Goal: Task Accomplishment & Management: Manage account settings

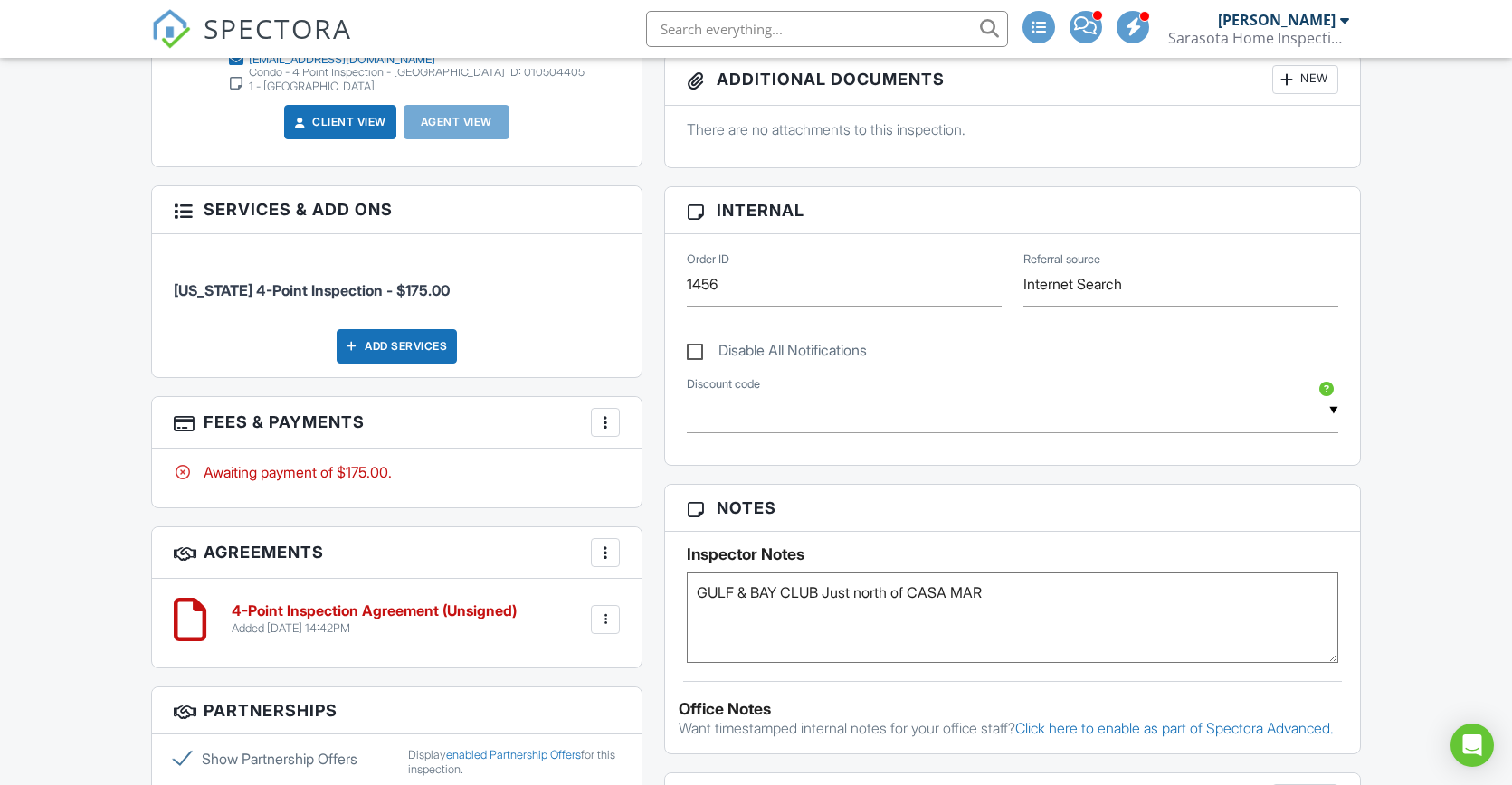
click at [1057, 590] on textarea "GULF & BAY CLUB Just north of CASA MAR" at bounding box center [1012, 617] width 652 height 91
paste textarea "Regarding access to the roof...take the elevator to the 7th floor. There are st…"
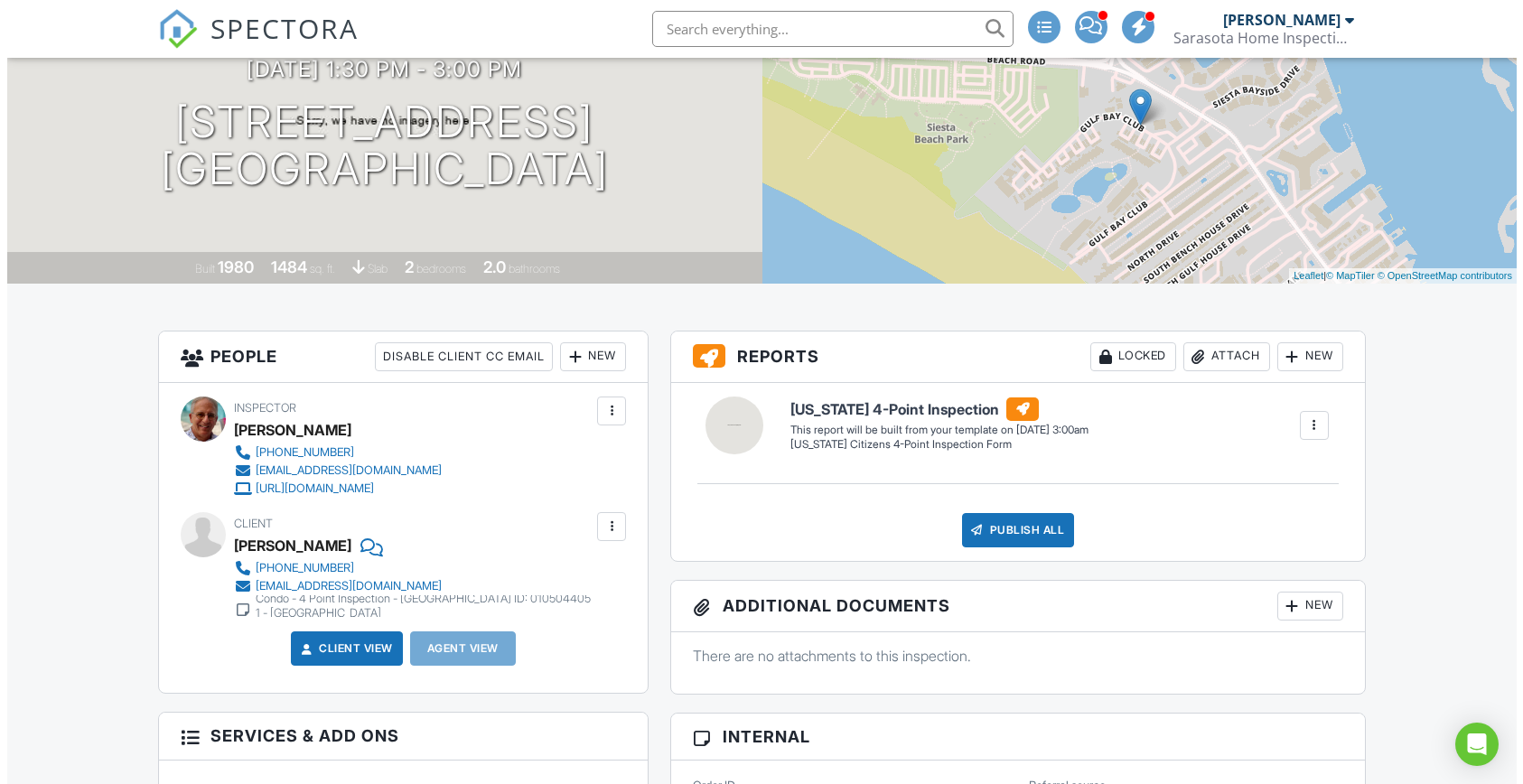
scroll to position [545, 0]
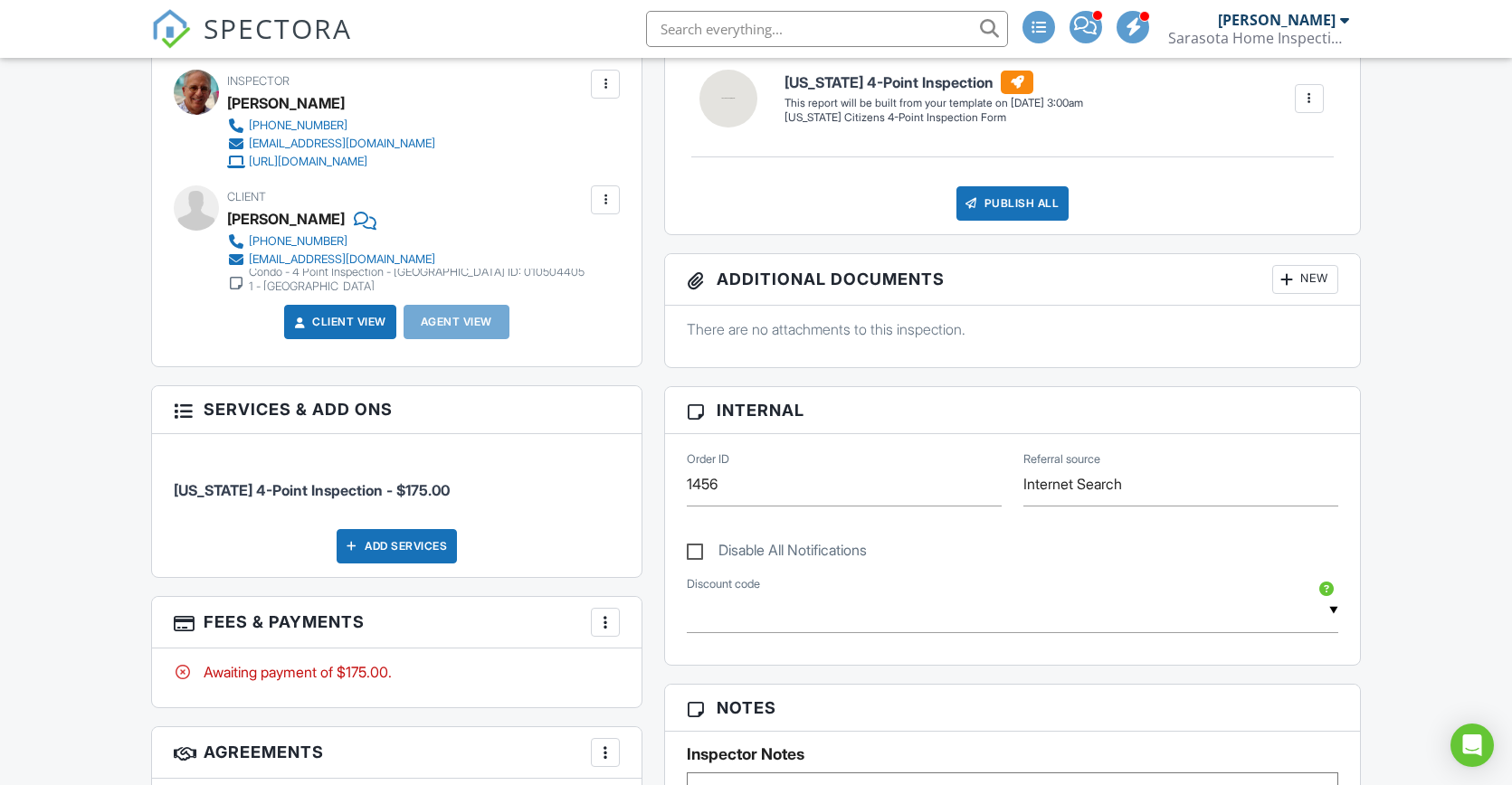
type textarea "GULF & BAY CLUB Just north of CASA MAR. Regarding access to the roof...take the…"
click at [1304, 282] on div "New" at bounding box center [1305, 279] width 66 height 29
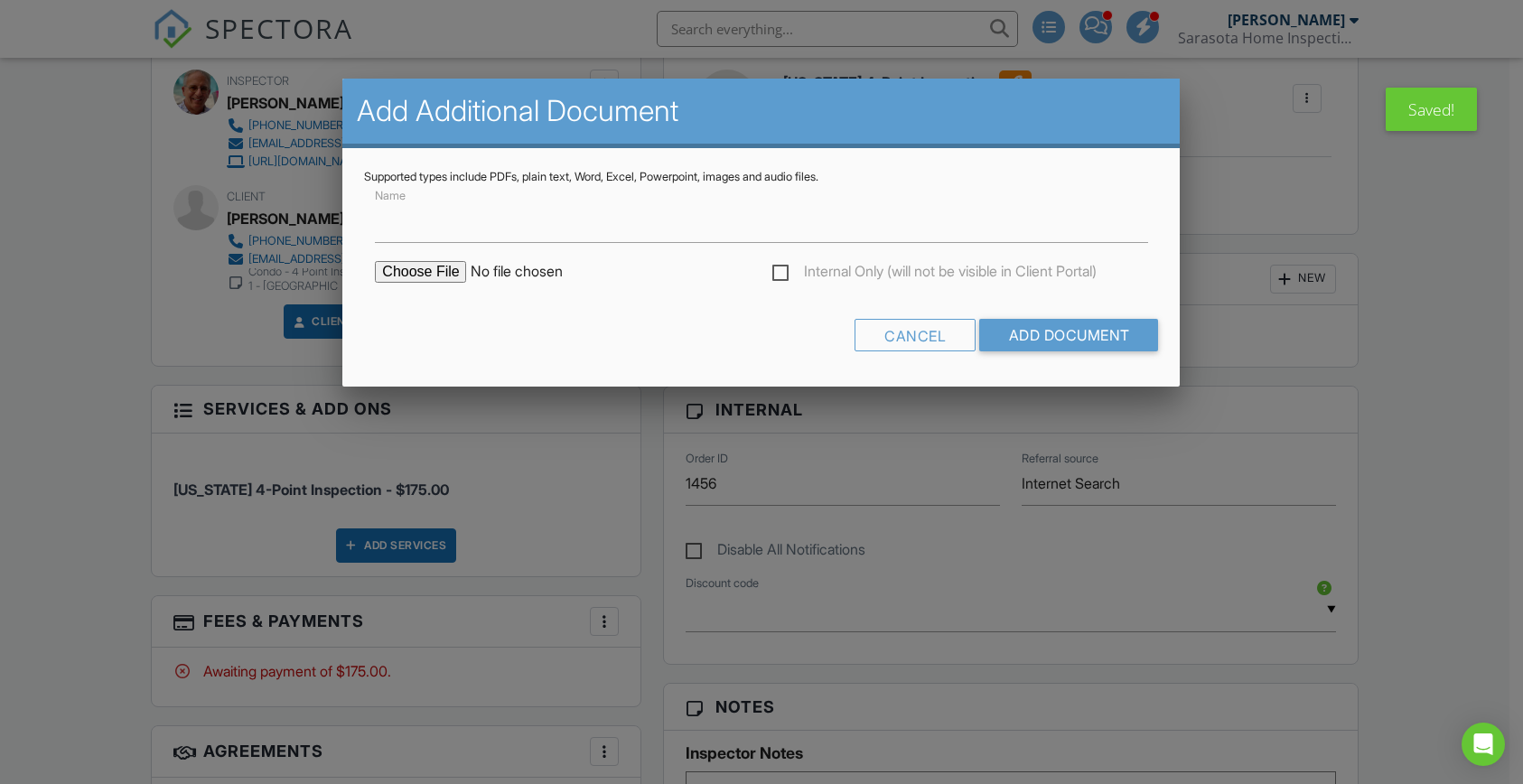
click at [407, 262] on input "file" at bounding box center [529, 272] width 307 height 22
type input "C:\fakepath\5570 Midnight Pass 508 Condo - Sarasota County Permit Detail.pdf"
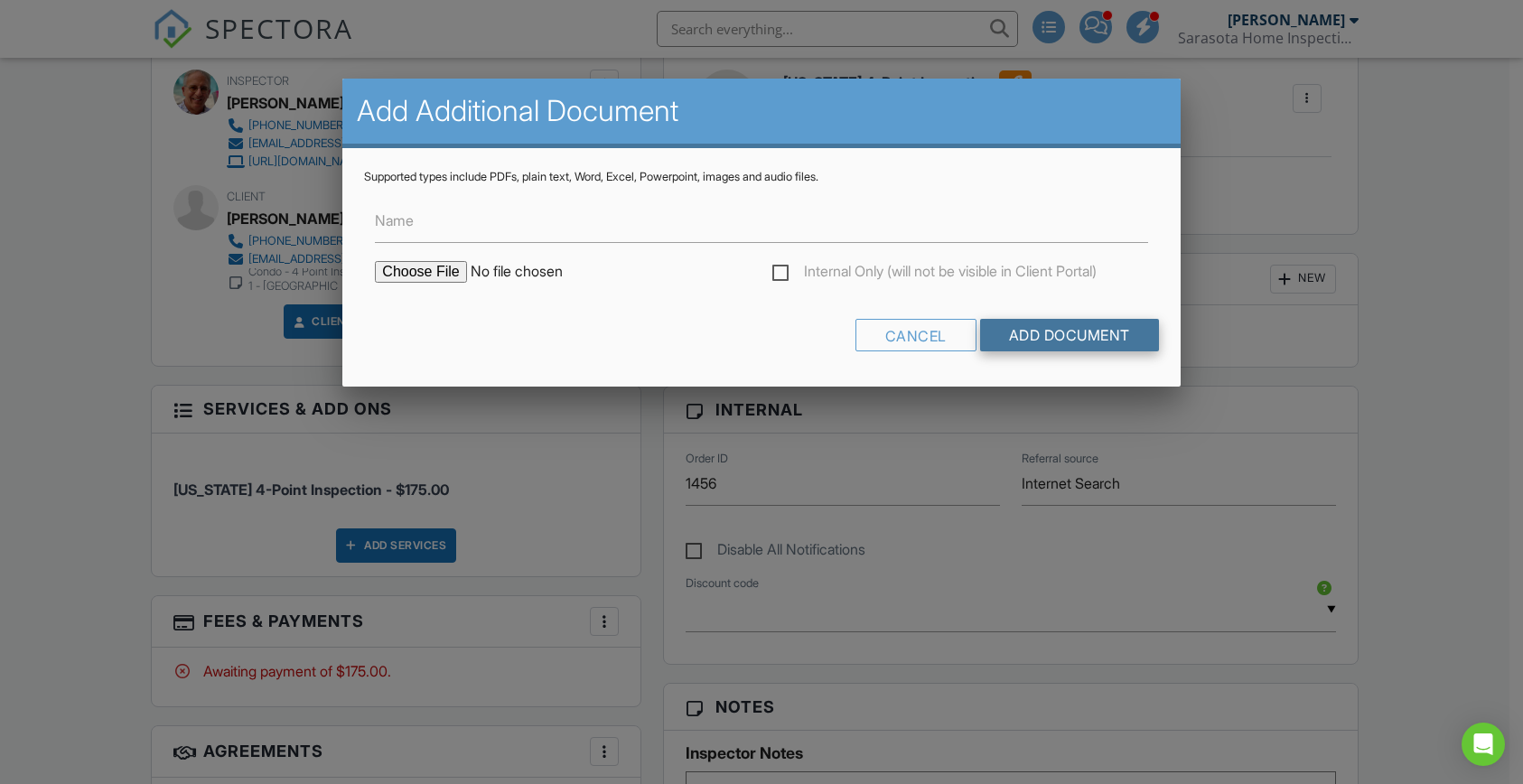
click at [1026, 331] on input "Add Document" at bounding box center [1069, 335] width 179 height 33
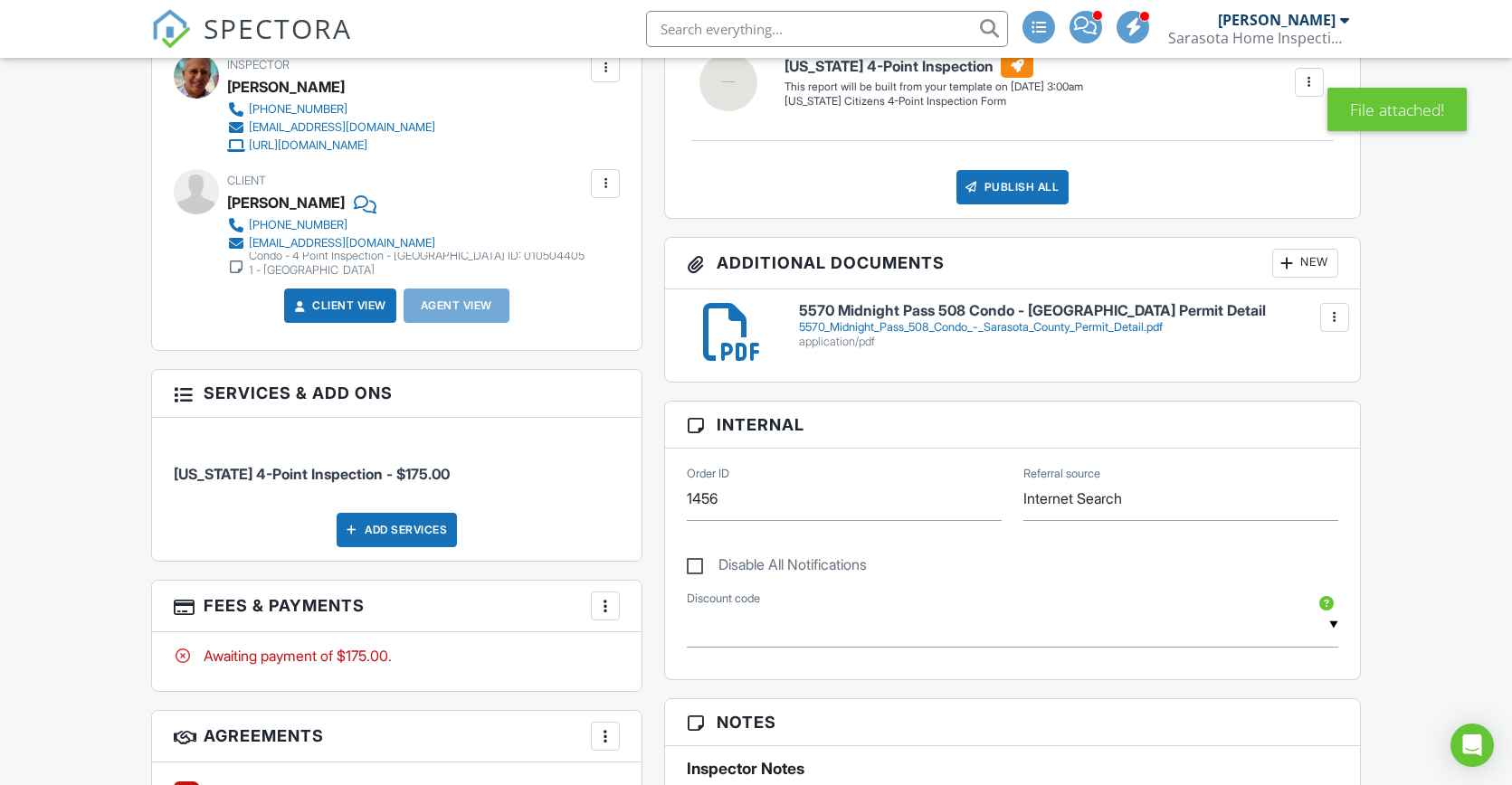
click at [1296, 264] on div "New" at bounding box center [1305, 263] width 66 height 29
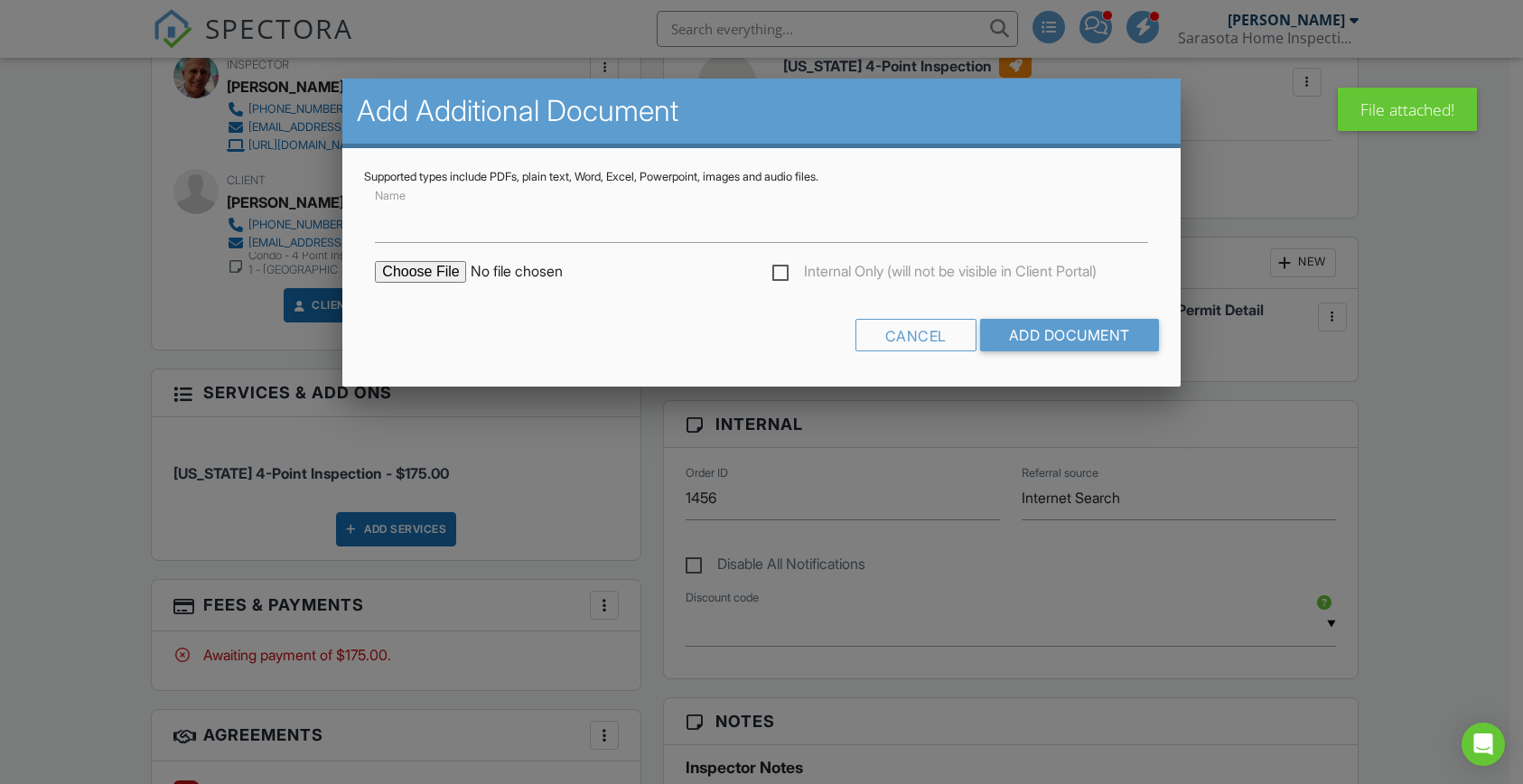
click at [435, 273] on input "file" at bounding box center [529, 272] width 307 height 22
type input "C:\fakepath\Building Information - 0105044051.html"
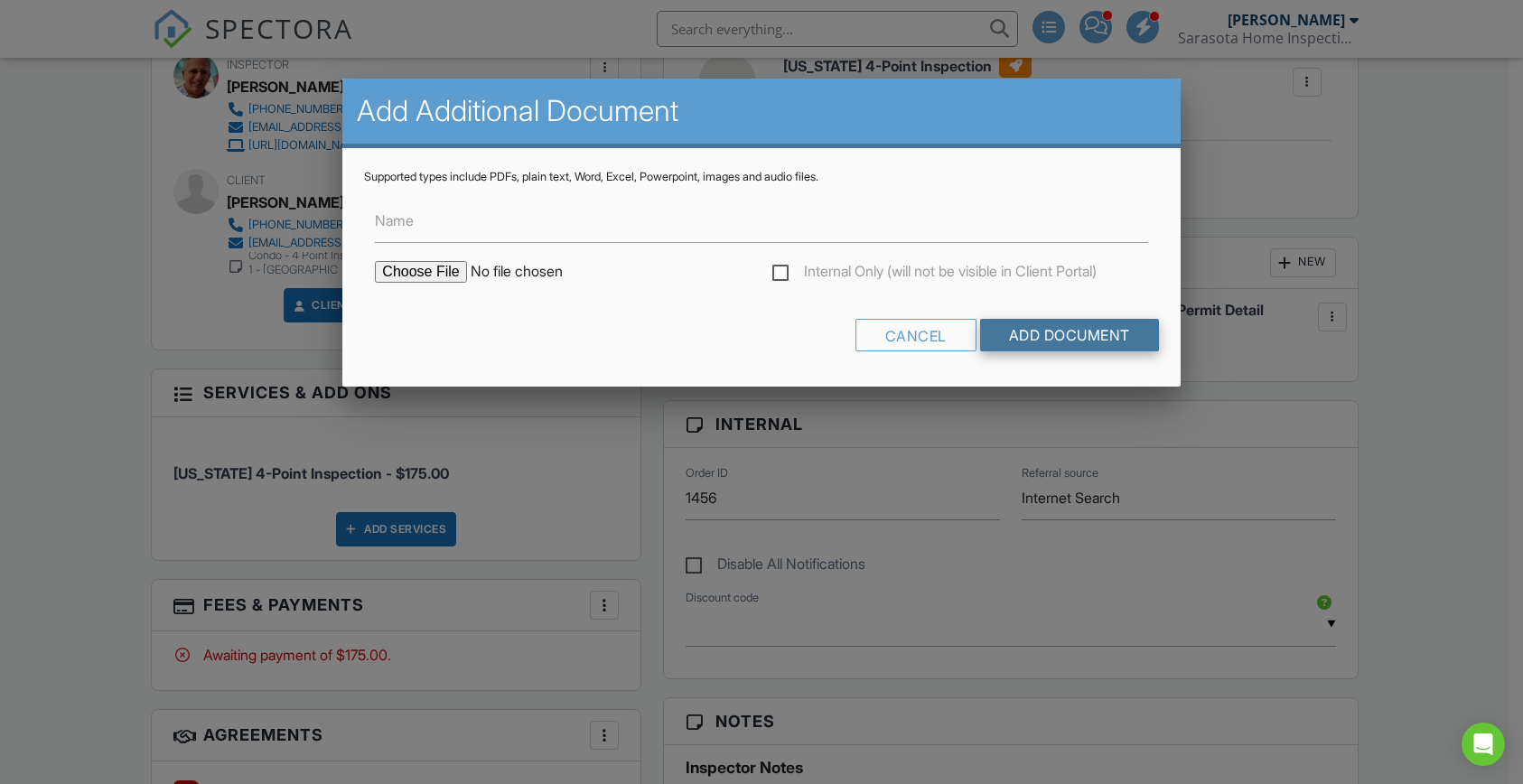
click at [1044, 338] on input "Add Document" at bounding box center [1069, 335] width 179 height 33
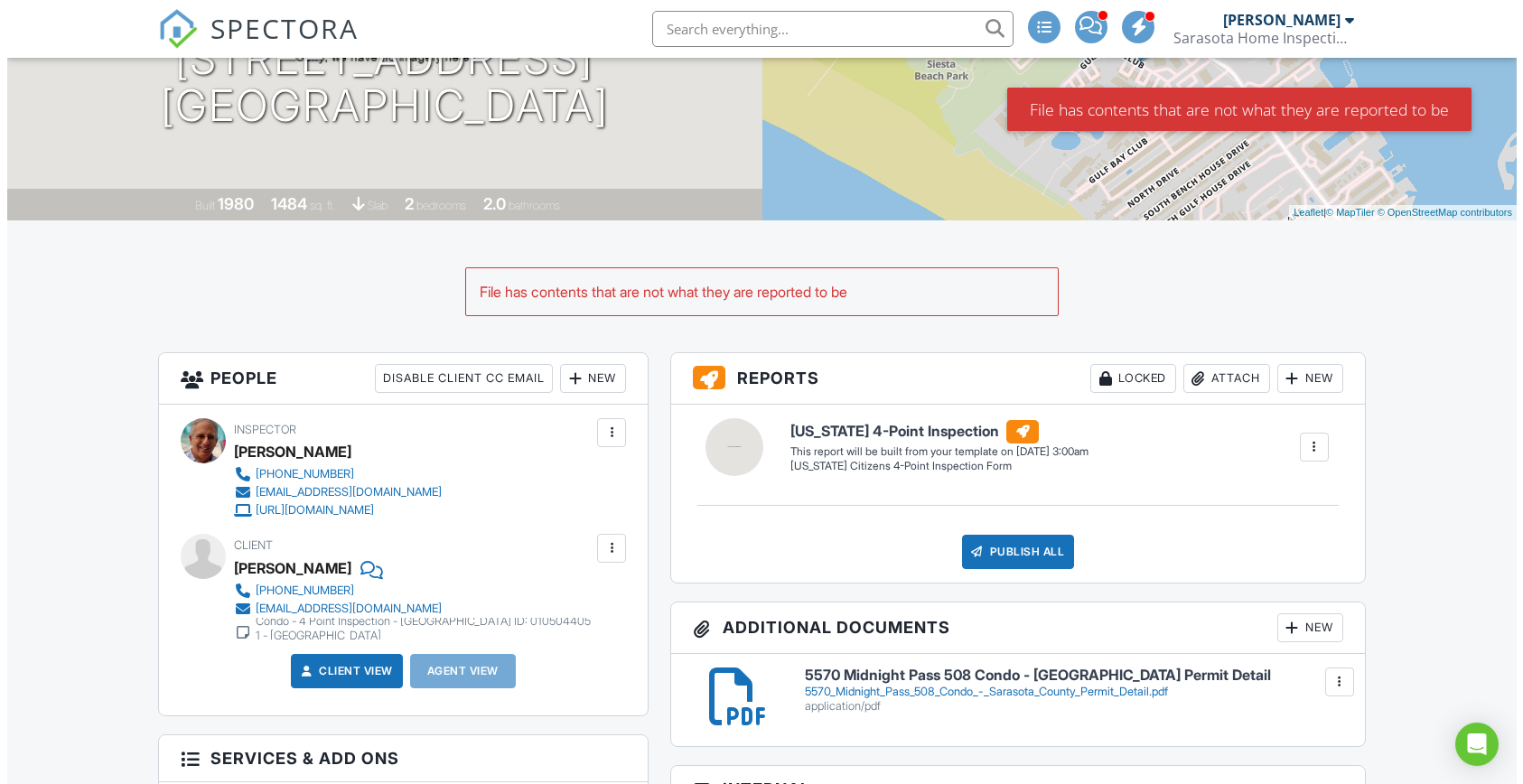
scroll to position [442, 0]
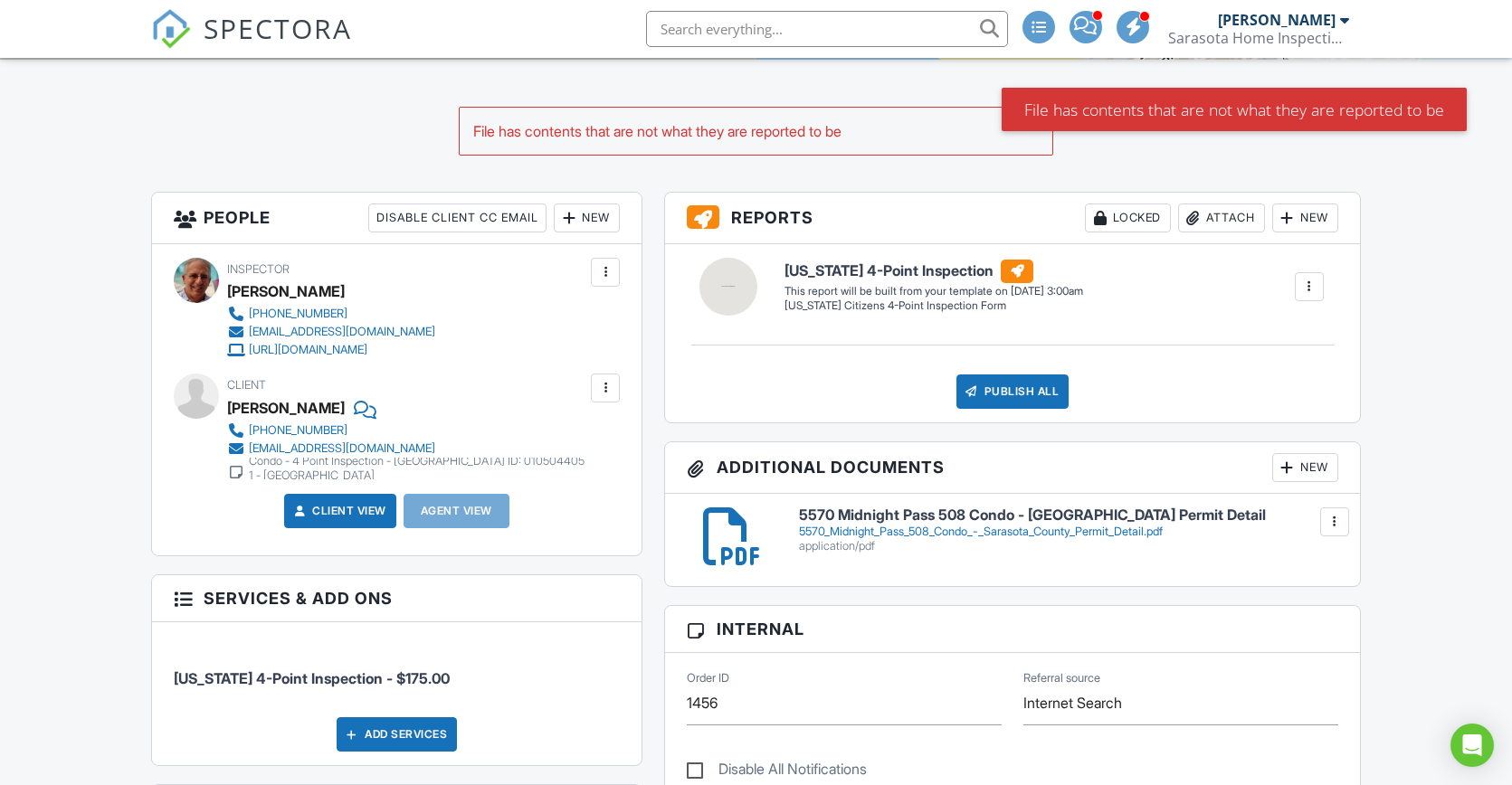
click at [1305, 471] on div "New" at bounding box center [1305, 467] width 66 height 29
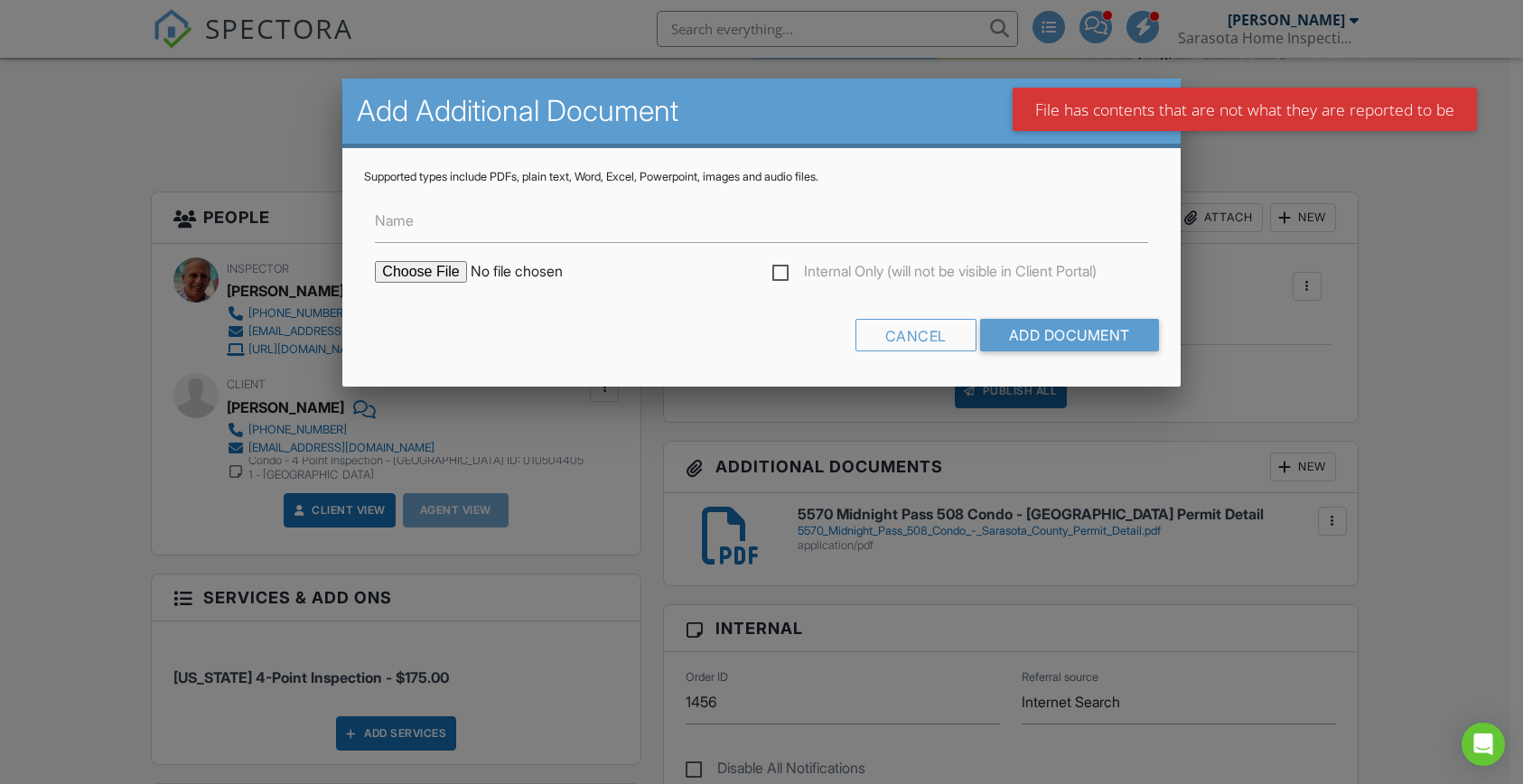
click at [453, 272] on input "file" at bounding box center [529, 272] width 307 height 22
click at [912, 329] on div "Cancel" at bounding box center [915, 335] width 121 height 33
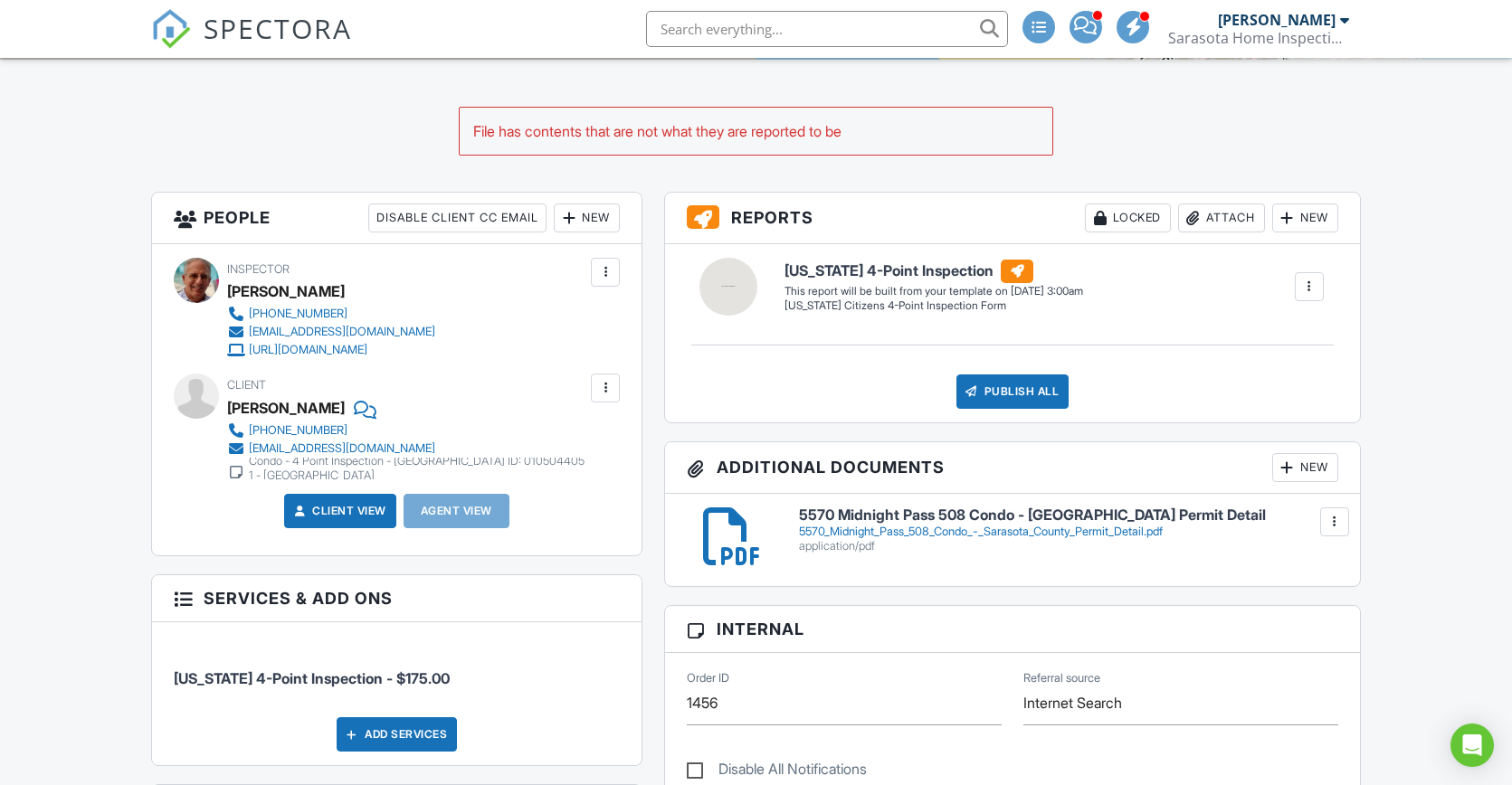
click at [1304, 466] on div "New" at bounding box center [1305, 467] width 66 height 29
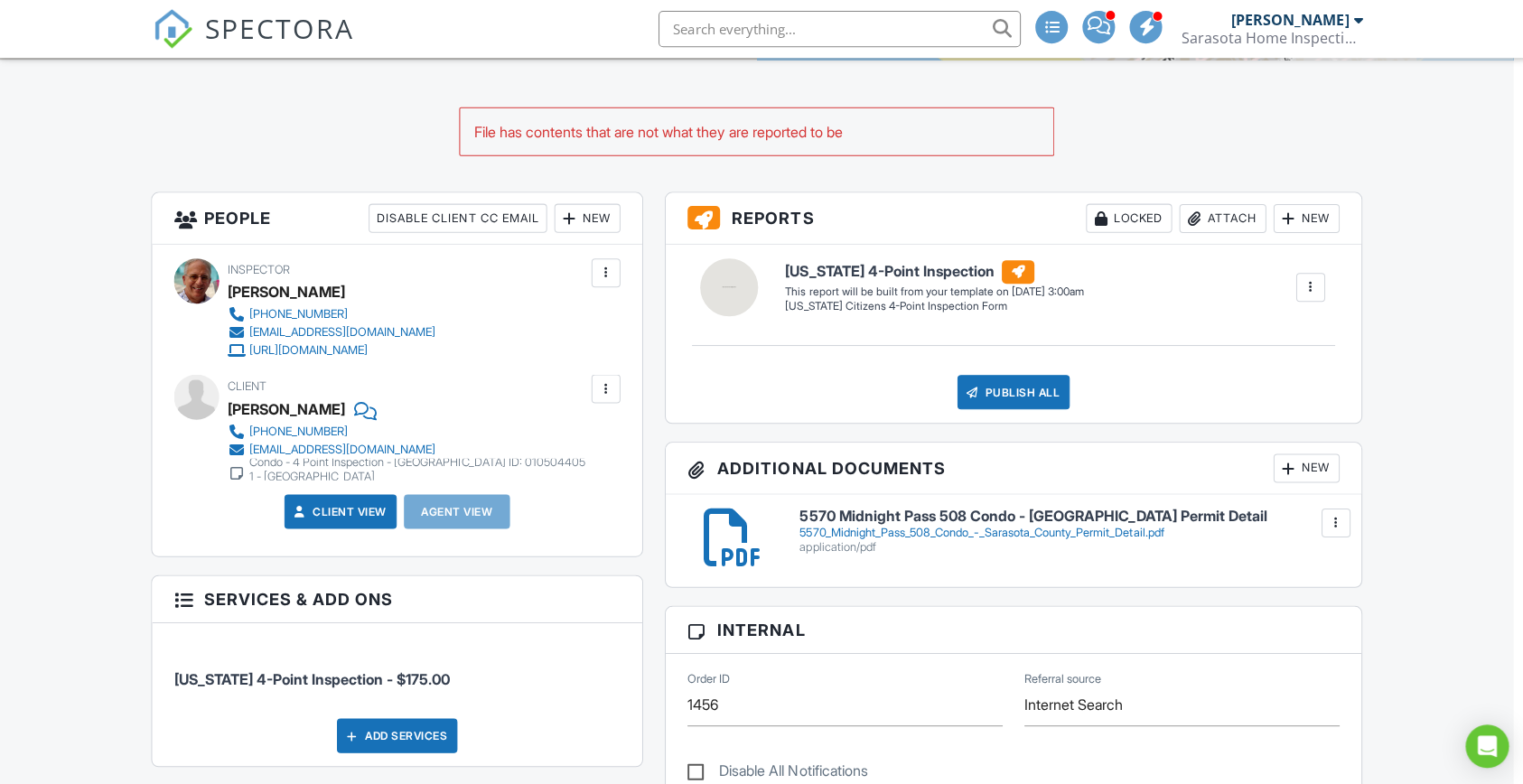
click at [1302, 466] on div at bounding box center [762, 399] width 1523 height 980
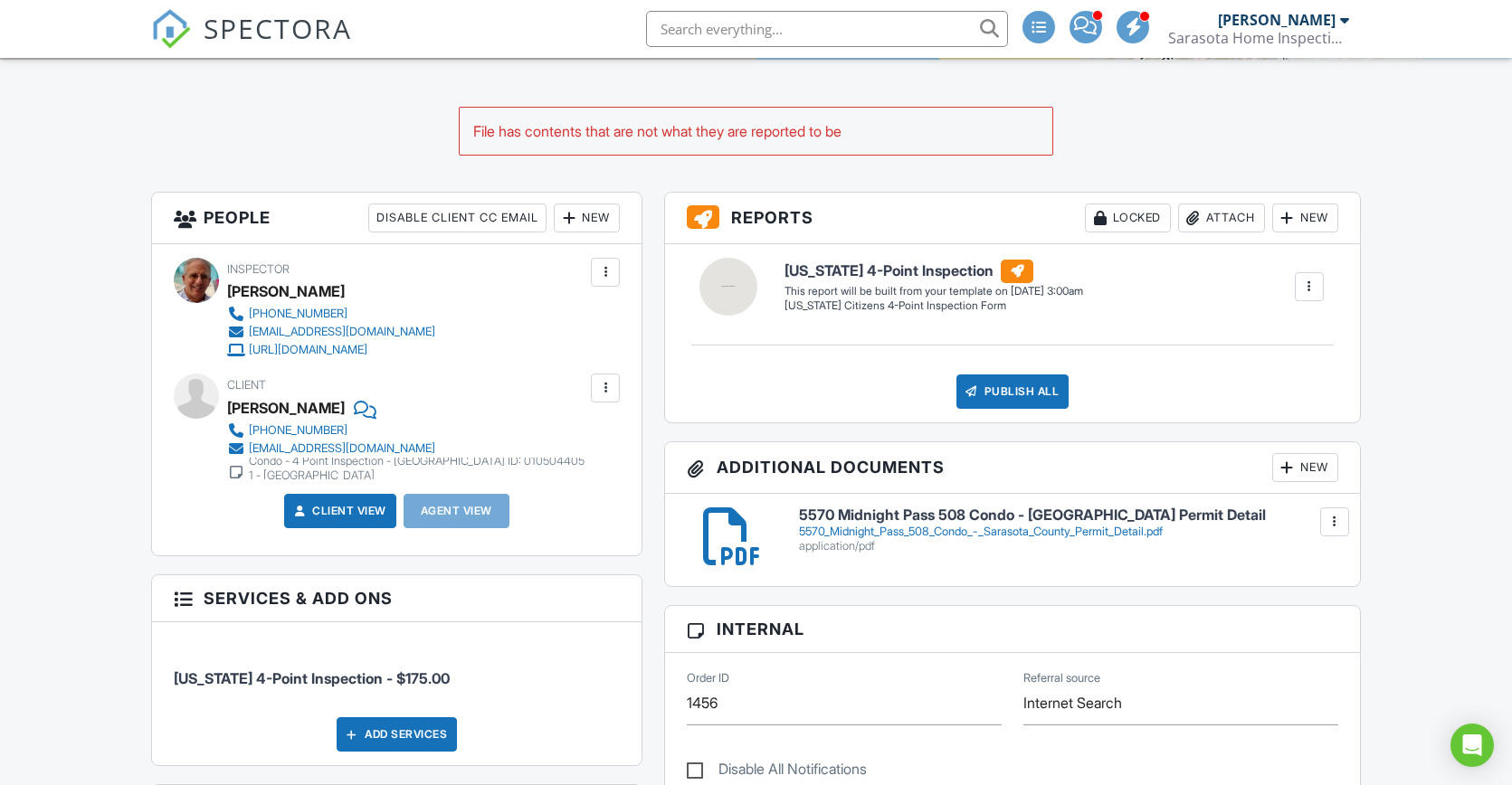
click at [1303, 465] on div "New" at bounding box center [1305, 467] width 66 height 29
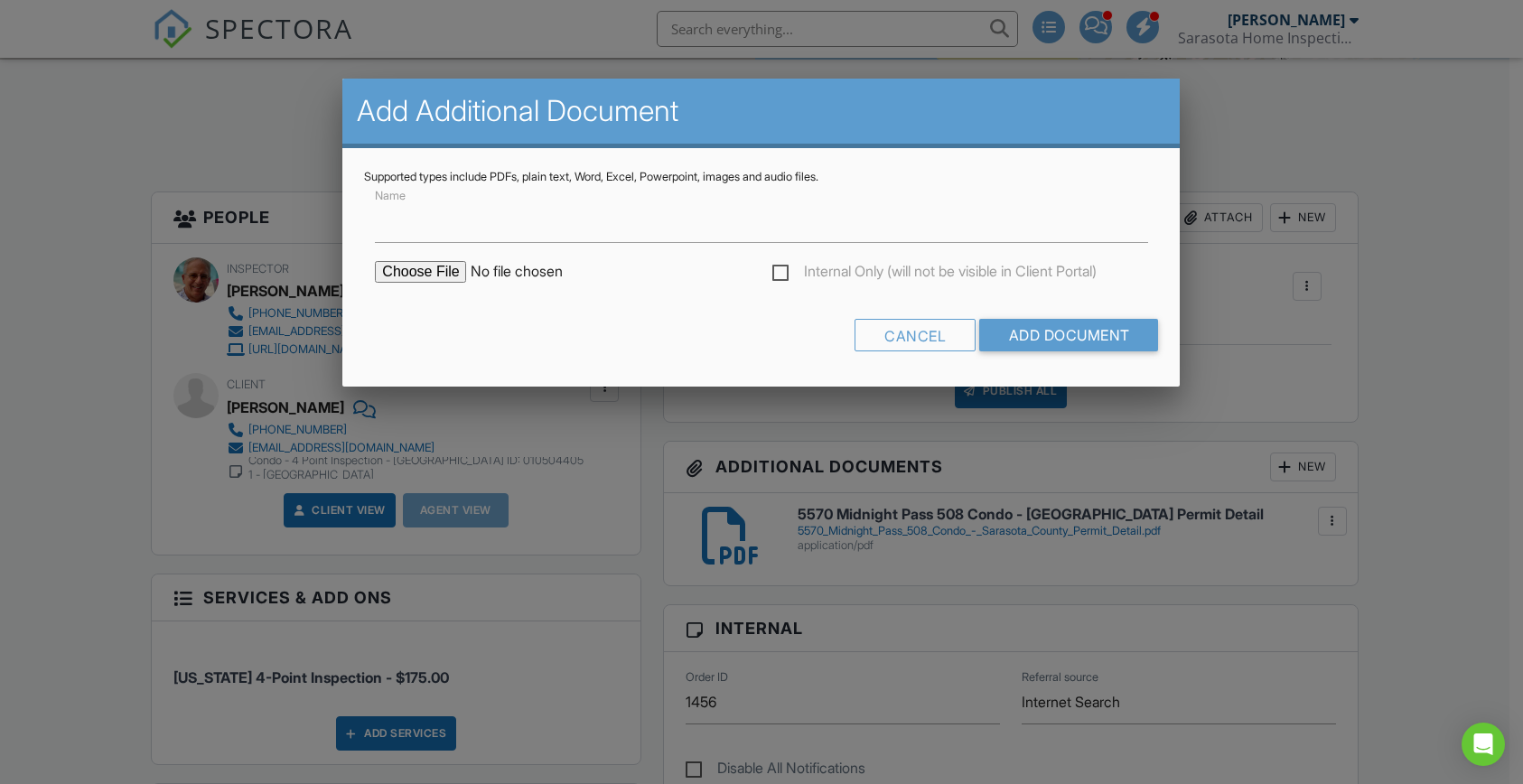
click at [439, 270] on input "file" at bounding box center [529, 272] width 307 height 22
type input "C:\fakepath\Building Information - 0105044051.pdf"
click at [1090, 325] on input "Add Document" at bounding box center [1069, 335] width 179 height 33
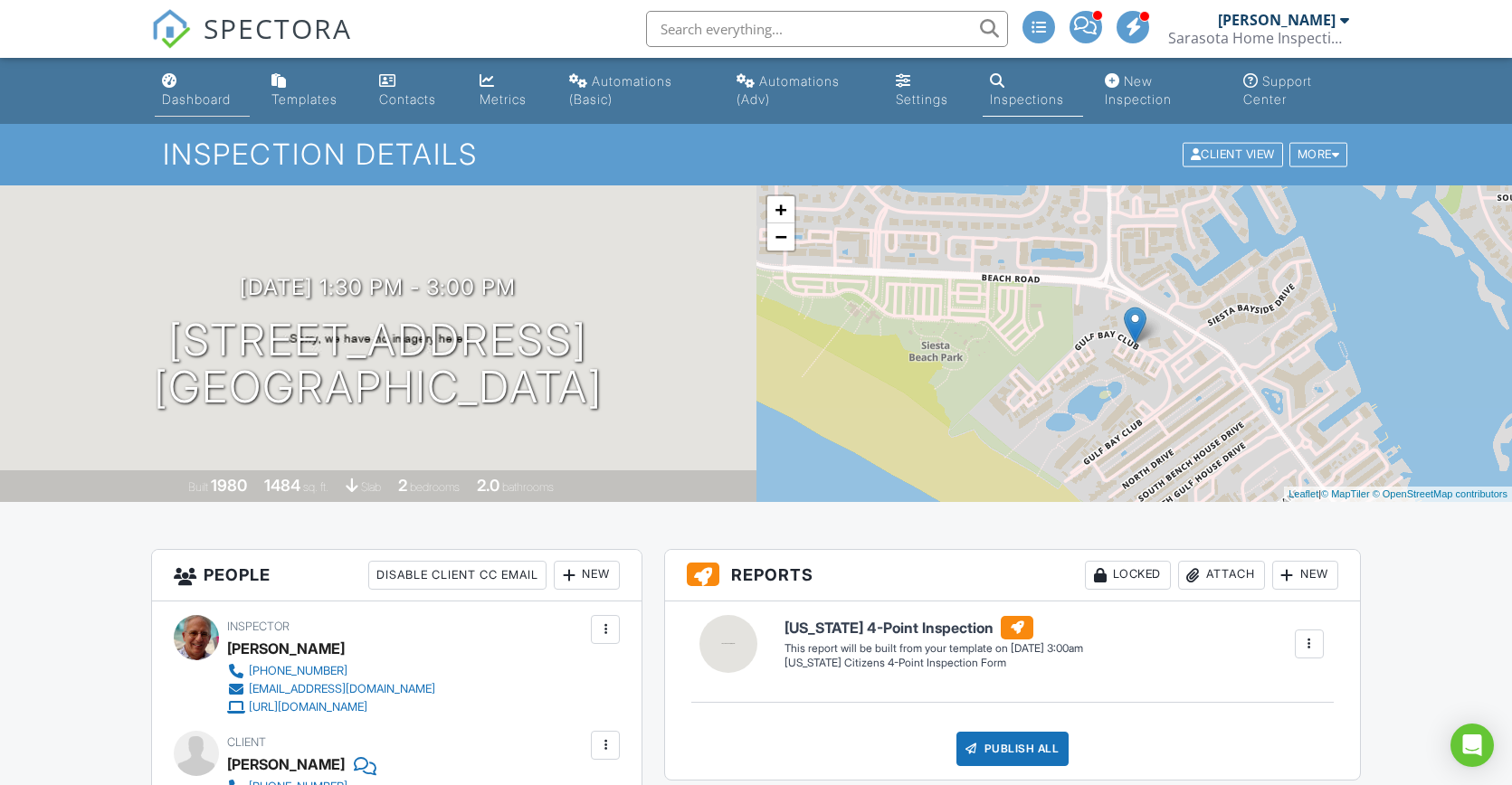
click at [191, 99] on div "Dashboard" at bounding box center [196, 98] width 69 height 15
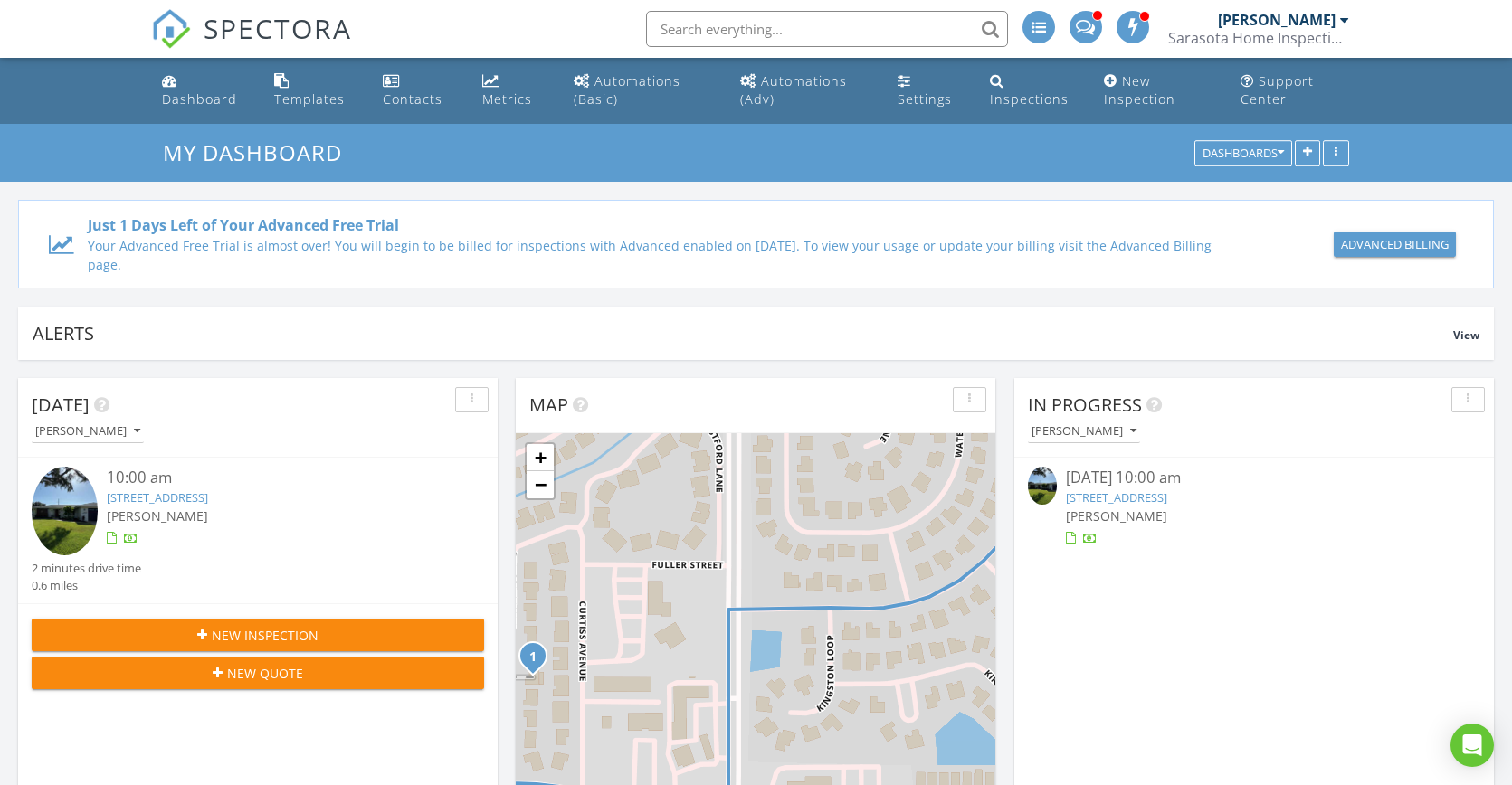
click at [1144, 489] on link "6959 Antigua Pl, Sarasota, FL 34231" at bounding box center [1115, 497] width 101 height 16
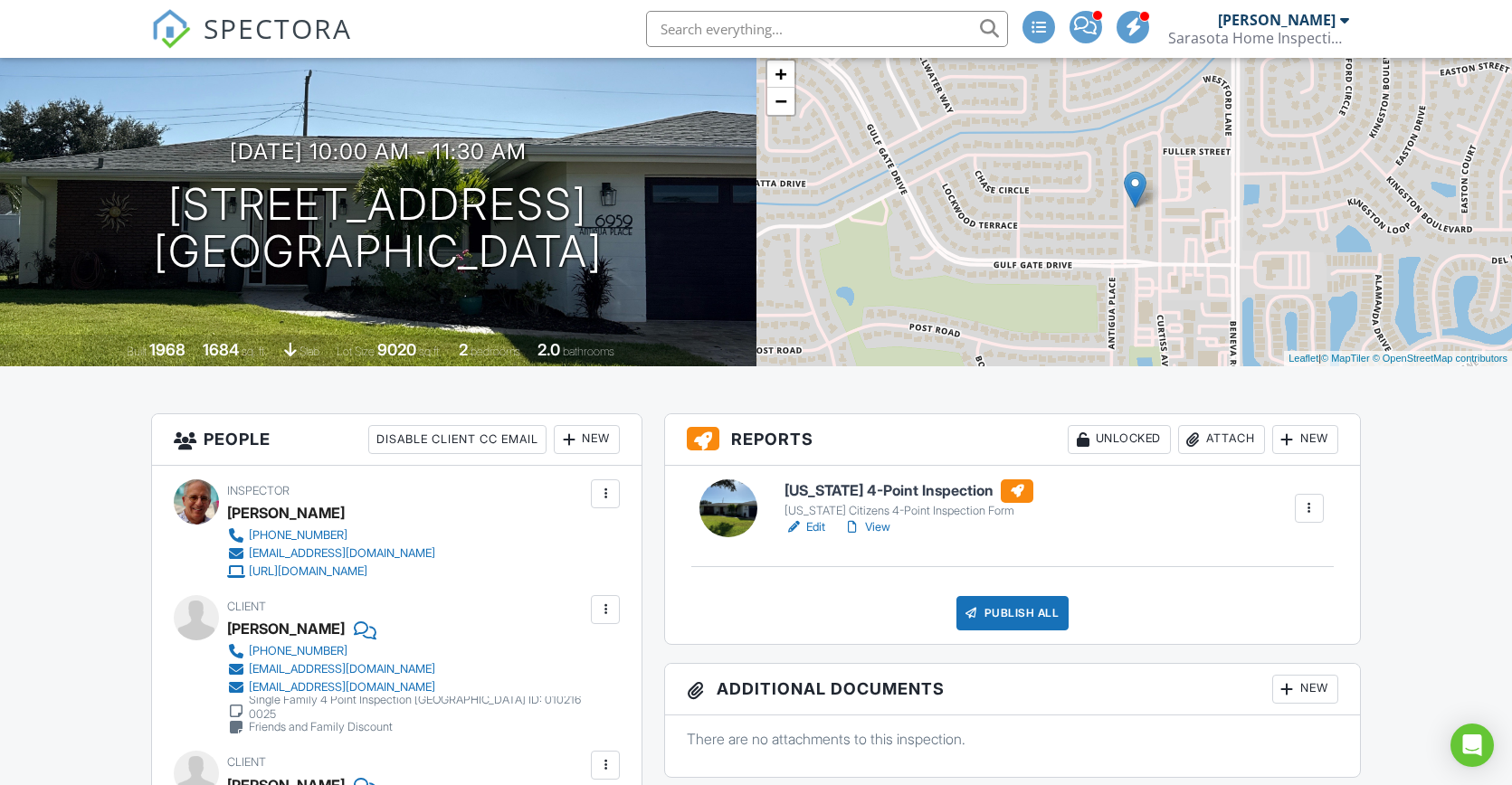
scroll to position [182, 0]
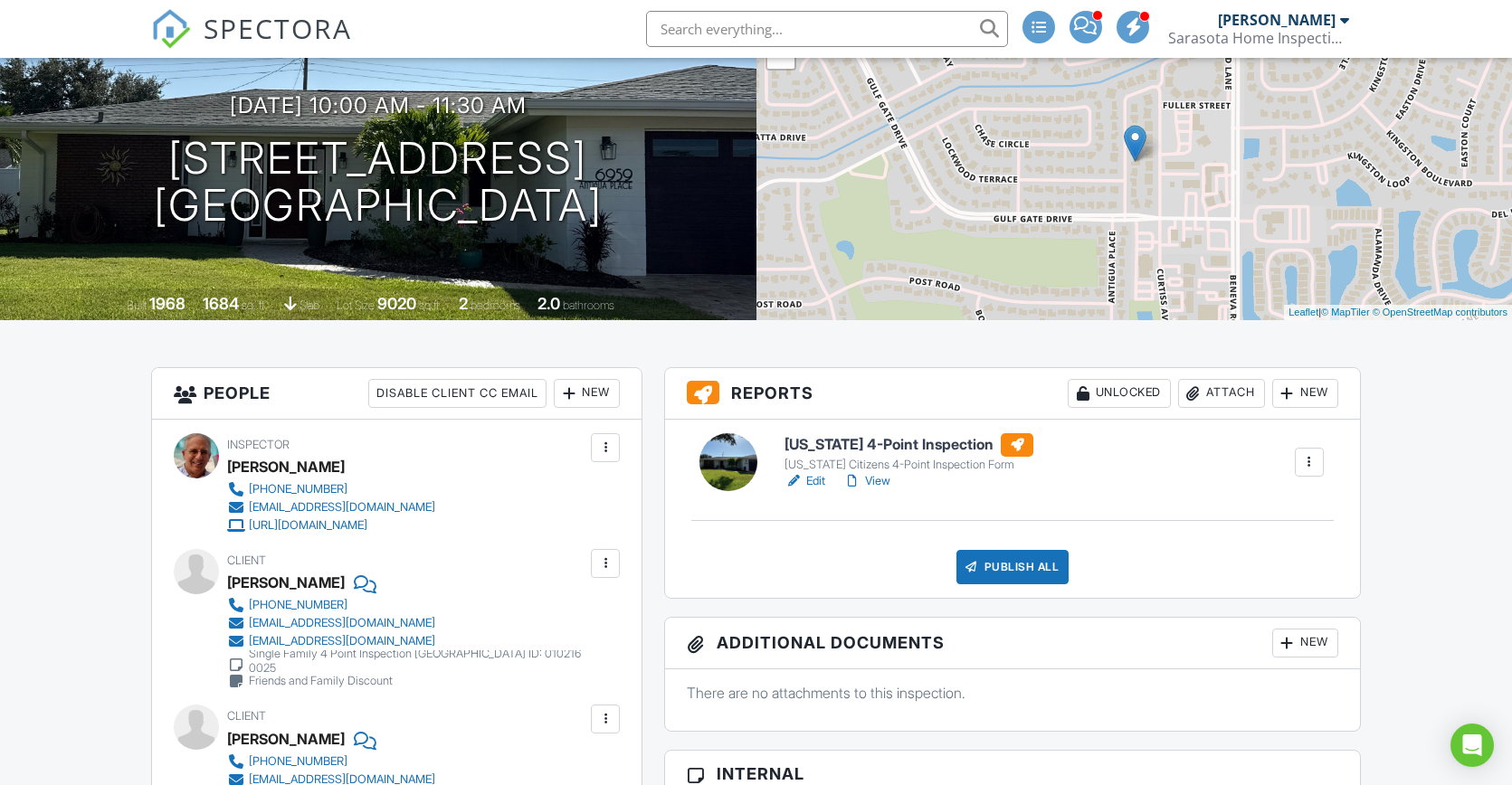
click at [812, 481] on link "Edit" at bounding box center [804, 481] width 41 height 18
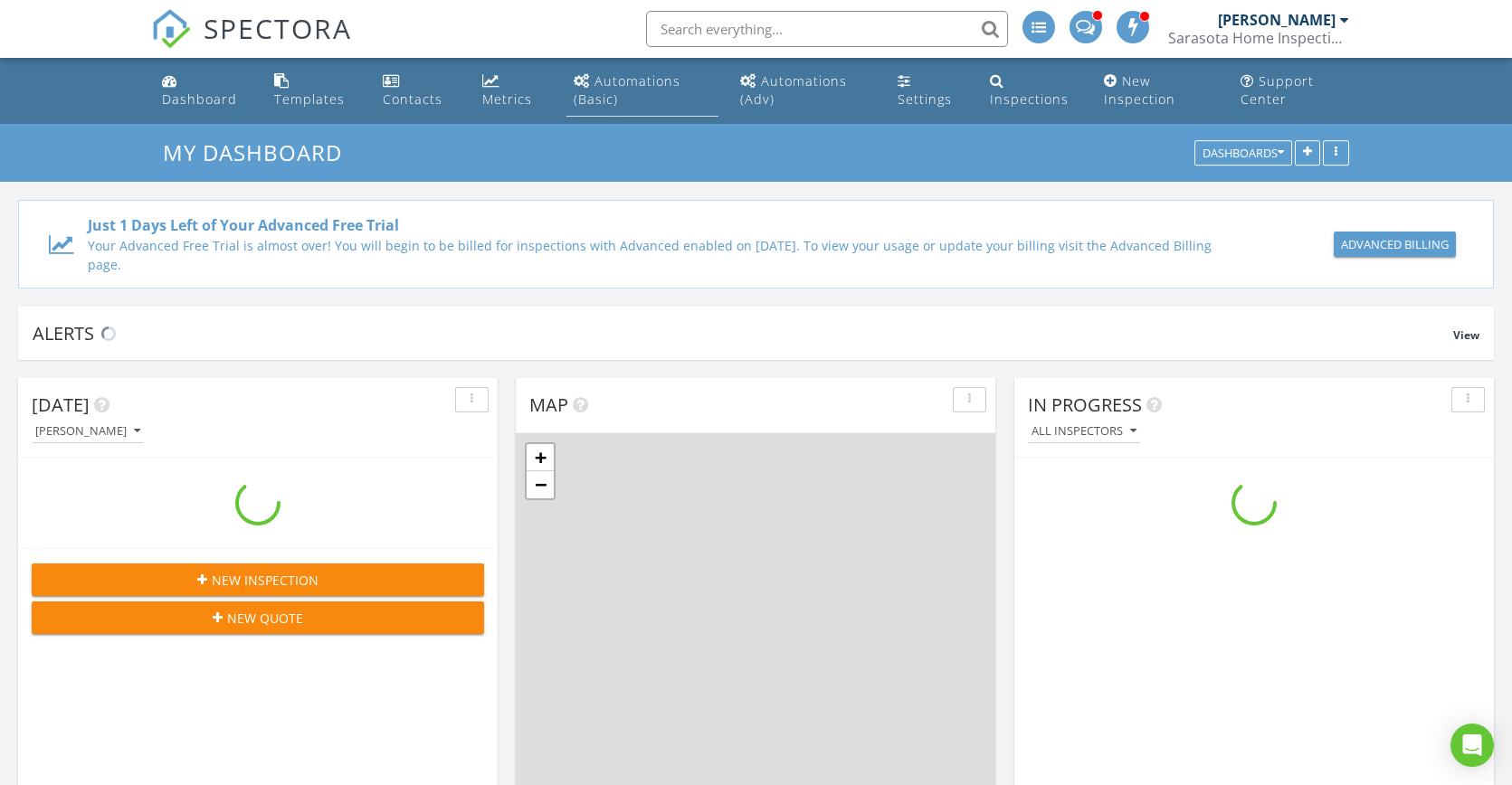
scroll to position [1674, 1540]
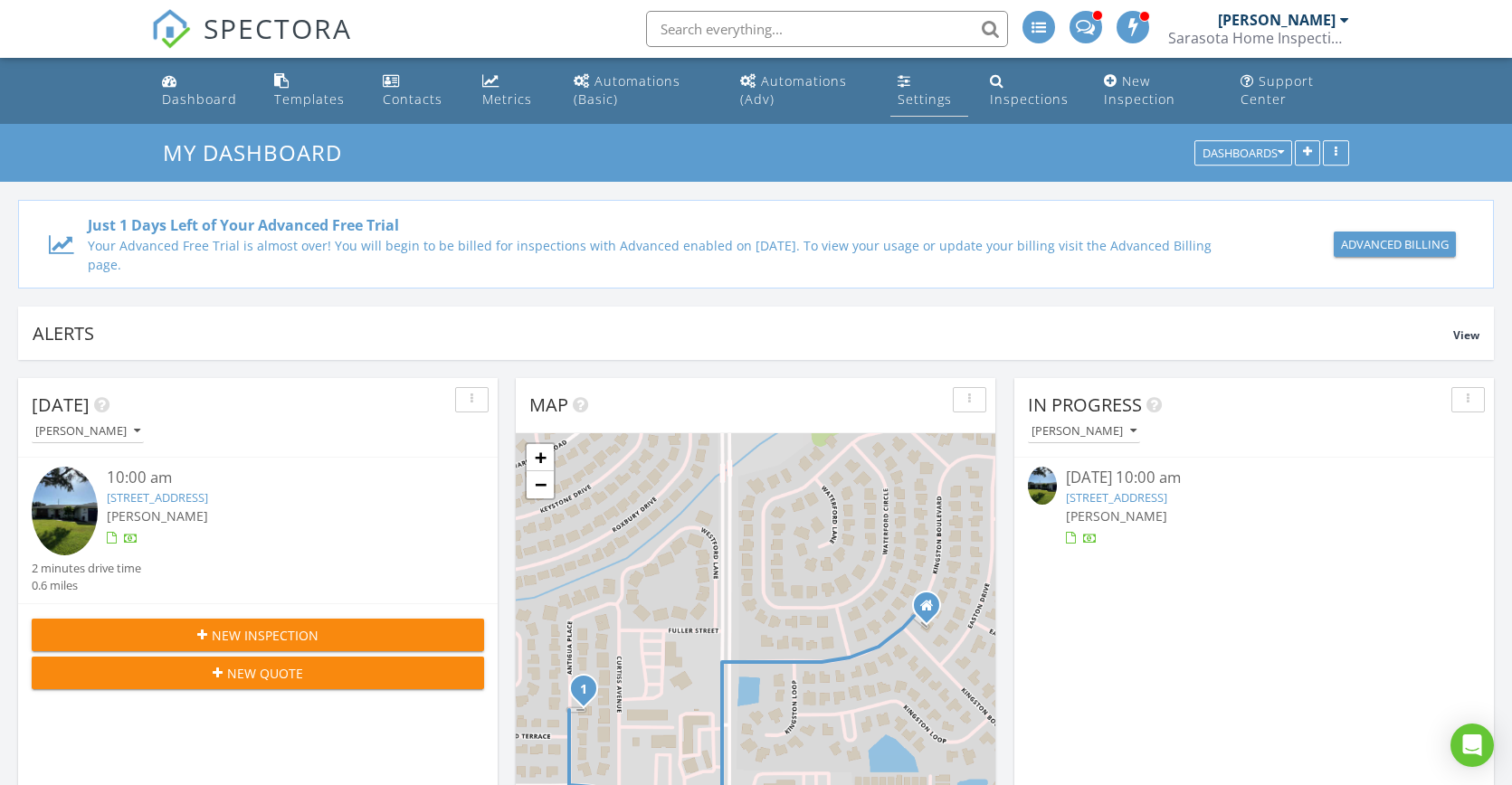
click at [929, 98] on div "Settings" at bounding box center [924, 99] width 54 height 17
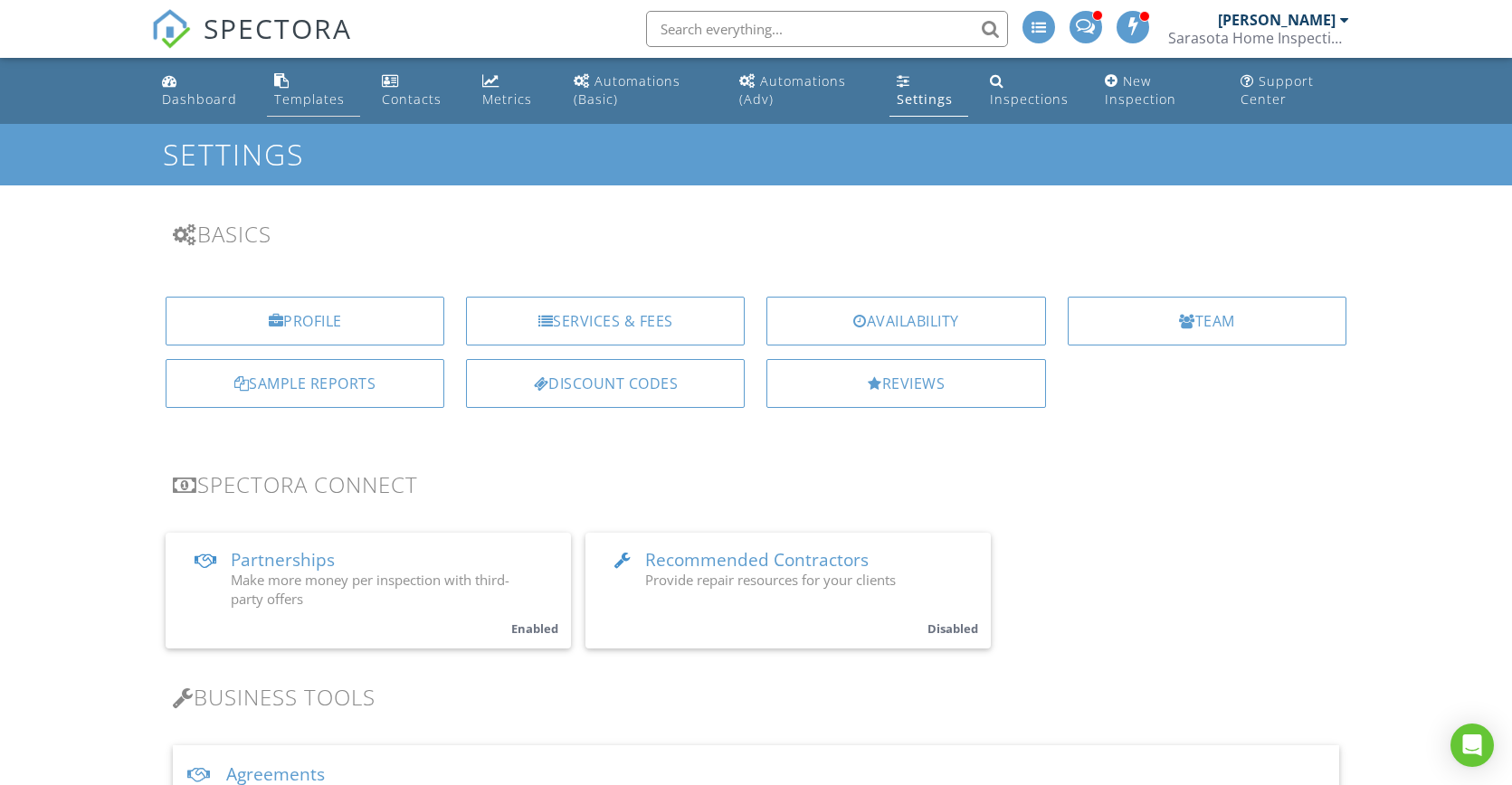
click at [333, 98] on div "Templates" at bounding box center [309, 99] width 71 height 17
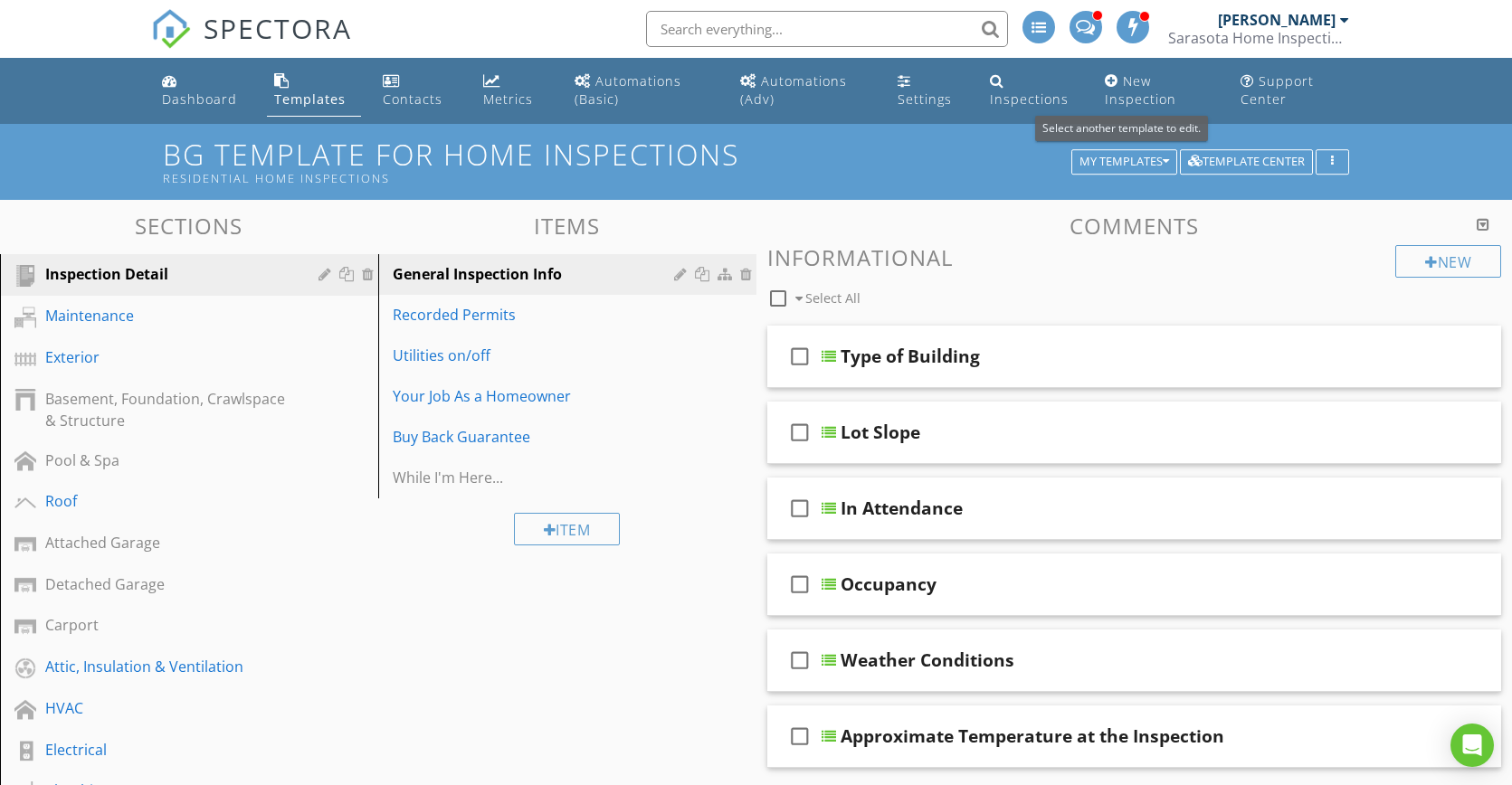
click at [1127, 164] on div "My Templates" at bounding box center [1124, 162] width 90 height 13
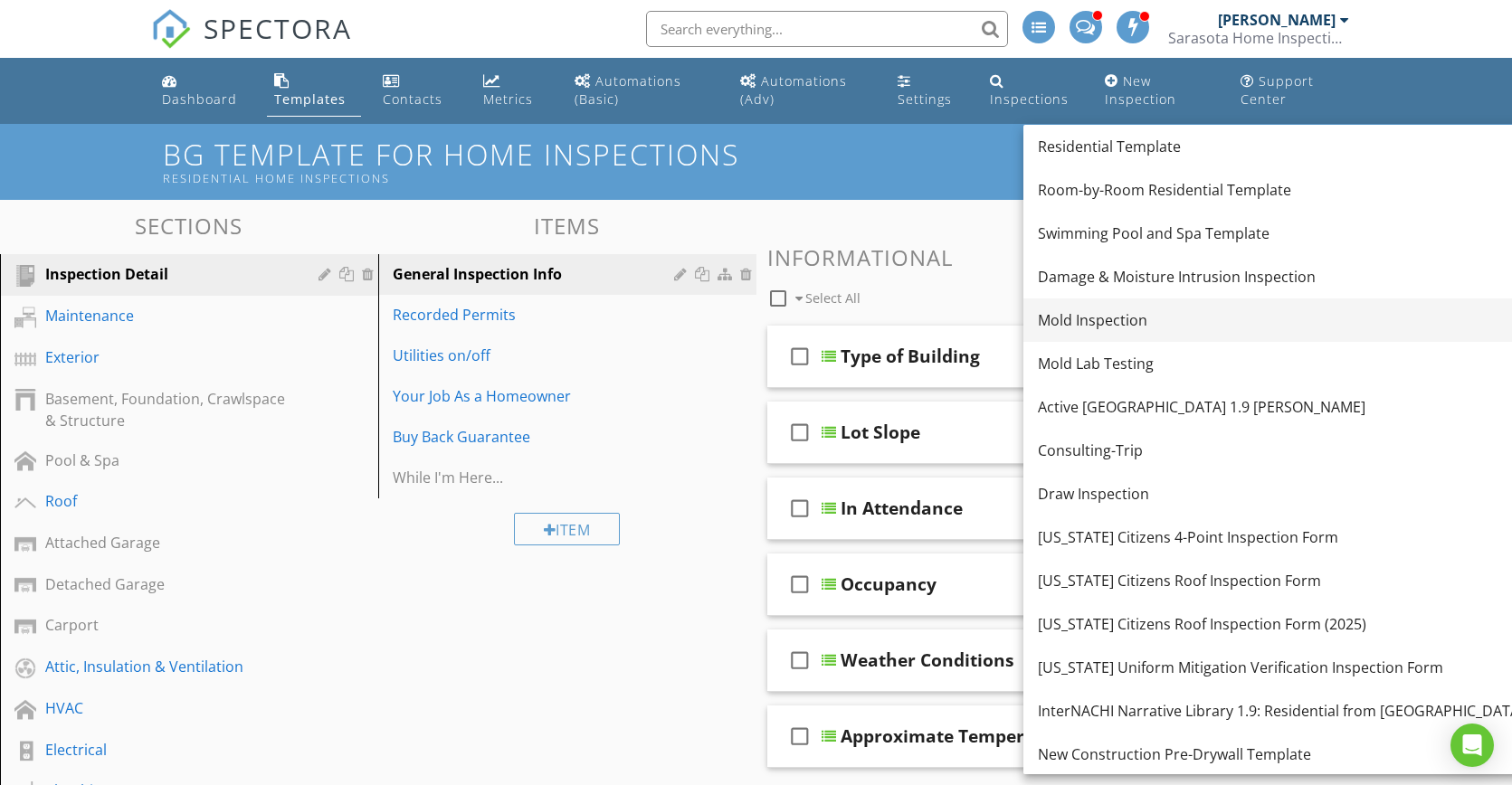
scroll to position [306, 0]
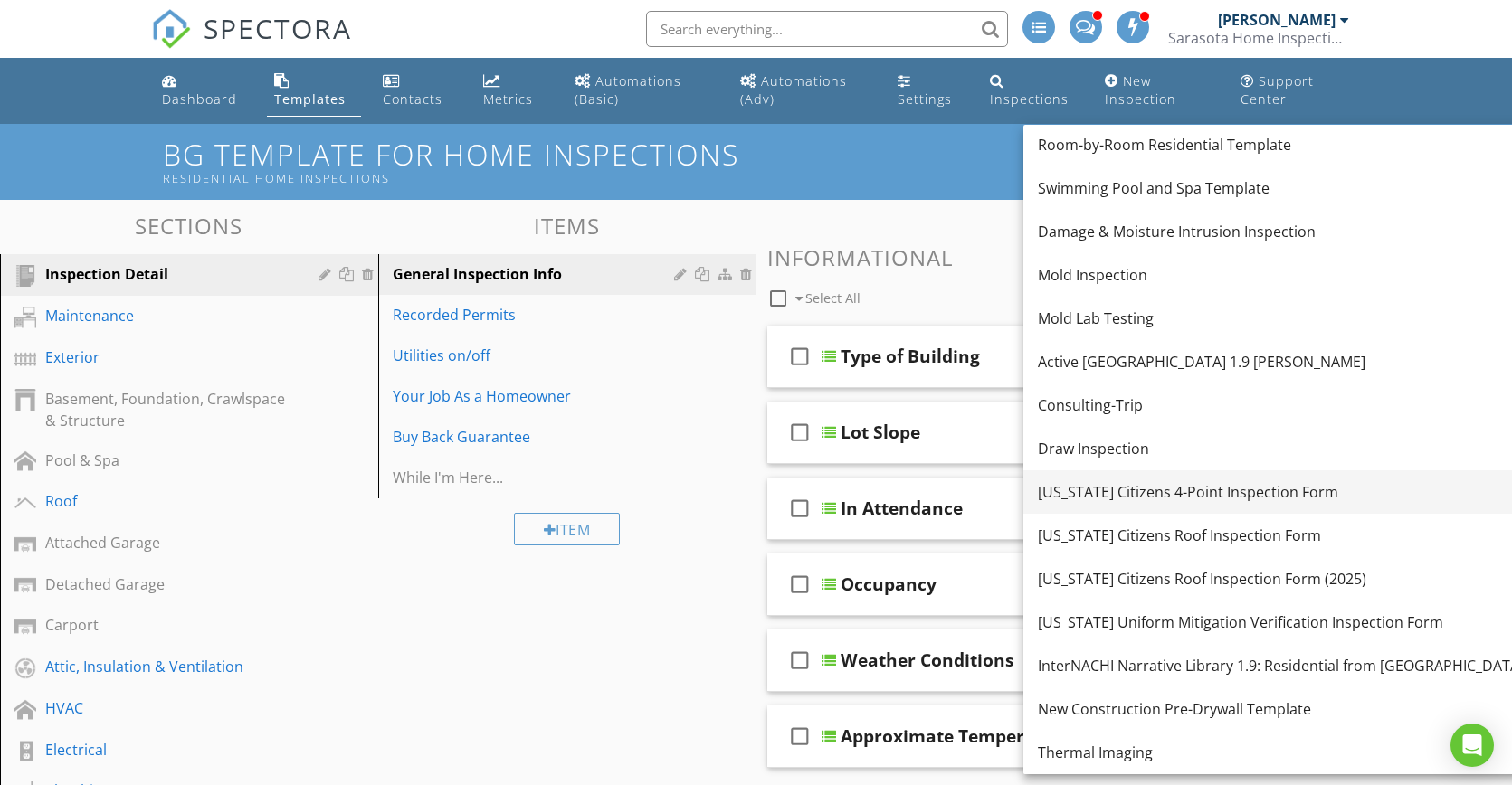
click at [1187, 493] on div "[US_STATE] Citizens 4-Point Inspection Form" at bounding box center [1336, 492] width 598 height 22
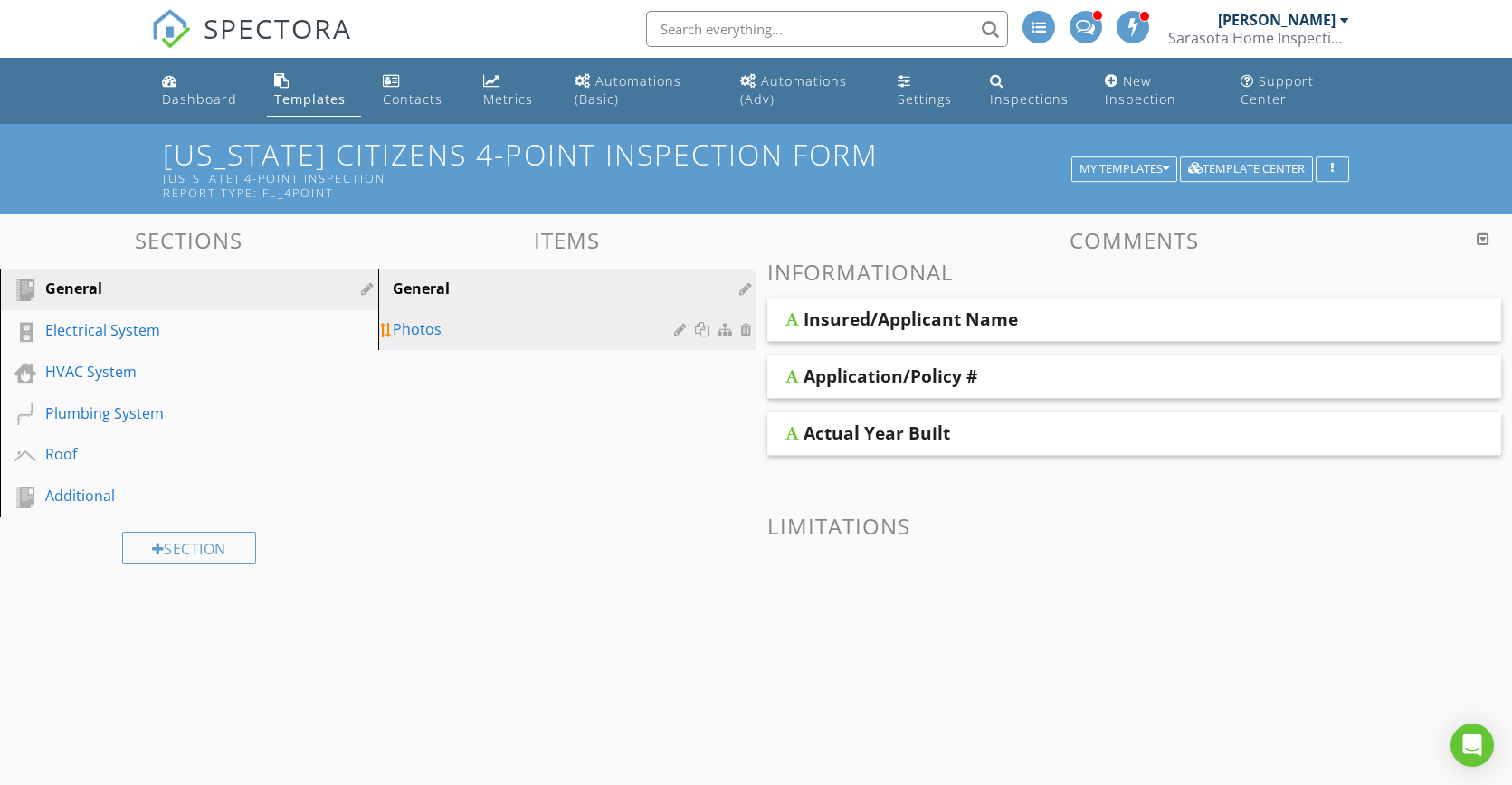
click at [500, 331] on div "Photos" at bounding box center [536, 330] width 287 height 22
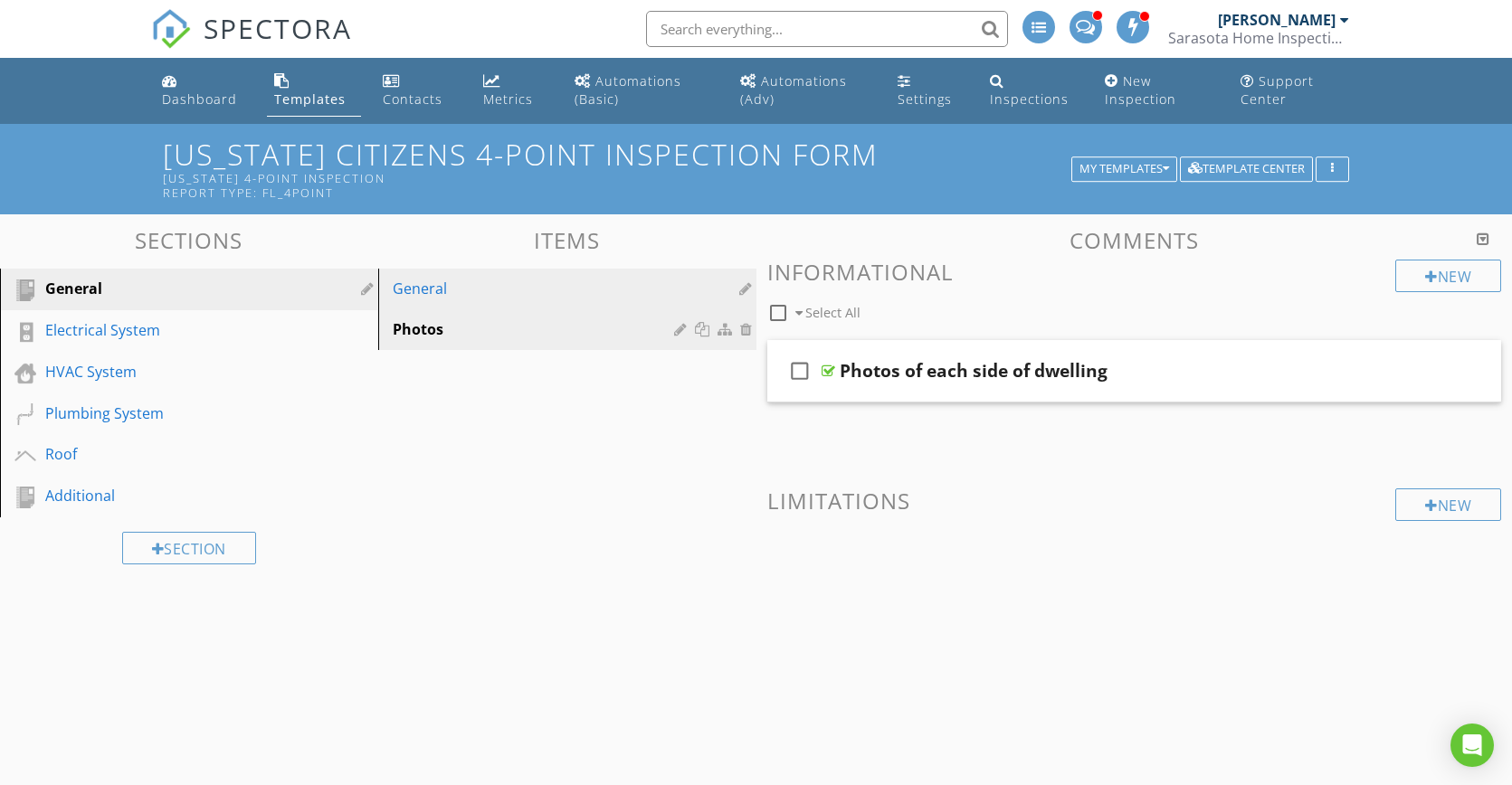
click at [519, 295] on div "General" at bounding box center [536, 289] width 287 height 22
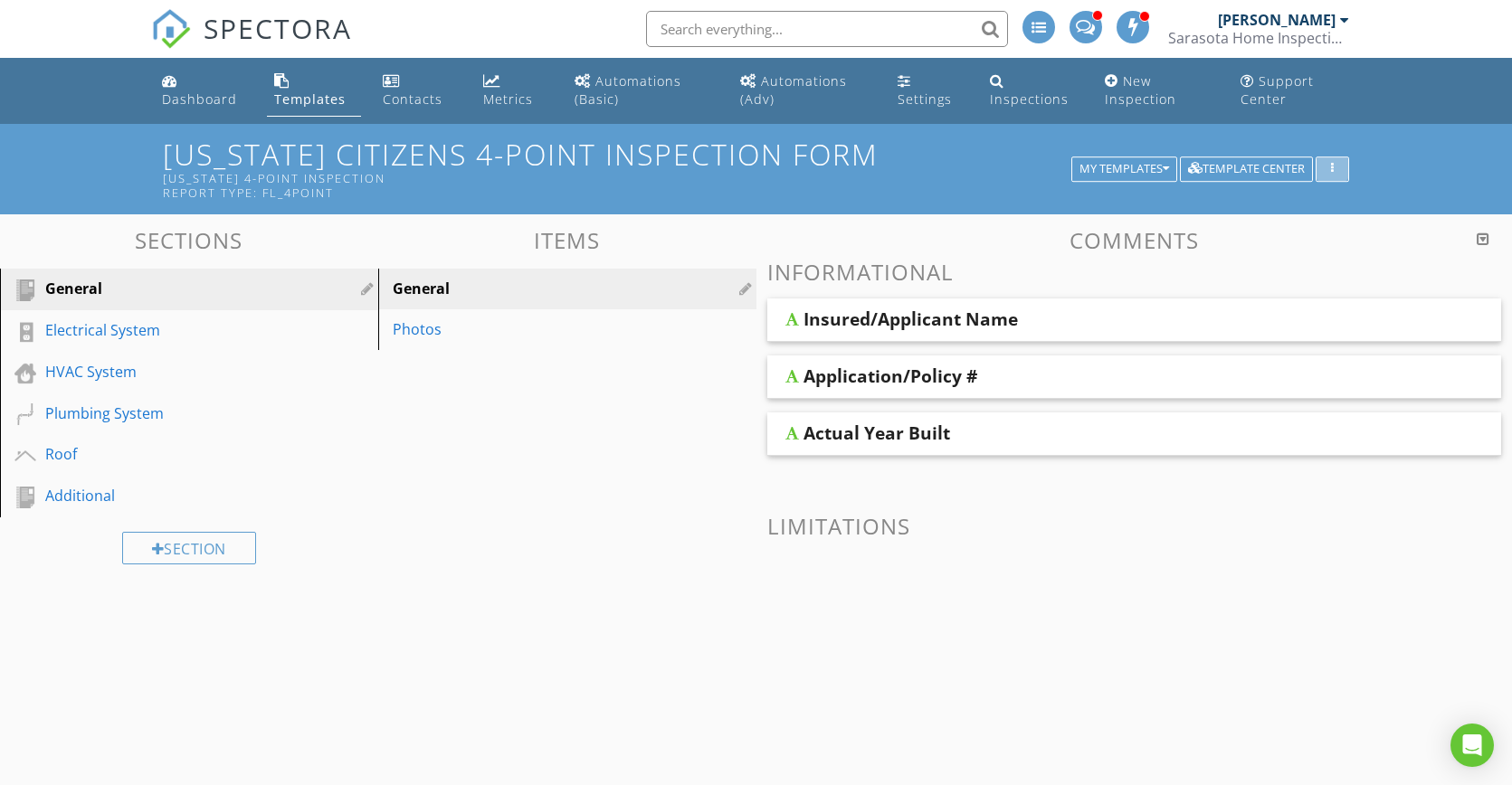
click at [1339, 171] on div "button" at bounding box center [1332, 169] width 17 height 13
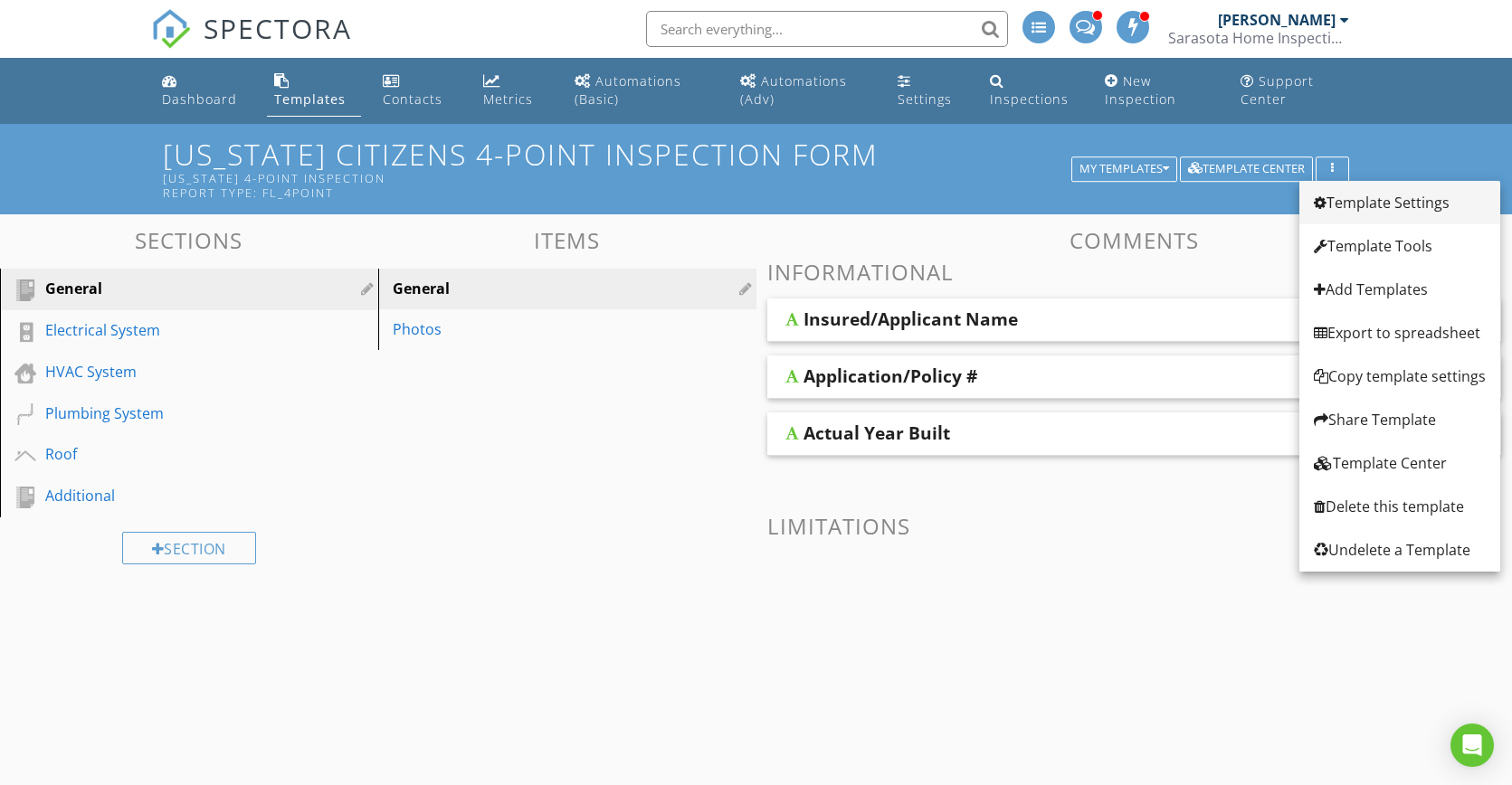
click at [1358, 209] on div "Template Settings" at bounding box center [1400, 203] width 172 height 22
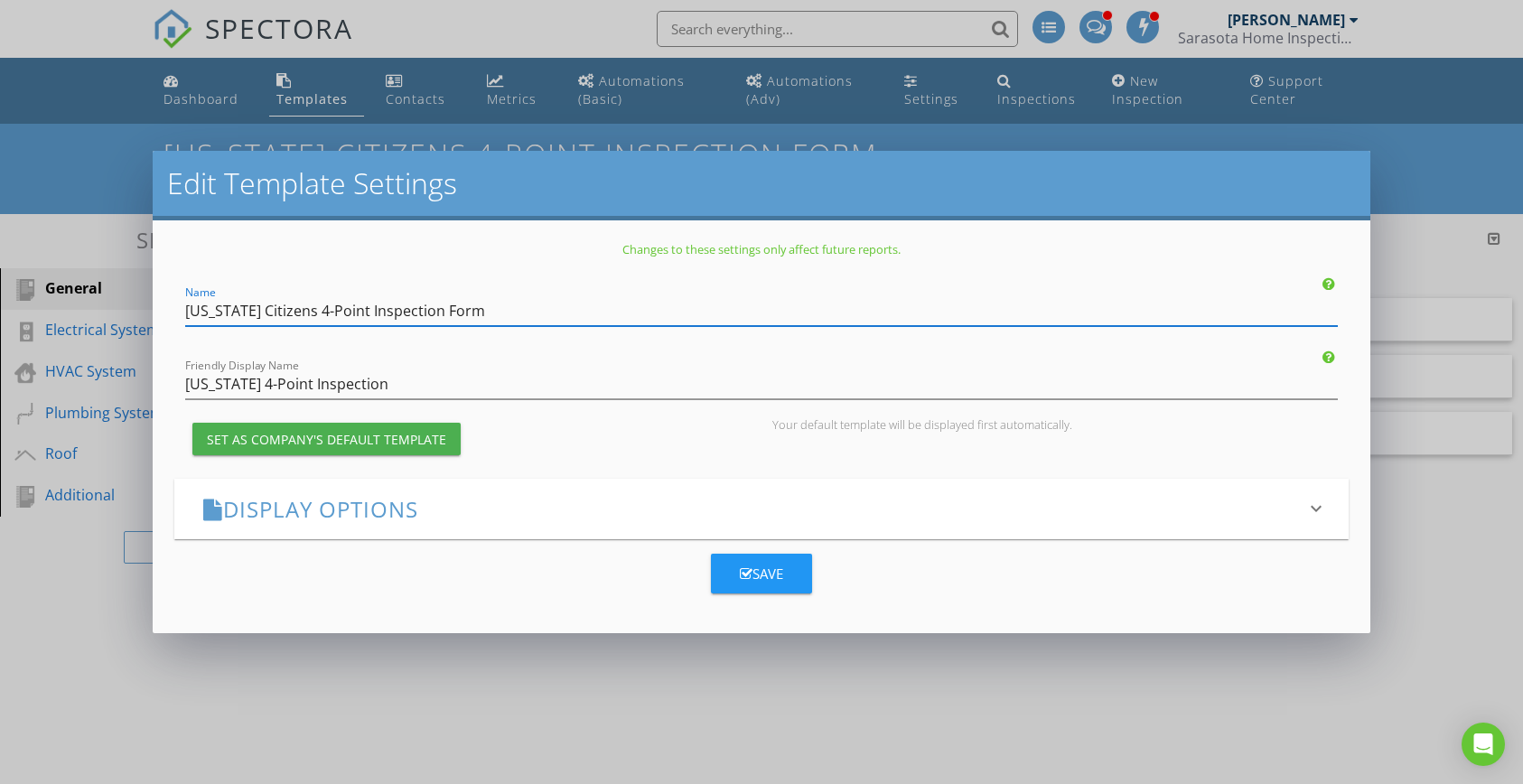
click at [597, 508] on h3 "Display Options" at bounding box center [752, 509] width 1096 height 24
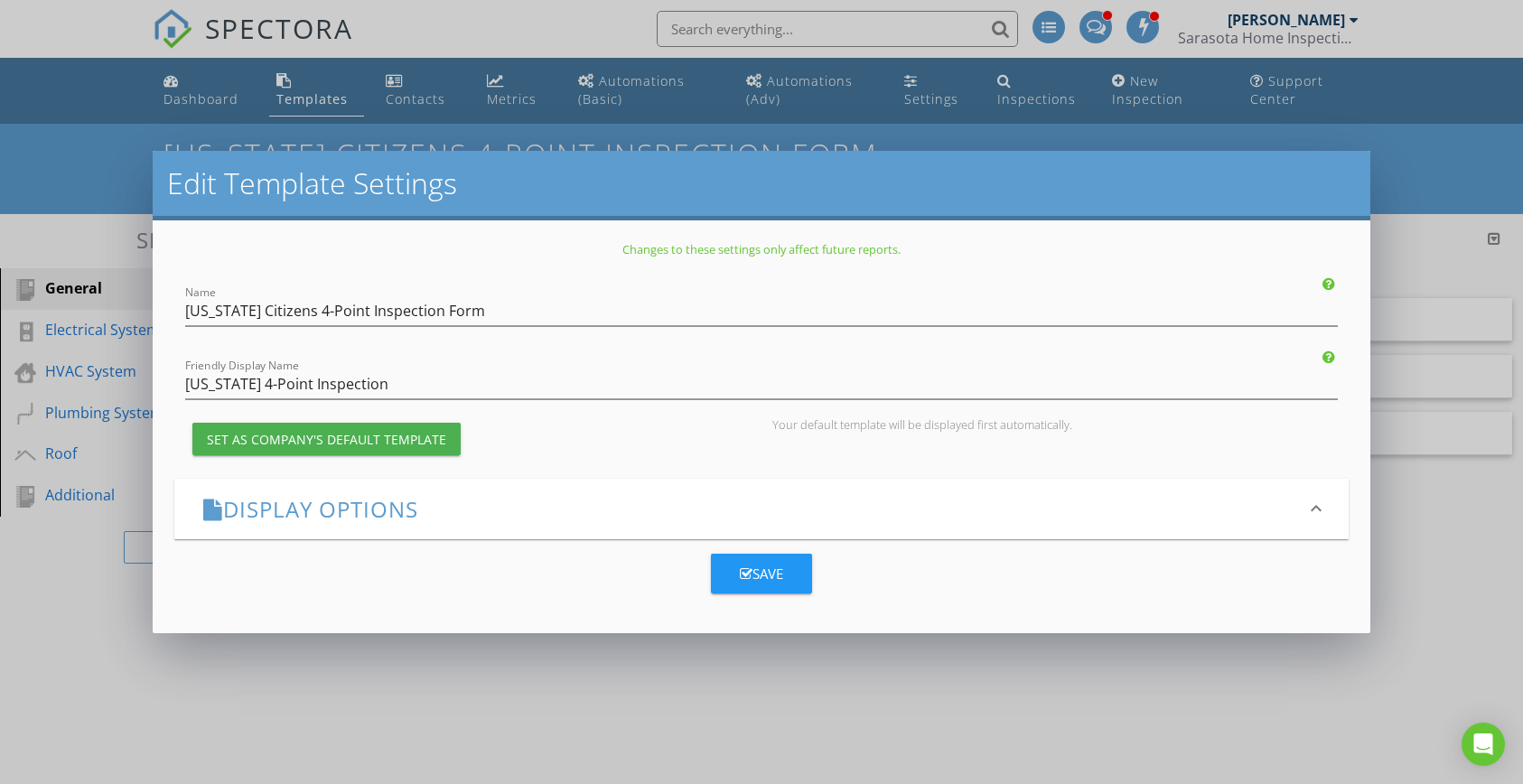
click at [1316, 507] on icon "keyboard_arrow_down" at bounding box center [1316, 509] width 22 height 22
click at [327, 511] on h3 "Display Options" at bounding box center [752, 509] width 1096 height 24
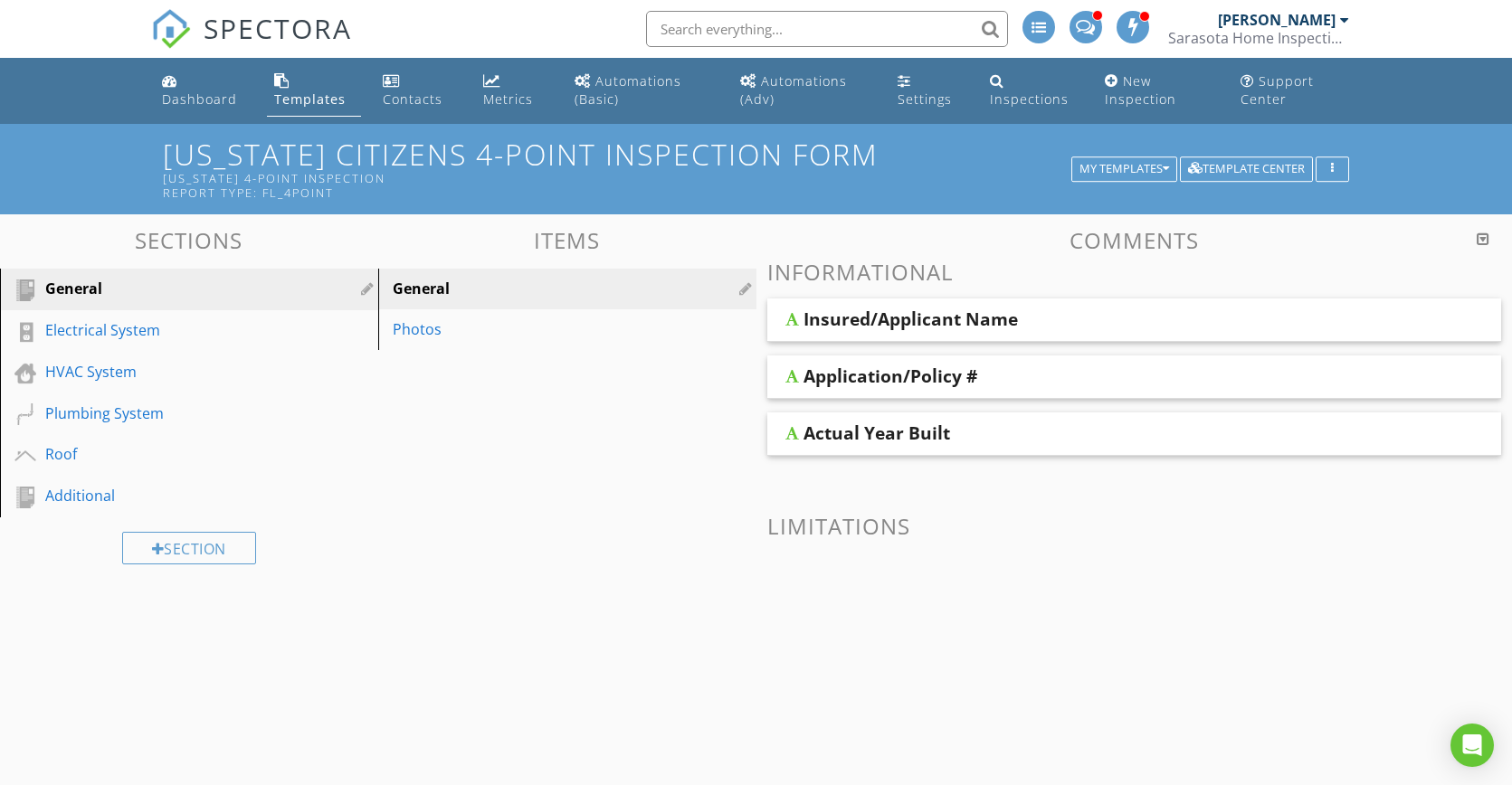
click at [623, 681] on div at bounding box center [756, 392] width 1512 height 785
click at [1483, 238] on div at bounding box center [1483, 239] width 13 height 14
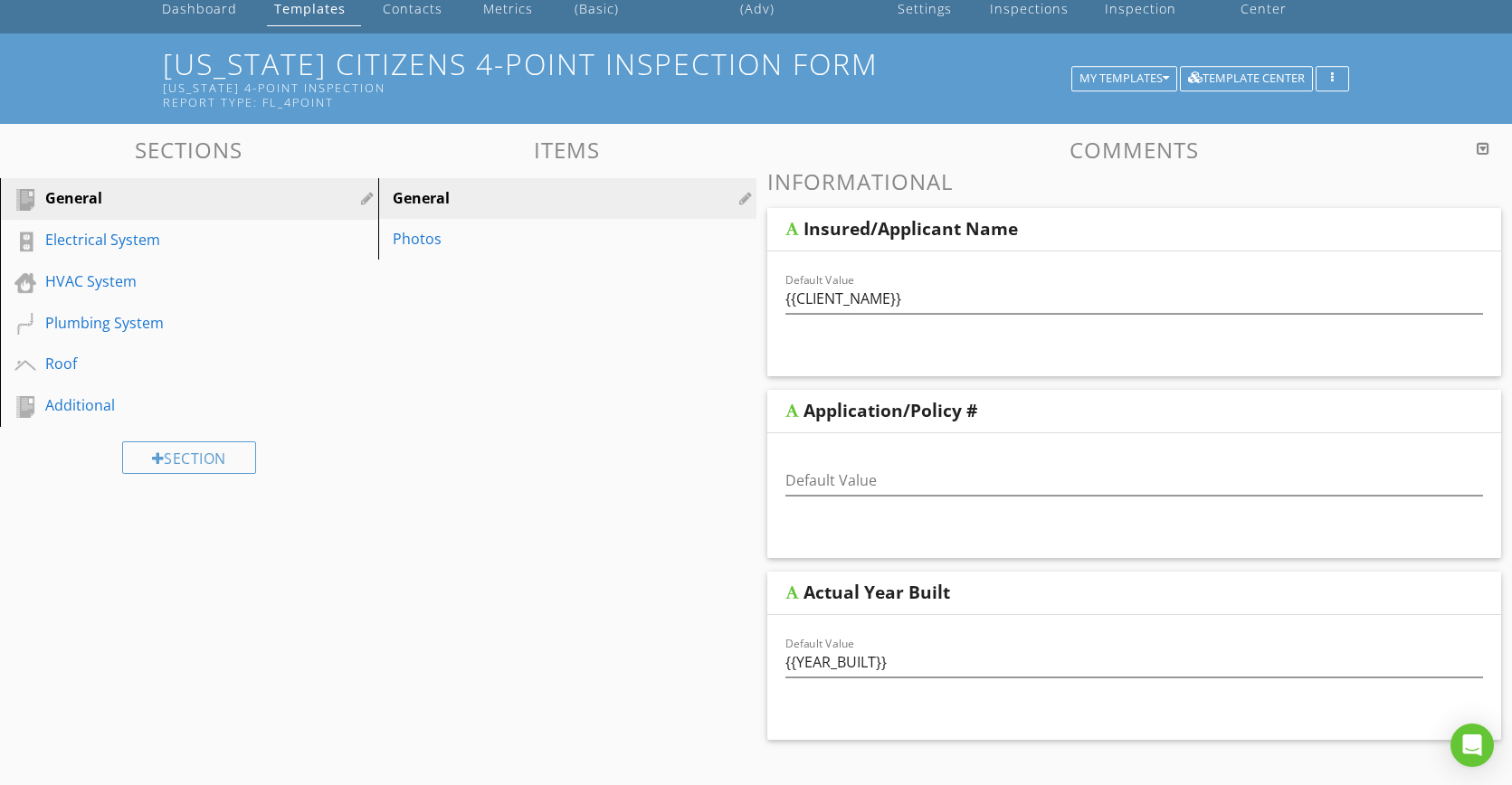
scroll to position [94, 0]
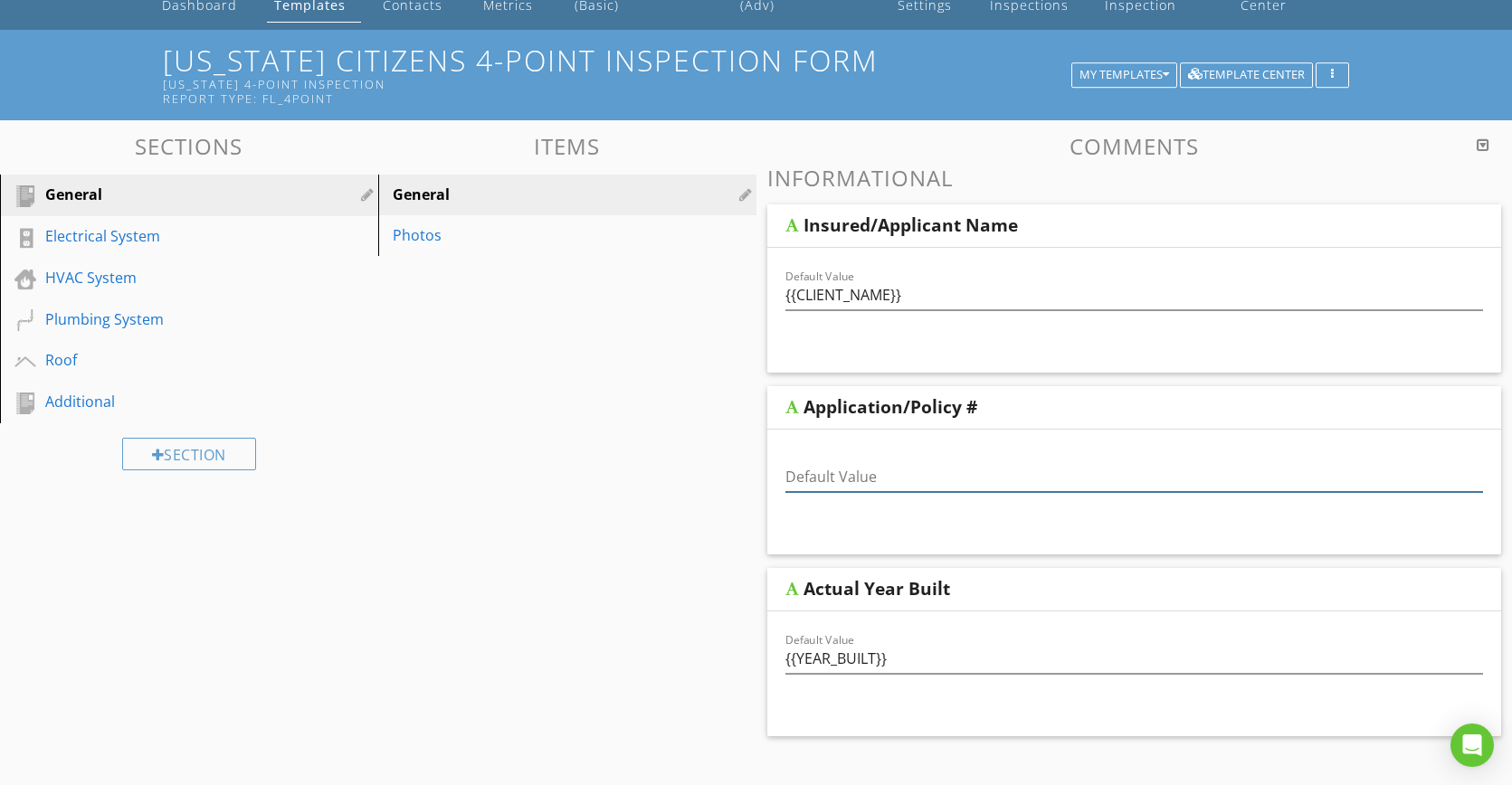
click at [973, 474] on input "Default Value" at bounding box center [1134, 477] width 699 height 30
type input "N/A"
click at [664, 349] on div "Sections General Electrical System HVAC System Plumbing System Roof Additional …" at bounding box center [756, 624] width 1512 height 1010
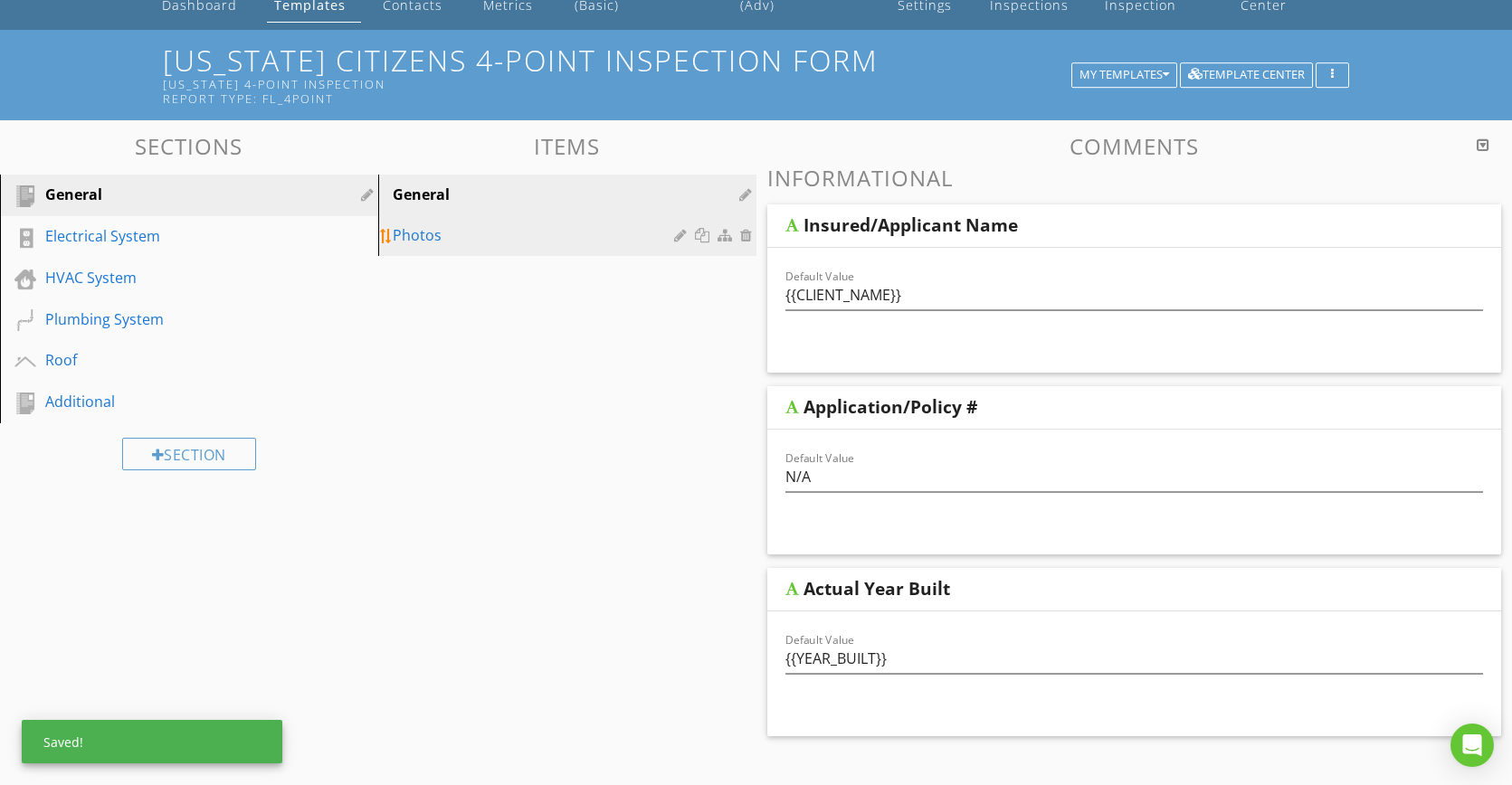
click at [488, 243] on div "Photos" at bounding box center [536, 236] width 287 height 22
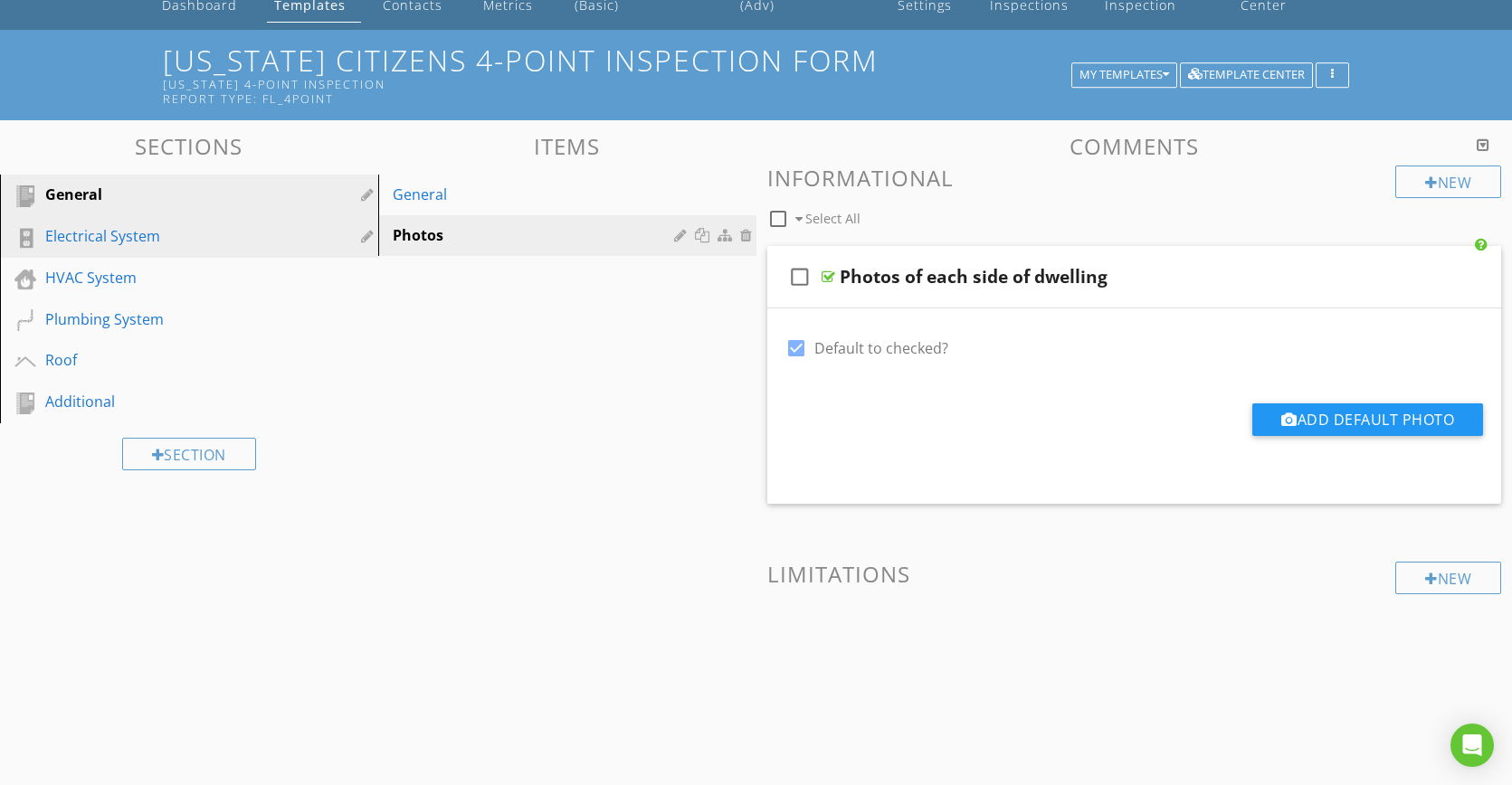
click at [129, 237] on div "Electrical System" at bounding box center [168, 236] width 247 height 22
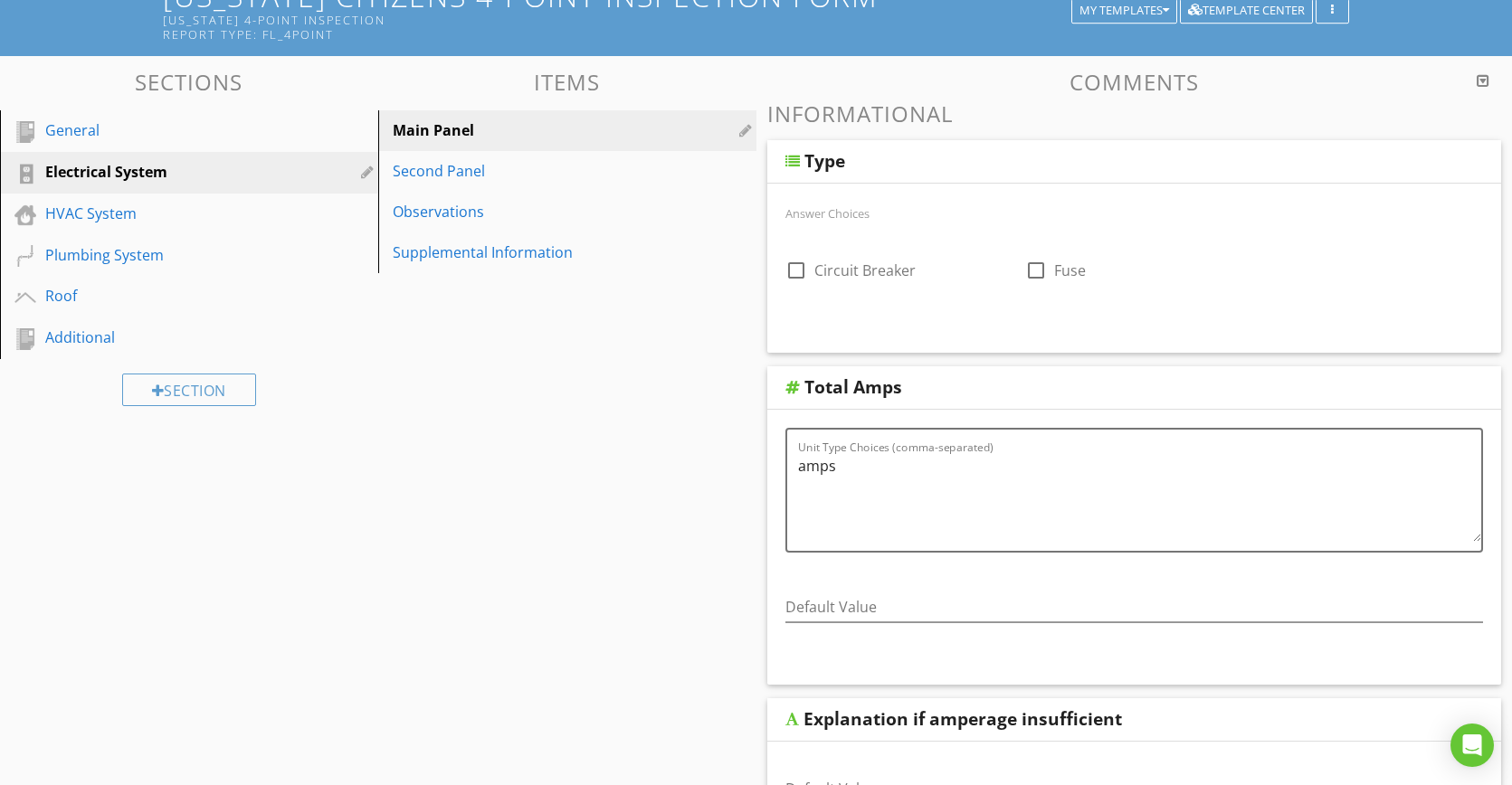
scroll to position [0, 0]
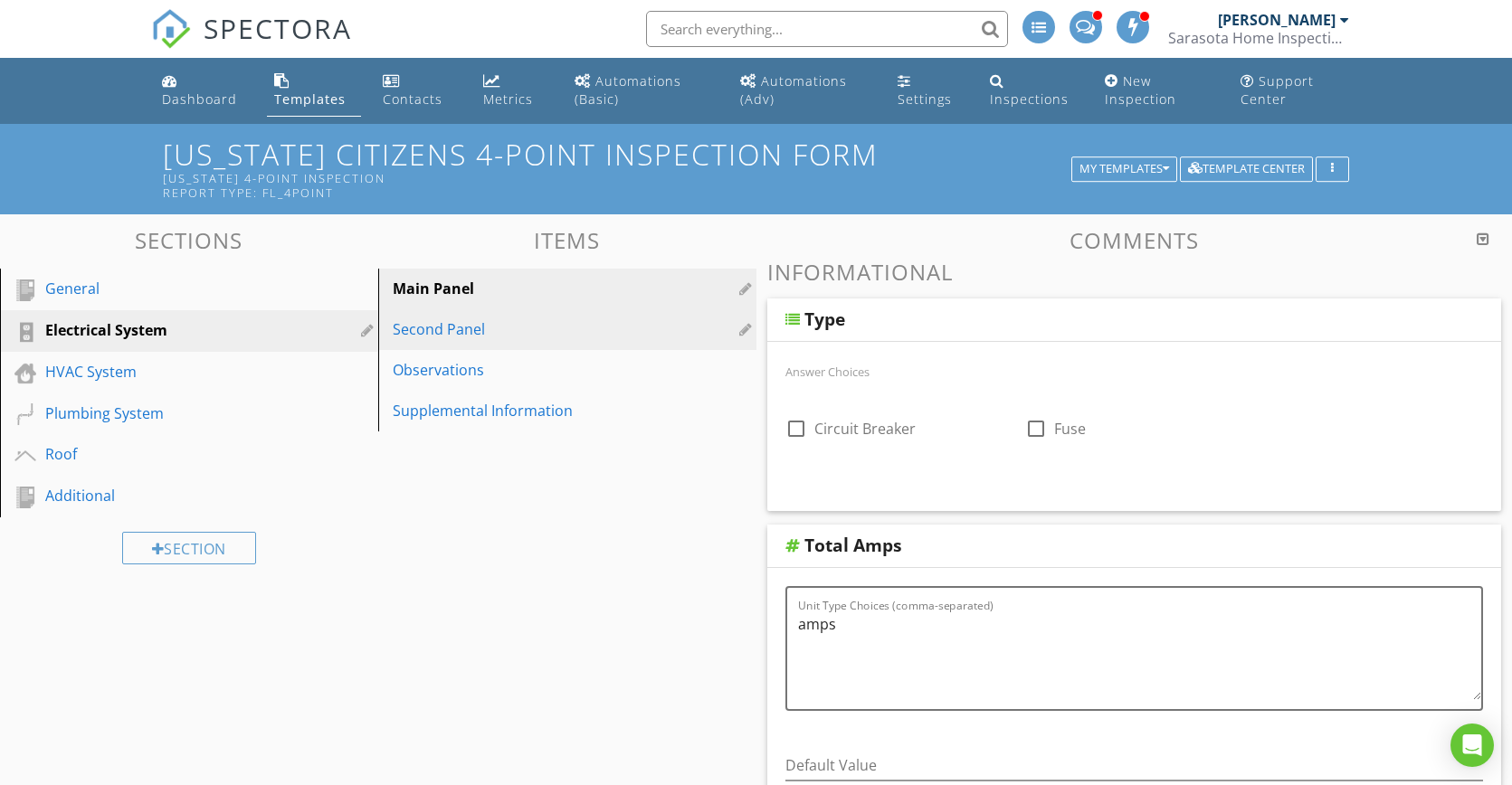
click at [497, 332] on div "Second Panel" at bounding box center [536, 330] width 287 height 22
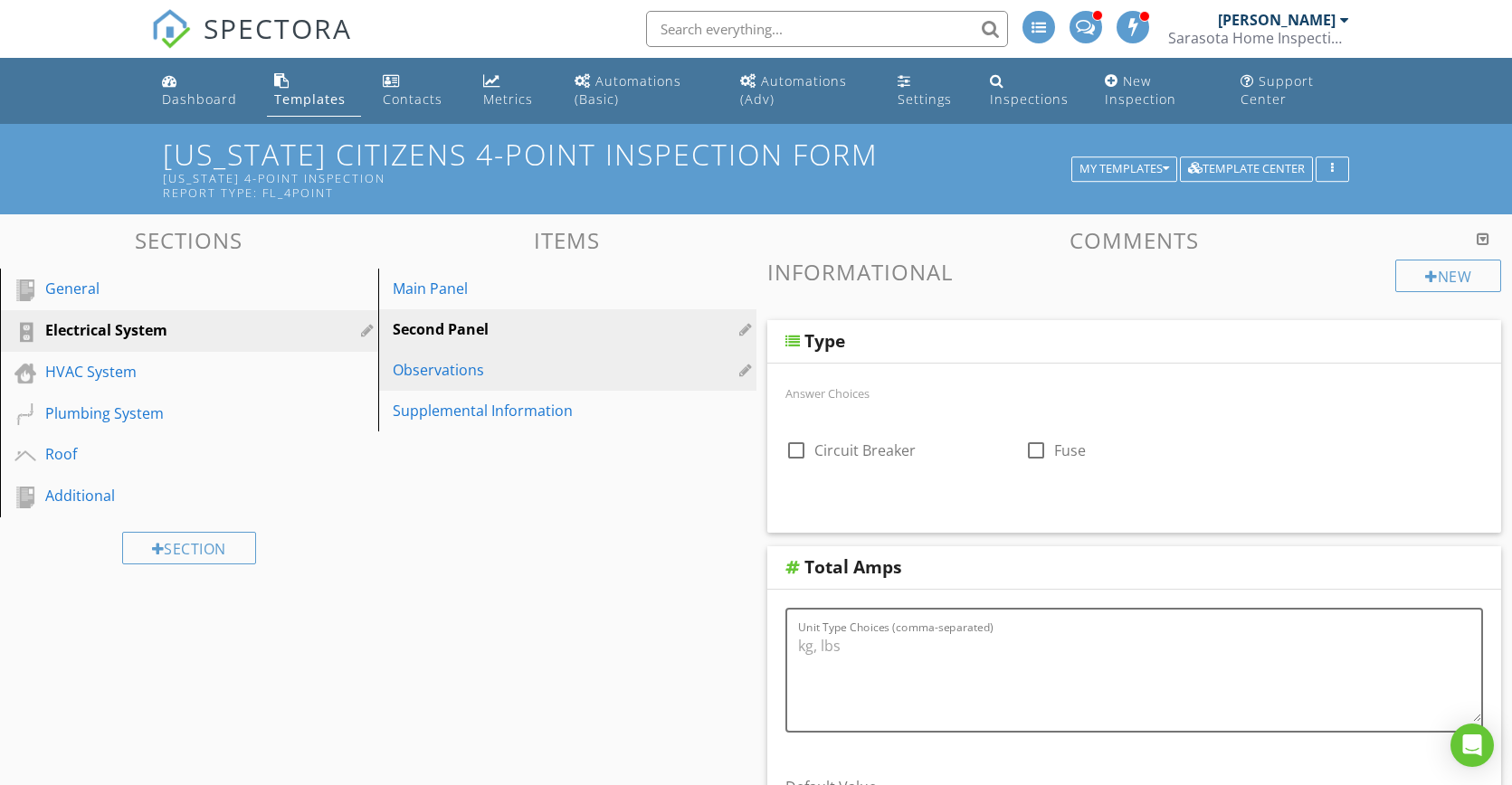
click at [455, 368] on div "Observations" at bounding box center [536, 370] width 287 height 22
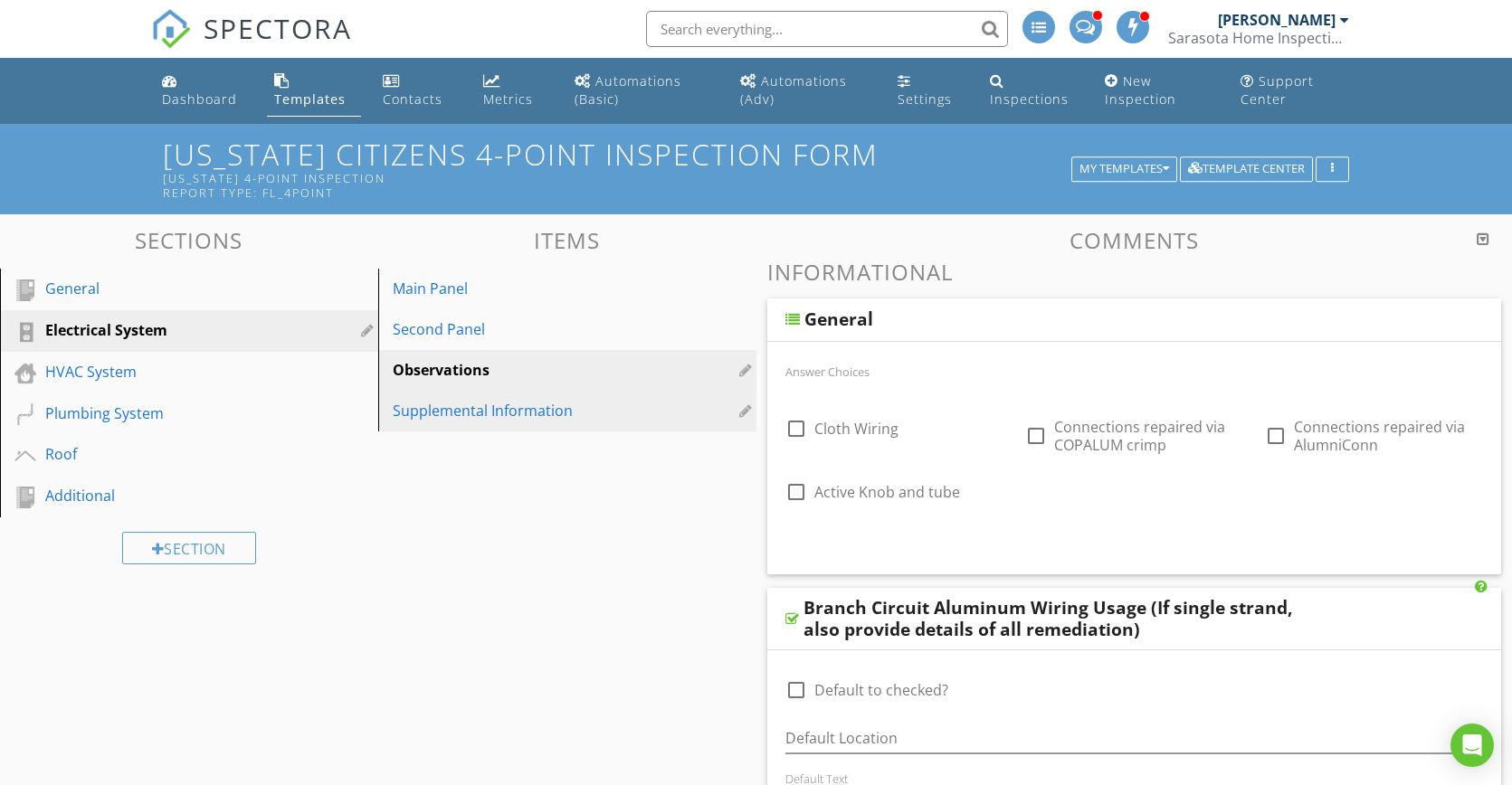
click at [461, 409] on div "Supplemental Information" at bounding box center [536, 410] width 287 height 22
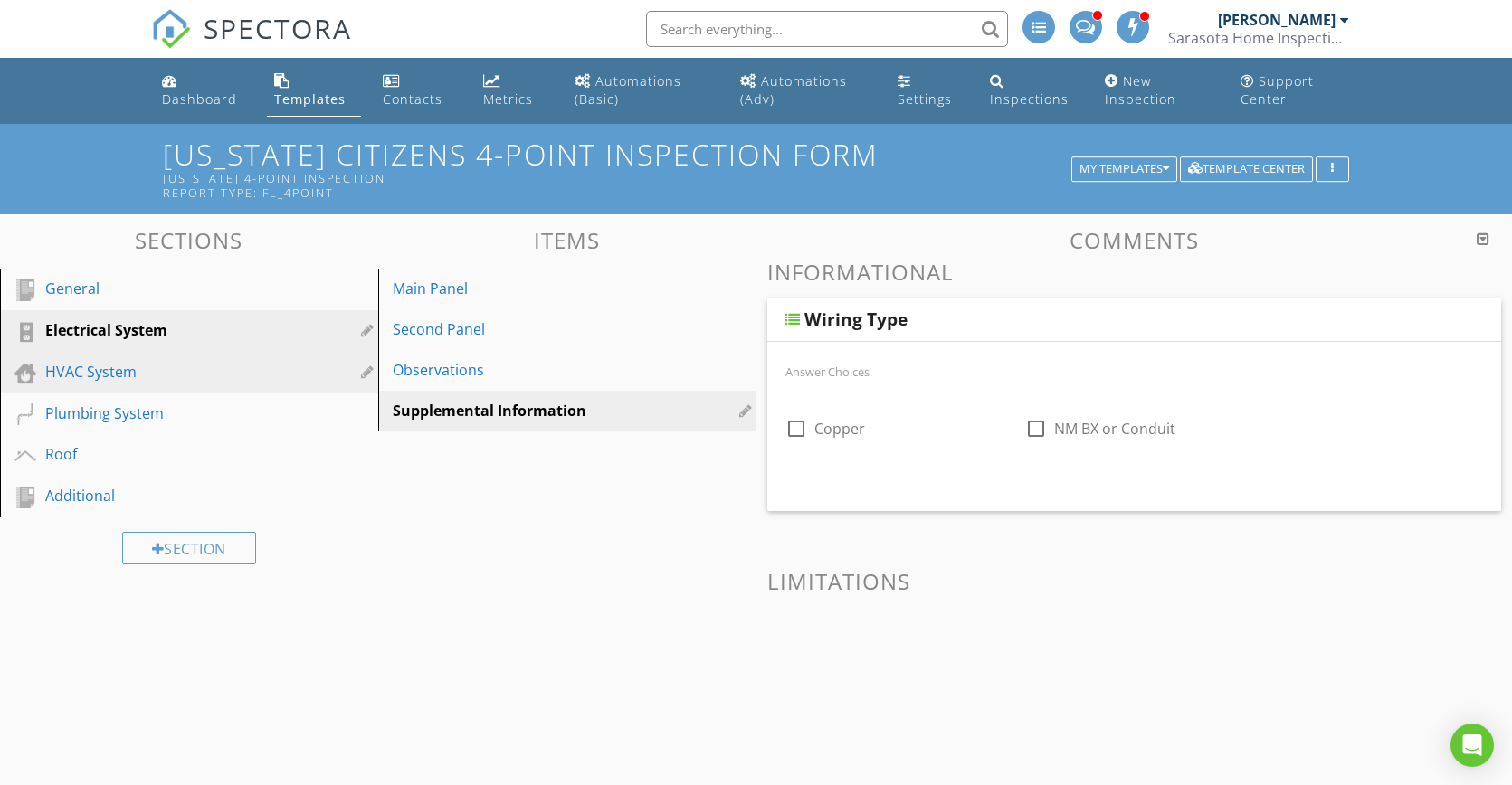
click at [132, 378] on div "HVAC System" at bounding box center [168, 372] width 247 height 22
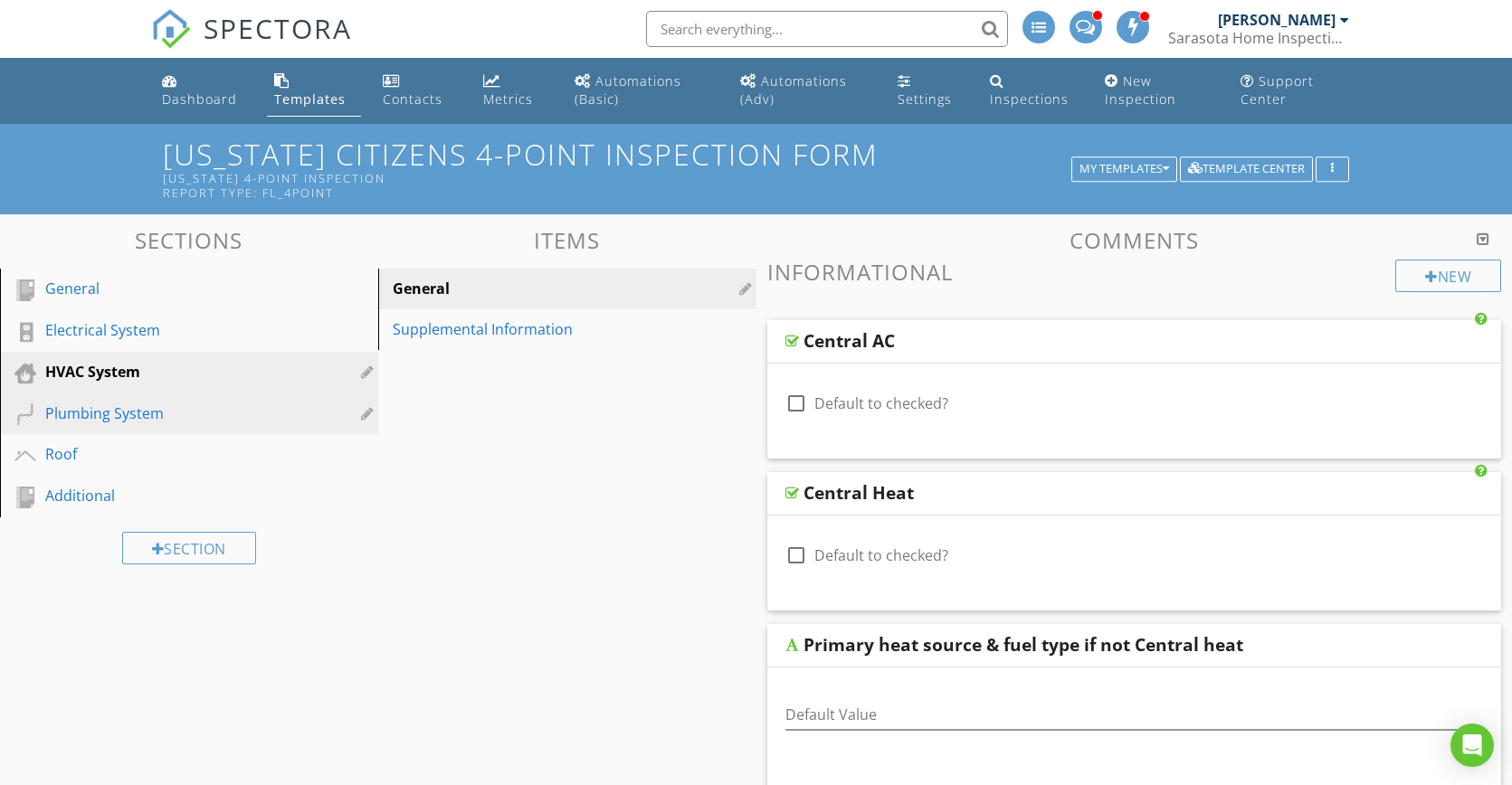
click at [120, 415] on div "Plumbing System" at bounding box center [168, 413] width 247 height 22
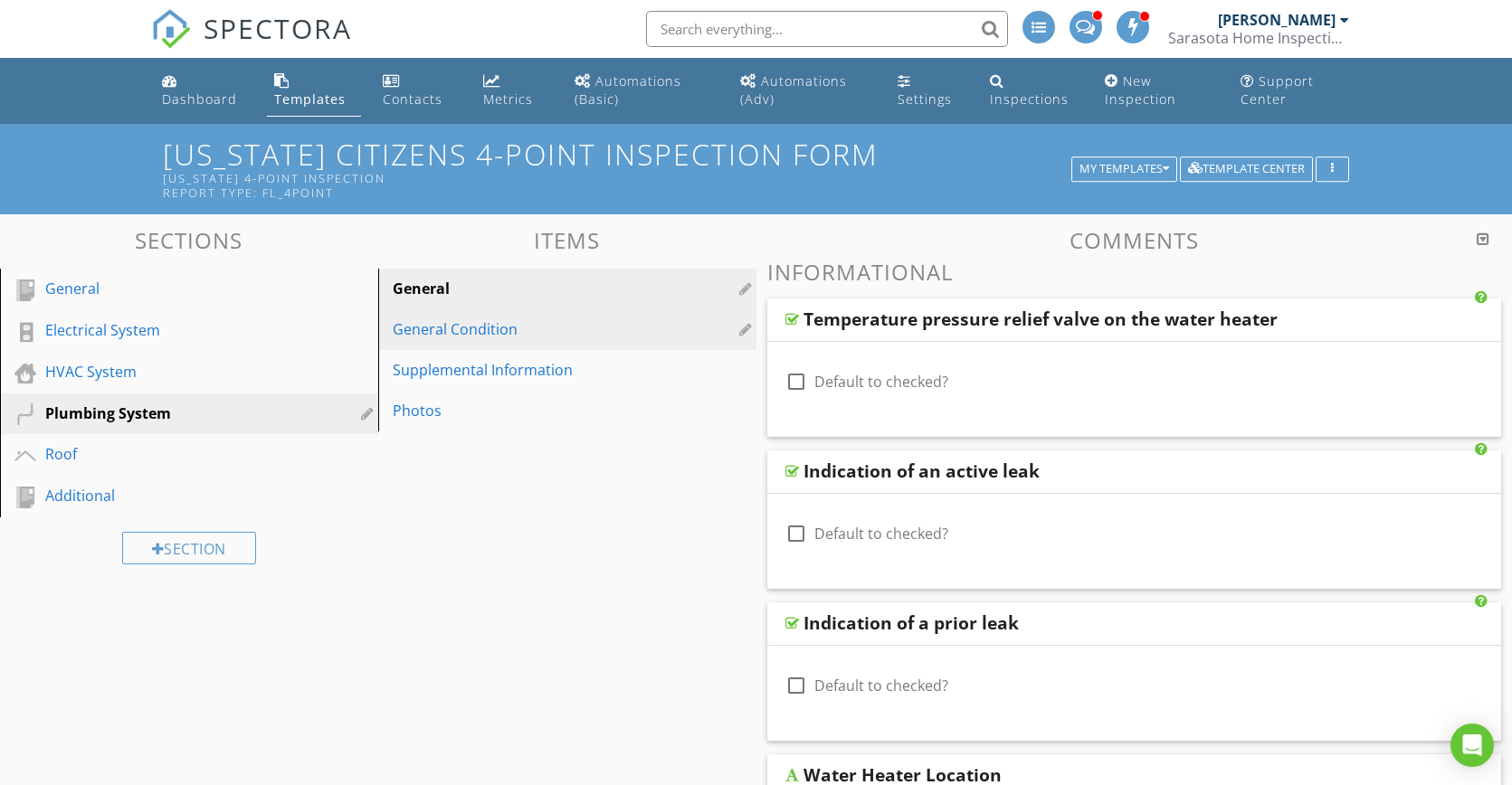
click at [536, 331] on div "General Condition" at bounding box center [536, 330] width 287 height 22
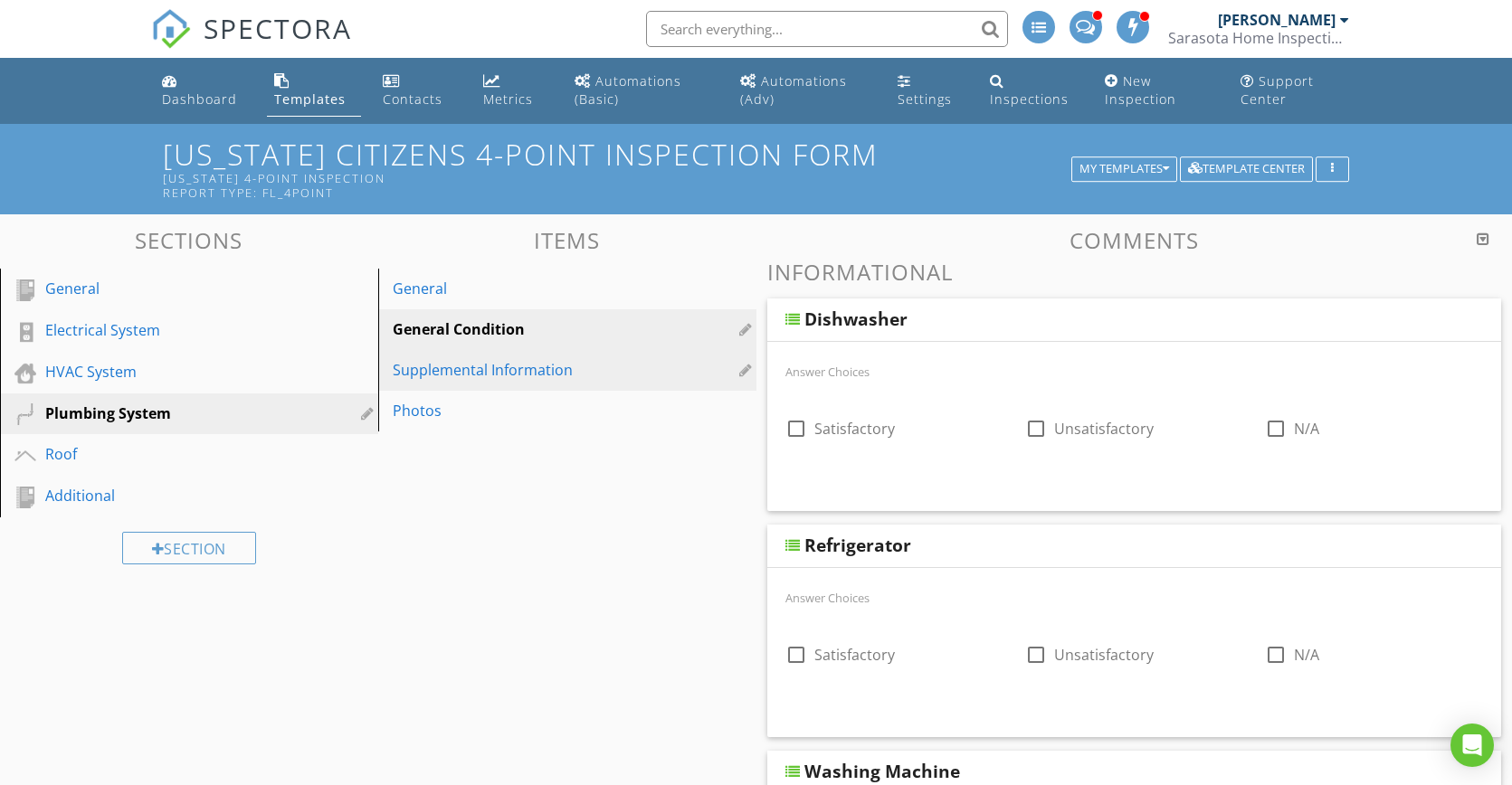
click at [497, 371] on div "Supplemental Information" at bounding box center [536, 370] width 287 height 22
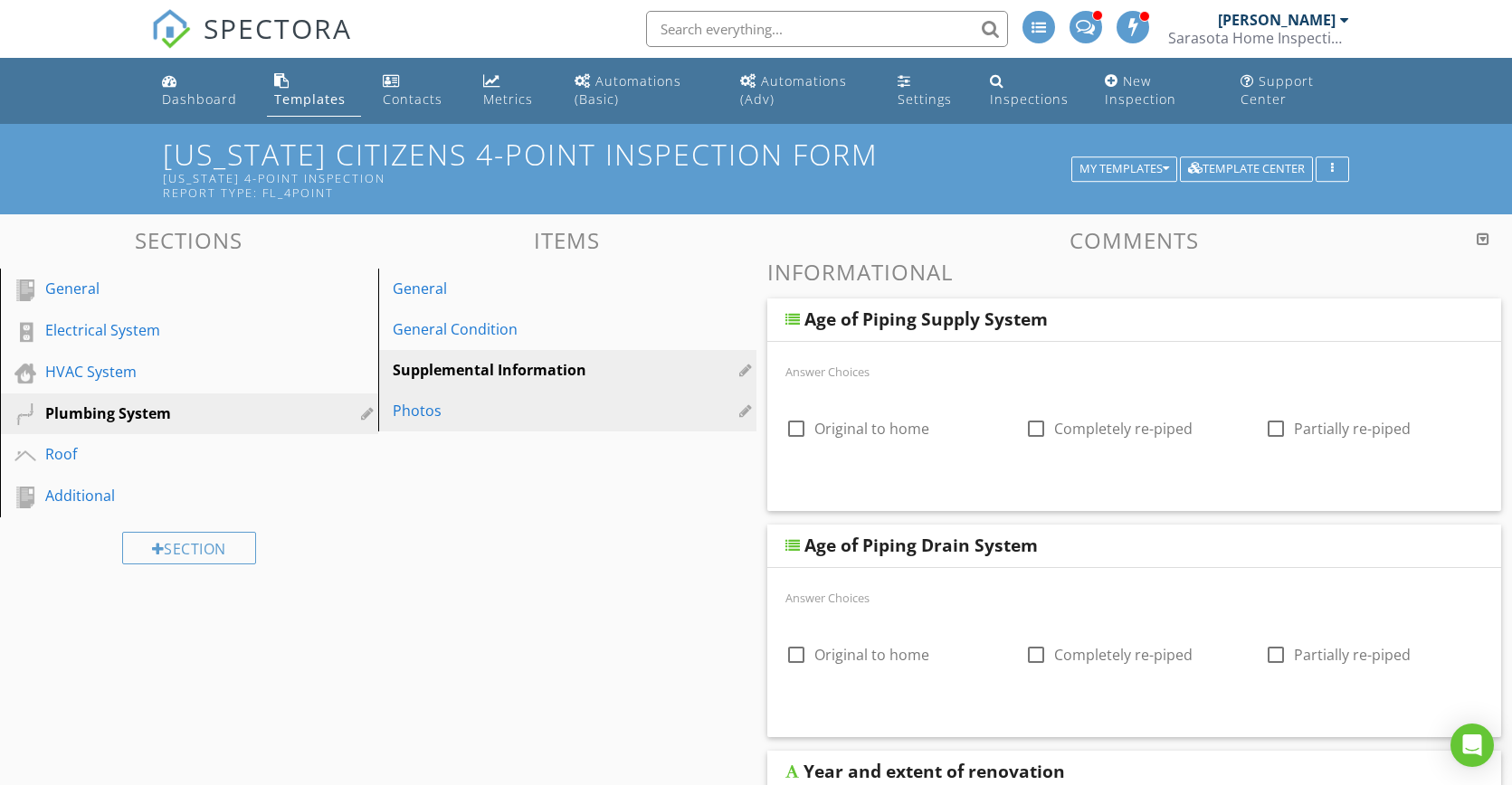
click at [420, 409] on div "Photos" at bounding box center [536, 410] width 287 height 22
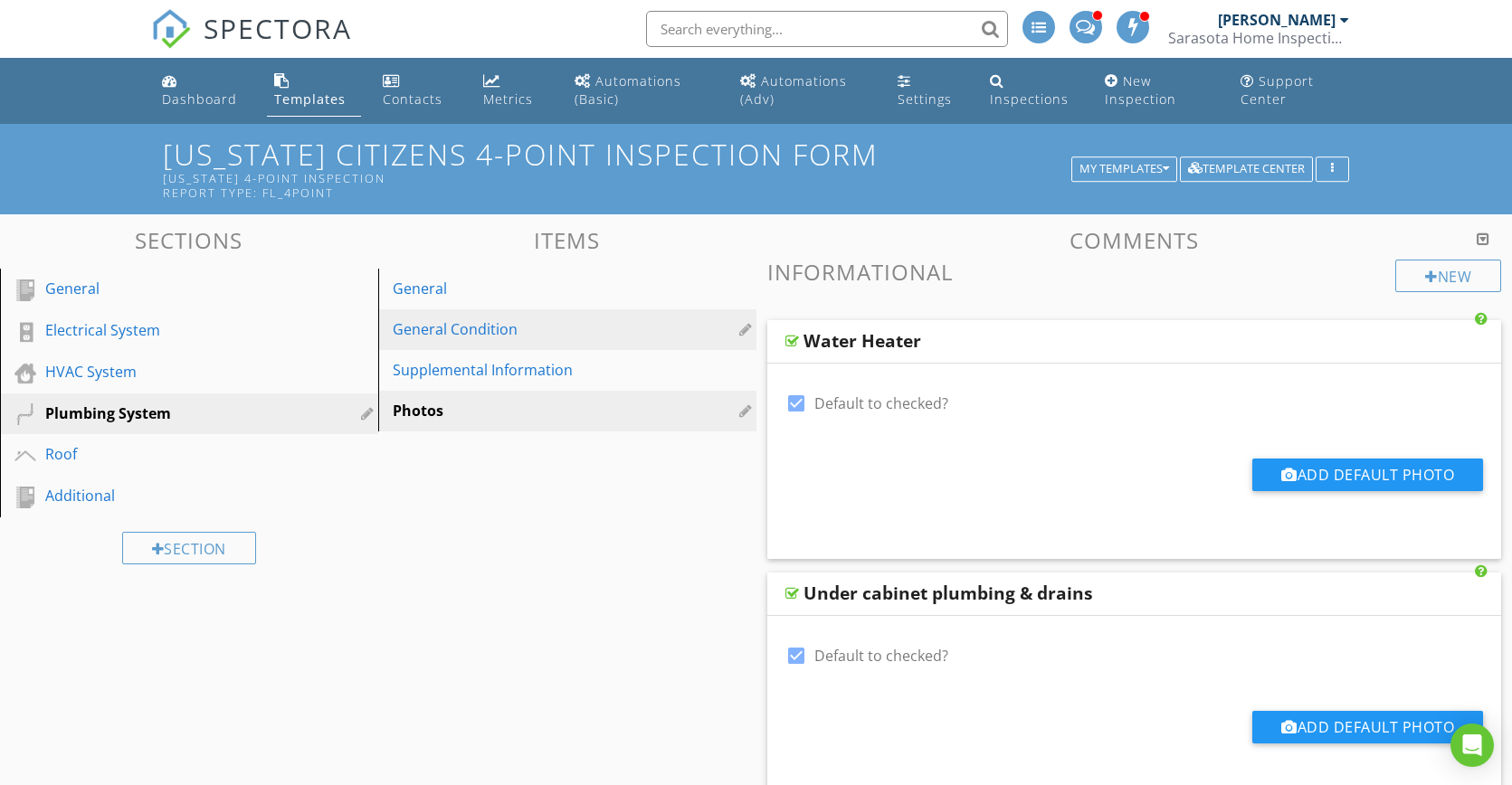
click at [485, 335] on div "General Condition" at bounding box center [536, 330] width 287 height 22
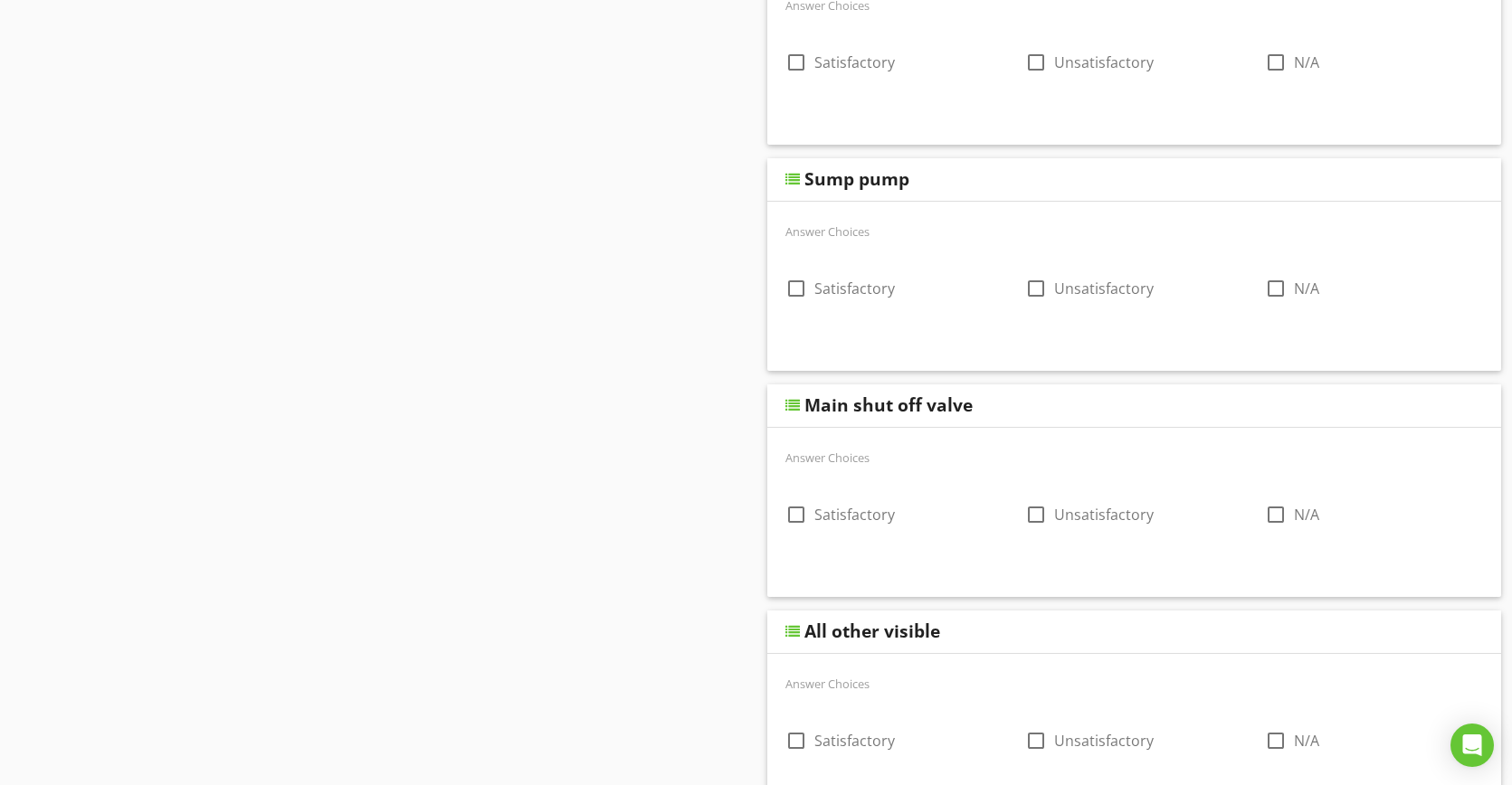
scroll to position [1569, 0]
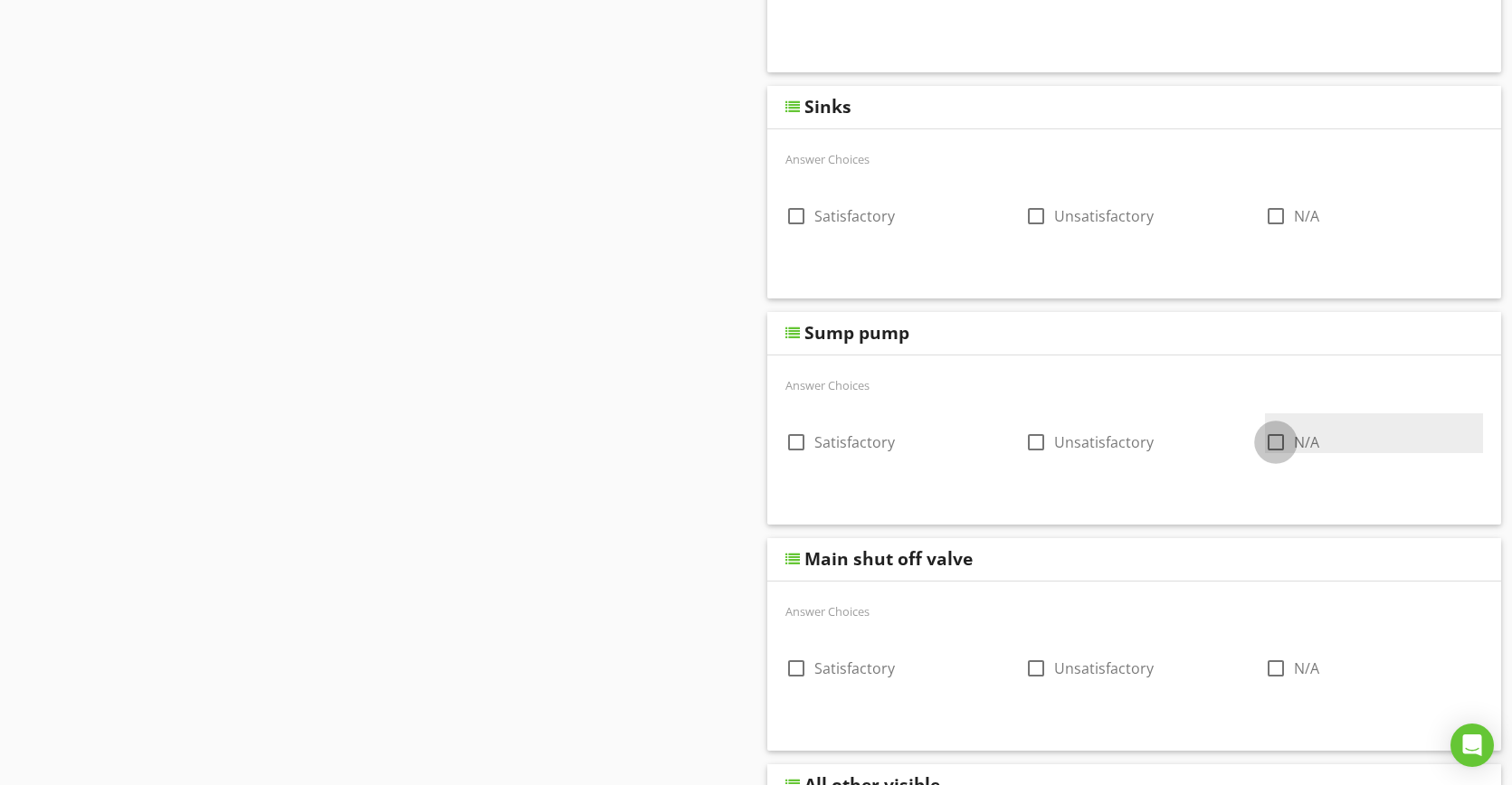
click at [1277, 442] on div at bounding box center [1275, 441] width 31 height 31
checkbox input "true"
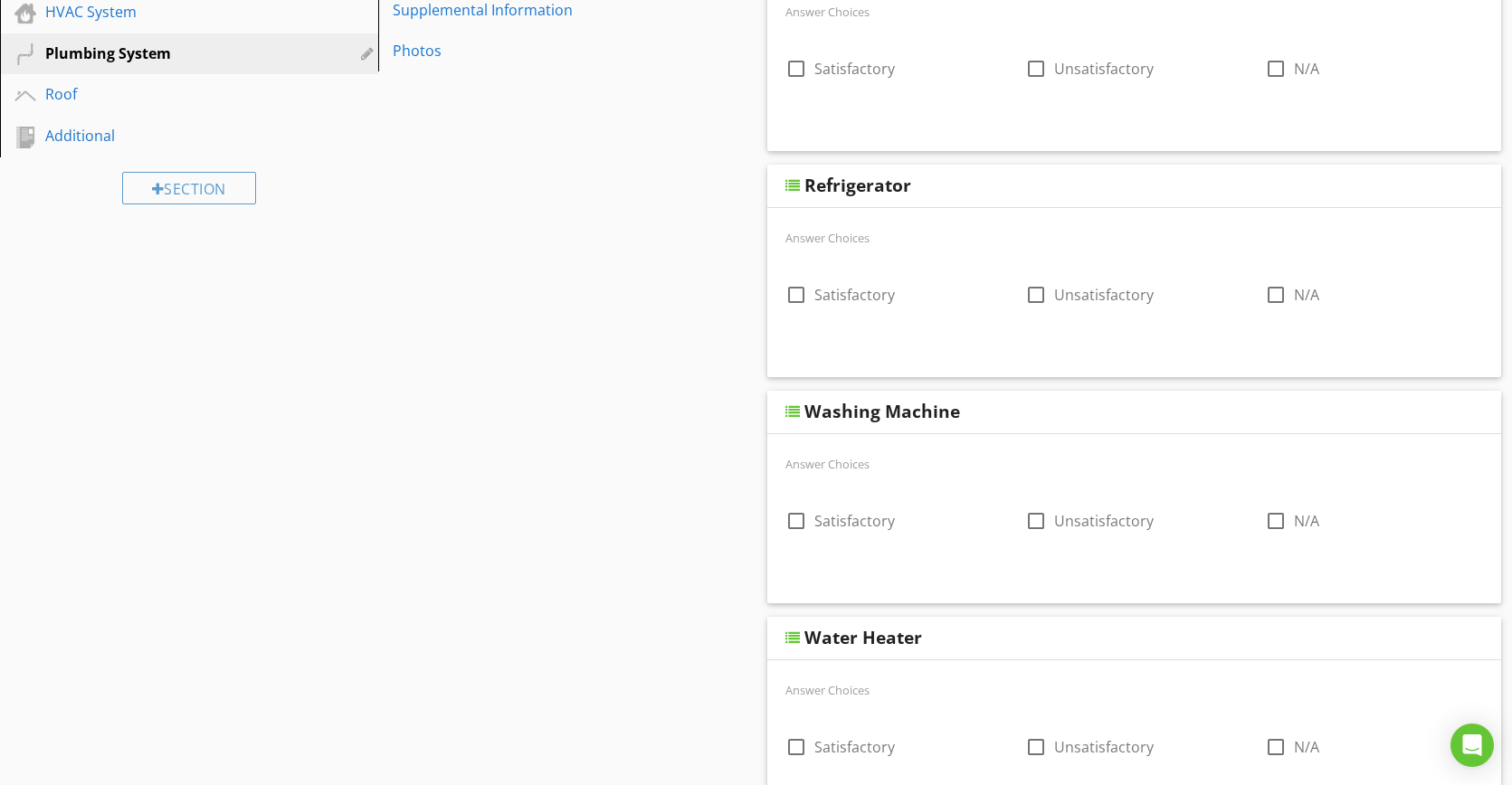
scroll to position [0, 0]
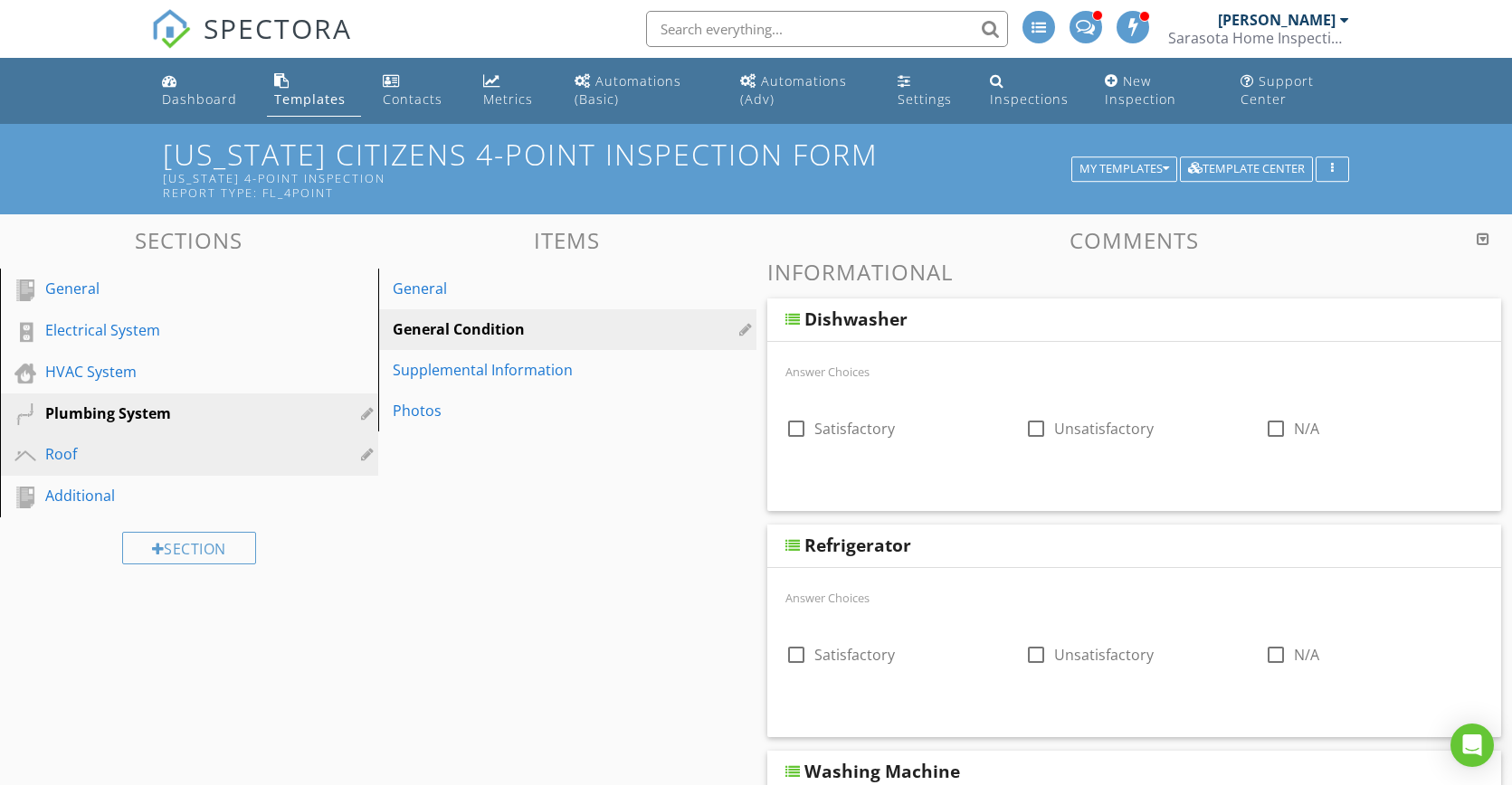
click at [108, 453] on div "Roof" at bounding box center [168, 454] width 247 height 22
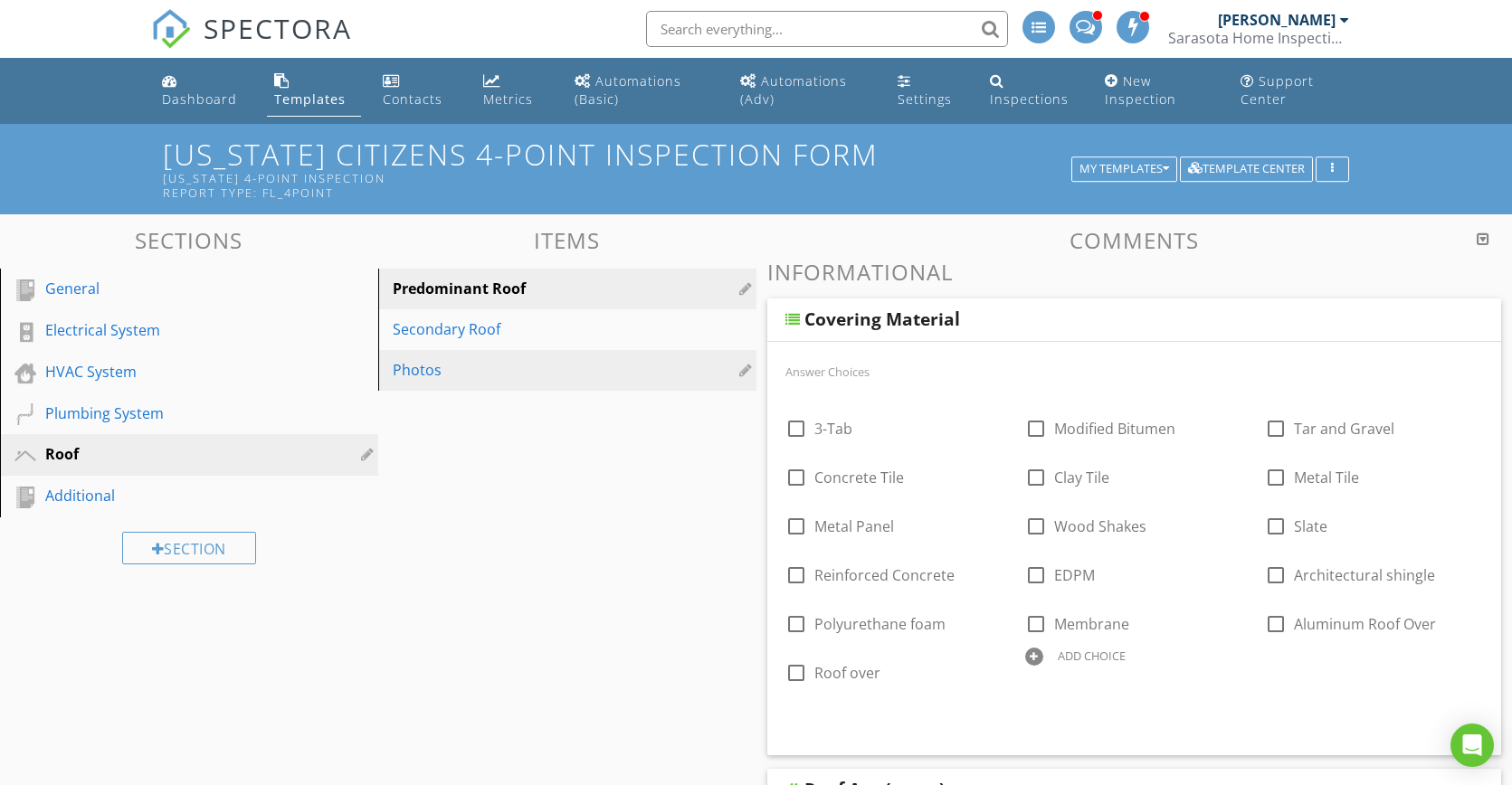
click at [461, 386] on link "Photos" at bounding box center [570, 370] width 373 height 40
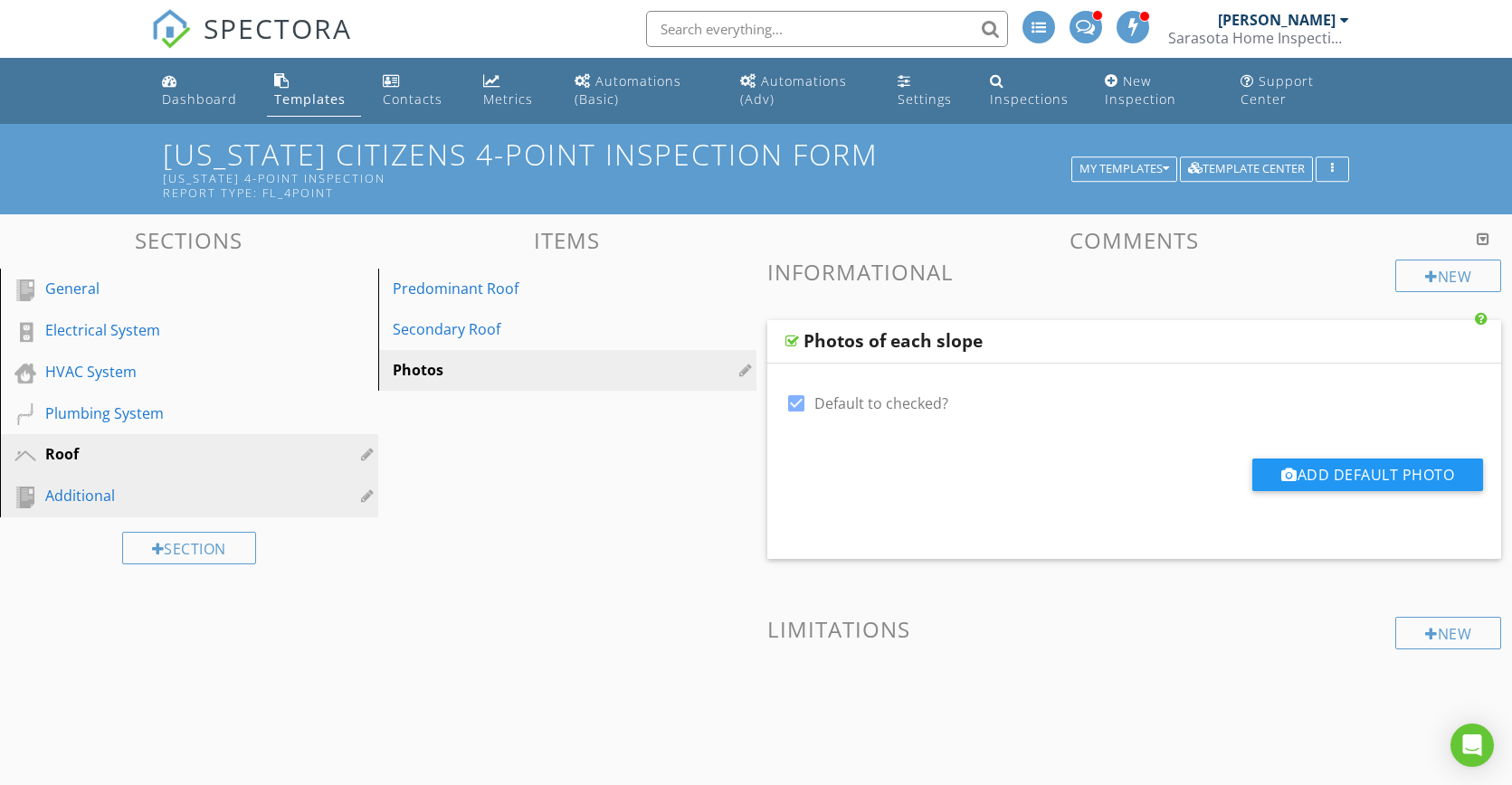
click at [86, 492] on div "Additional" at bounding box center [168, 495] width 247 height 22
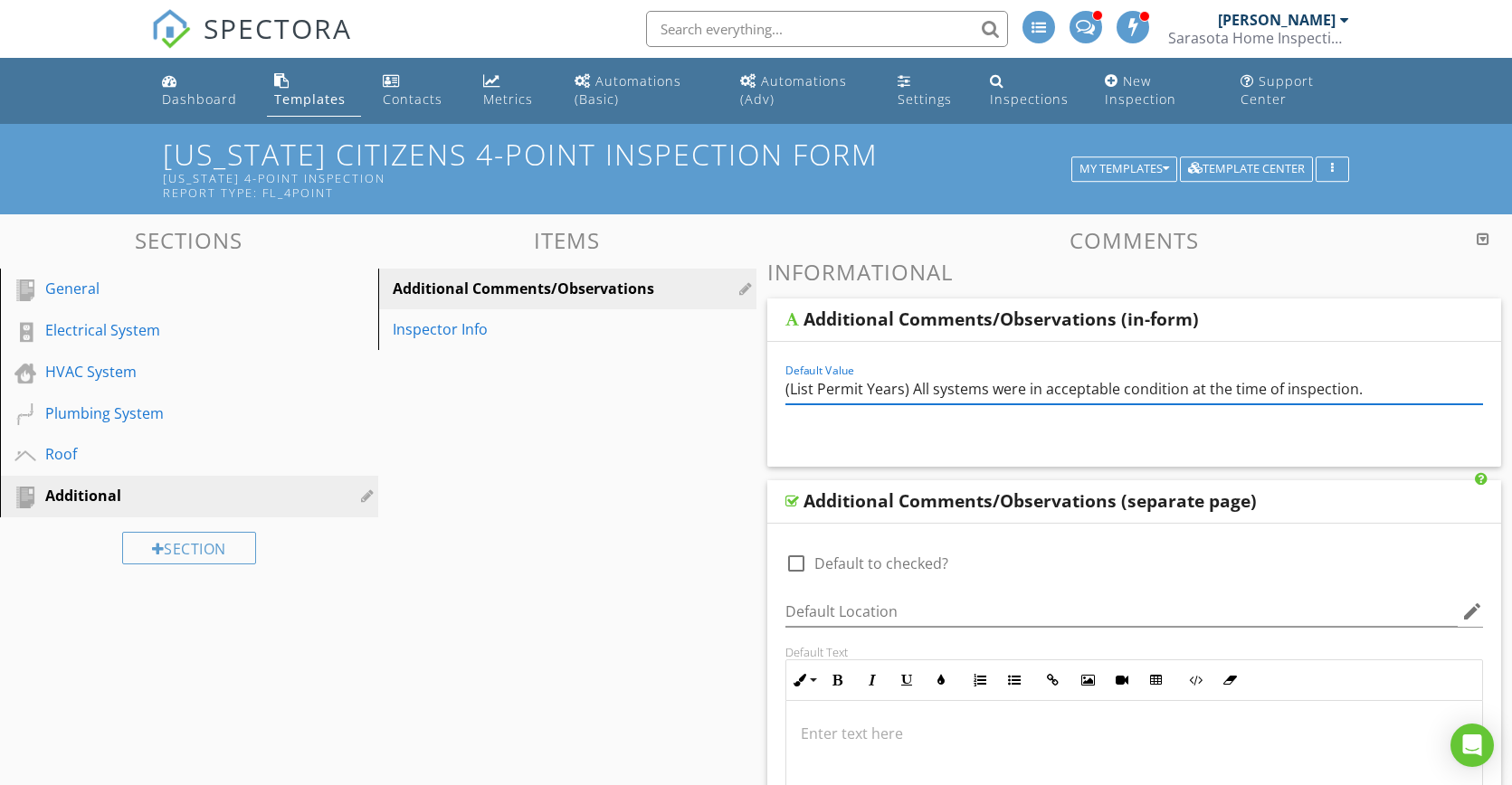
drag, startPoint x: 911, startPoint y: 386, endPoint x: 753, endPoint y: 389, distance: 158.0
click at [755, 389] on div "Sections General Electrical System HVAC System Plumbing System Roof Additional …" at bounding box center [756, 763] width 1512 height 1098
drag, startPoint x: 989, startPoint y: 388, endPoint x: 901, endPoint y: 463, distance: 115.6
click at [898, 391] on input "All systems were in acceptable condition at the time of inspection." at bounding box center [1134, 390] width 699 height 30
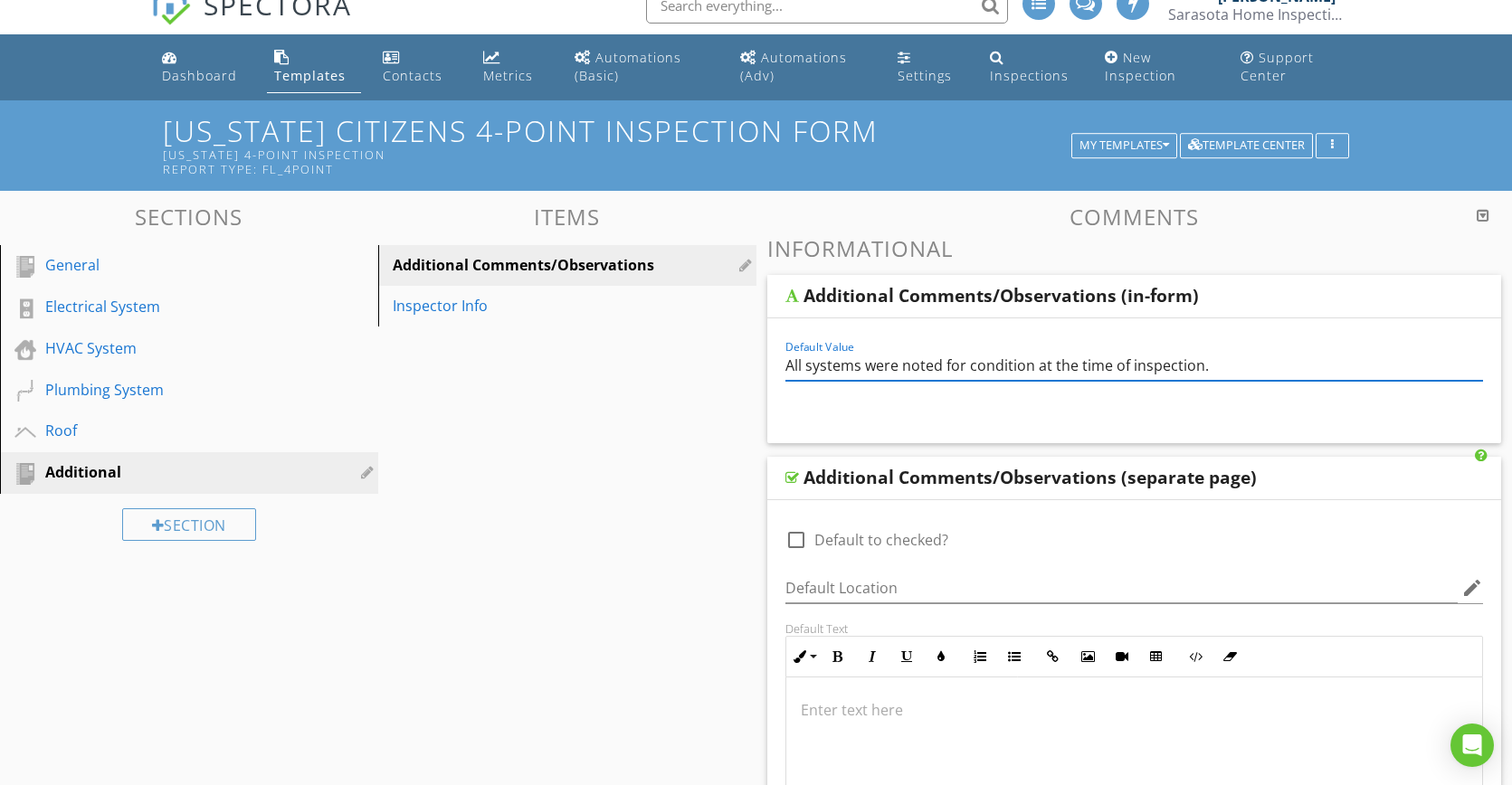
scroll to position [44, 0]
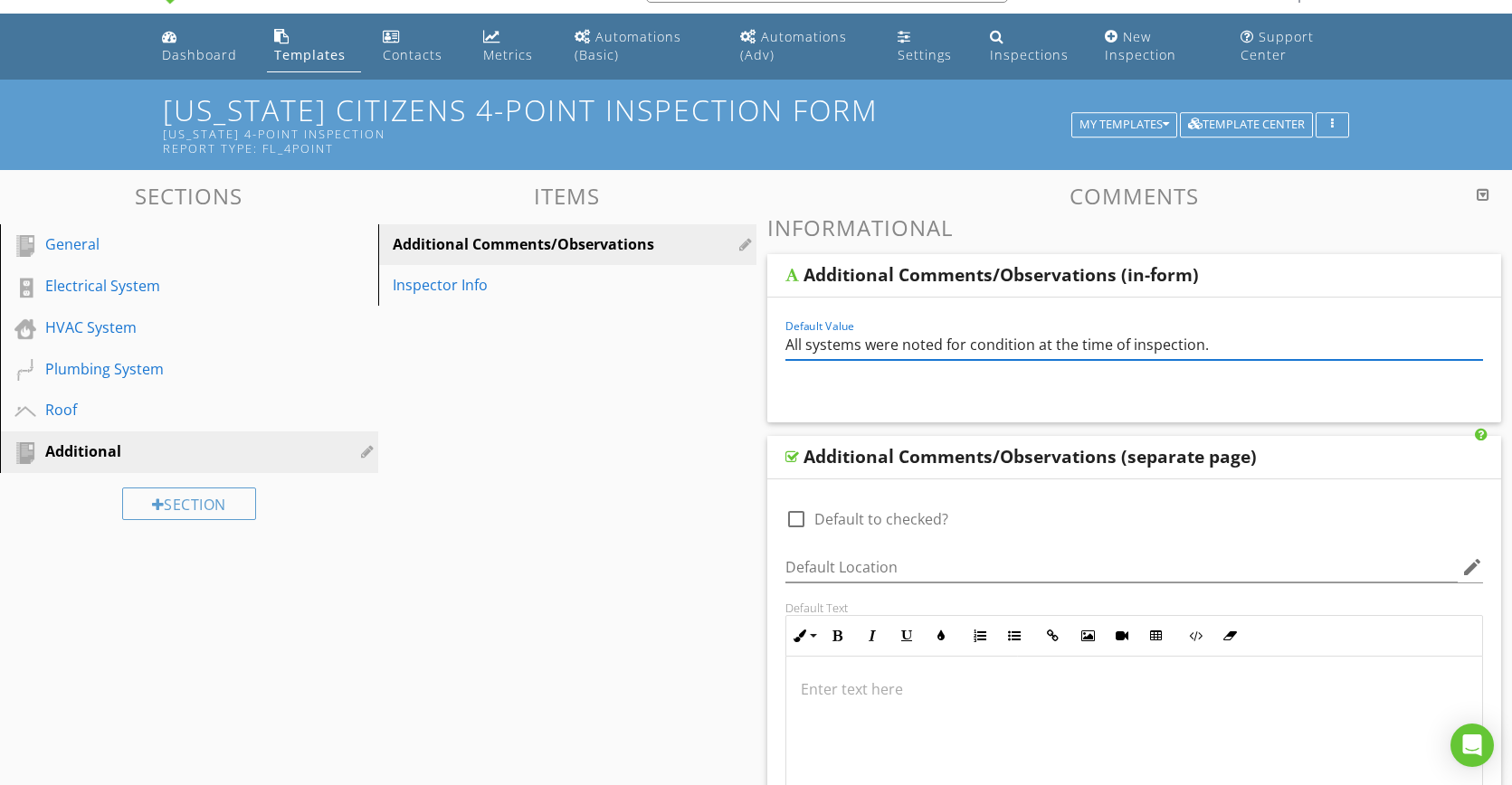
click at [1030, 344] on input "All systems were noted for condition at the time of inspection." at bounding box center [1134, 345] width 699 height 30
type input "All systems were noted for conditions at the time of inspection."
click at [516, 280] on div "Inspector Info" at bounding box center [536, 285] width 287 height 22
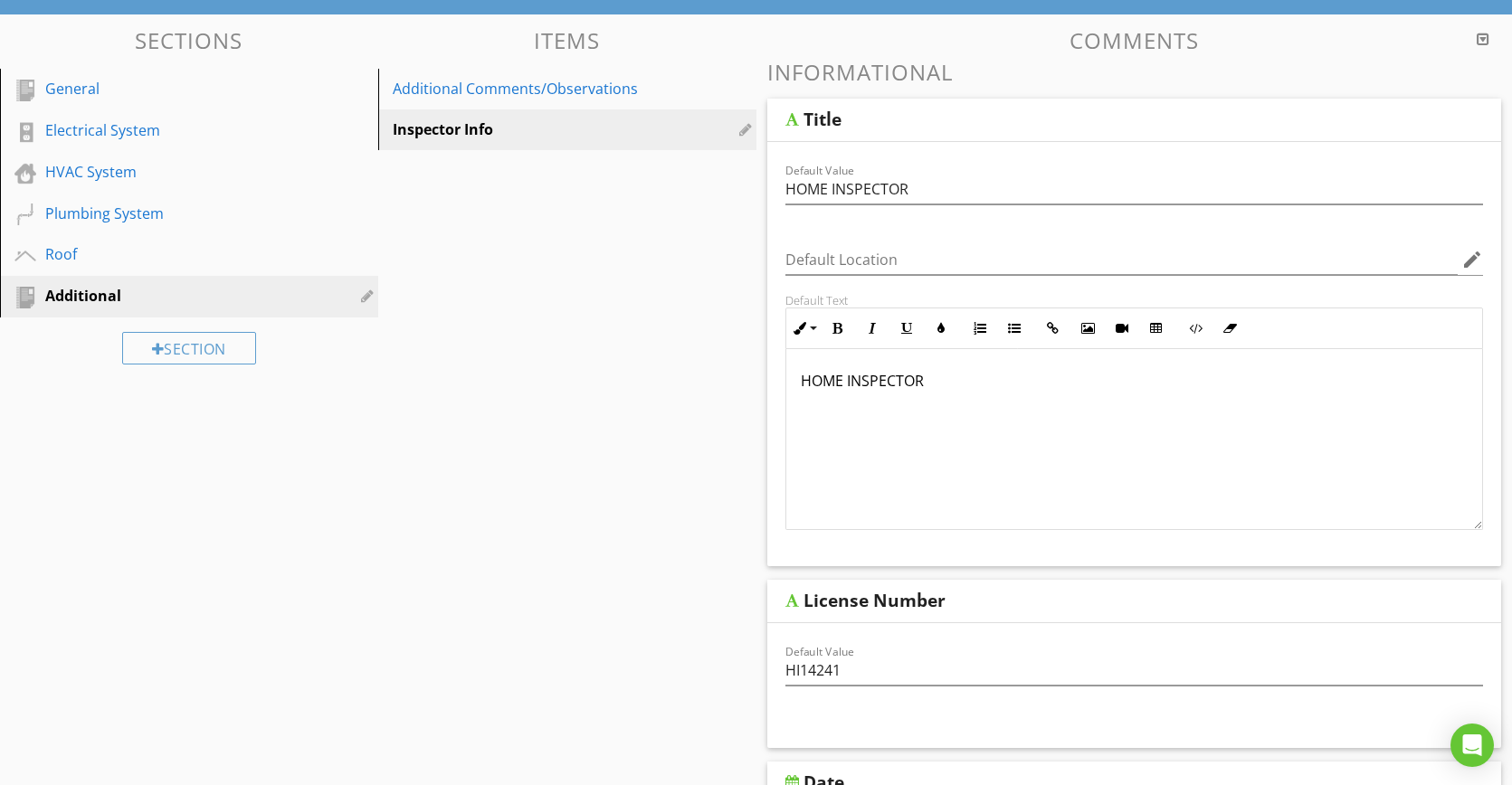
scroll to position [0, 0]
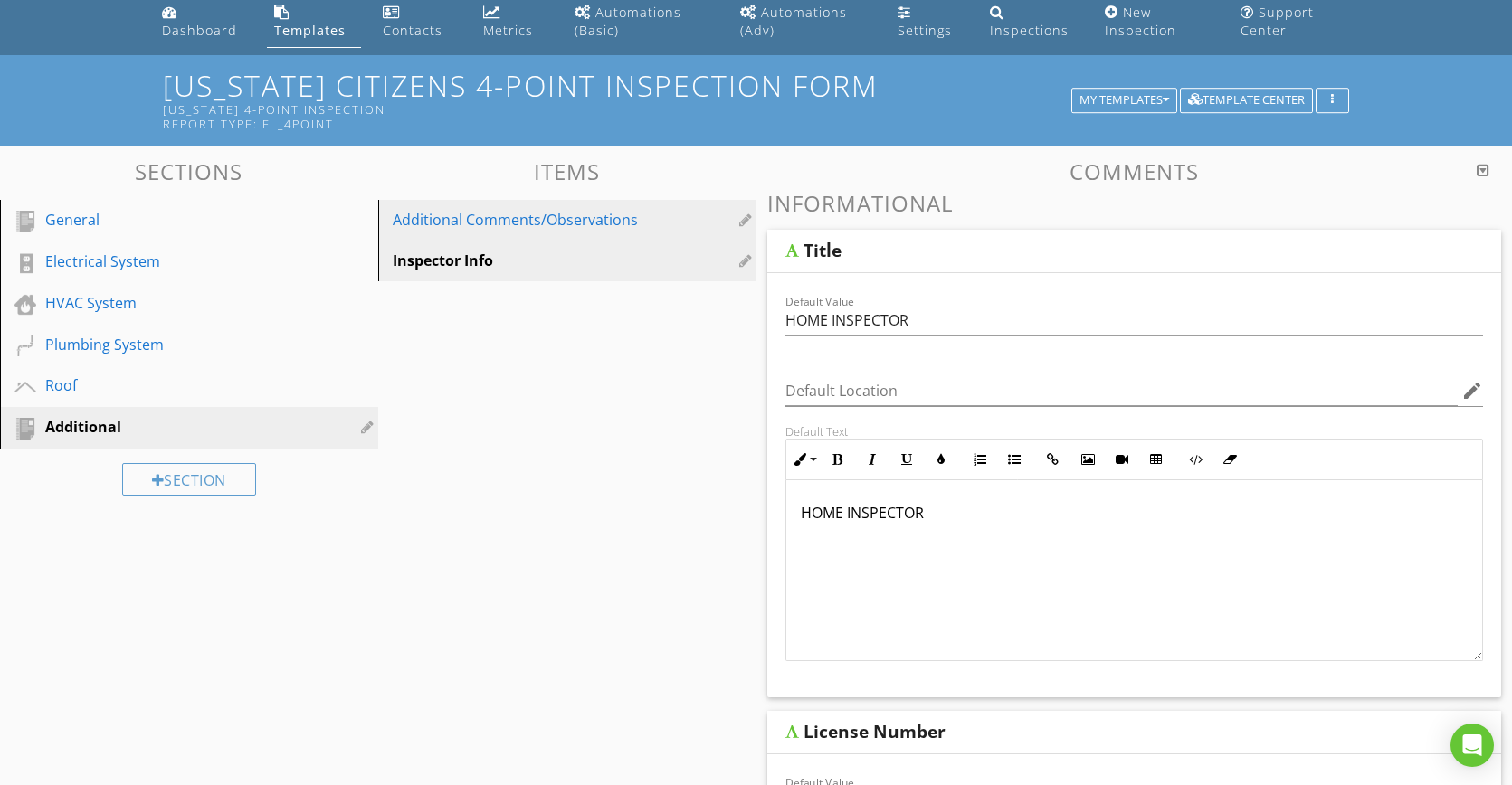
click at [561, 213] on div "Additional Comments/Observations" at bounding box center [536, 220] width 287 height 22
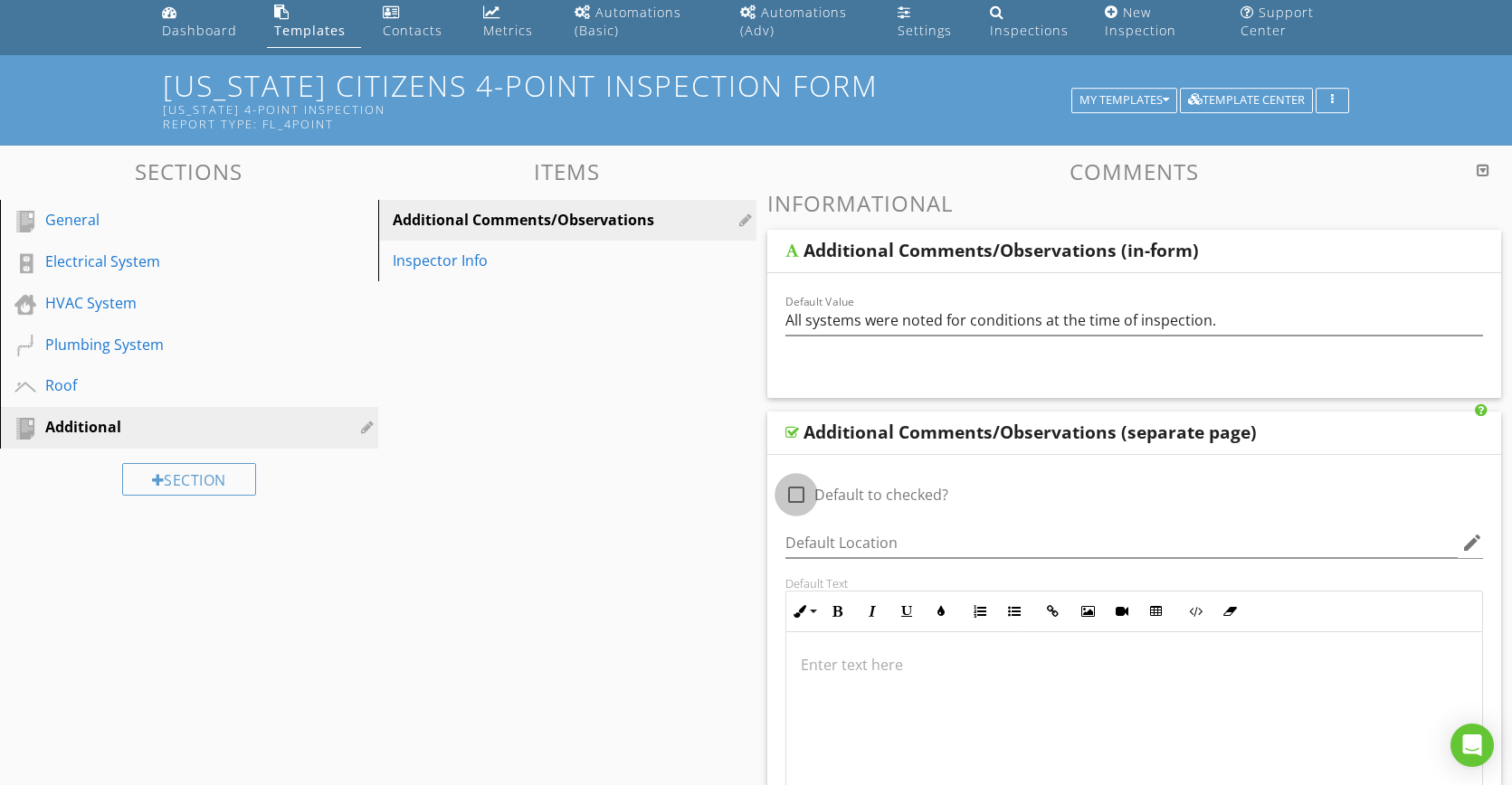
click at [794, 496] on div at bounding box center [795, 494] width 31 height 31
checkbox input "true"
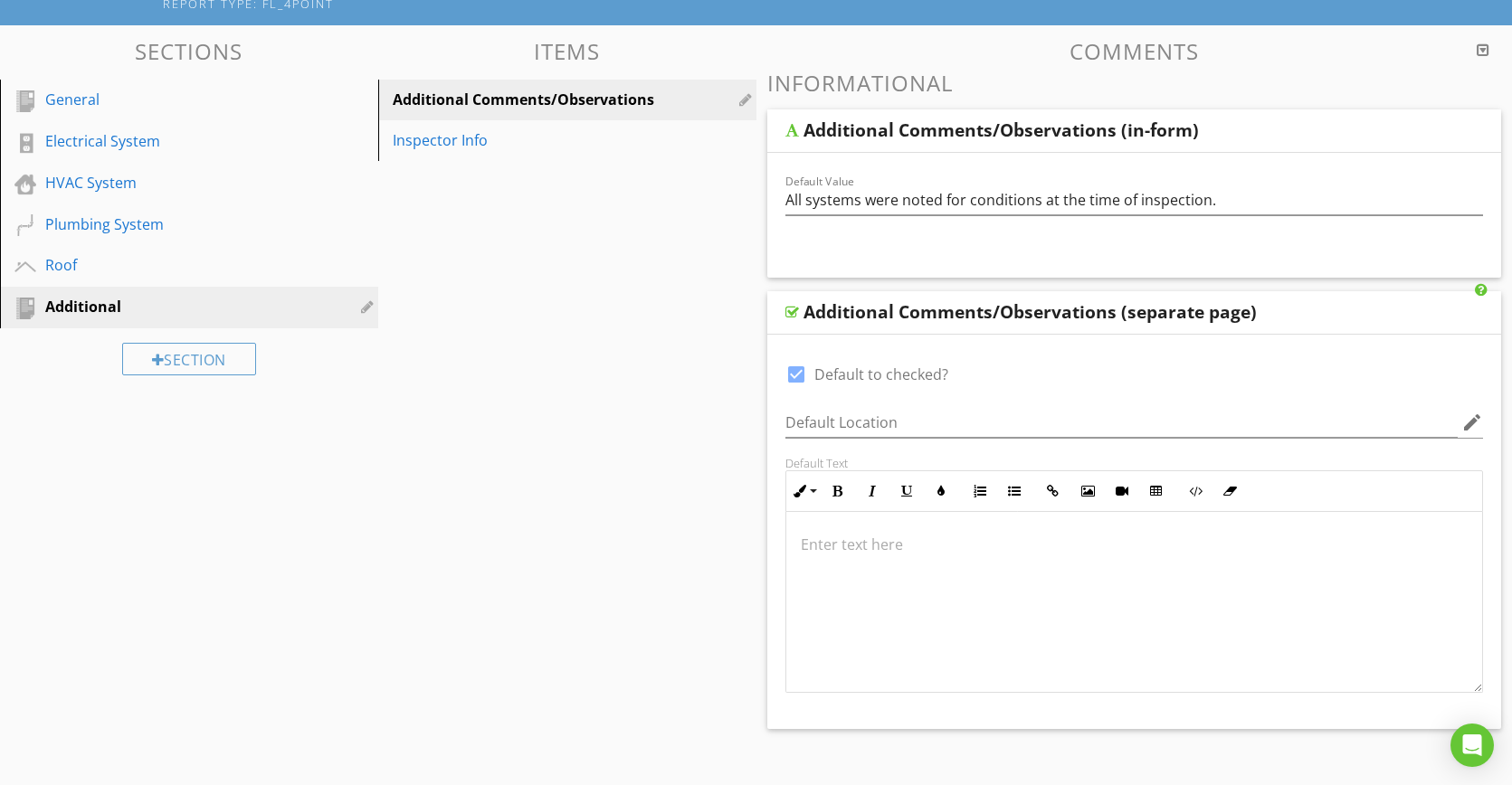
scroll to position [100, 0]
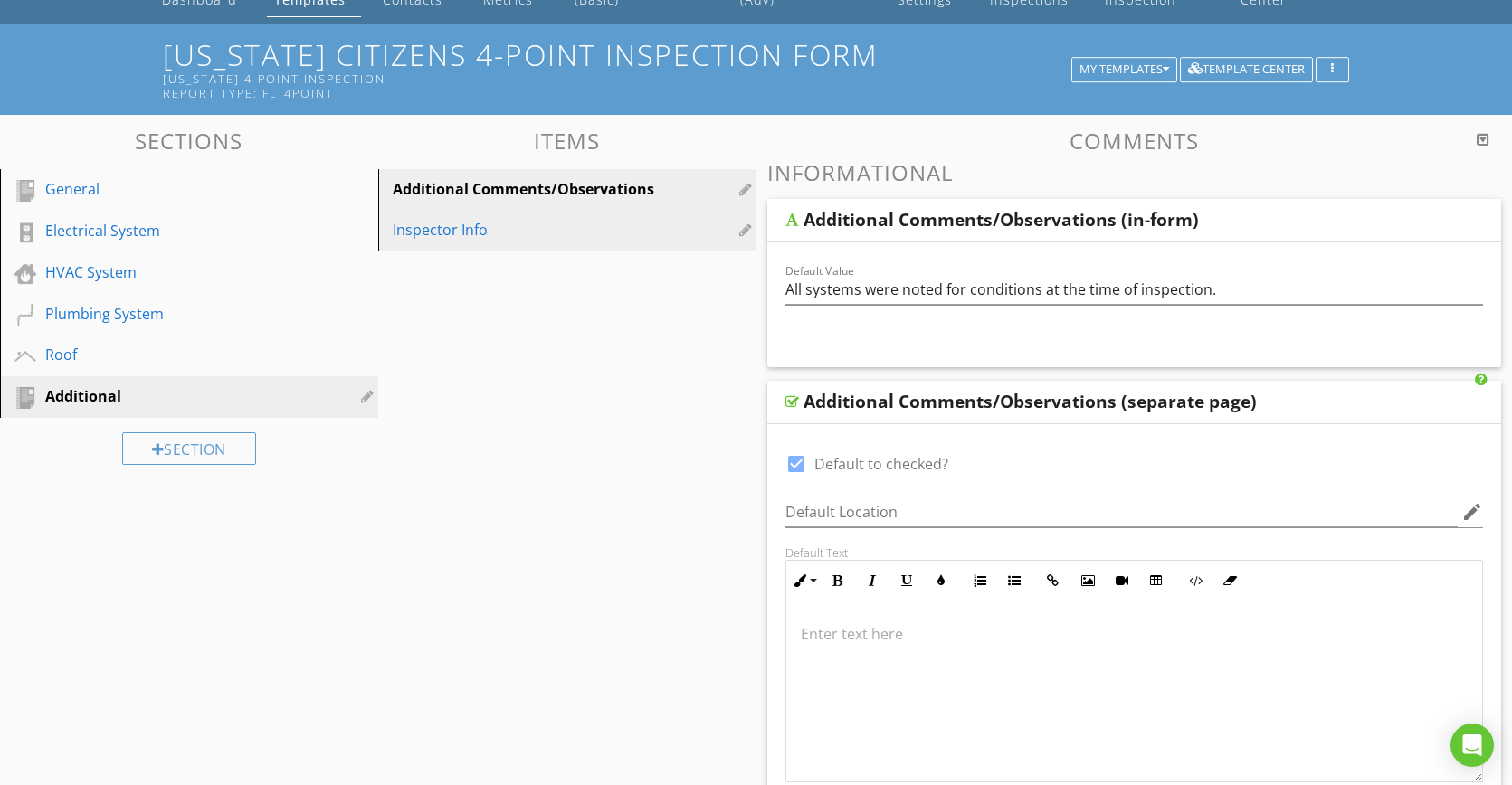
click at [459, 228] on div "Inspector Info" at bounding box center [536, 230] width 287 height 22
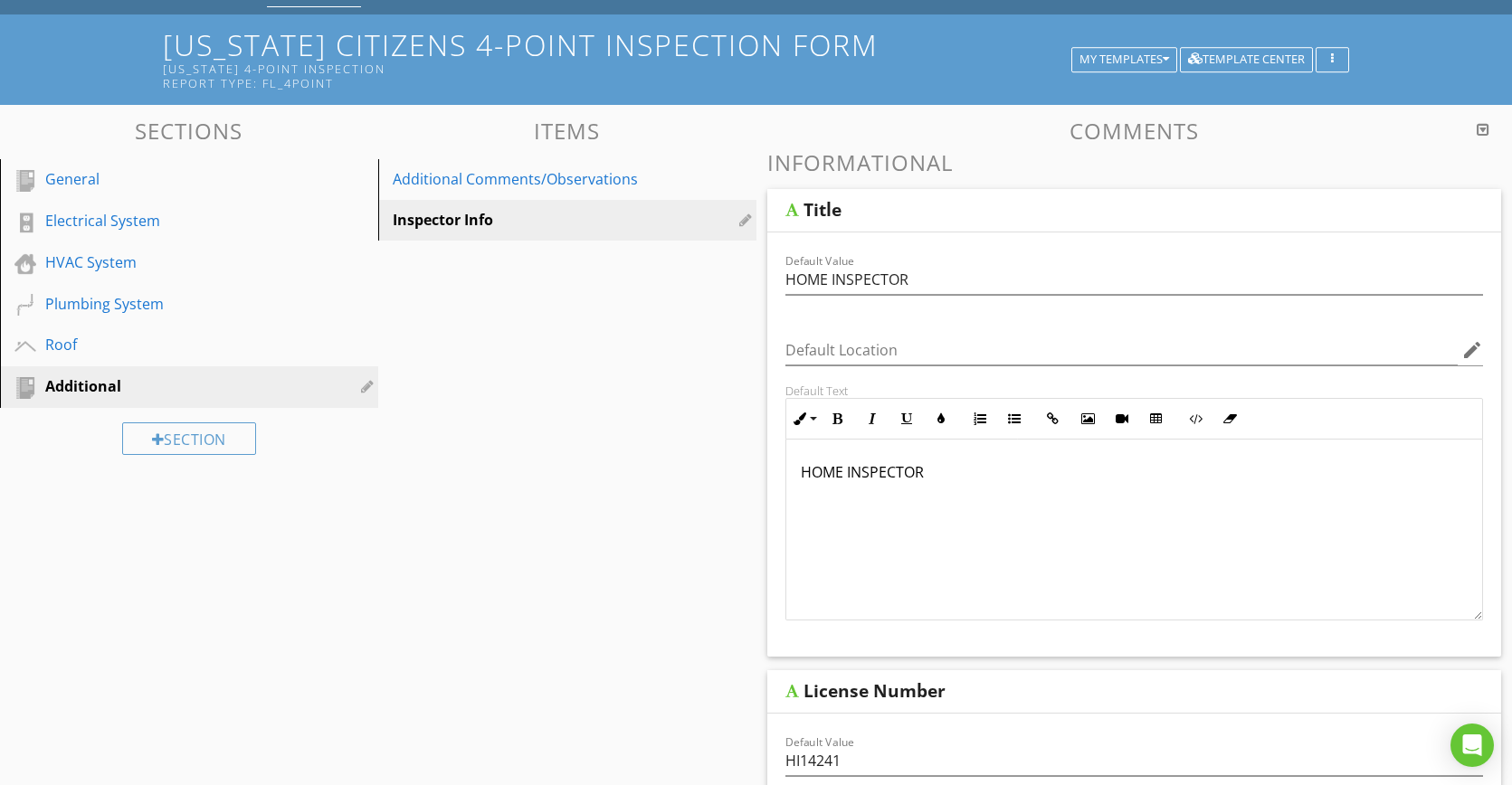
scroll to position [0, 0]
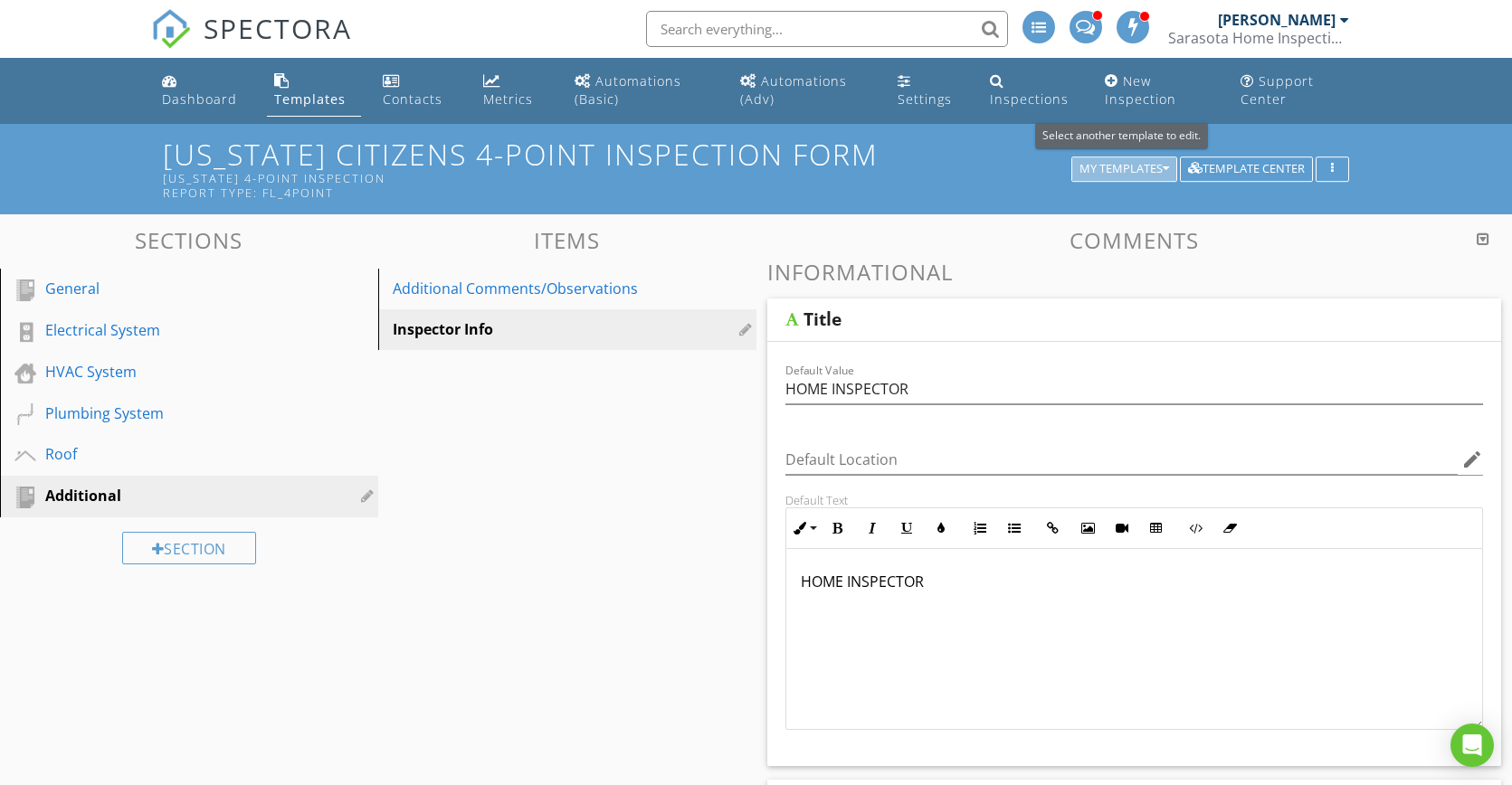
click at [1089, 173] on div "My Templates" at bounding box center [1124, 169] width 90 height 13
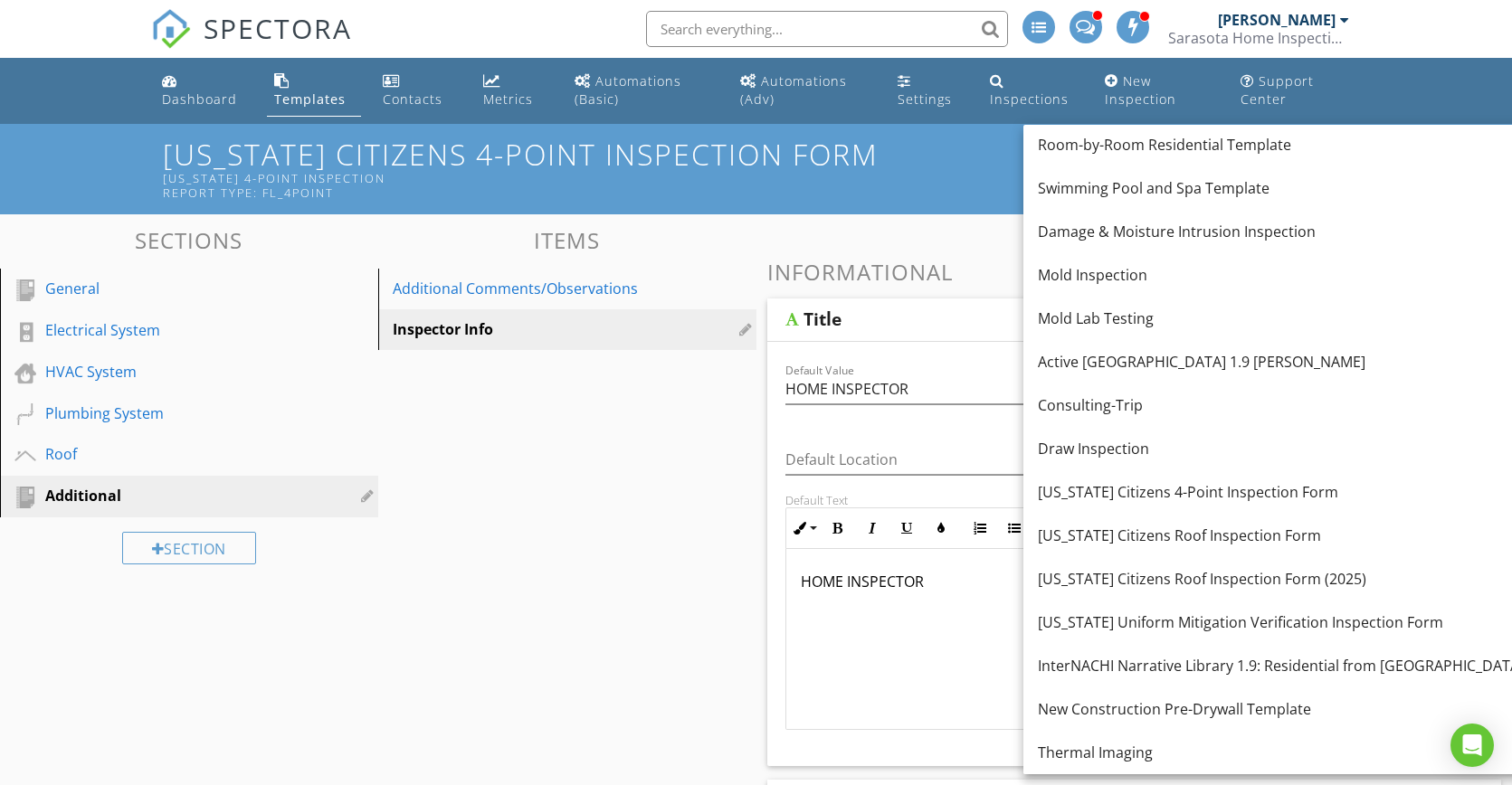
click at [624, 267] on div "Items Additional Comments/Observations Inspector Info" at bounding box center [567, 289] width 378 height 123
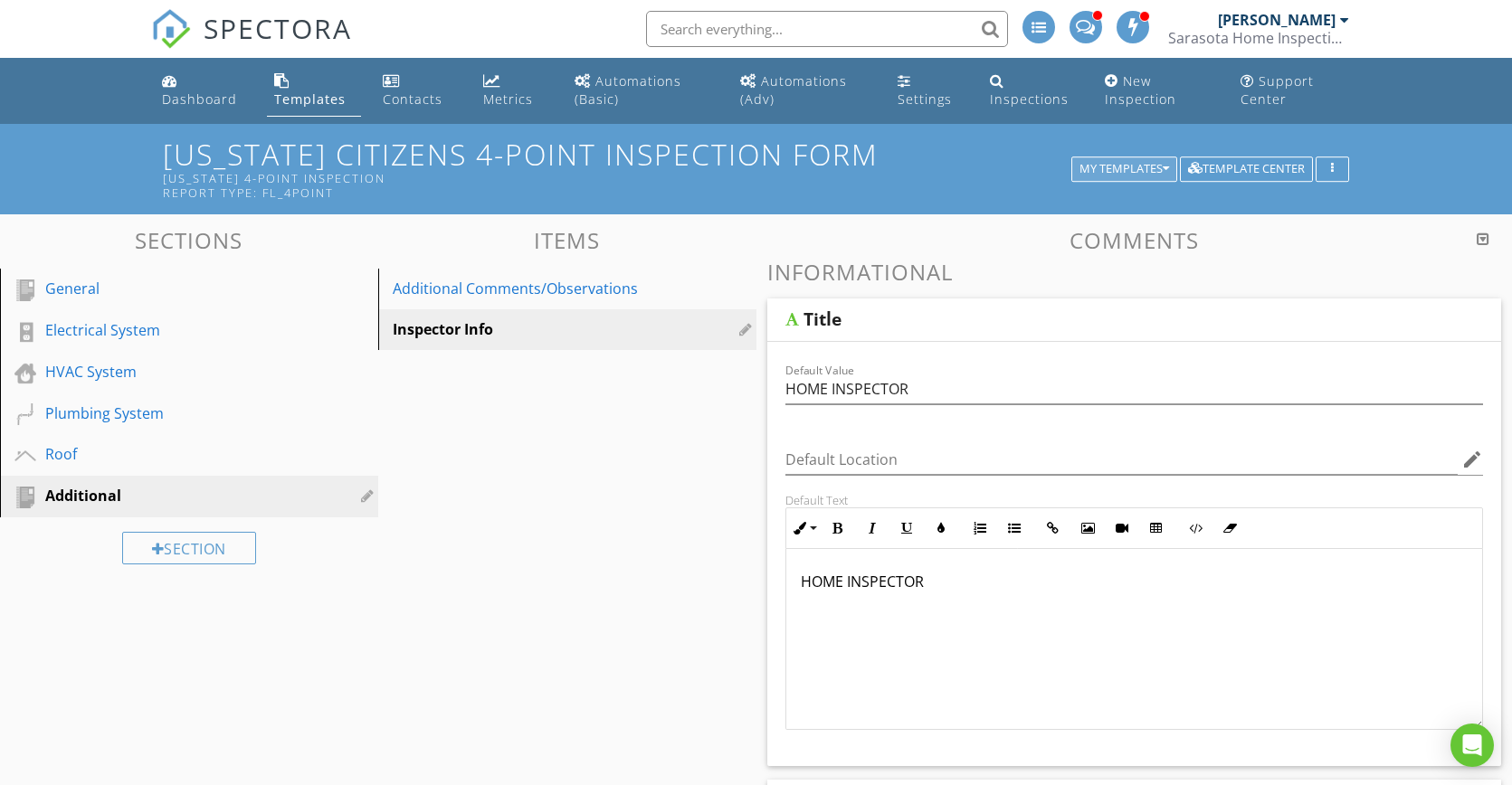
click at [1125, 166] on div "My Templates" at bounding box center [1124, 169] width 90 height 13
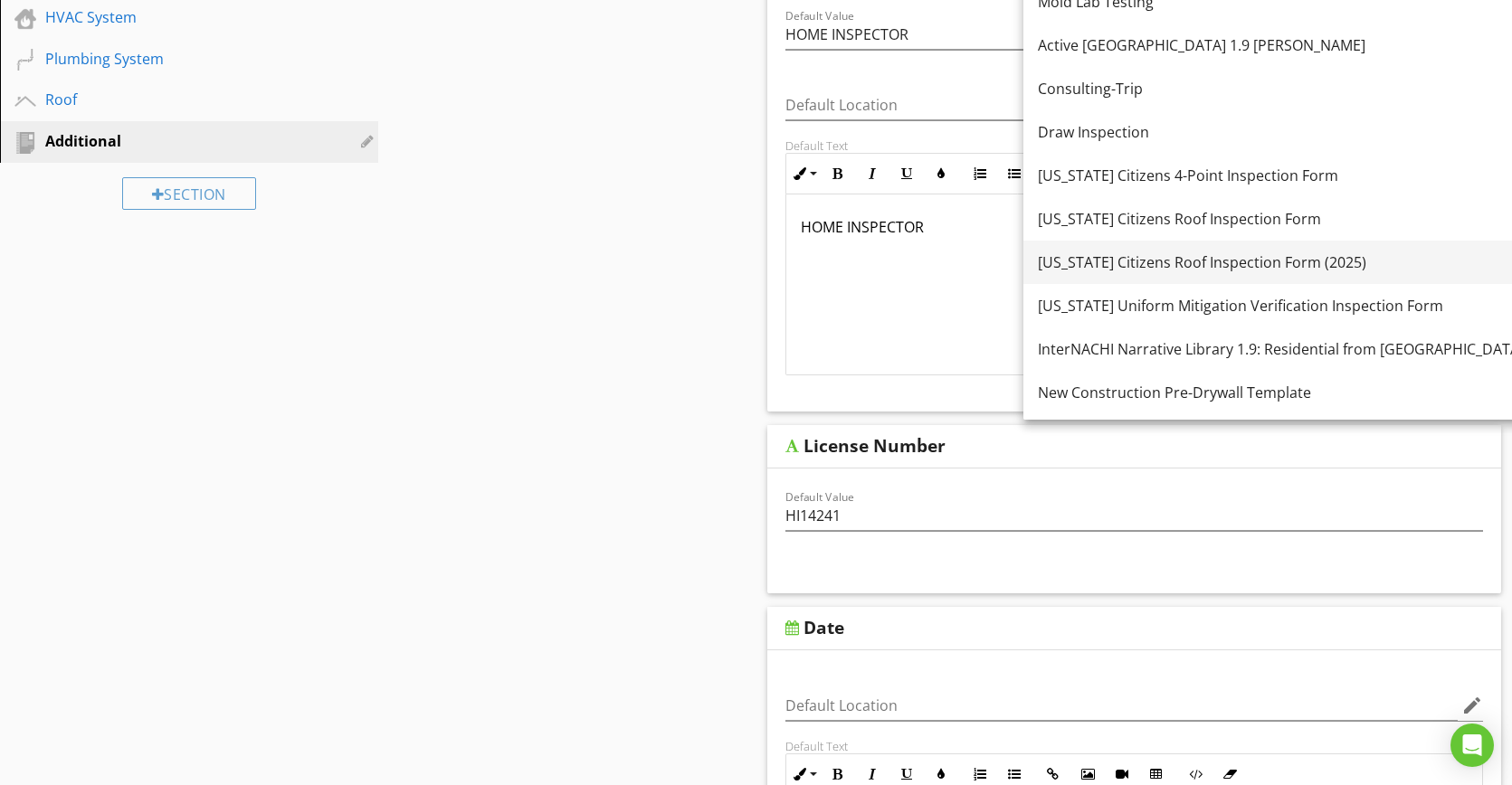
scroll to position [249, 0]
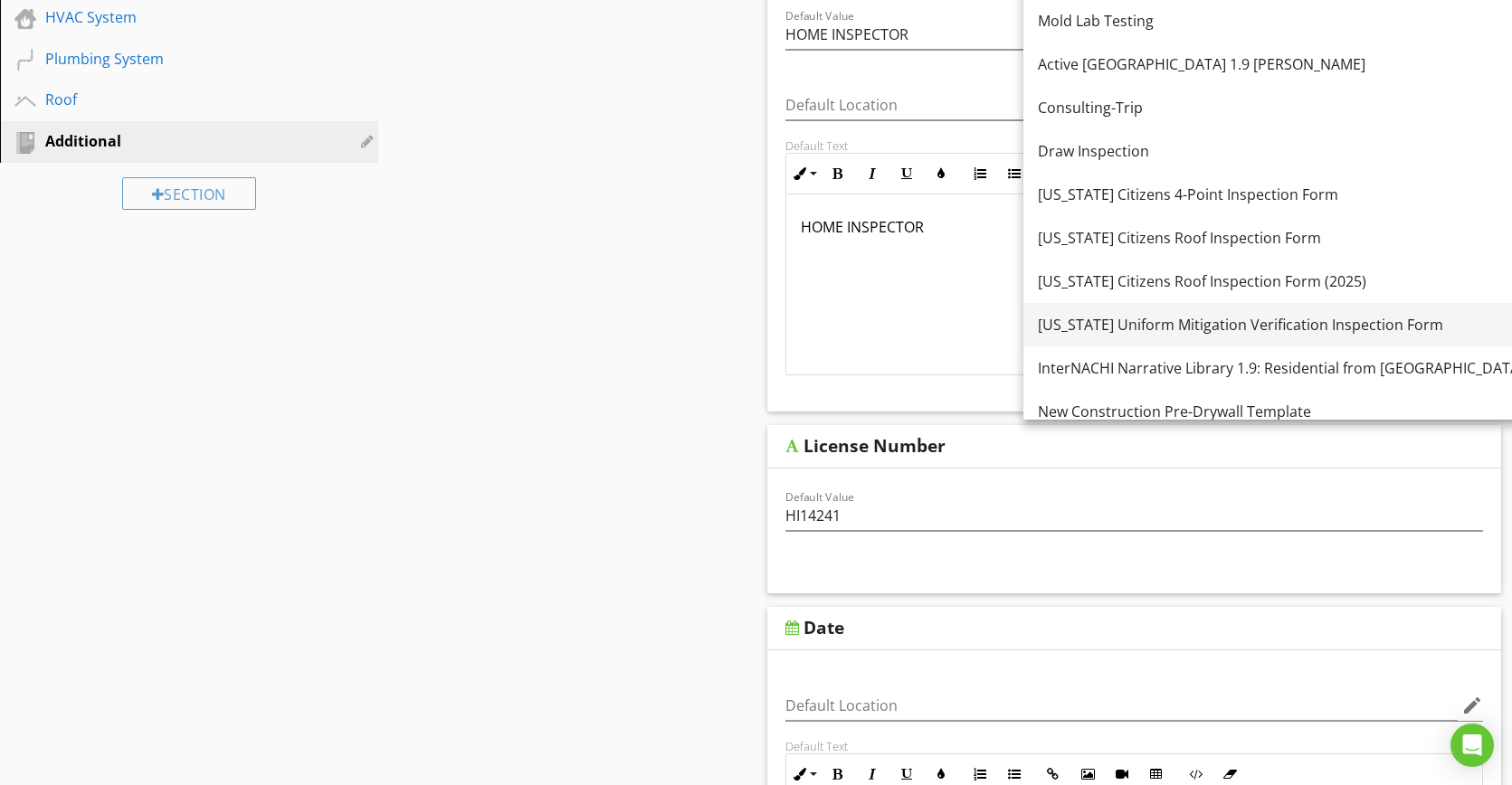
click at [1197, 321] on div "[US_STATE] Uniform Mitigation Verification Inspection Form" at bounding box center [1336, 325] width 598 height 22
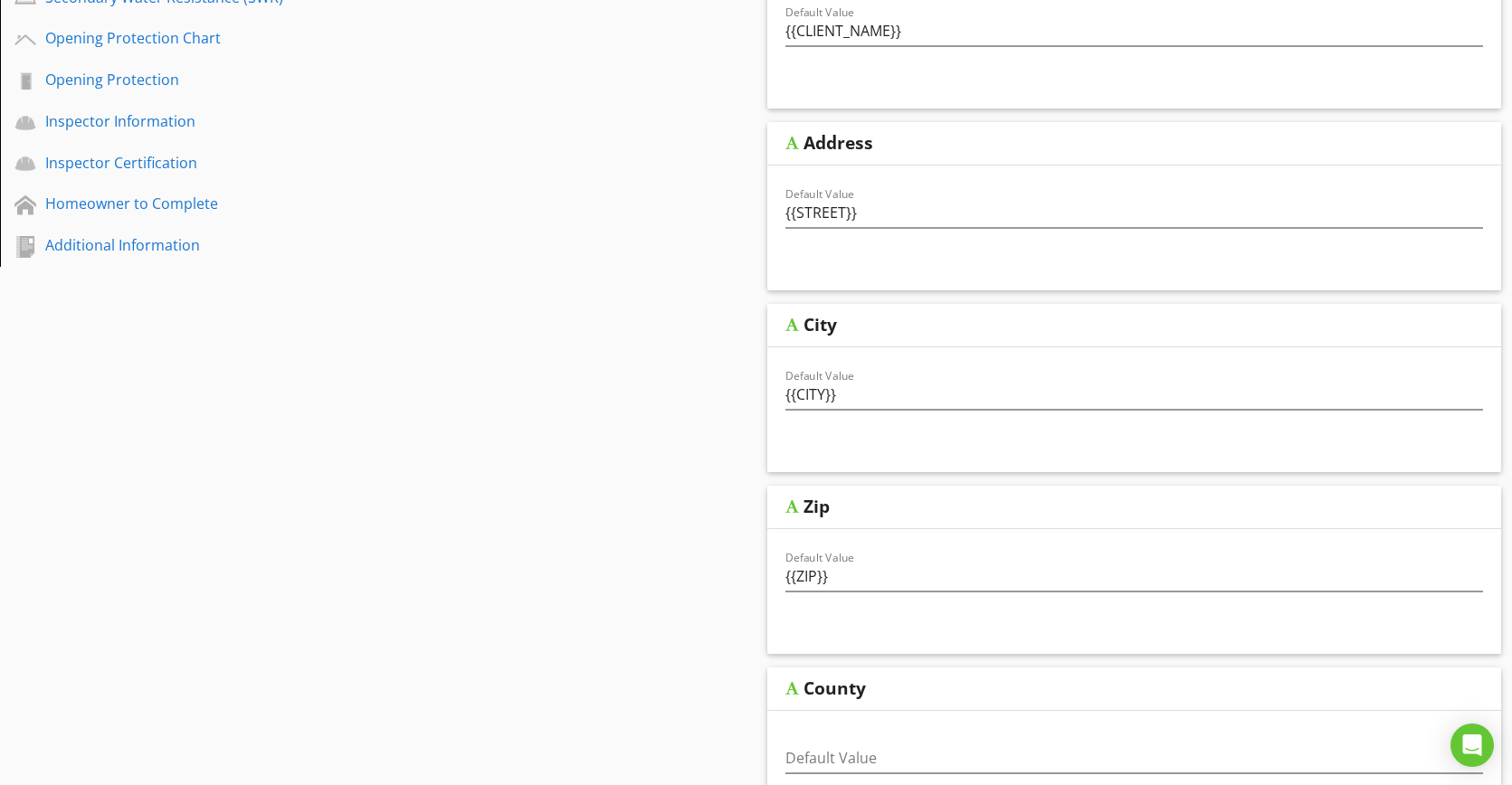
scroll to position [0, 0]
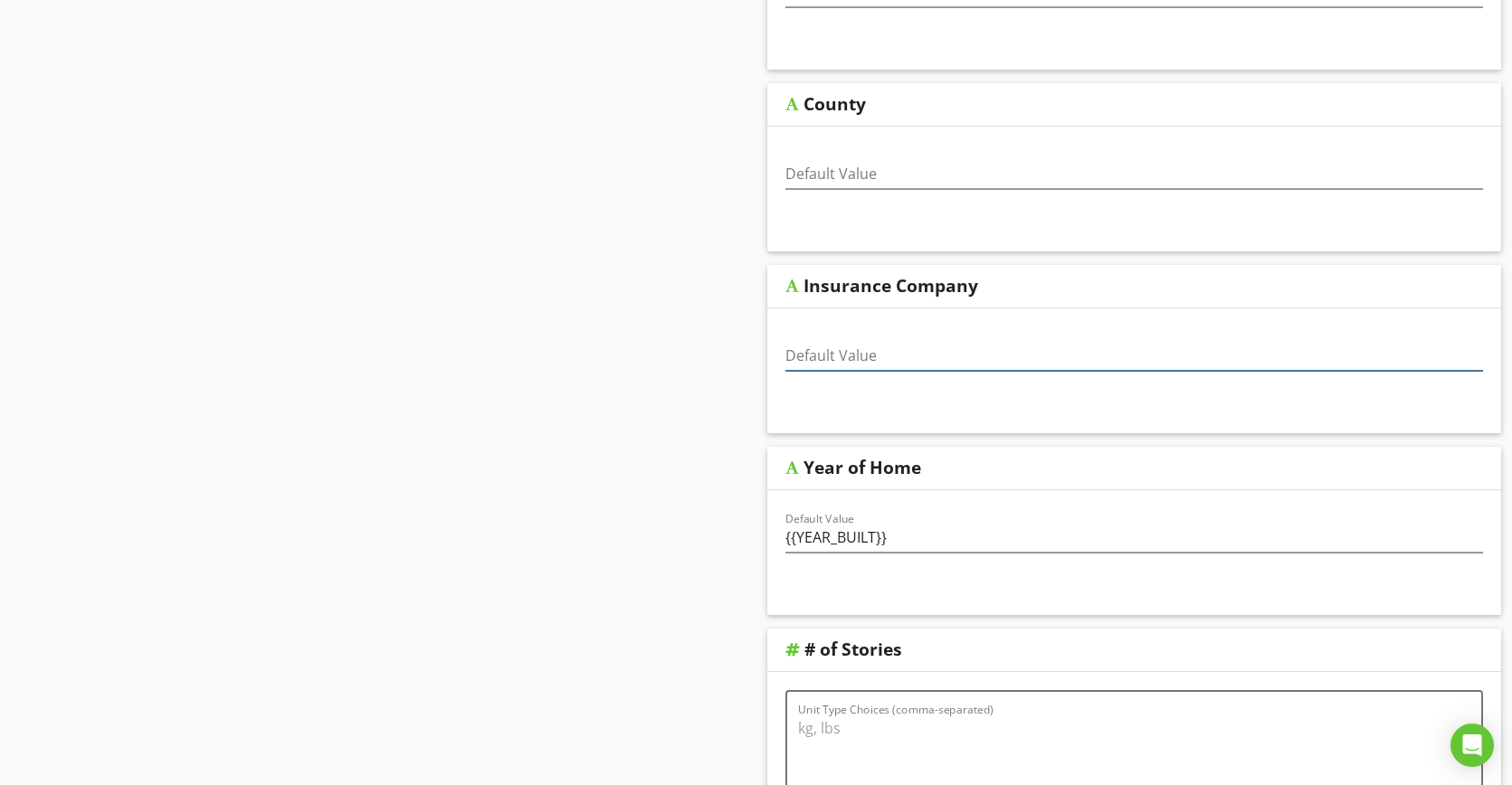
click at [914, 359] on input "Default Value" at bounding box center [1134, 356] width 699 height 30
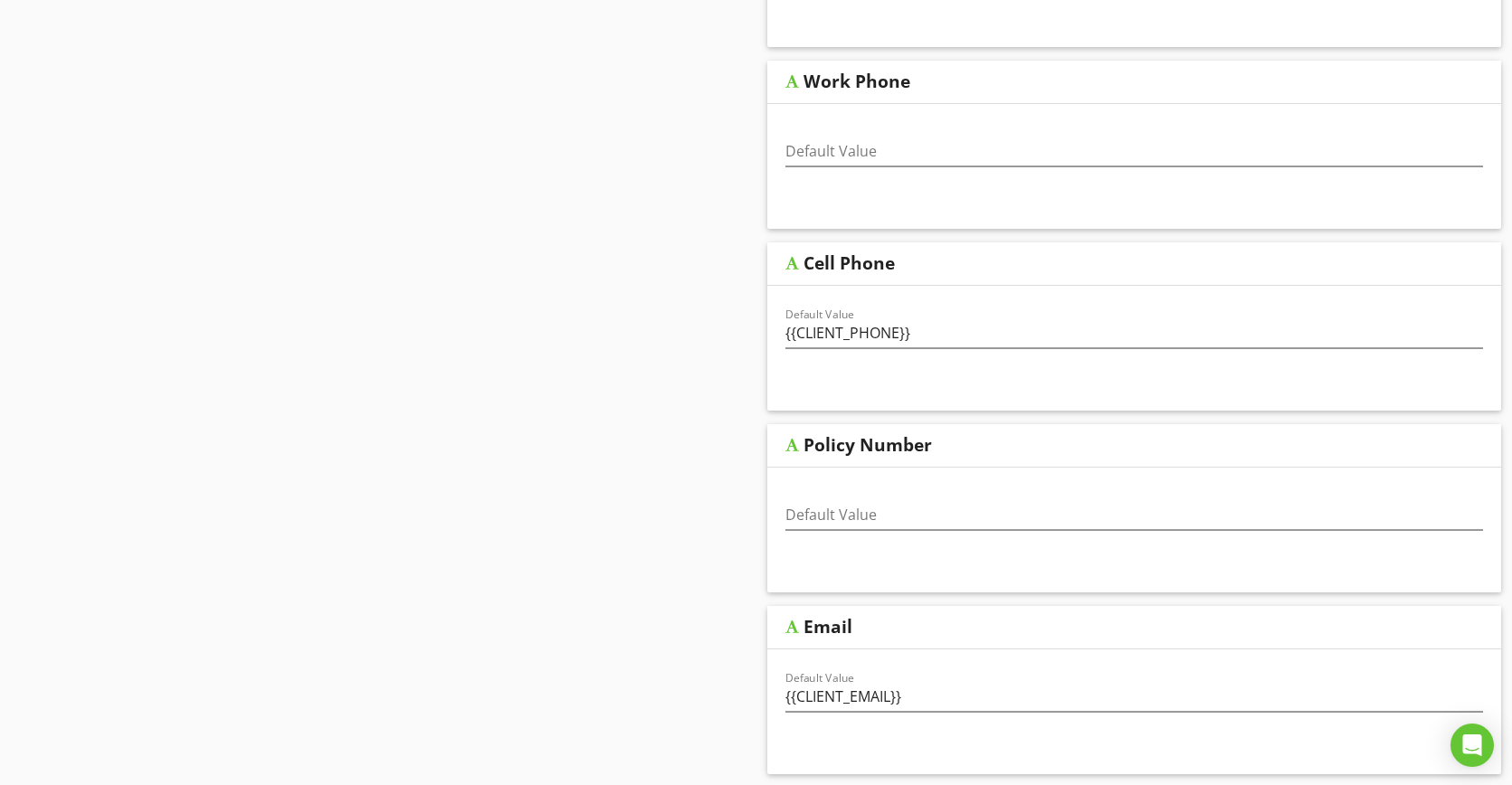
scroll to position [2406, 0]
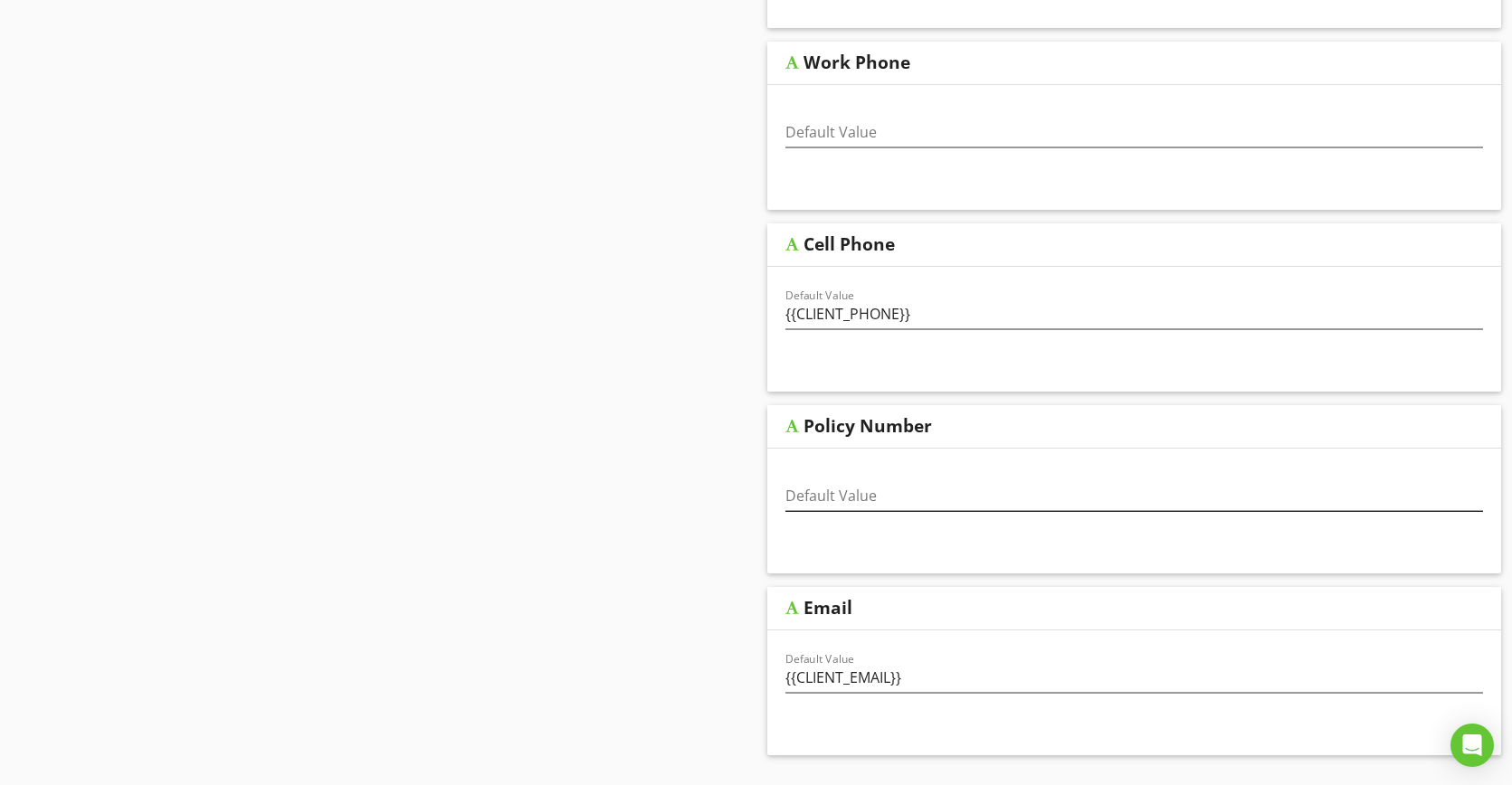
type input "N/A"
click at [922, 483] on input "Default Value" at bounding box center [1134, 496] width 699 height 30
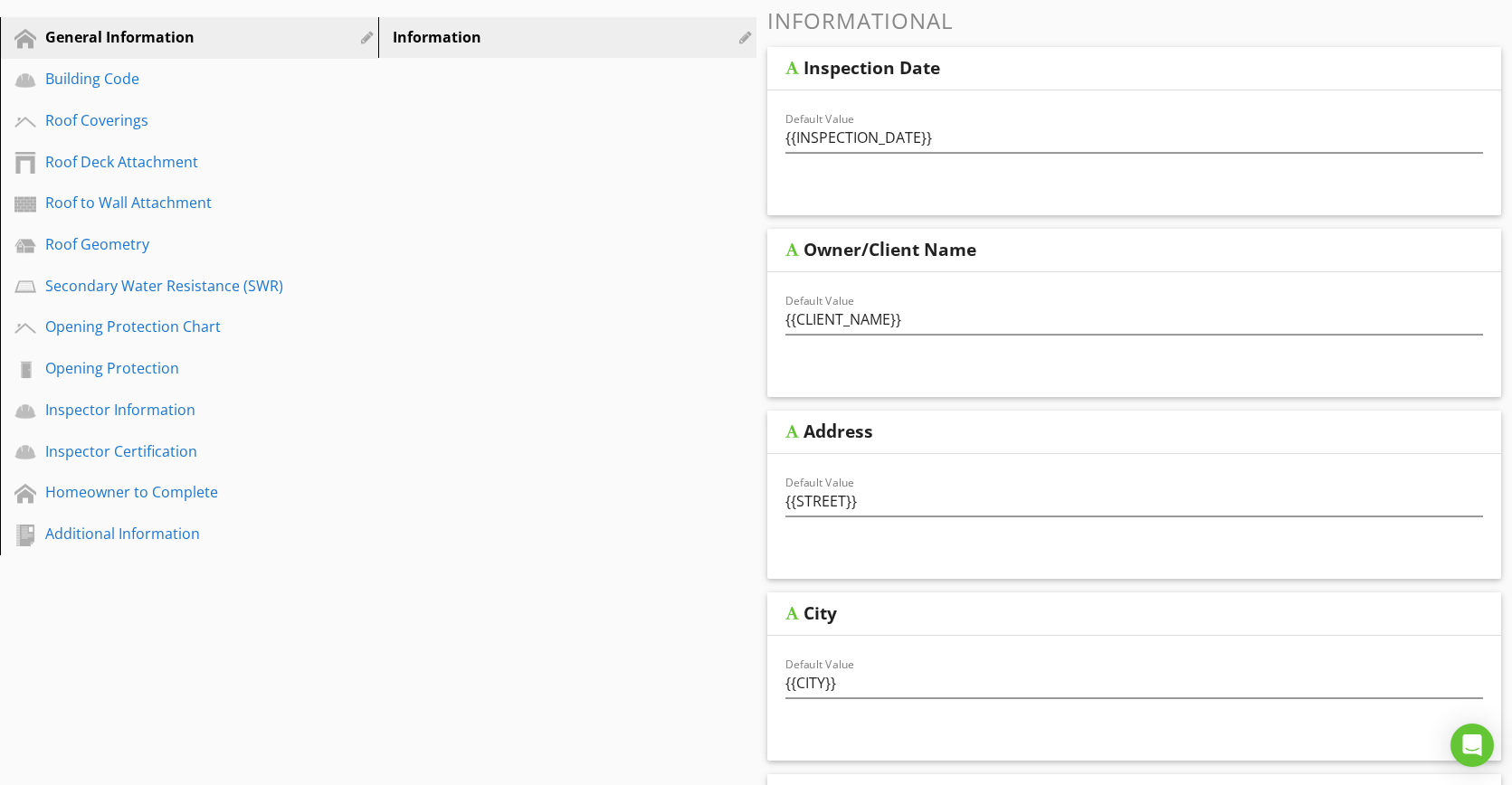
scroll to position [0, 0]
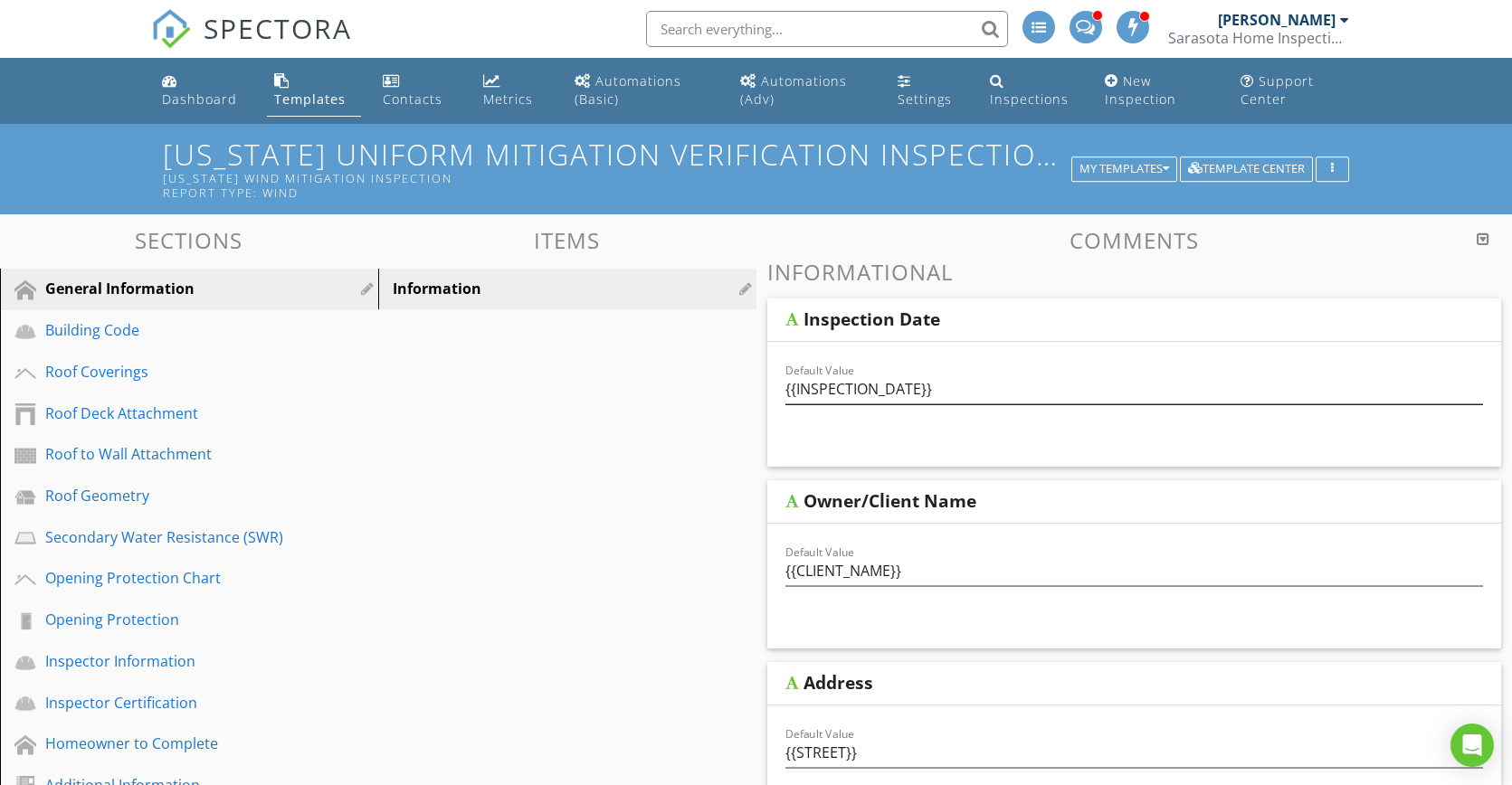
type input "N/A"
click at [983, 398] on input "{{INSPECTION_DATE}}" at bounding box center [1134, 390] width 699 height 30
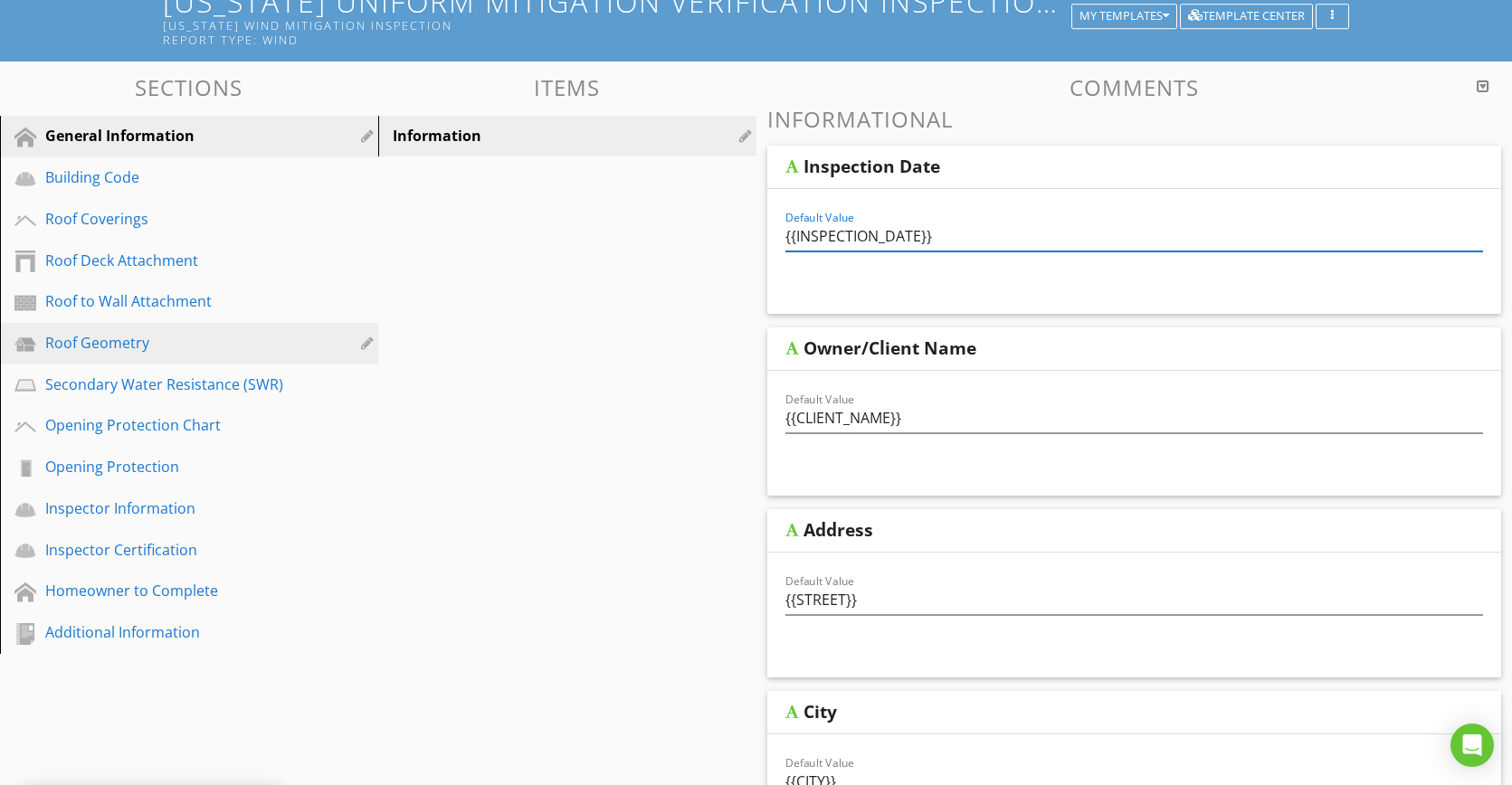
scroll to position [185, 0]
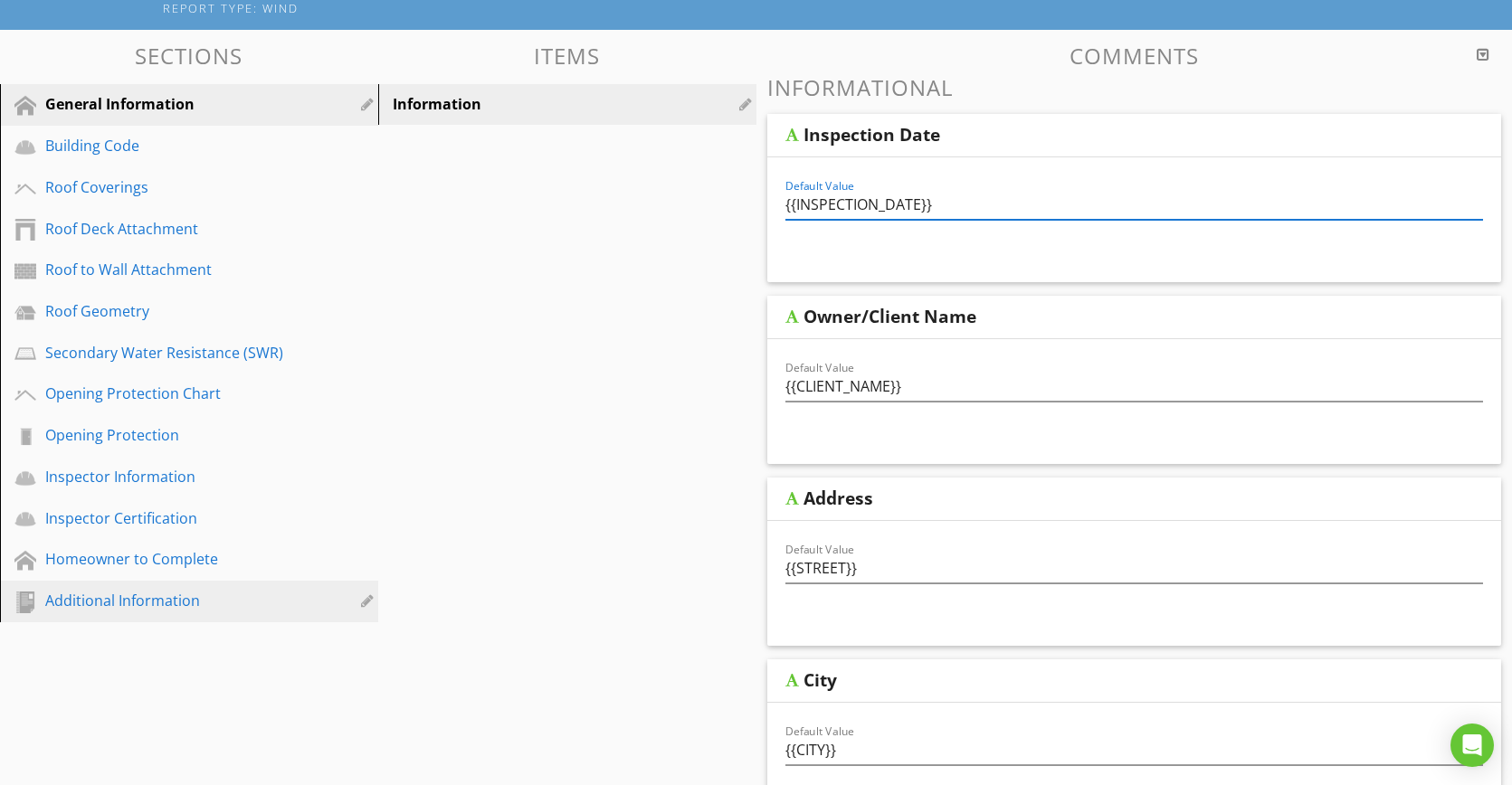
click at [124, 595] on div "Additional Information" at bounding box center [168, 600] width 247 height 22
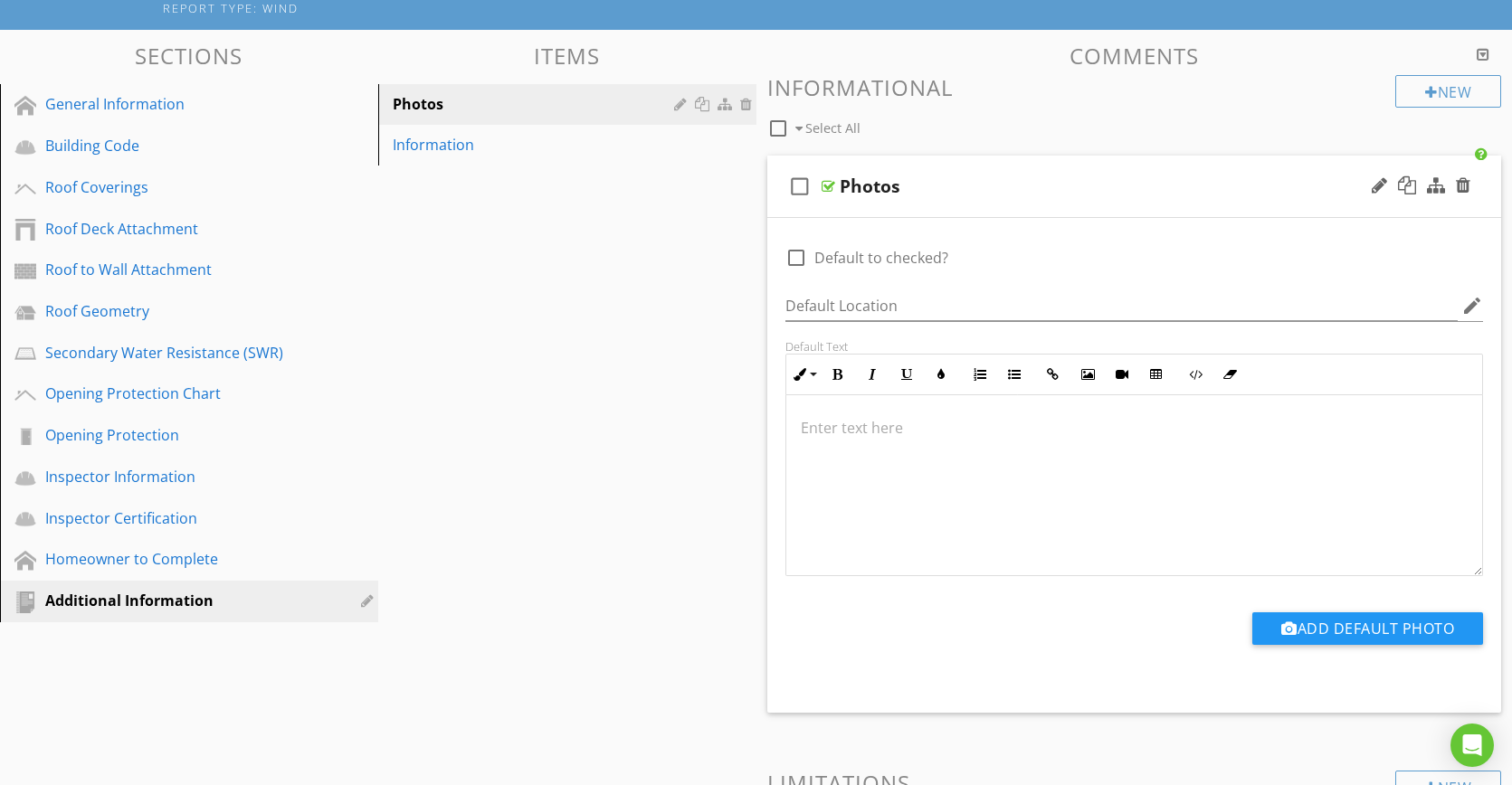
click at [794, 255] on div at bounding box center [795, 258] width 31 height 31
checkbox input "true"
click at [462, 144] on div "Information" at bounding box center [536, 145] width 287 height 22
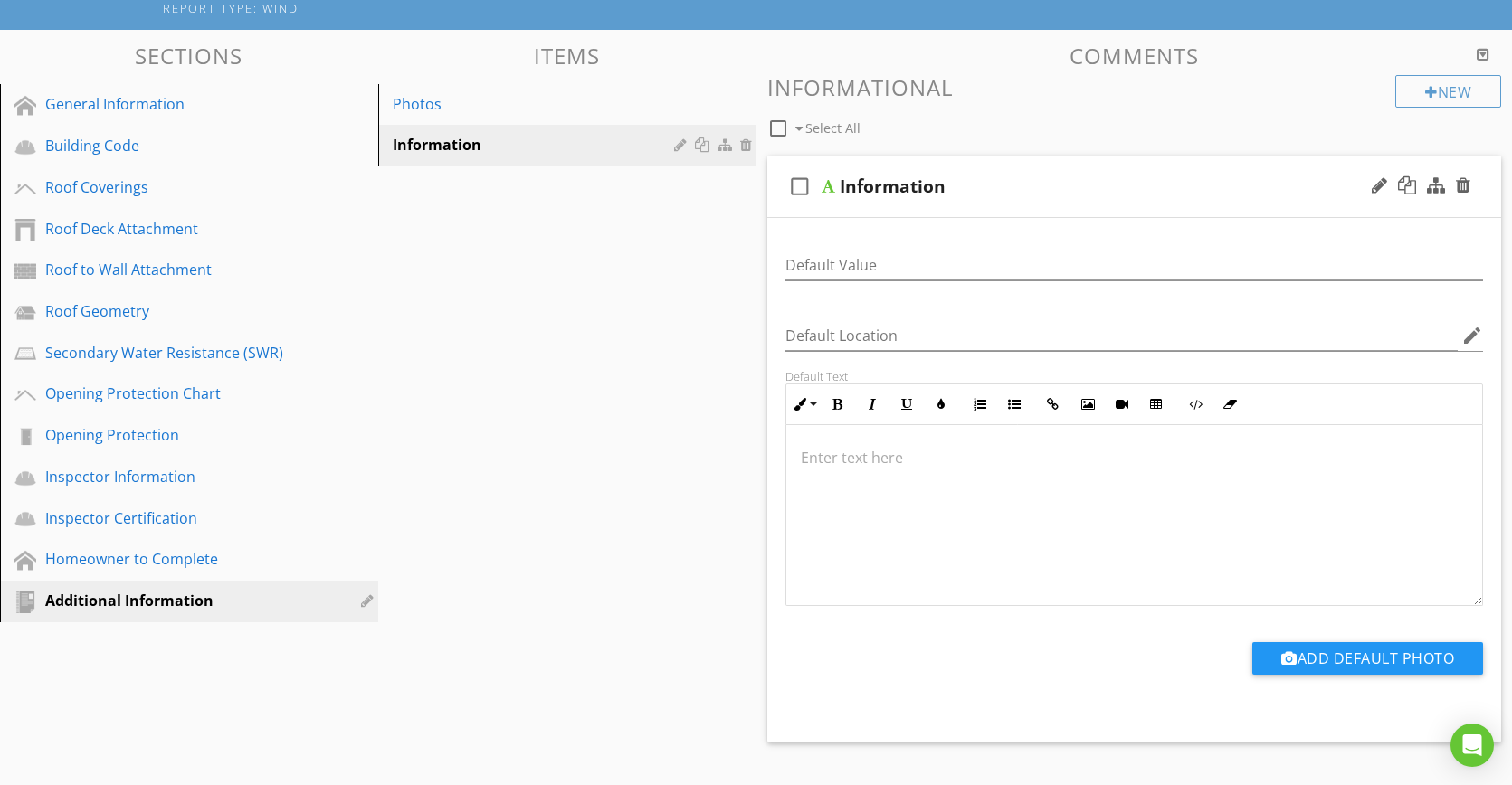
click at [794, 190] on icon "check_box_outline_blank" at bounding box center [799, 186] width 29 height 43
checkbox input "true"
click at [922, 261] on input "Default Value" at bounding box center [1134, 266] width 699 height 30
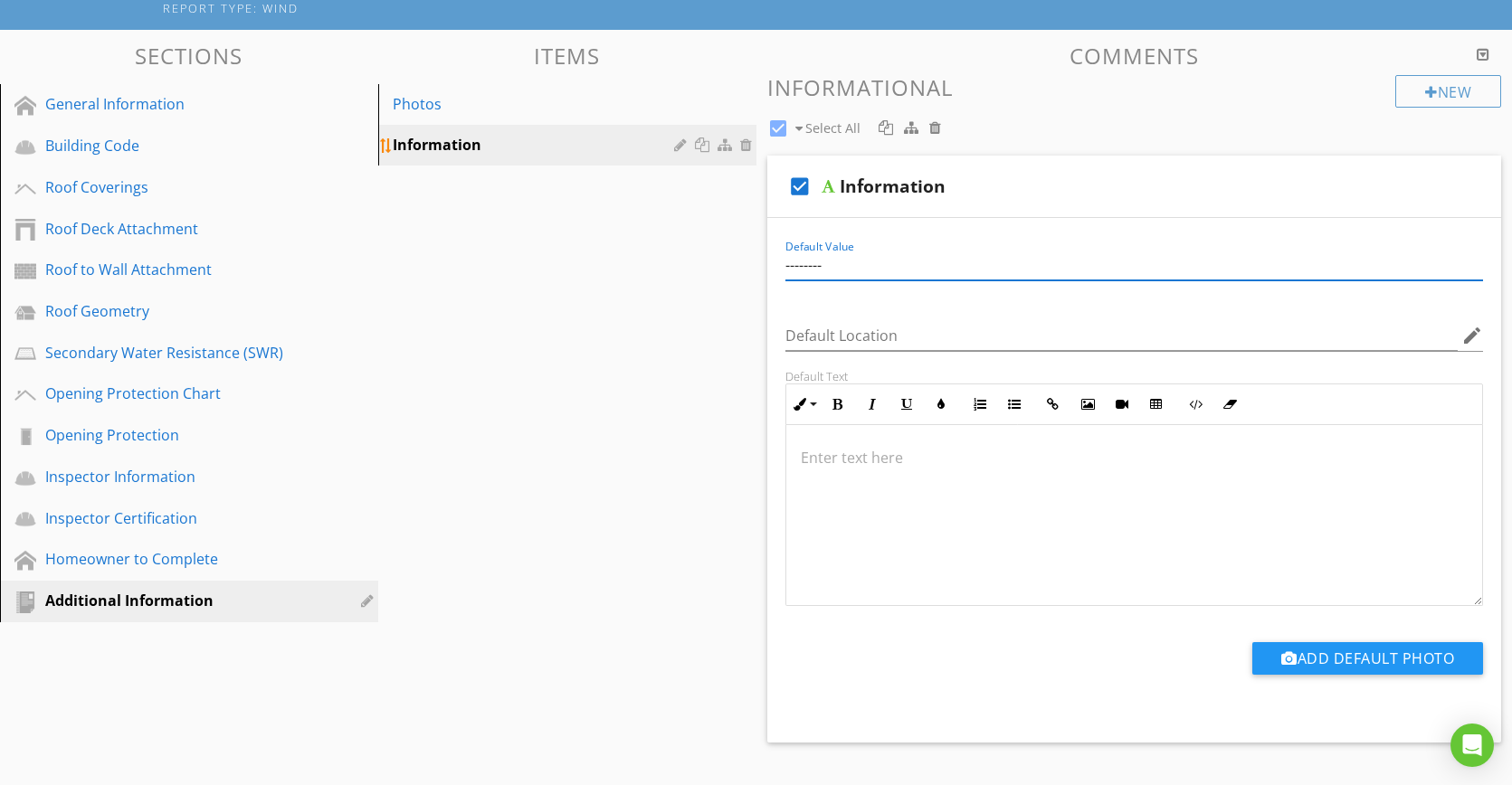
type input "--------"
click at [542, 148] on div "Information" at bounding box center [536, 145] width 287 height 22
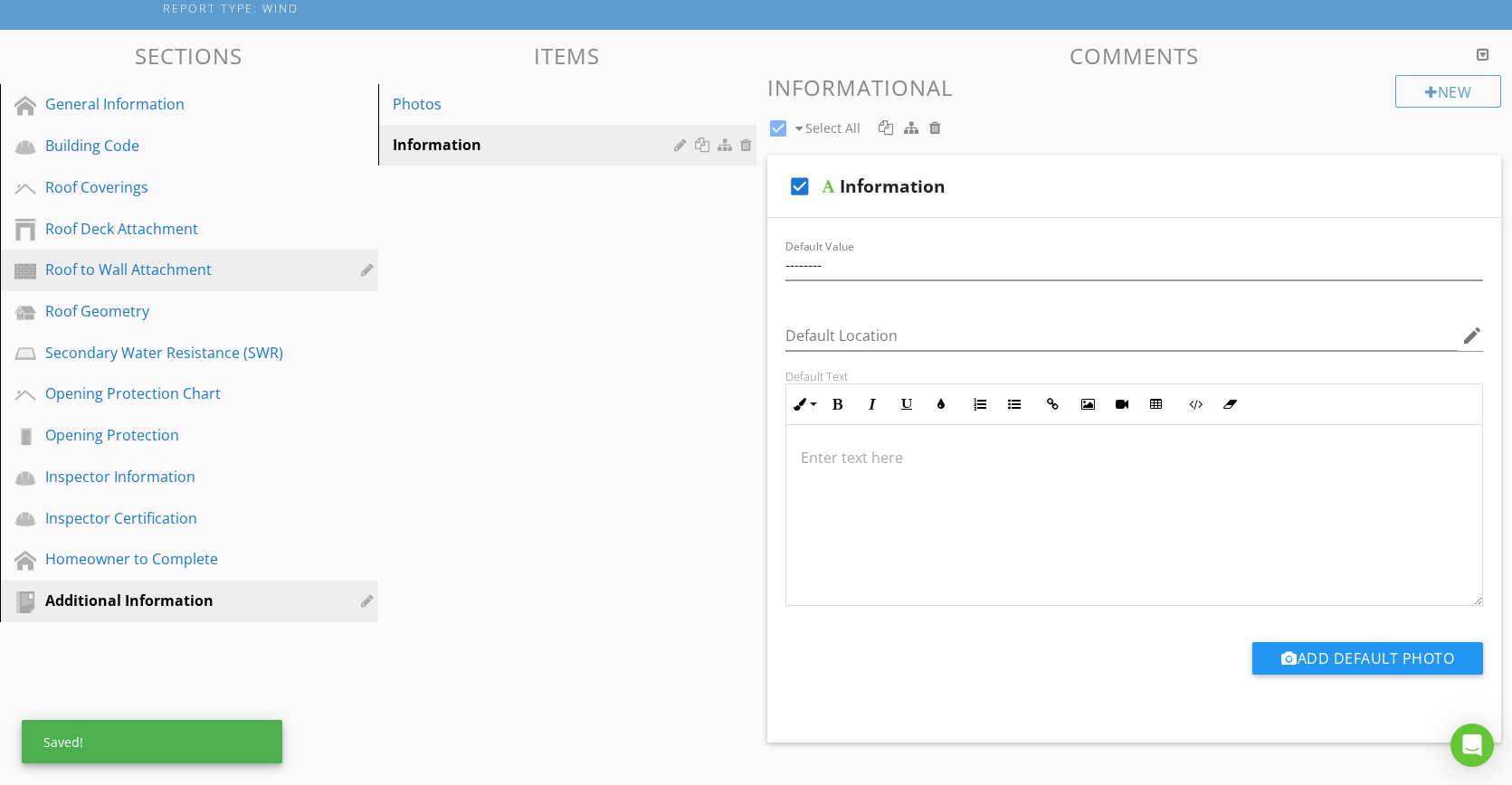
scroll to position [0, 0]
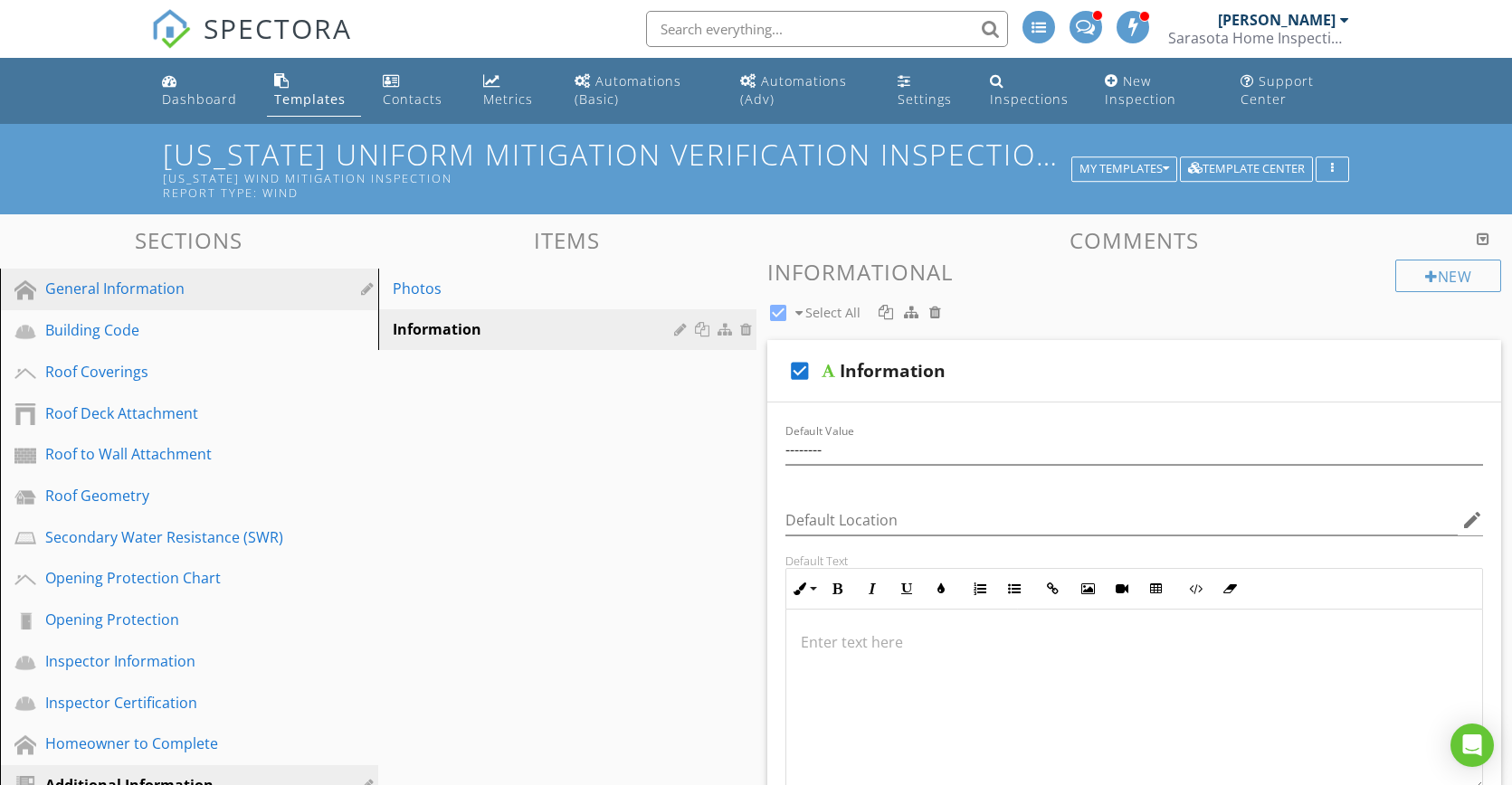
click at [167, 292] on div "General Information" at bounding box center [168, 289] width 247 height 22
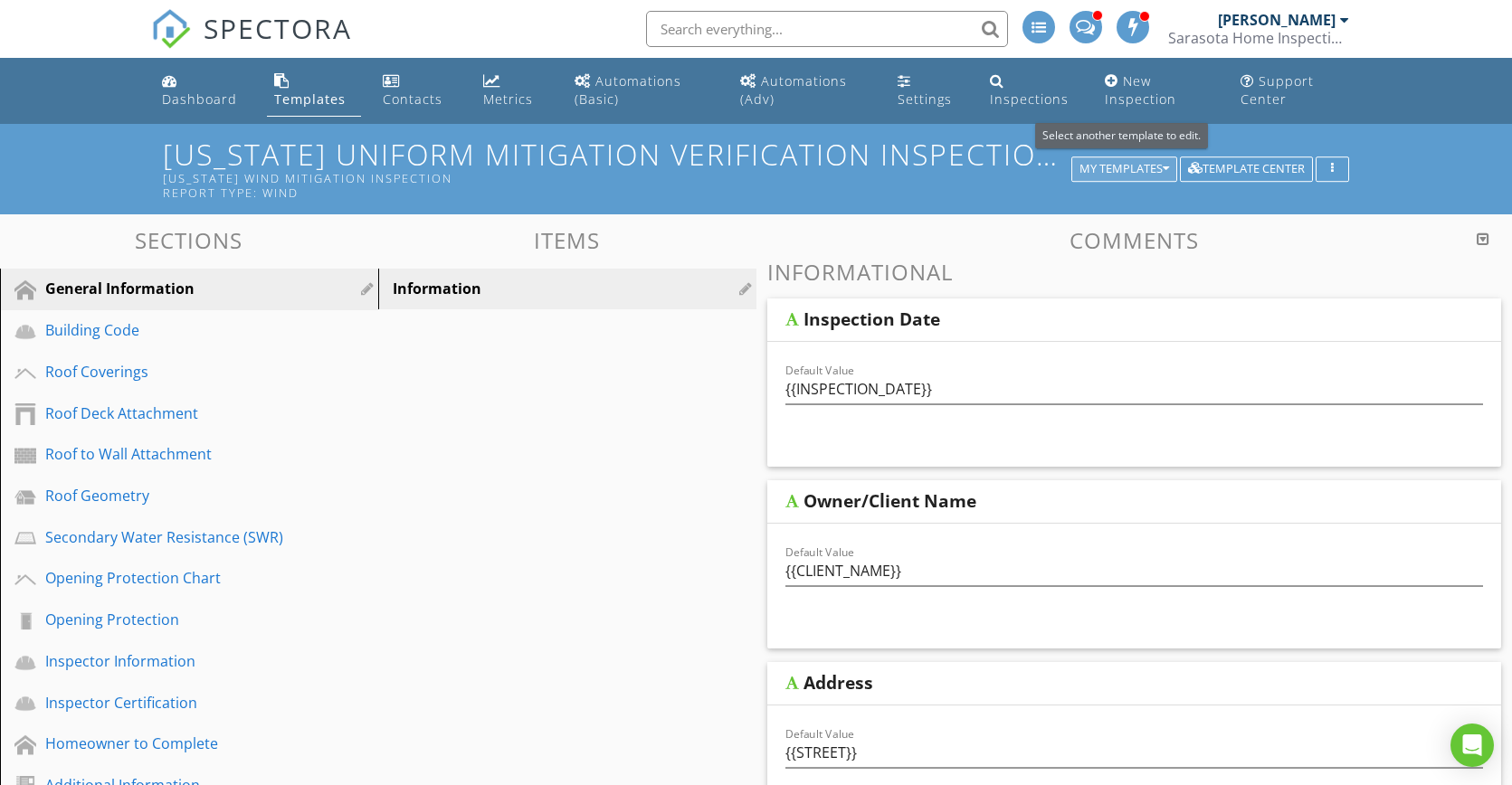
click at [1121, 168] on div "My Templates" at bounding box center [1124, 169] width 90 height 13
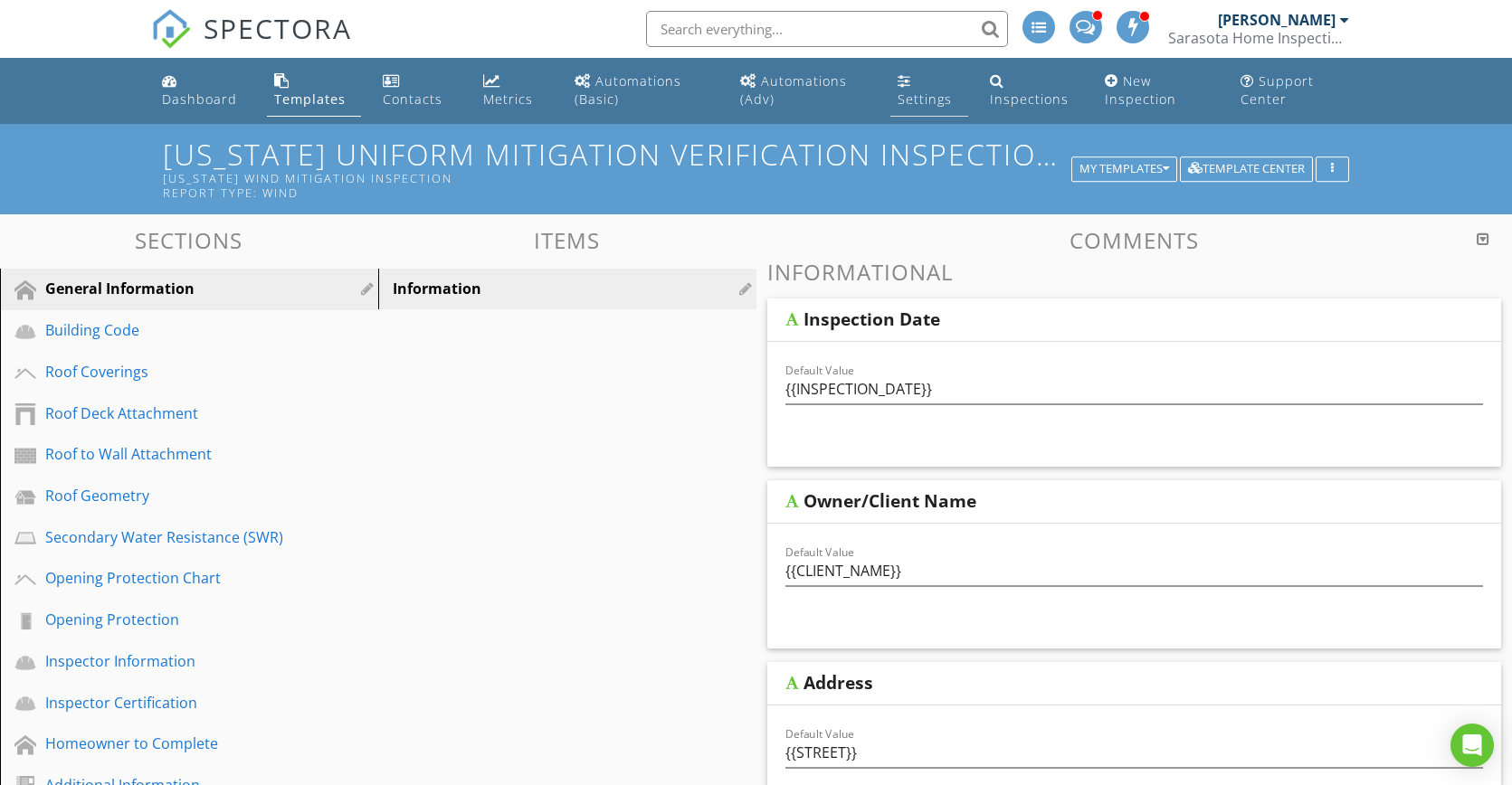
click at [924, 98] on div "Settings" at bounding box center [924, 99] width 54 height 17
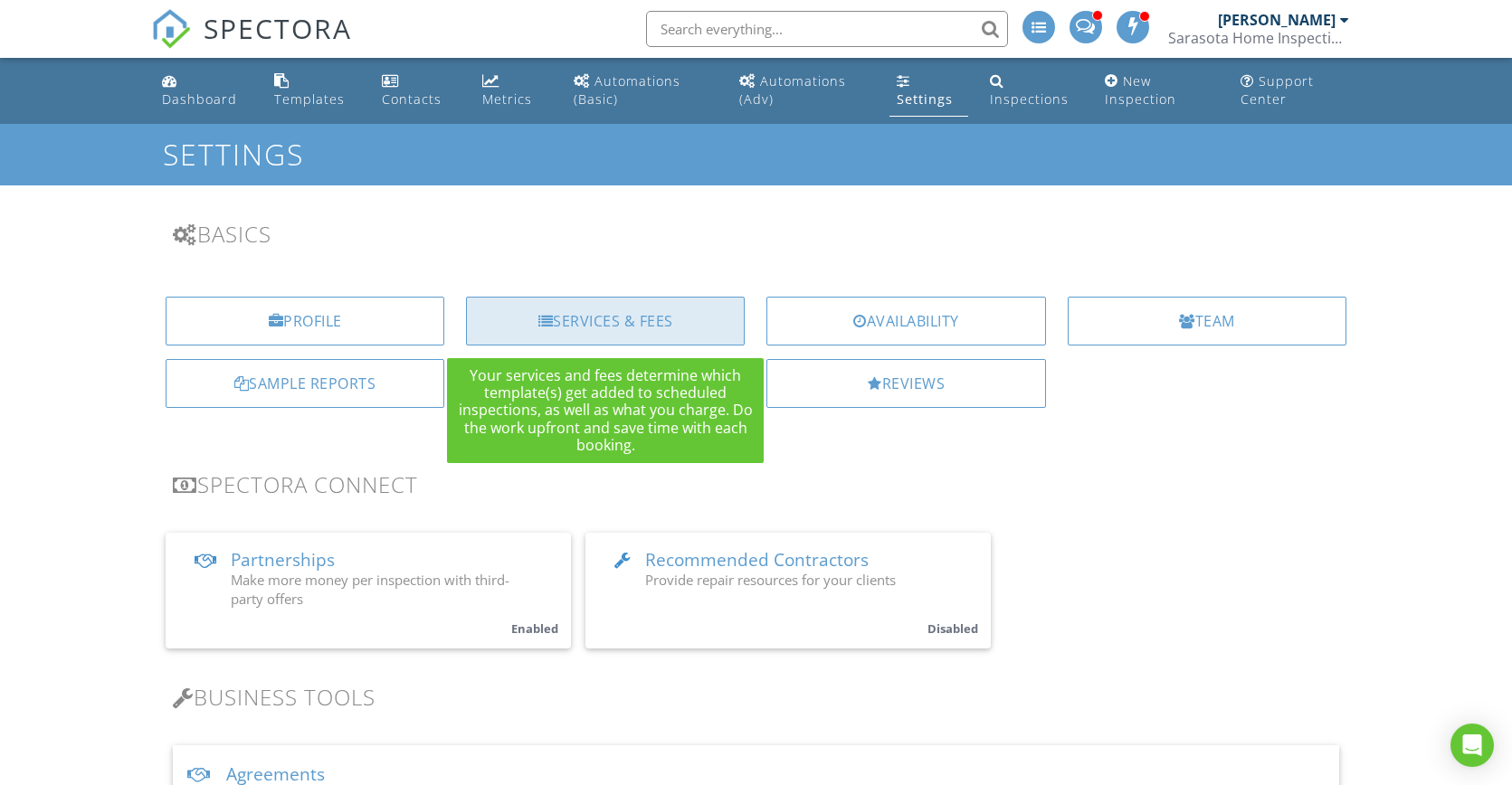
click at [631, 324] on div "Services & Fees" at bounding box center [605, 321] width 279 height 49
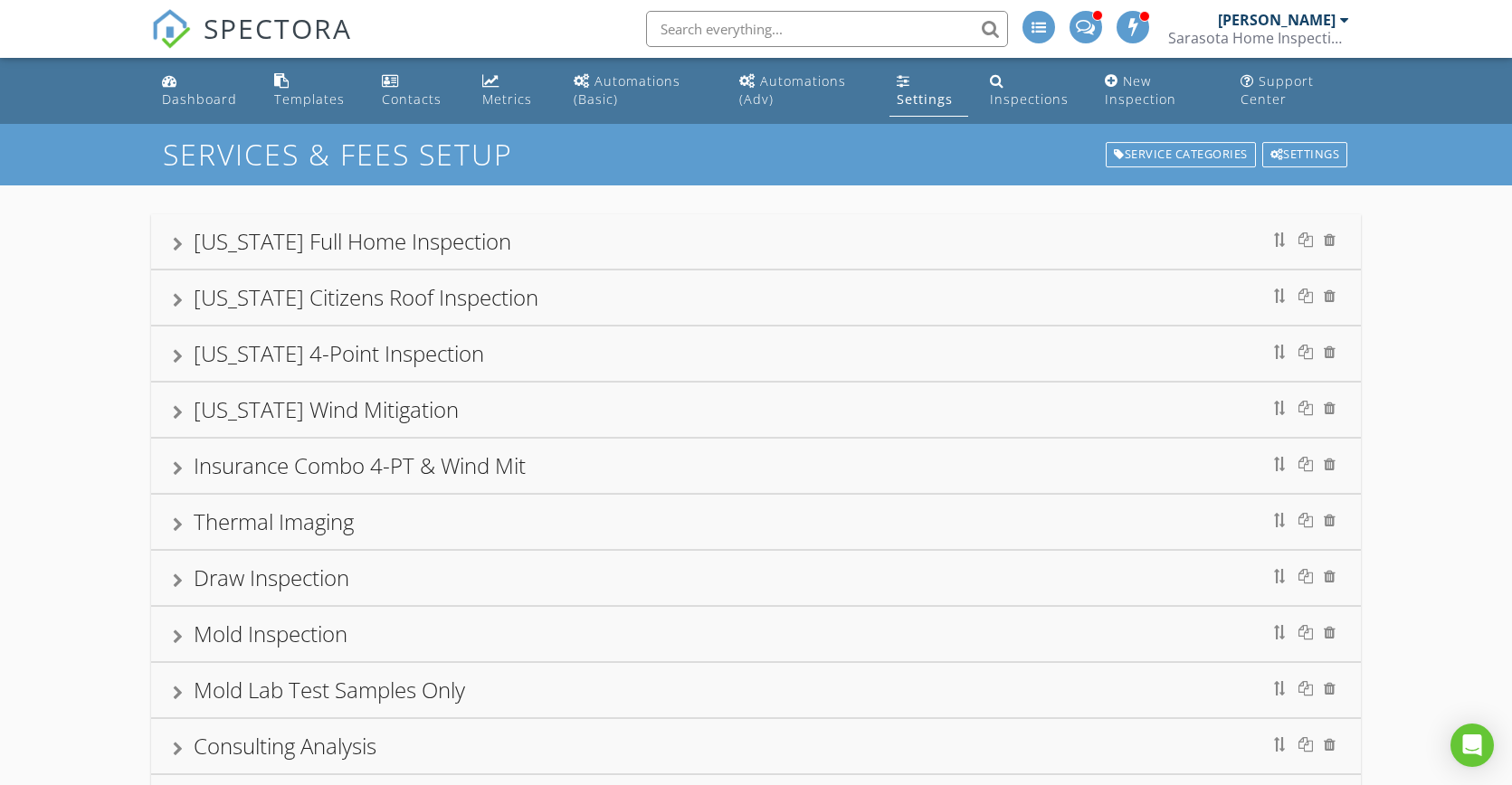
click at [919, 97] on div "Settings" at bounding box center [924, 99] width 56 height 17
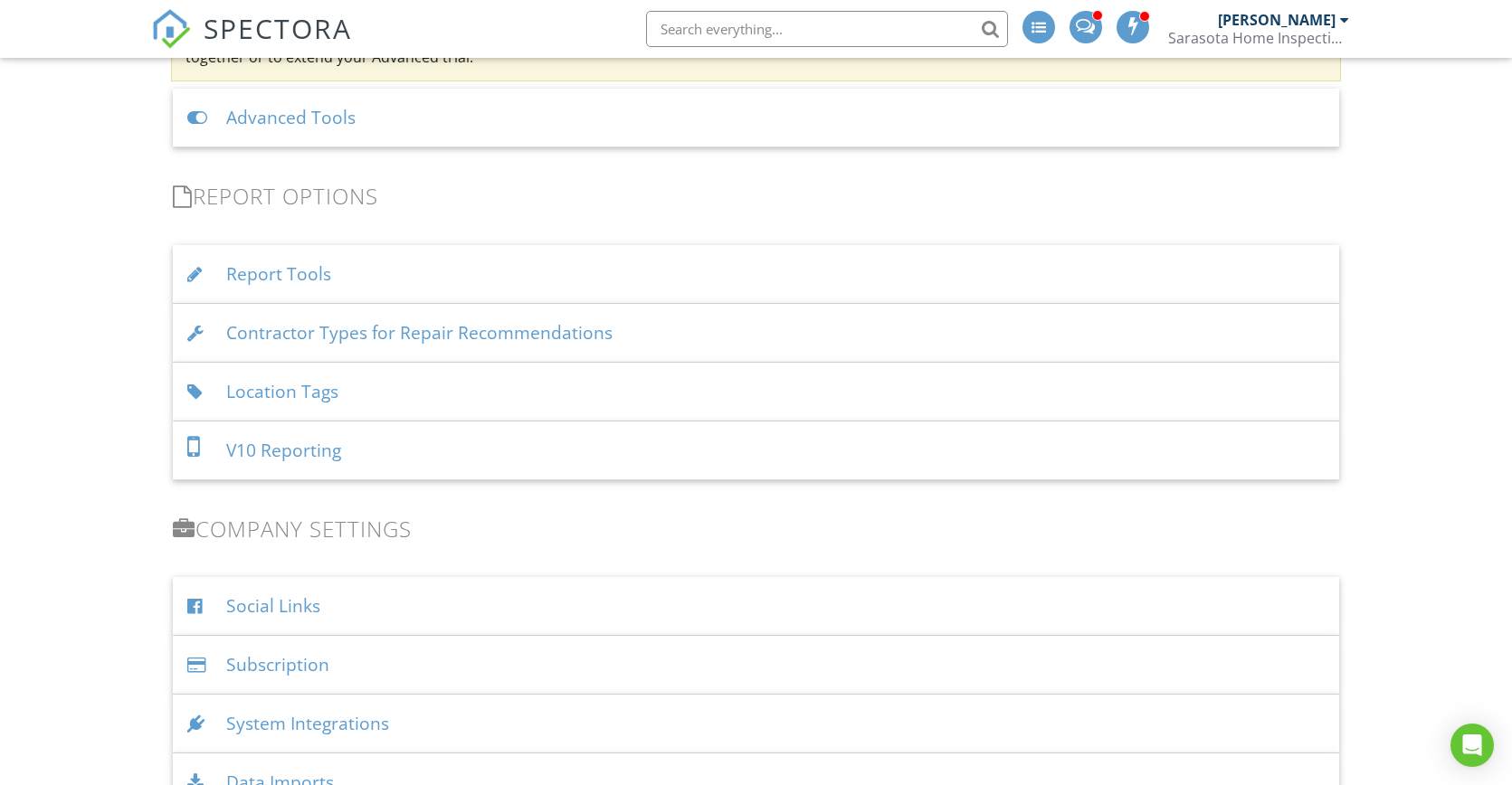
scroll to position [1695, 0]
click at [282, 389] on div "Location Tags" at bounding box center [756, 388] width 1166 height 59
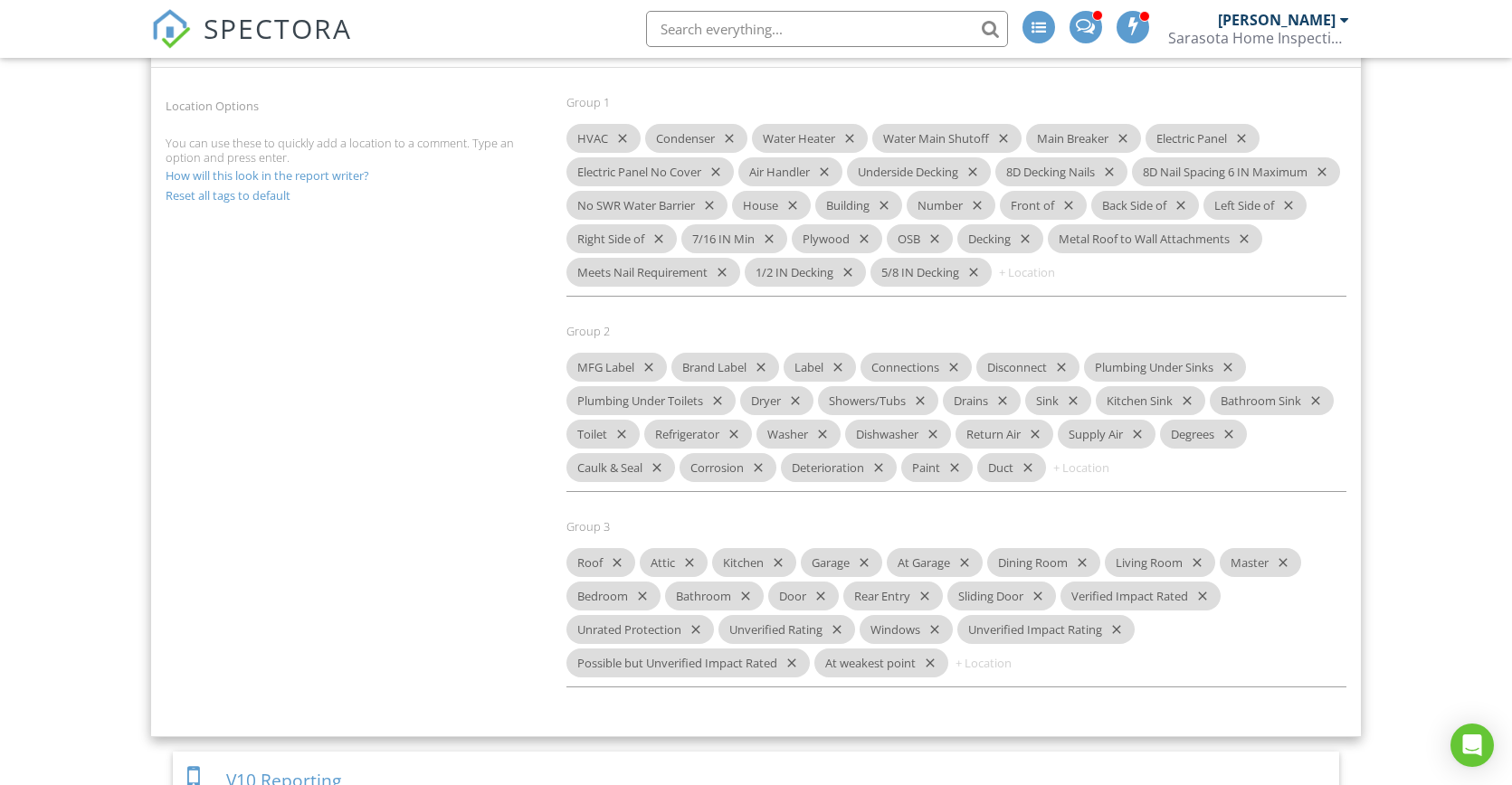
scroll to position [2087, 0]
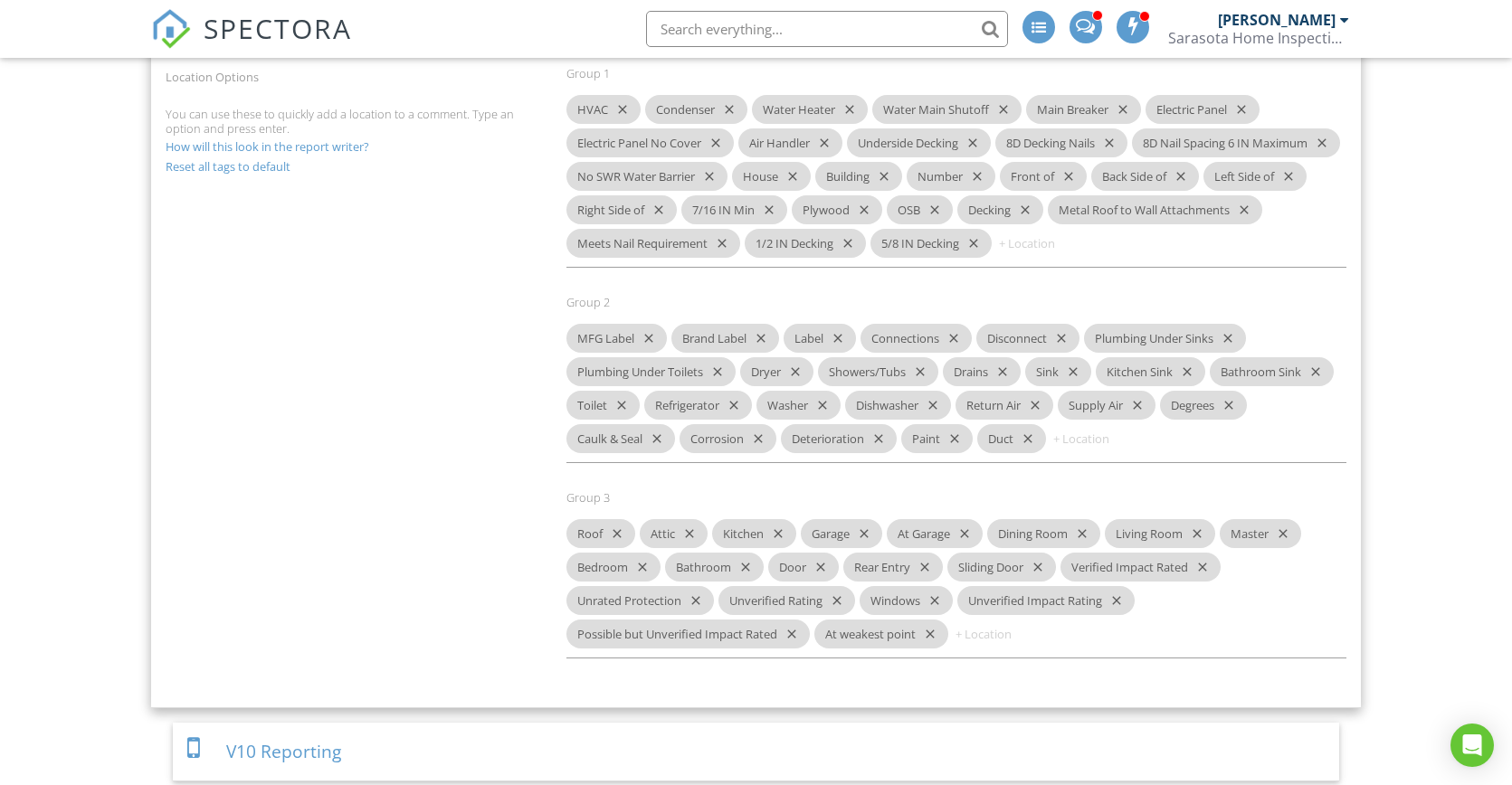
click at [1086, 548] on icon "close" at bounding box center [1078, 533] width 22 height 29
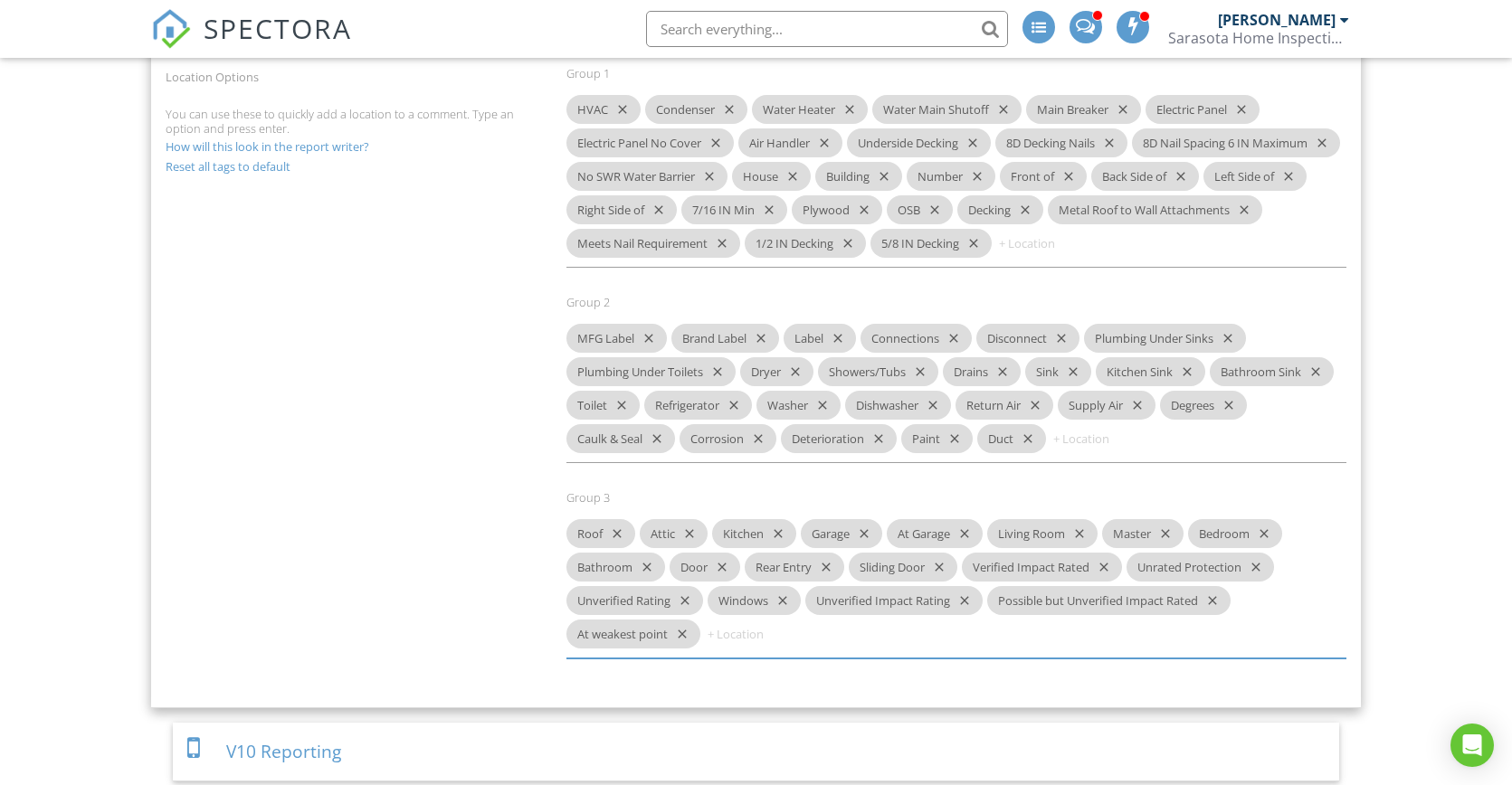
click at [1086, 548] on icon "close" at bounding box center [1076, 533] width 22 height 29
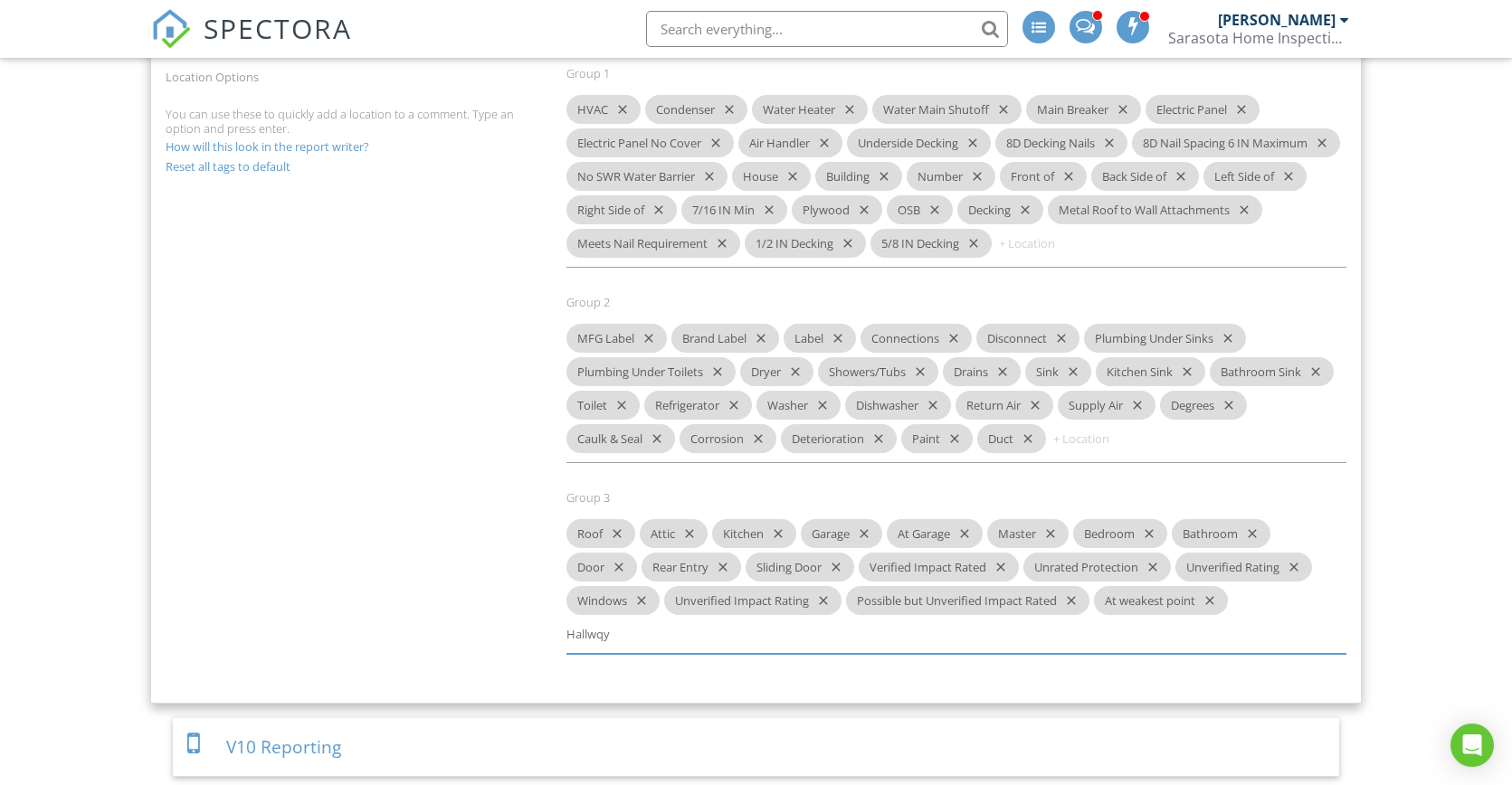
type input "Hallway"
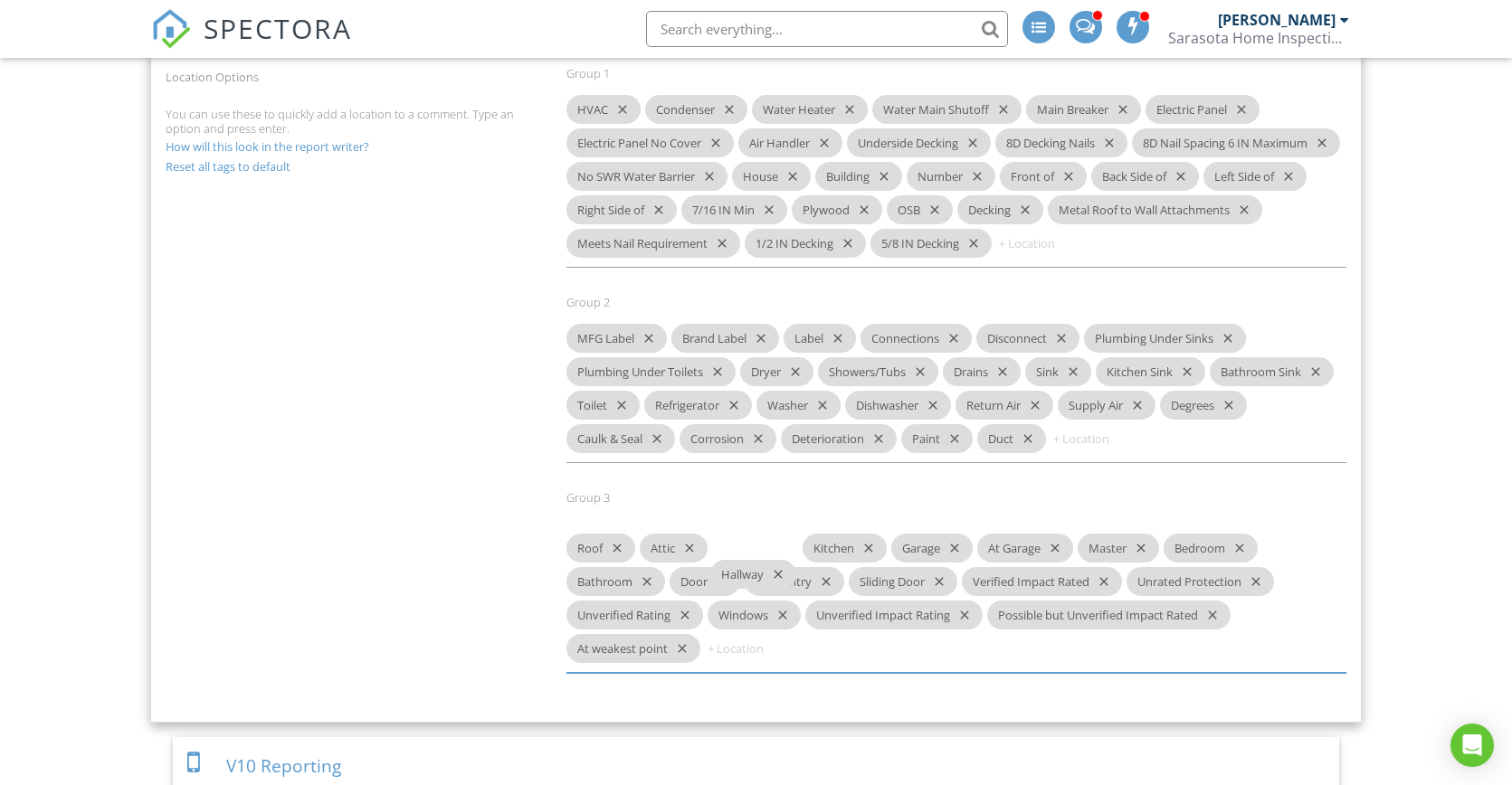
drag, startPoint x: 1268, startPoint y: 632, endPoint x: 742, endPoint y: 579, distance: 528.7
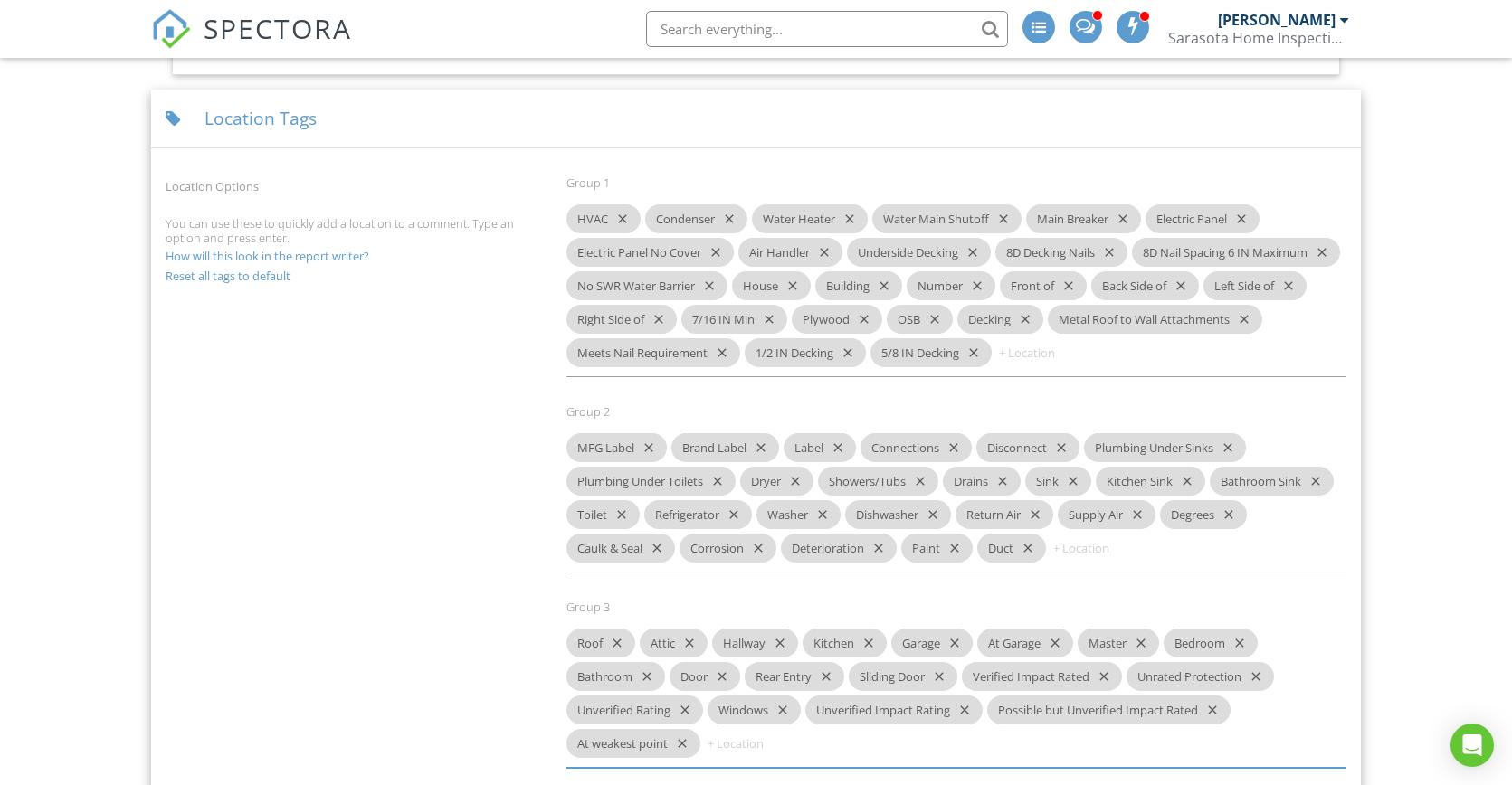
scroll to position [1981, 0]
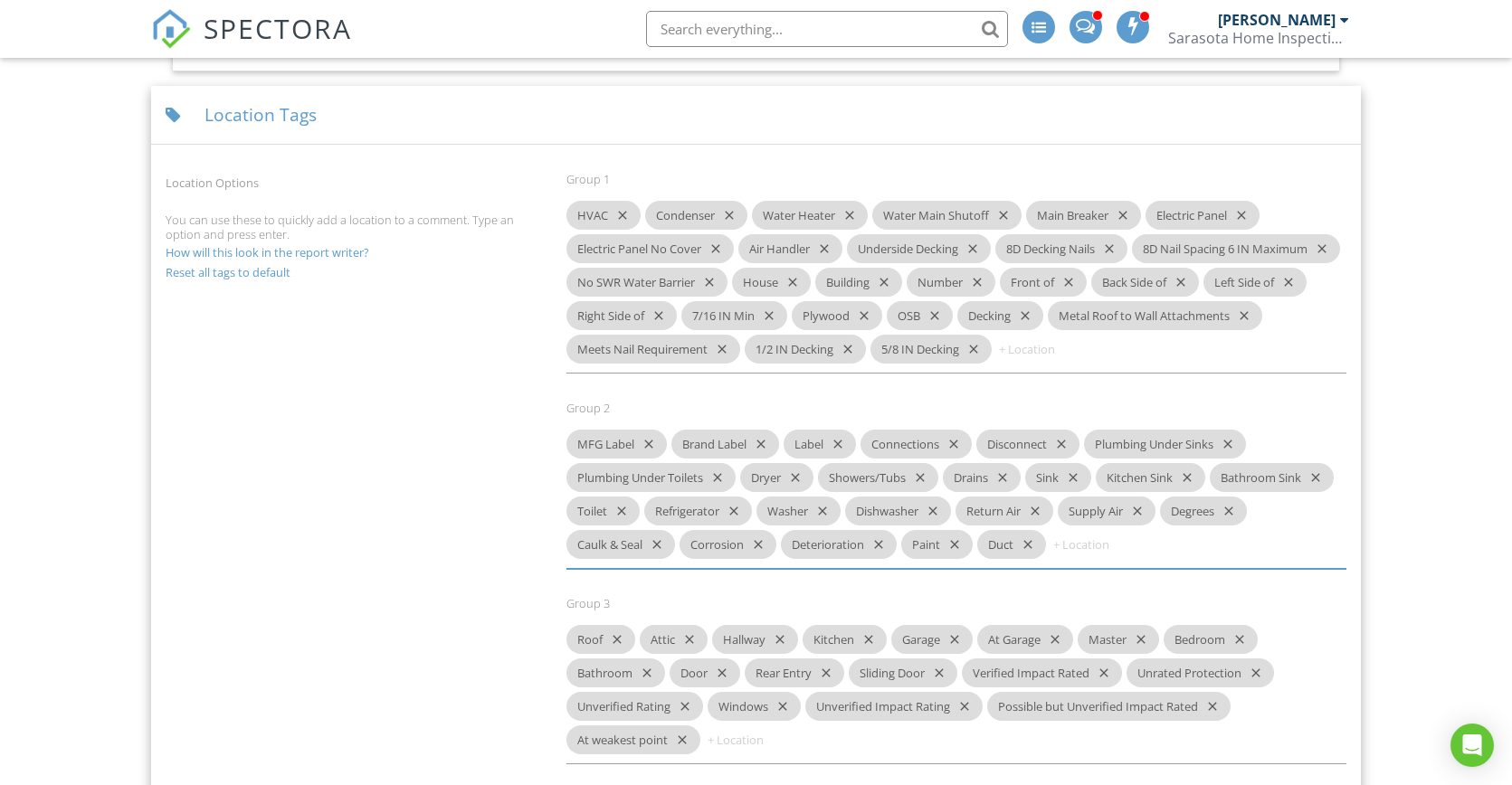
click at [1080, 558] on input at bounding box center [1104, 544] width 109 height 29
type input "AMP"
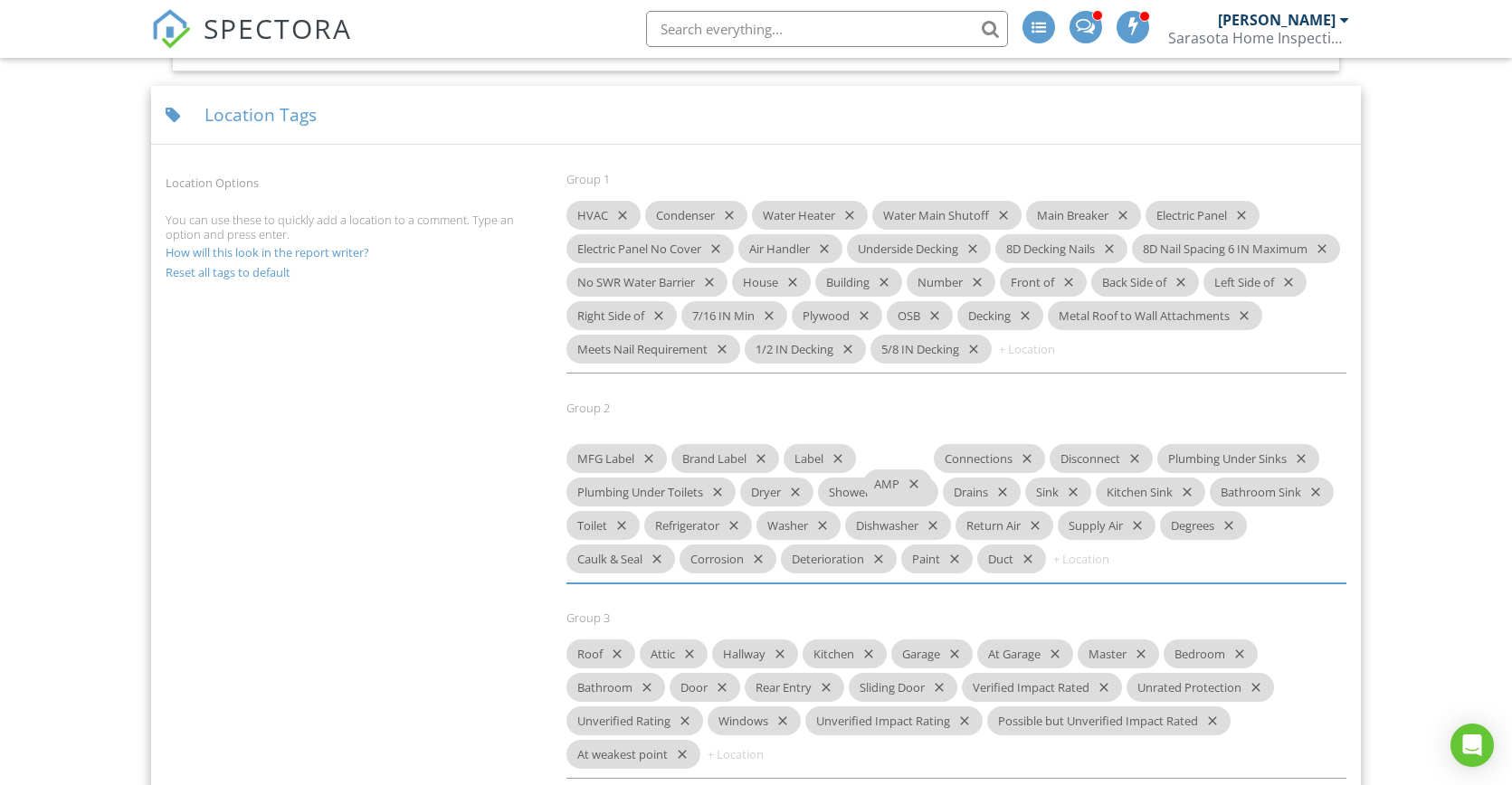
drag, startPoint x: 1085, startPoint y: 578, endPoint x: 893, endPoint y: 491, distance: 210.8
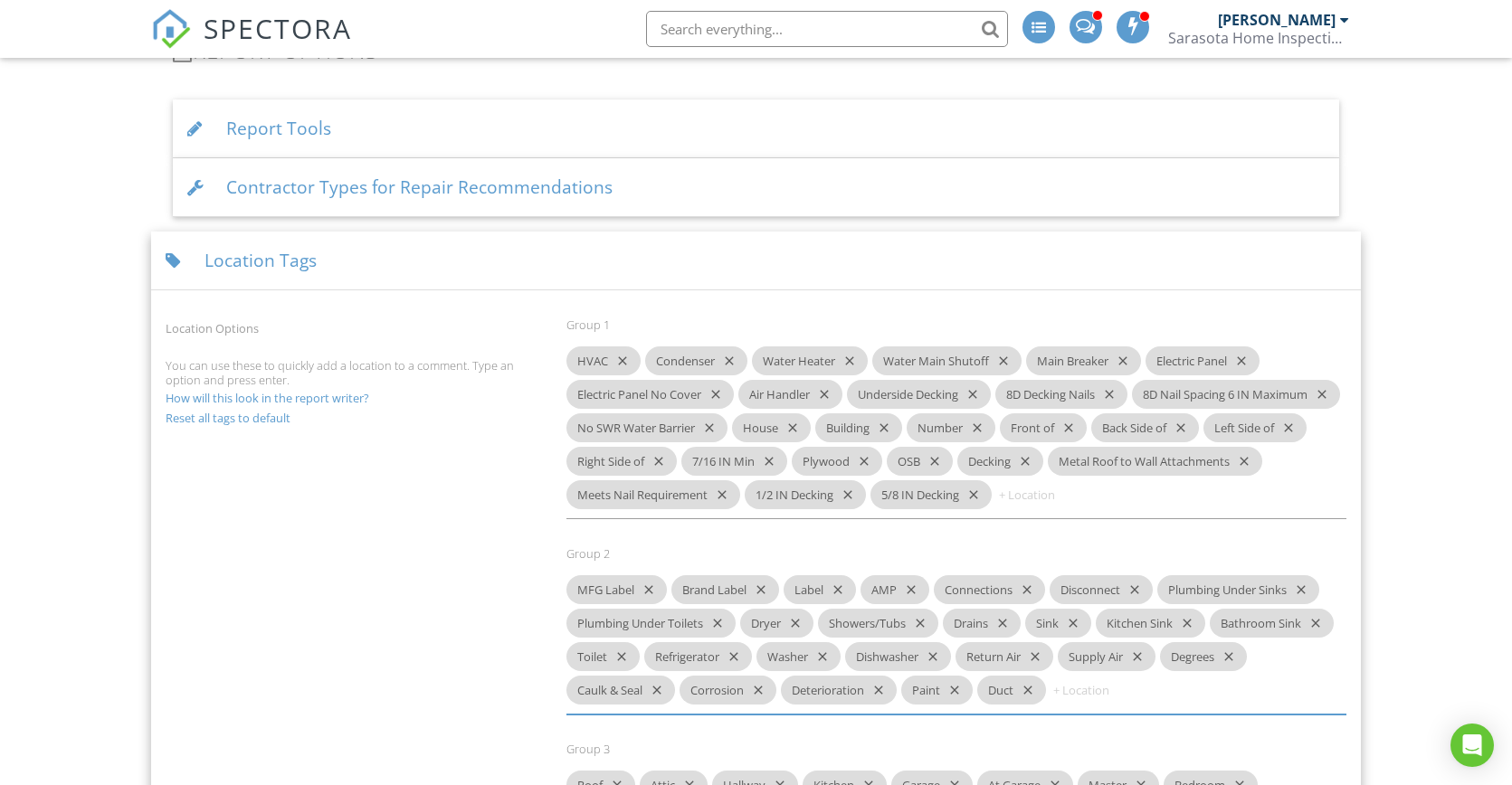
scroll to position [1490, 0]
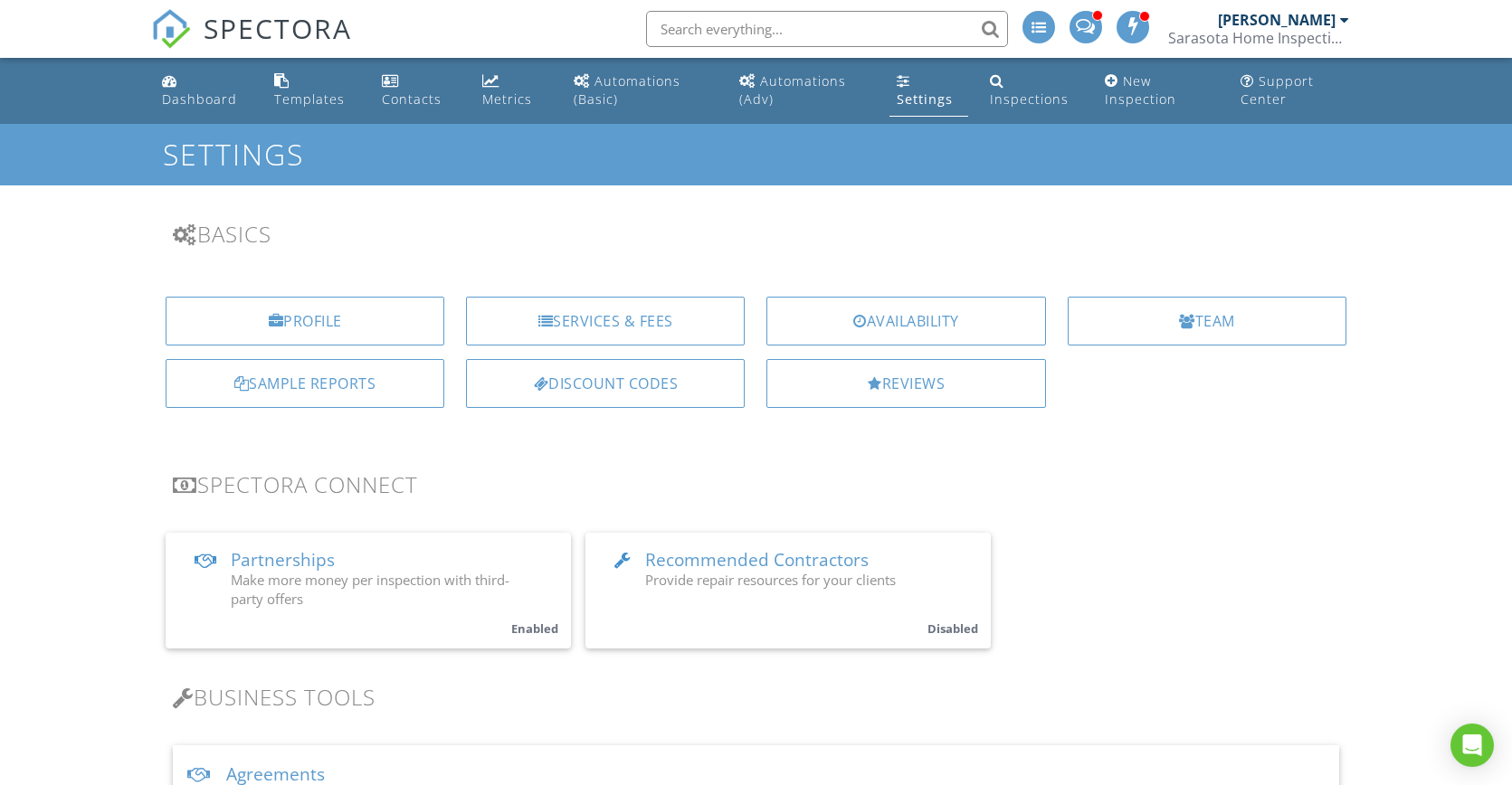
click at [327, 99] on div "Templates" at bounding box center [309, 99] width 71 height 17
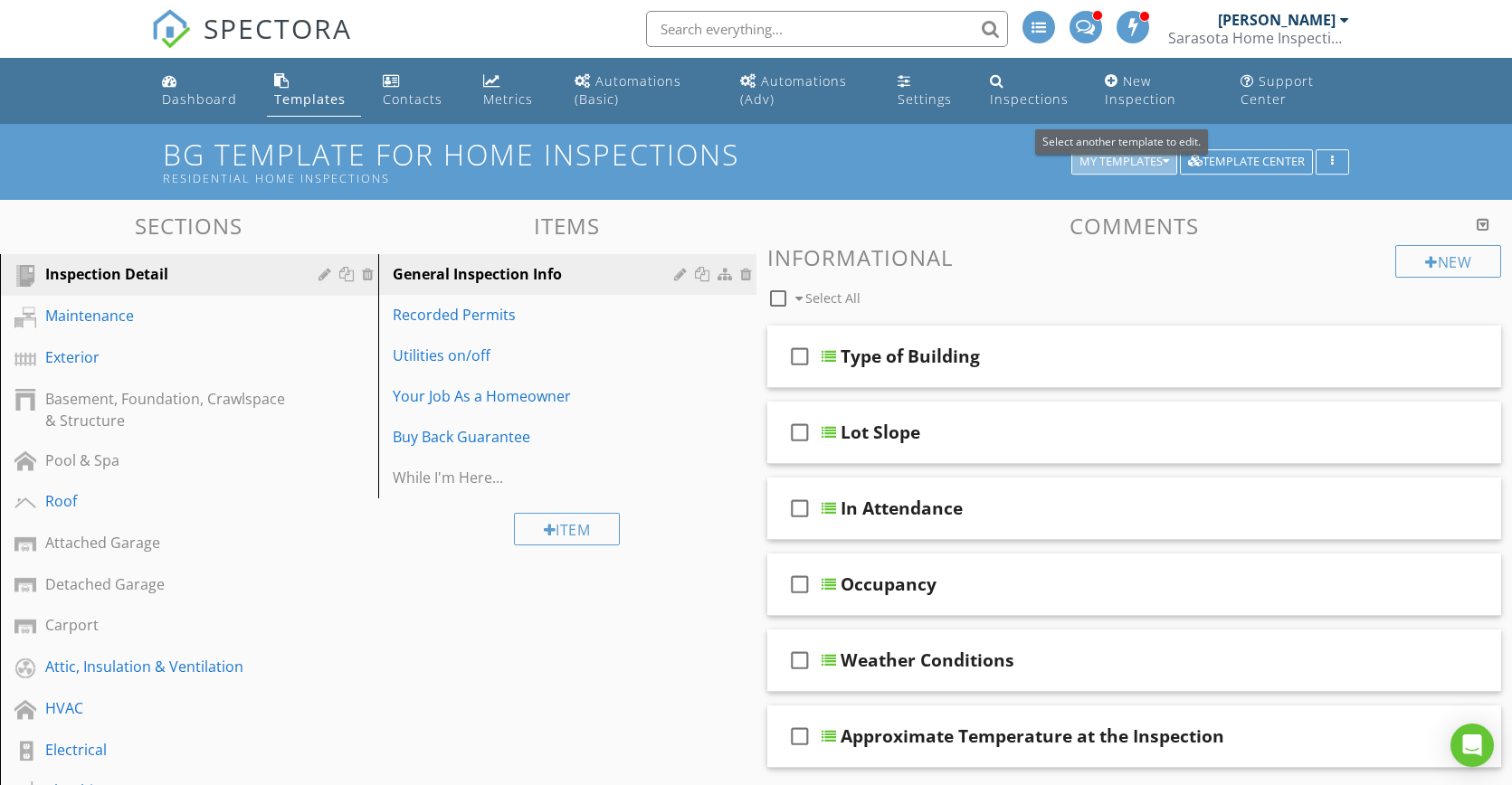
click at [1139, 164] on div "My Templates" at bounding box center [1124, 162] width 90 height 13
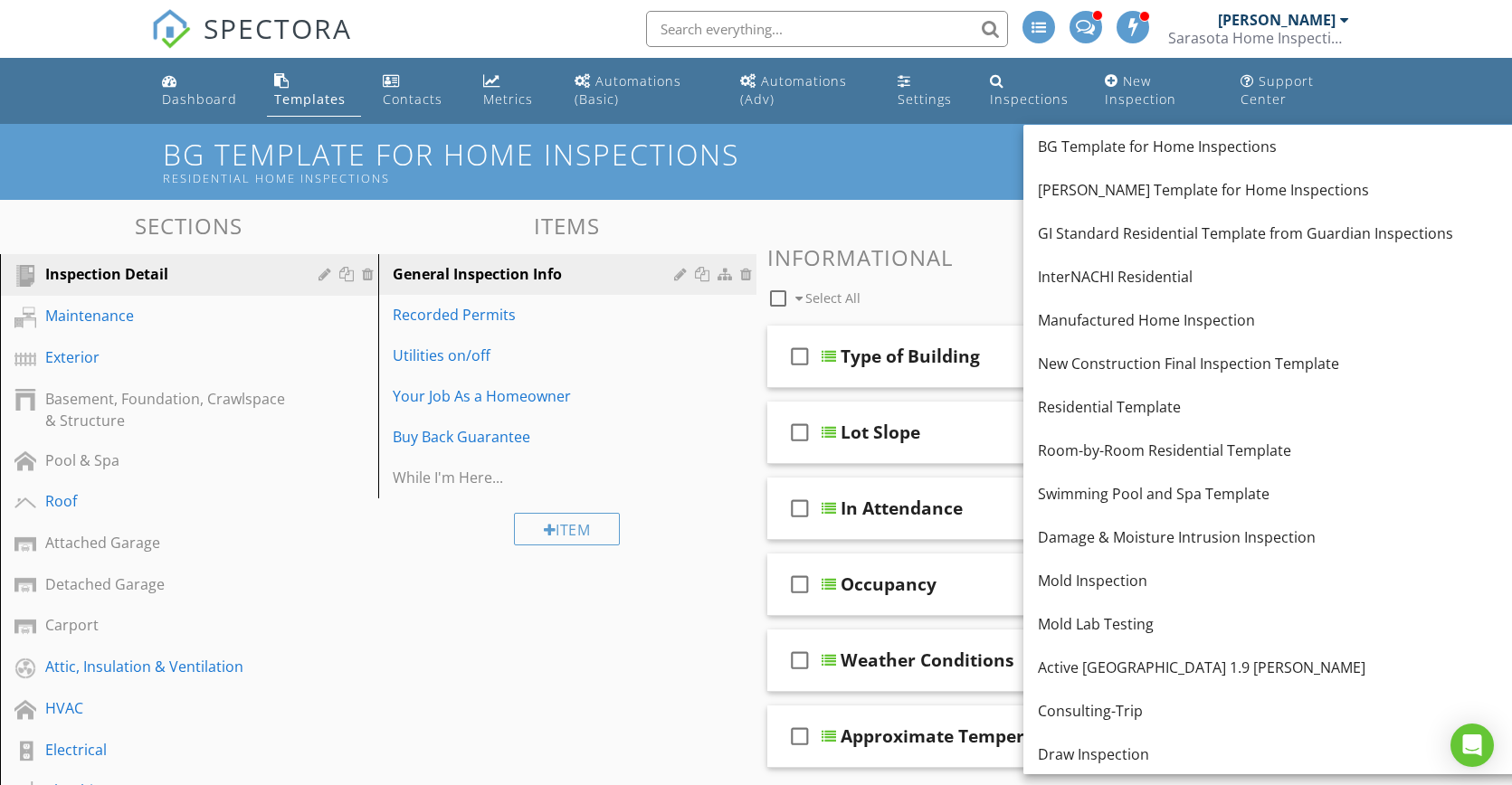
scroll to position [306, 0]
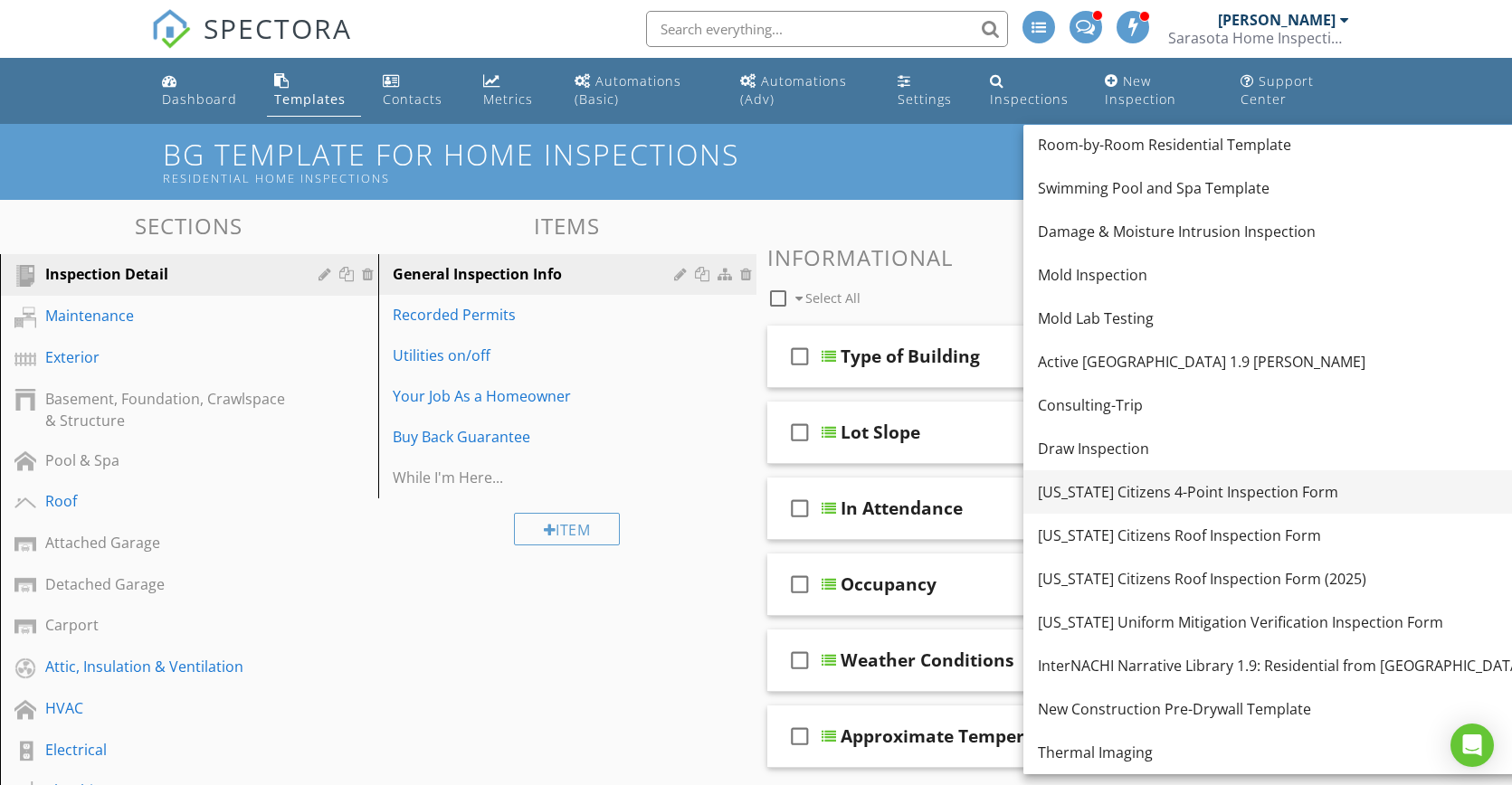
click at [1168, 492] on div "[US_STATE] Citizens 4-Point Inspection Form" at bounding box center [1336, 492] width 598 height 22
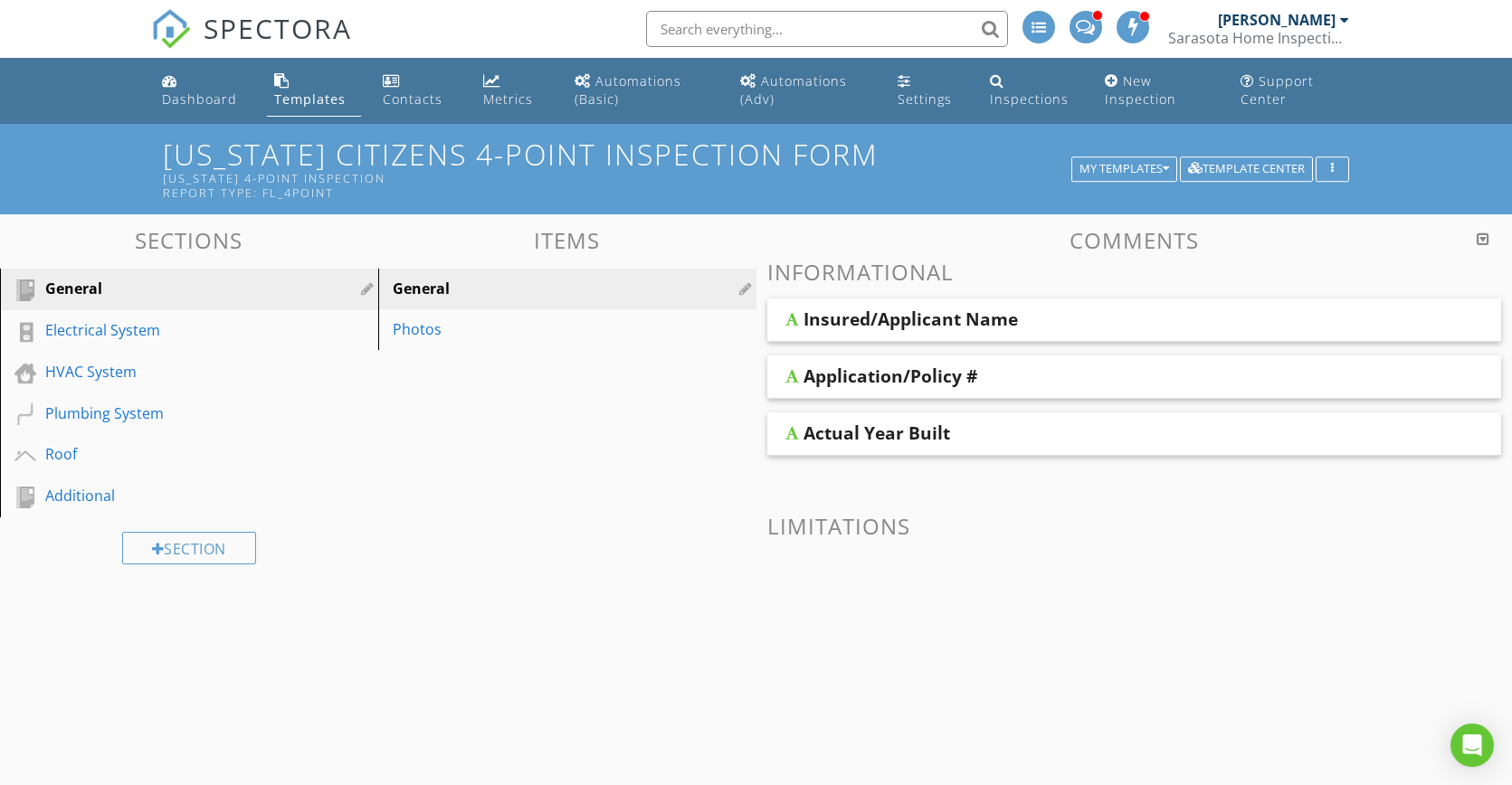
click at [926, 378] on div "Application/Policy #" at bounding box center [890, 377] width 174 height 22
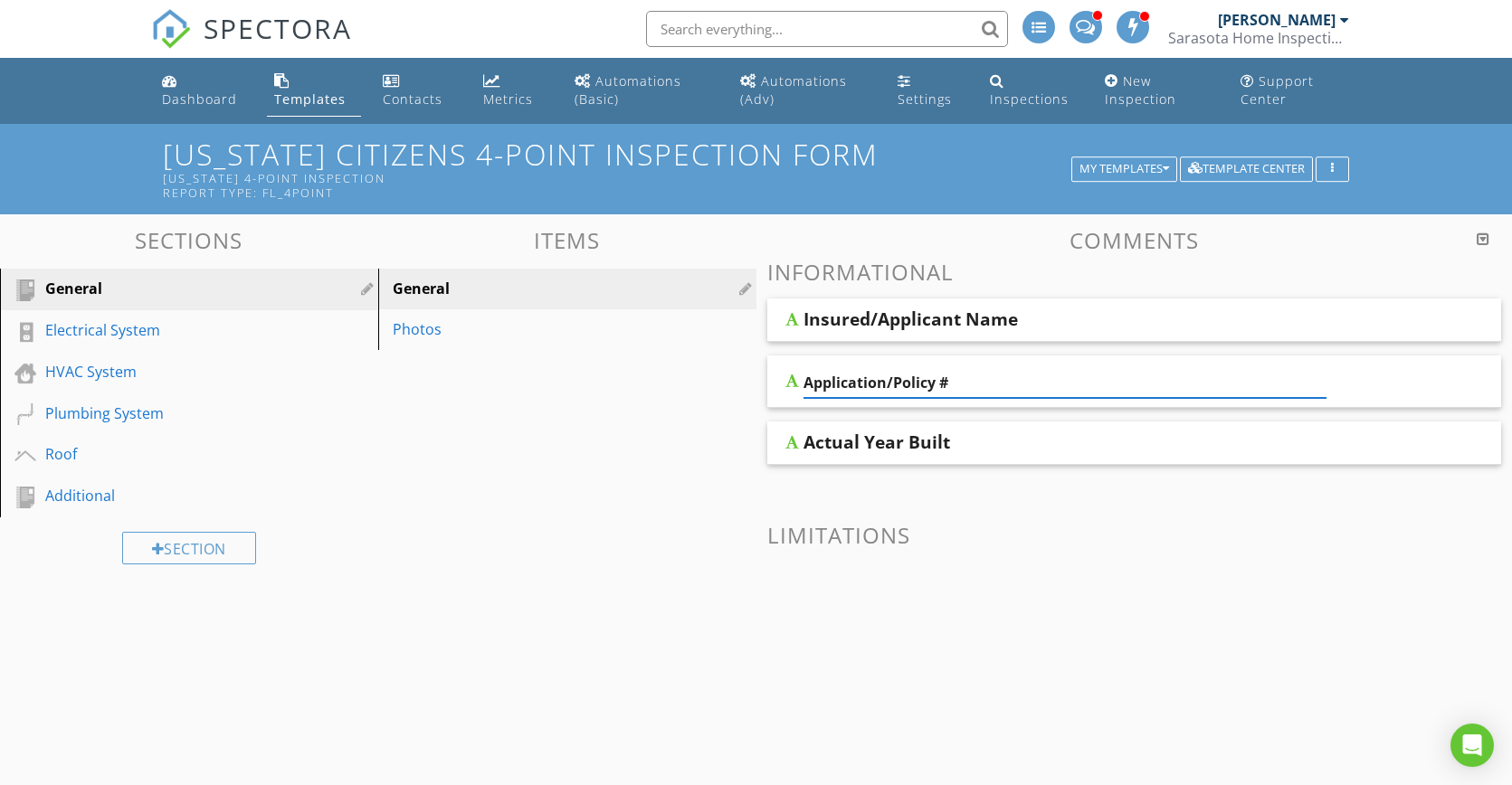
click at [794, 382] on div at bounding box center [792, 381] width 14 height 14
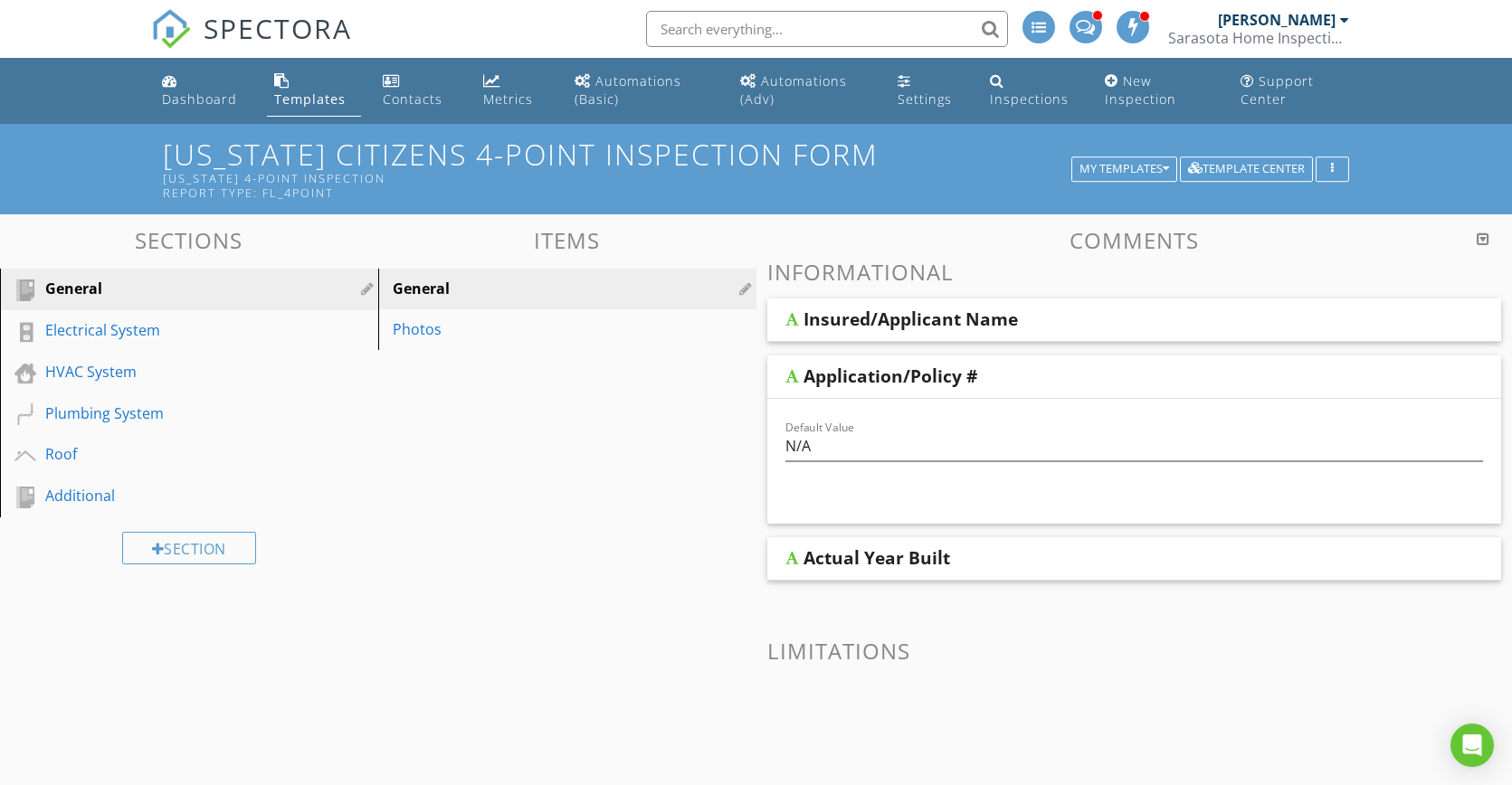
click at [790, 378] on div at bounding box center [792, 376] width 14 height 14
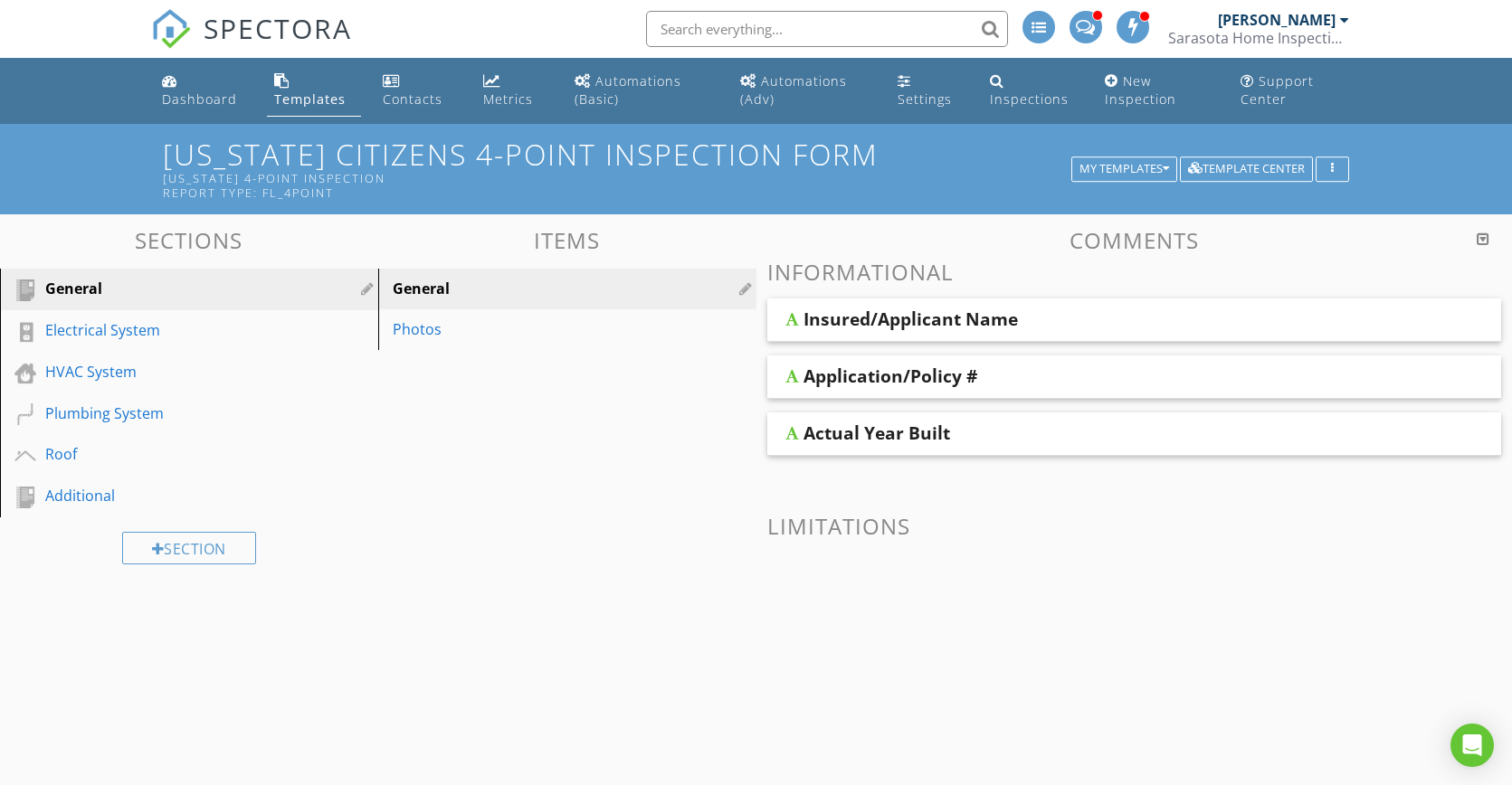
click at [786, 374] on div at bounding box center [792, 376] width 14 height 14
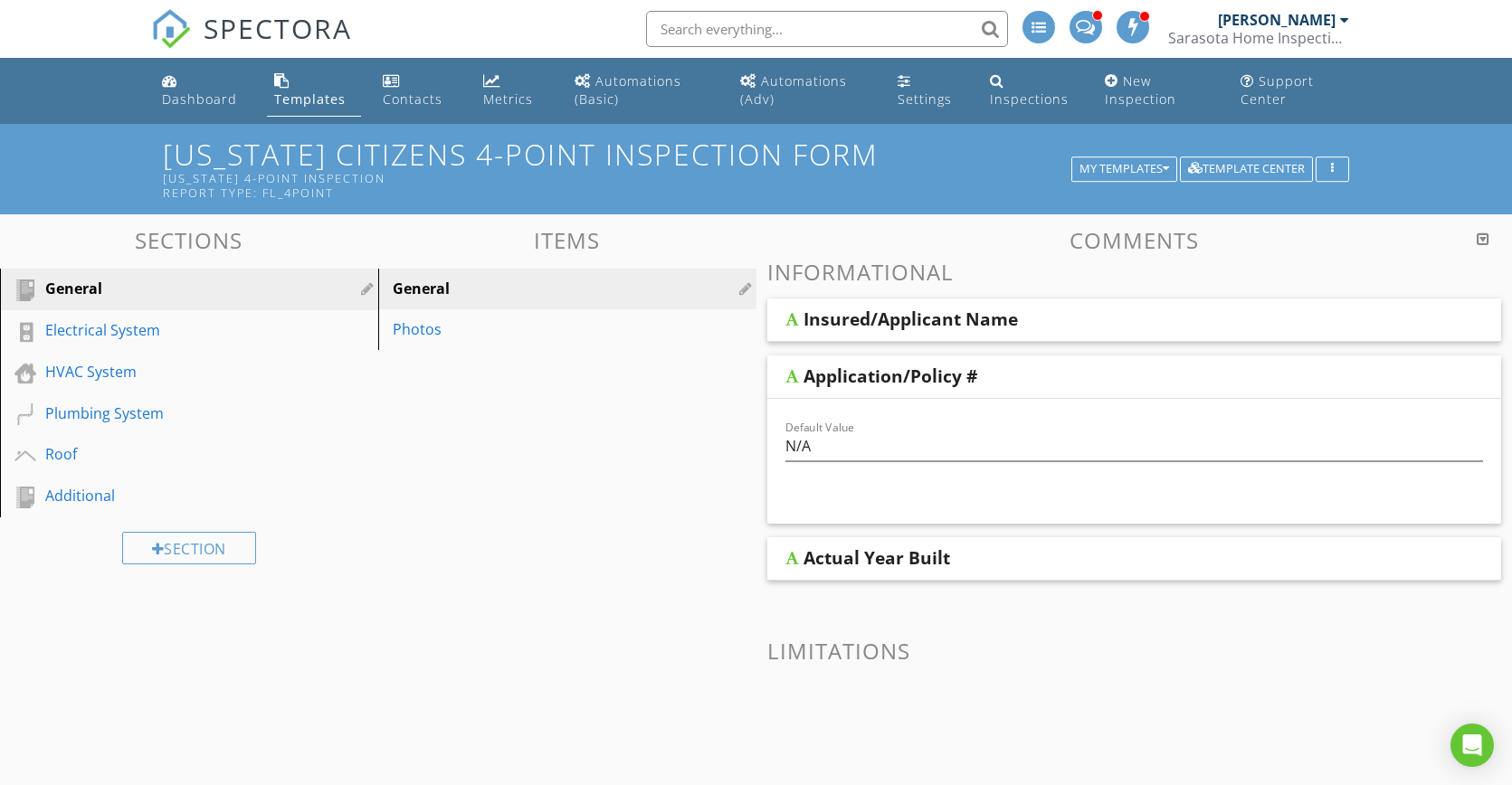
click at [793, 324] on div at bounding box center [792, 319] width 14 height 14
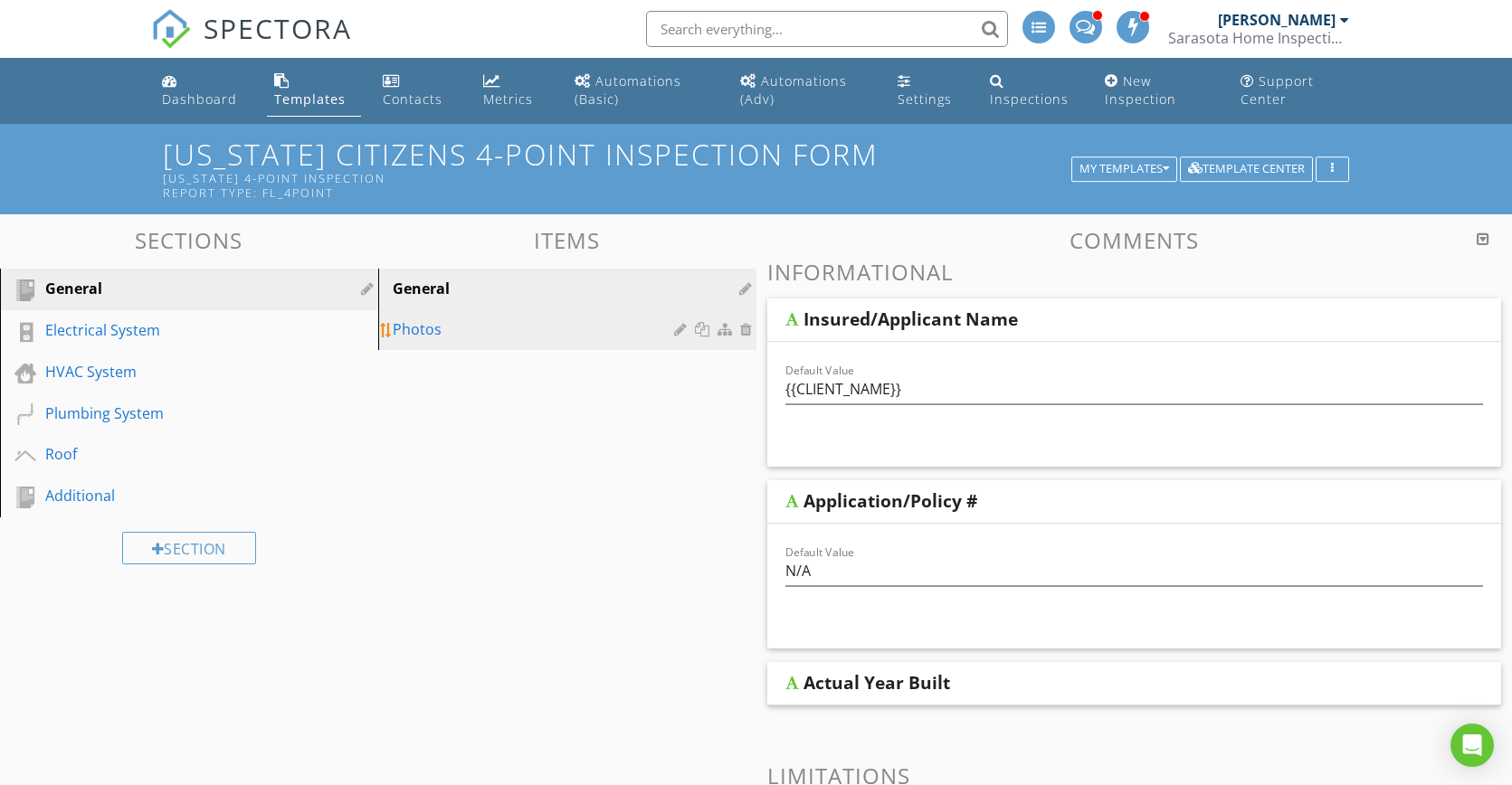
click at [458, 336] on div "Photos" at bounding box center [536, 330] width 287 height 22
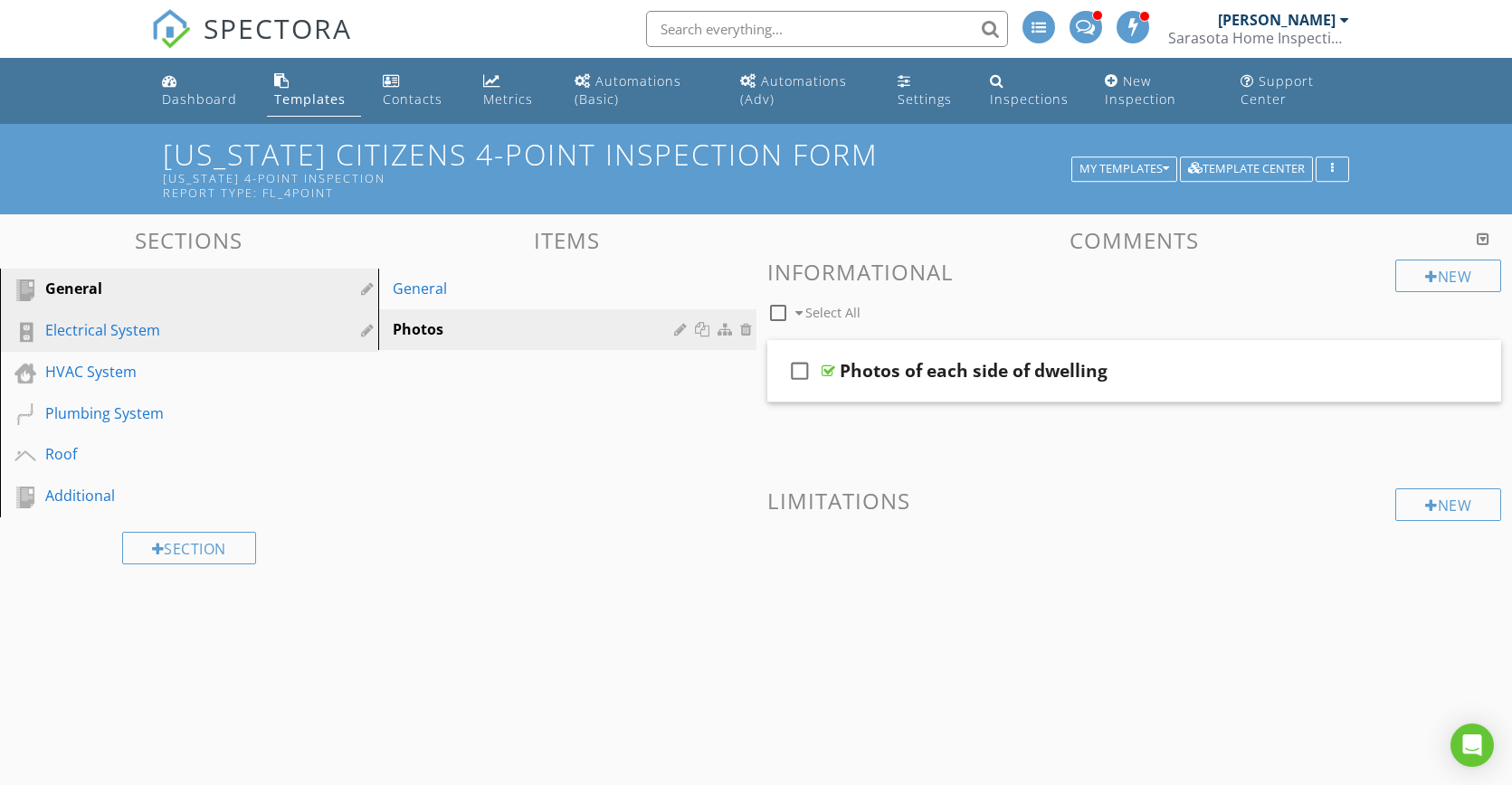
click at [190, 330] on div "Electrical System" at bounding box center [168, 331] width 247 height 22
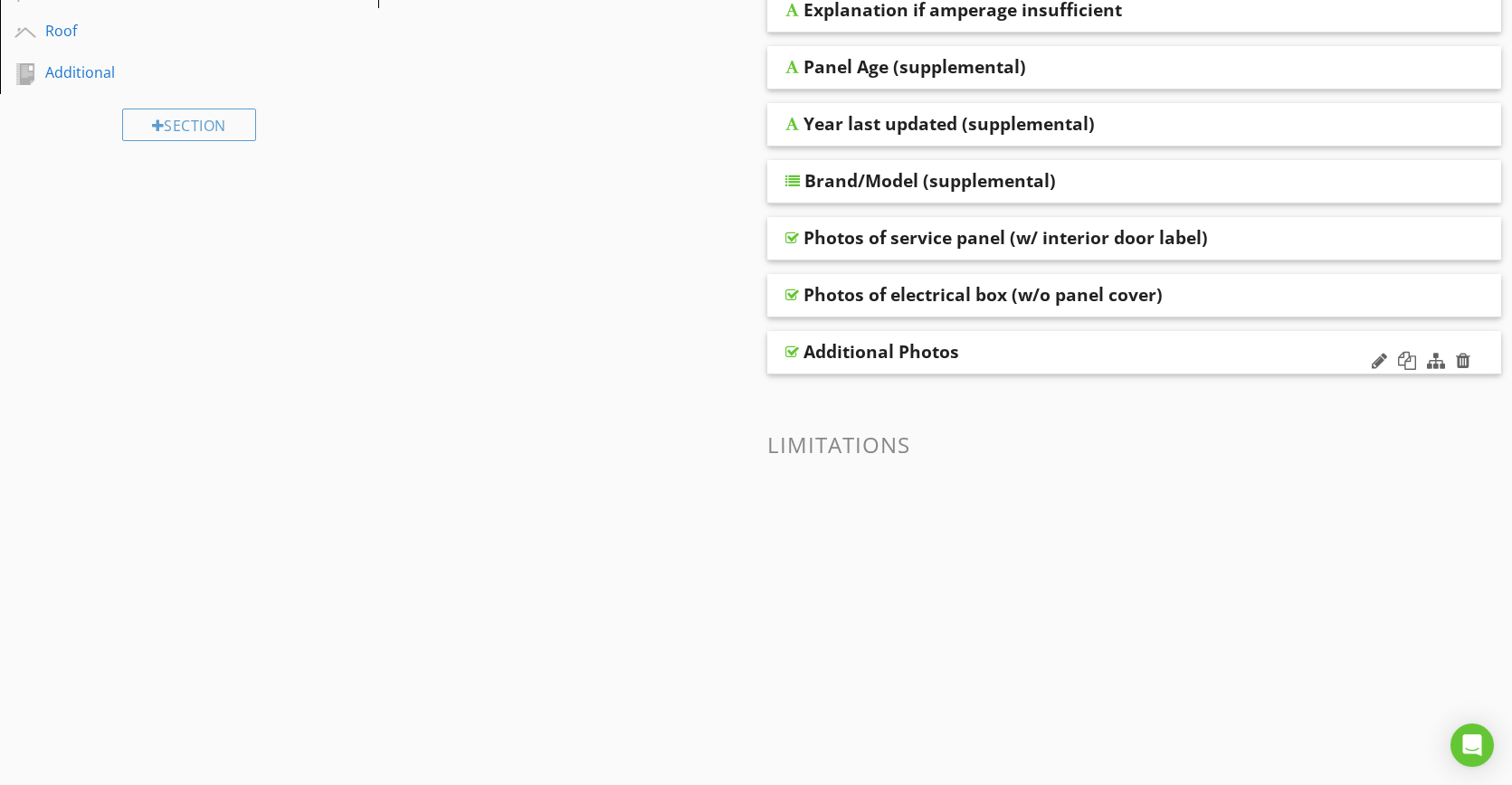
scroll to position [85, 0]
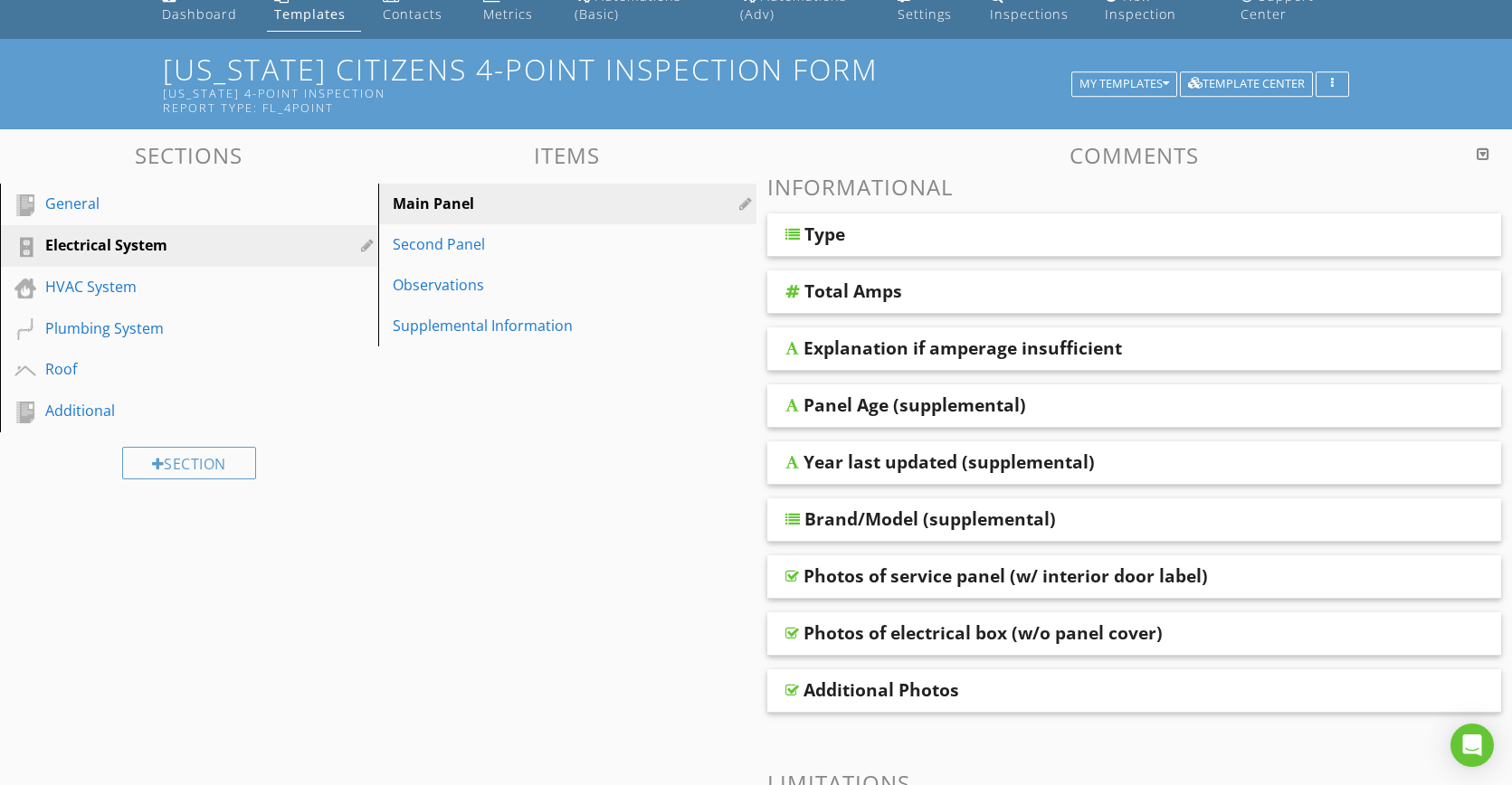
click at [1197, 227] on div "Type" at bounding box center [1066, 235] width 524 height 22
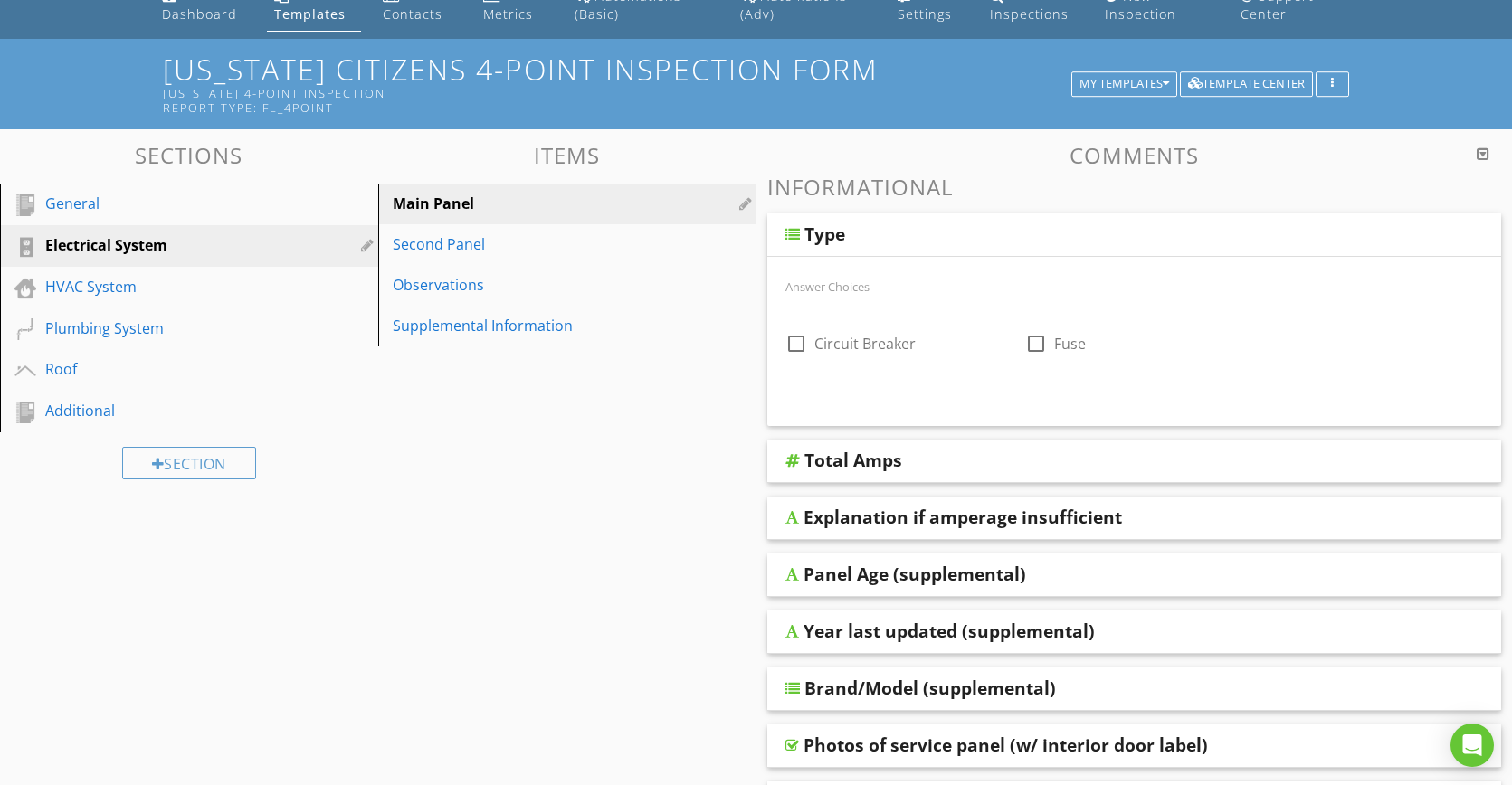
click at [1196, 226] on div "Type" at bounding box center [1066, 235] width 524 height 22
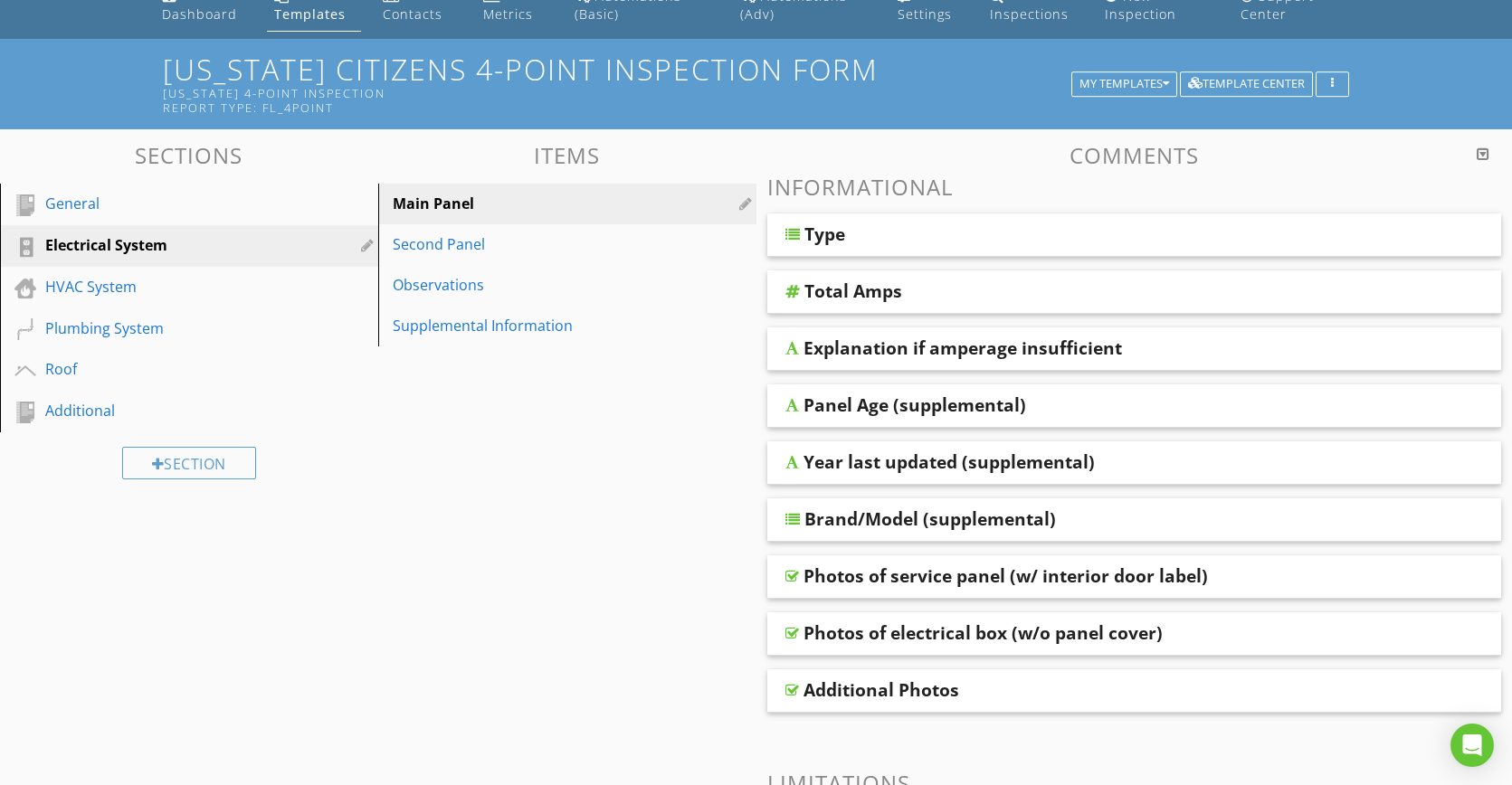
click at [1481, 155] on div at bounding box center [1483, 154] width 13 height 14
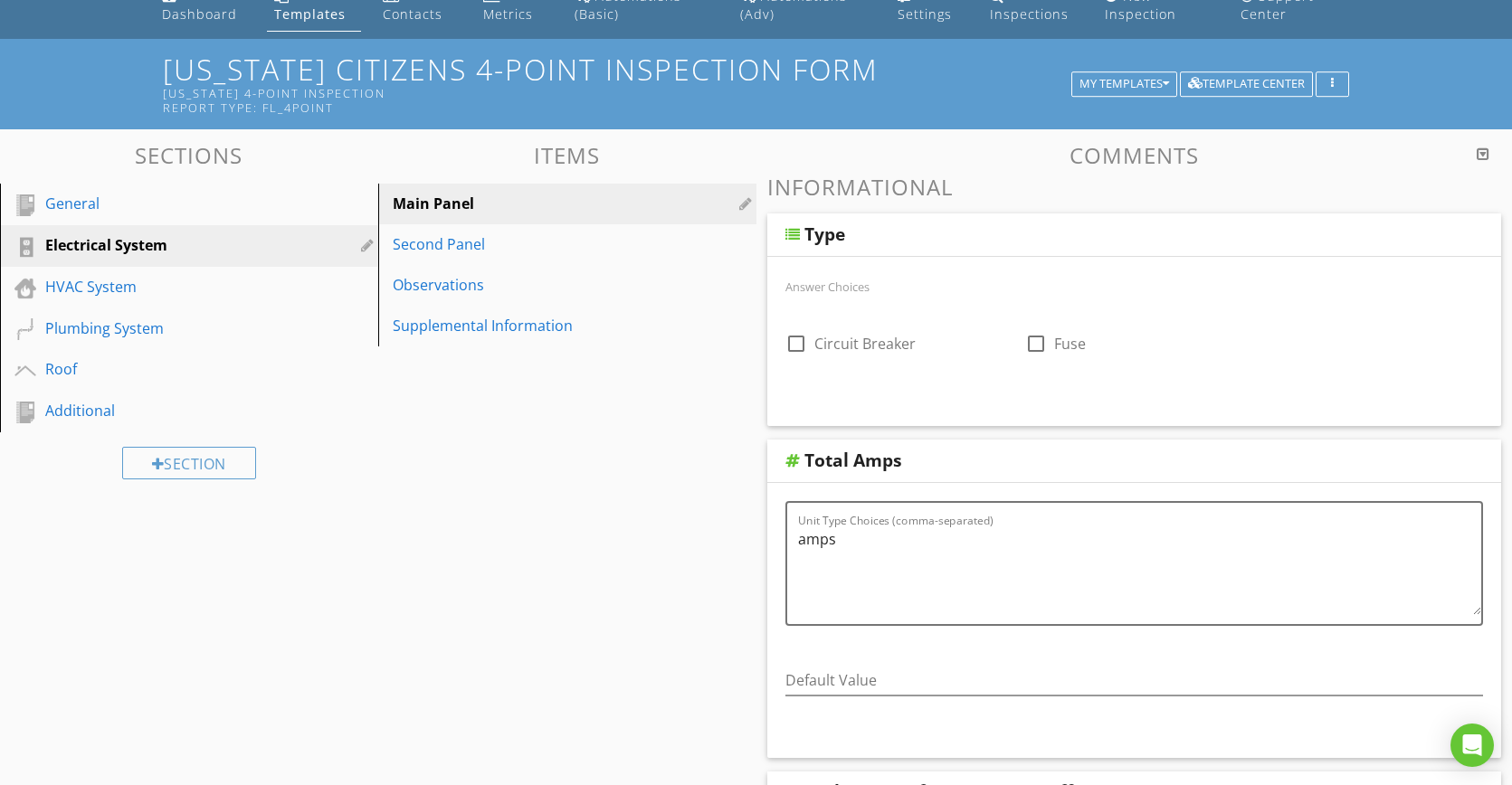
click at [1481, 155] on div at bounding box center [1483, 154] width 13 height 14
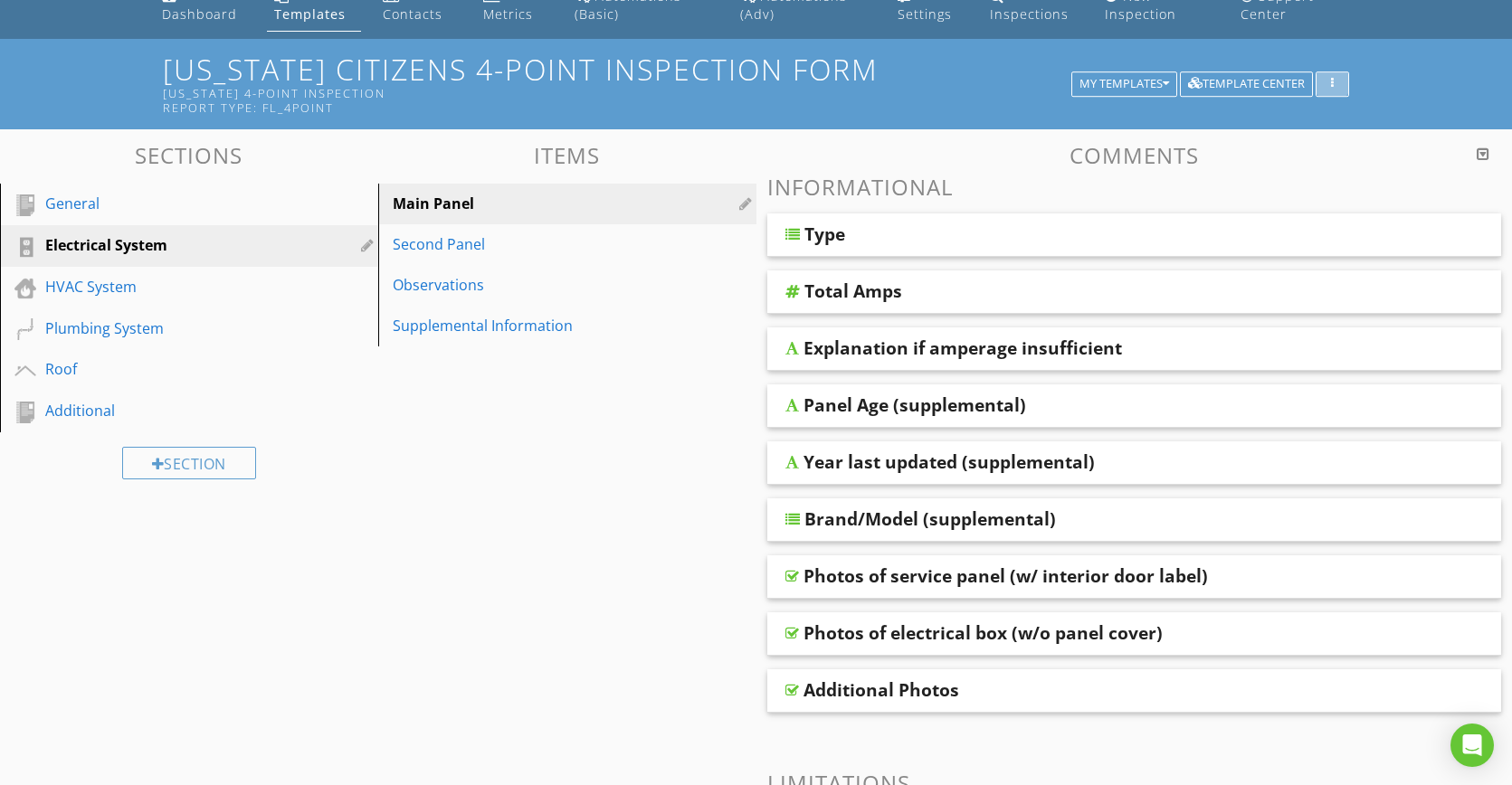
click at [1326, 82] on div "button" at bounding box center [1332, 84] width 17 height 13
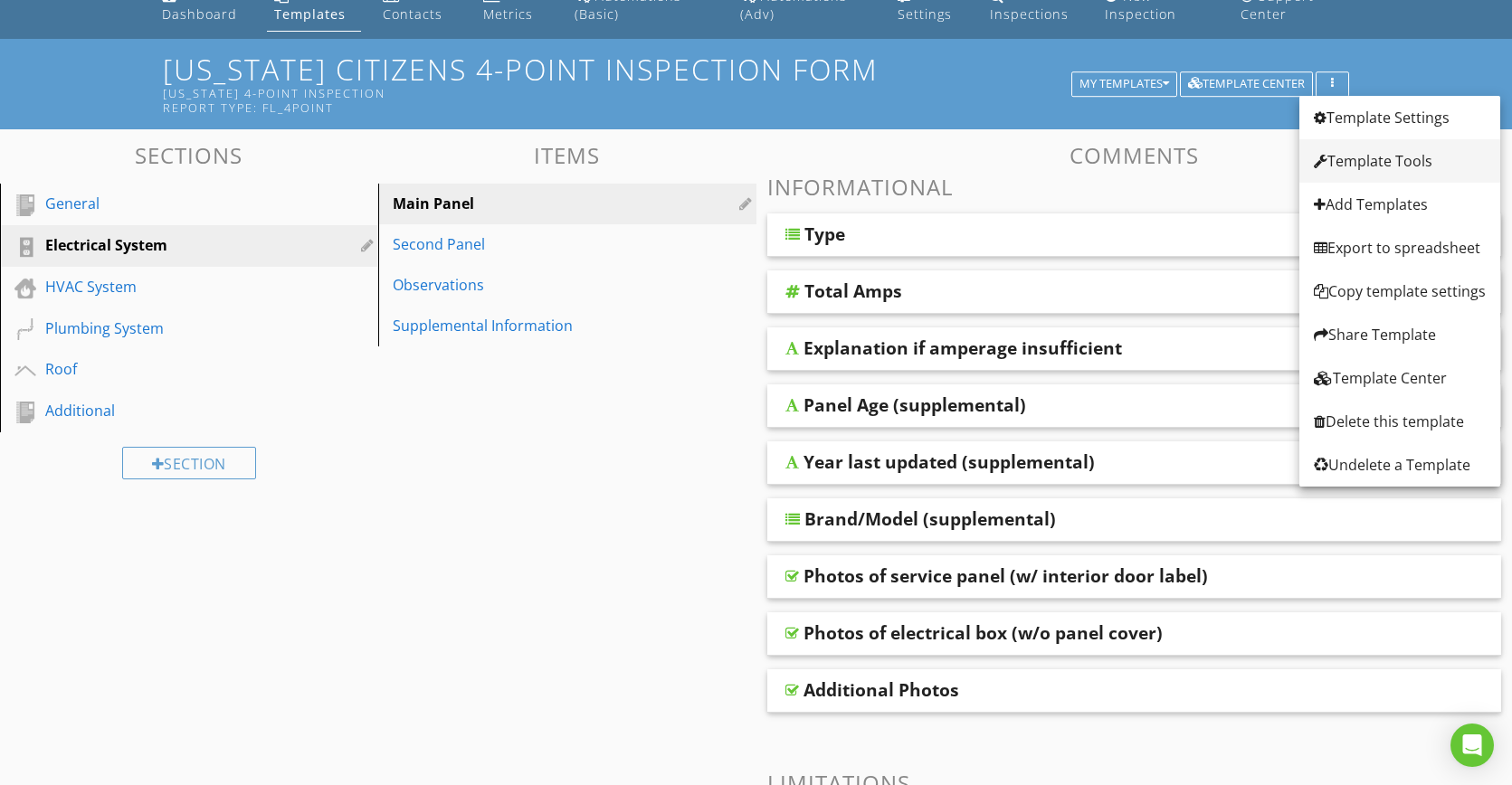
click at [1365, 167] on div "Template Tools" at bounding box center [1400, 161] width 172 height 22
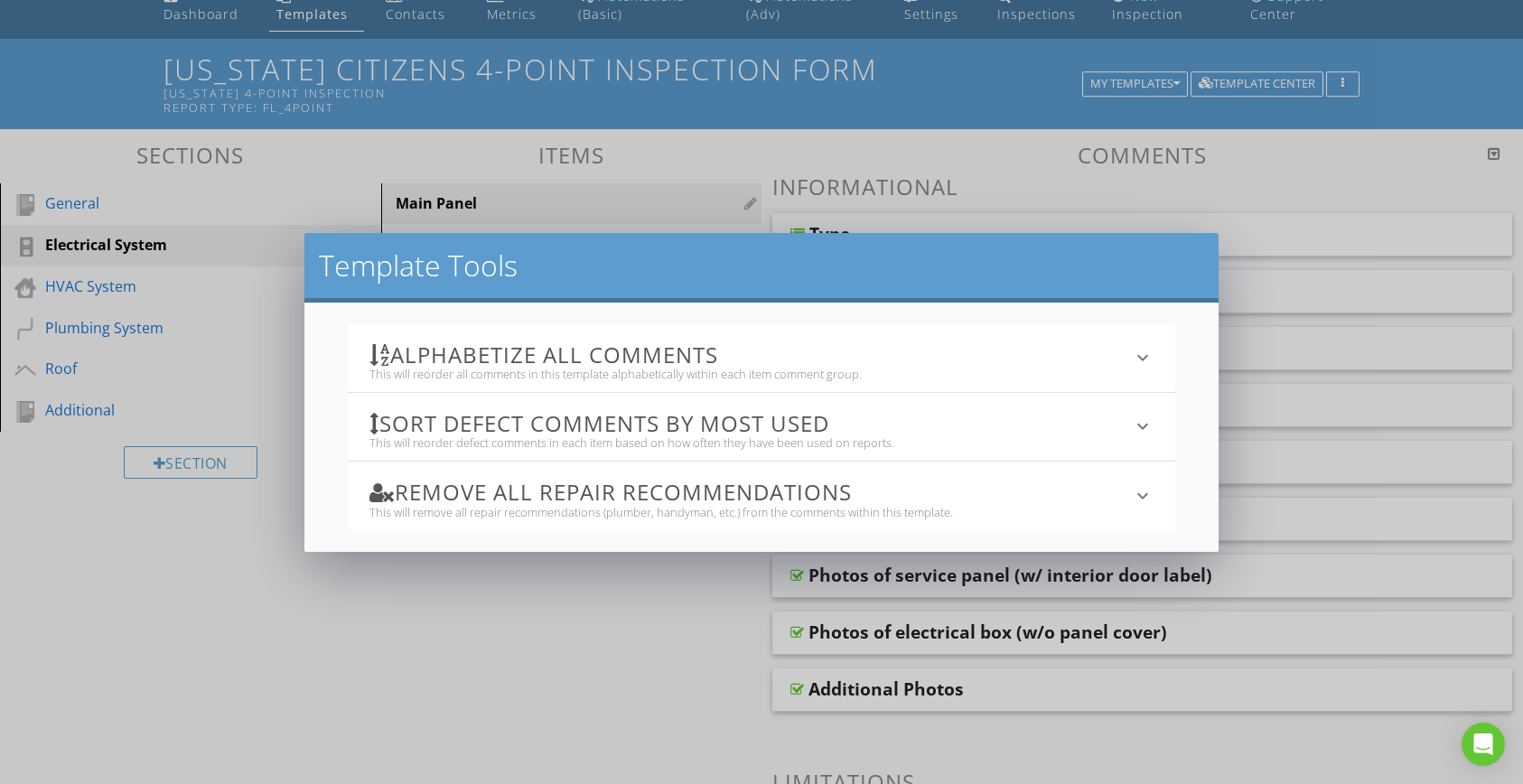
click at [1144, 490] on icon "keyboard_arrow_down" at bounding box center [1143, 496] width 22 height 22
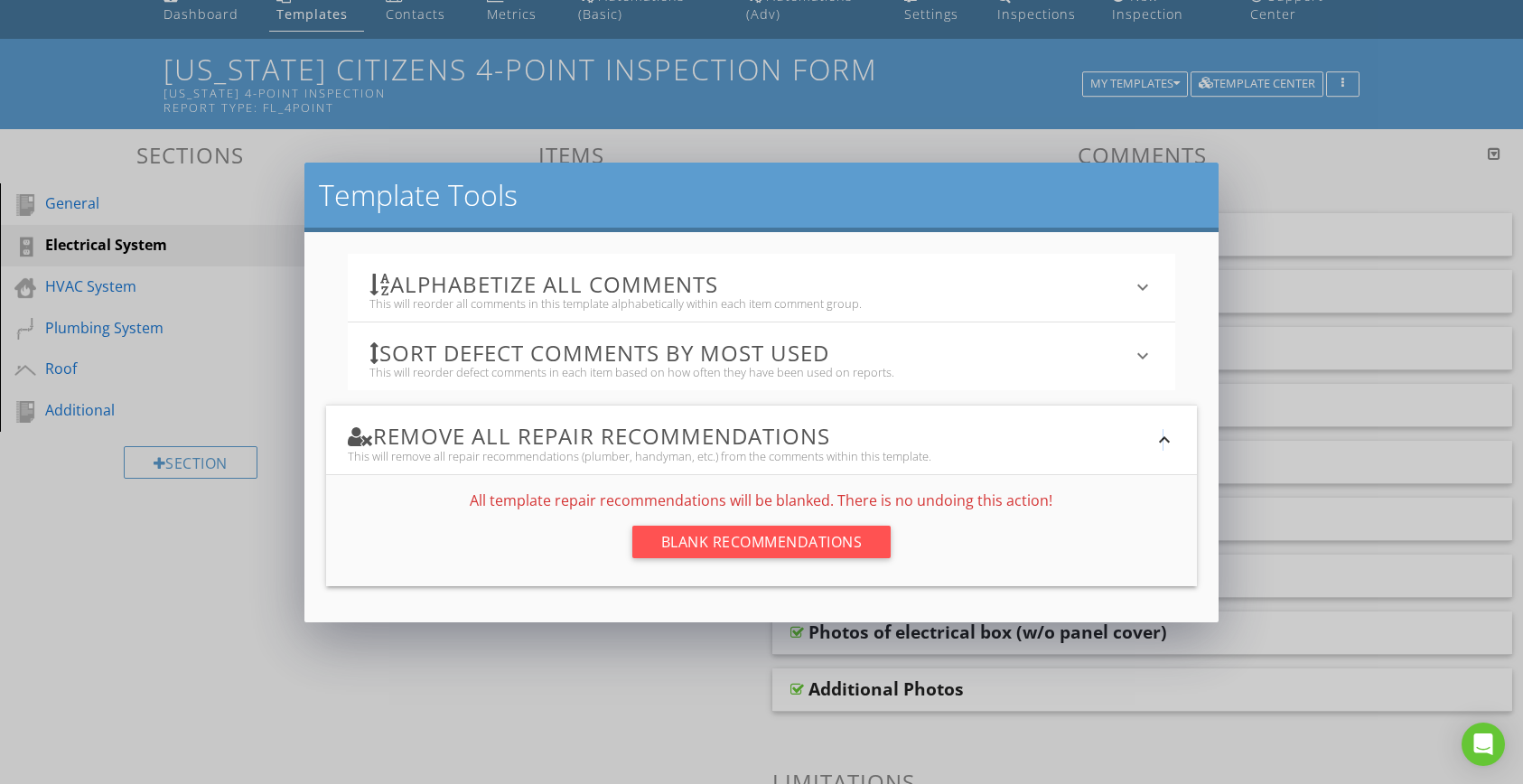
click at [1164, 442] on icon "keyboard_arrow_down" at bounding box center [1165, 440] width 22 height 22
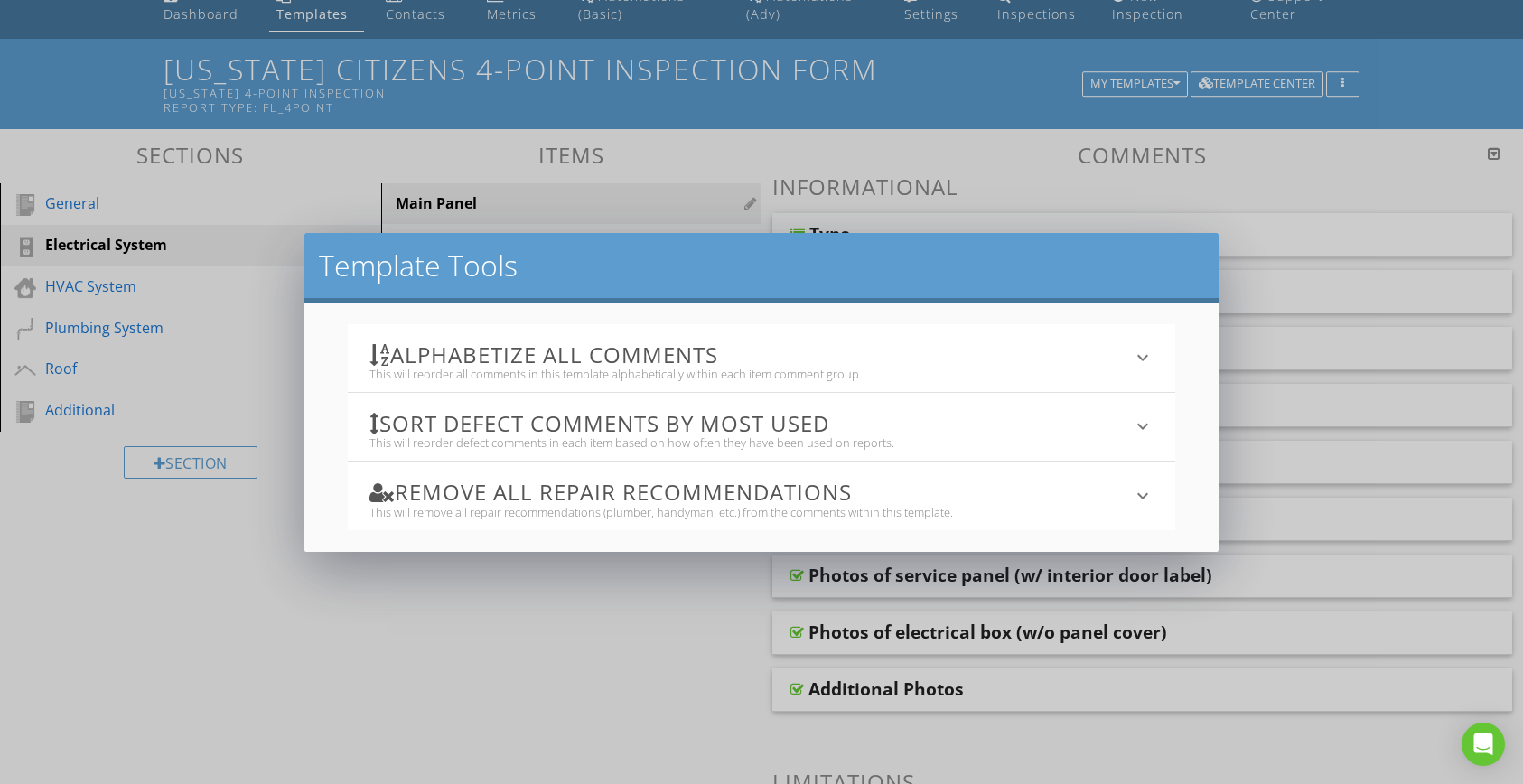
click at [1141, 425] on icon "keyboard_arrow_down" at bounding box center [1143, 426] width 22 height 22
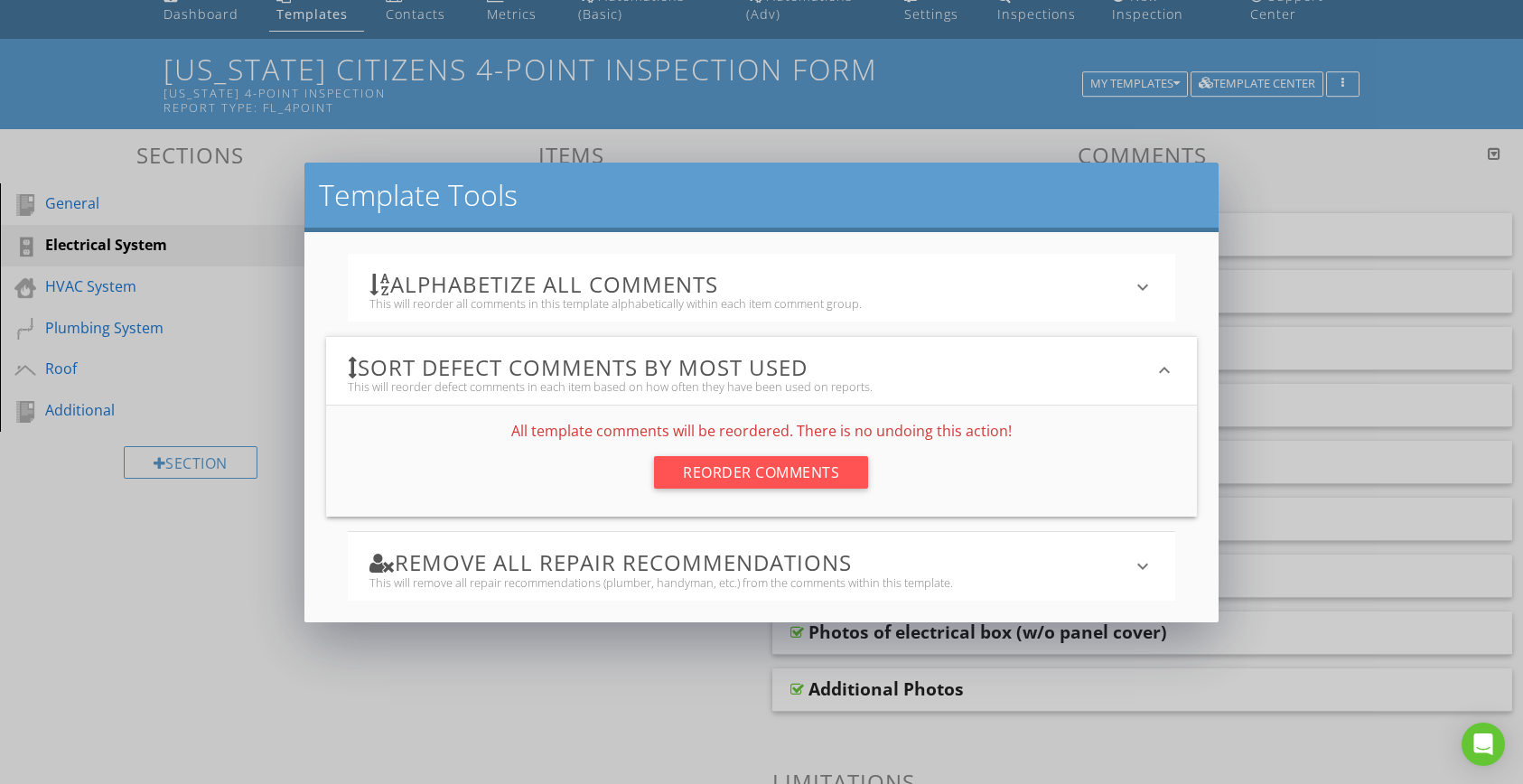
click at [1105, 379] on div "This will reorder defect comments in each item based on how often they have bee…" at bounding box center [752, 386] width 806 height 14
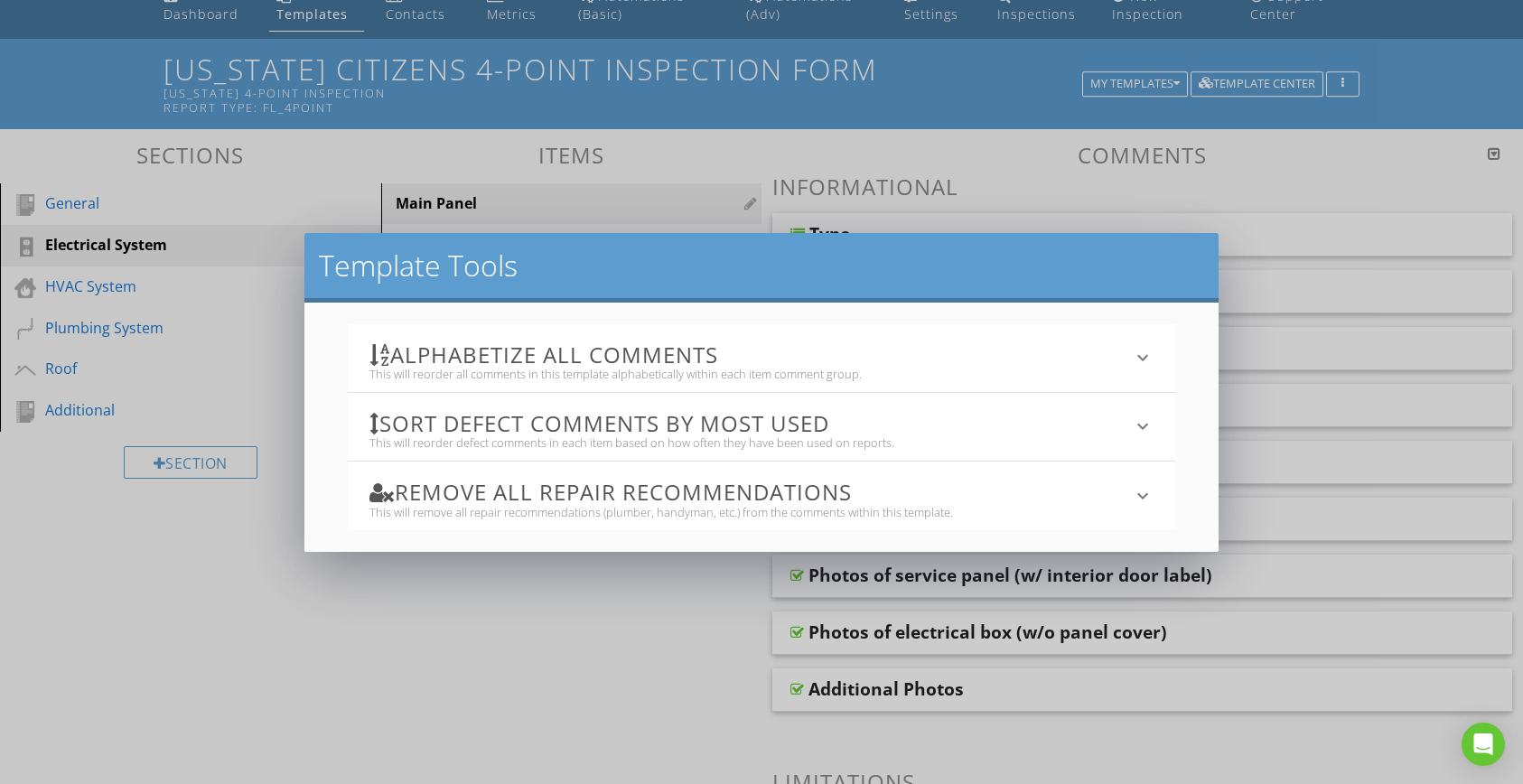
click at [1144, 356] on icon "keyboard_arrow_down" at bounding box center [1143, 358] width 22 height 22
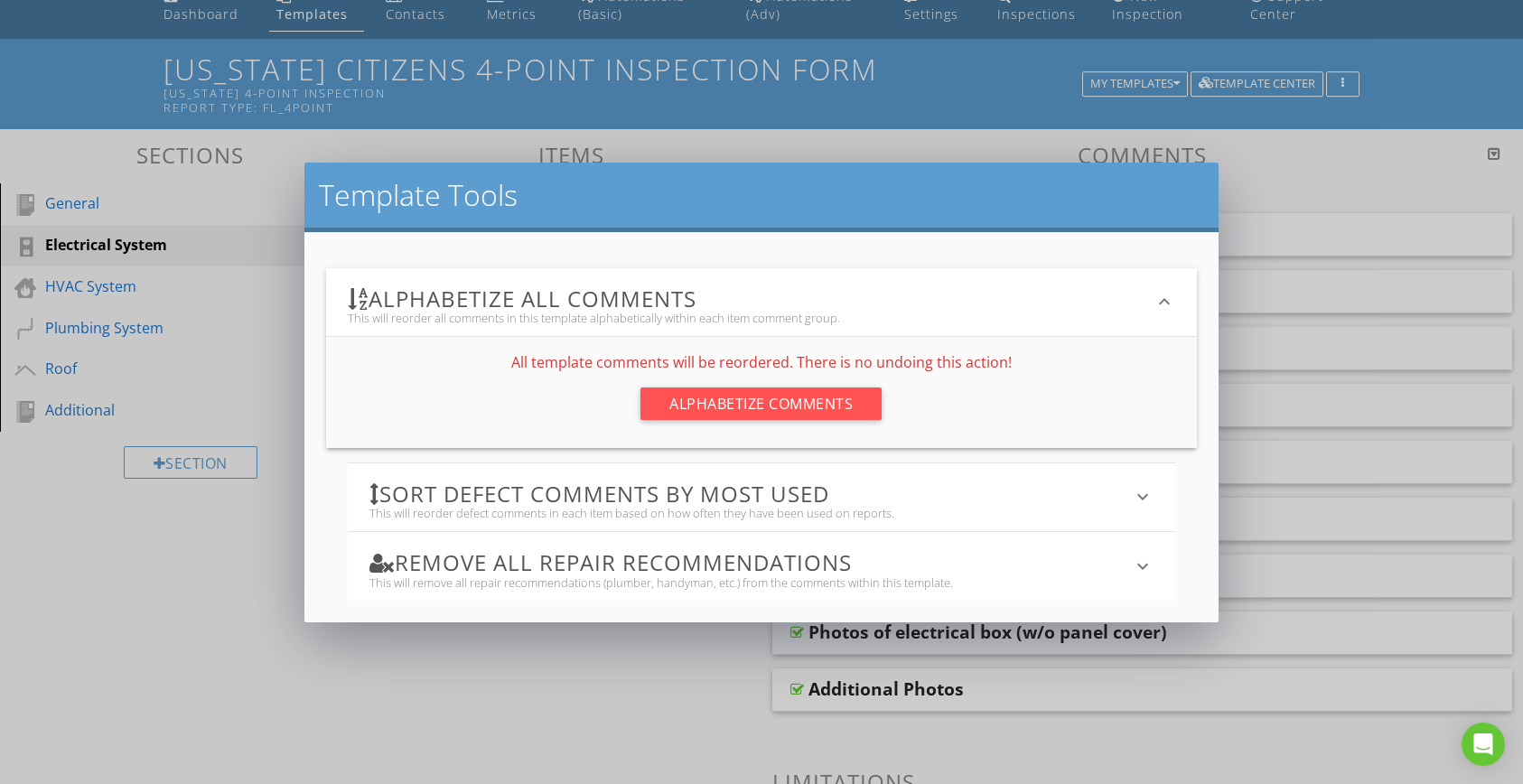
click at [1166, 304] on icon "keyboard_arrow_down" at bounding box center [1165, 302] width 22 height 22
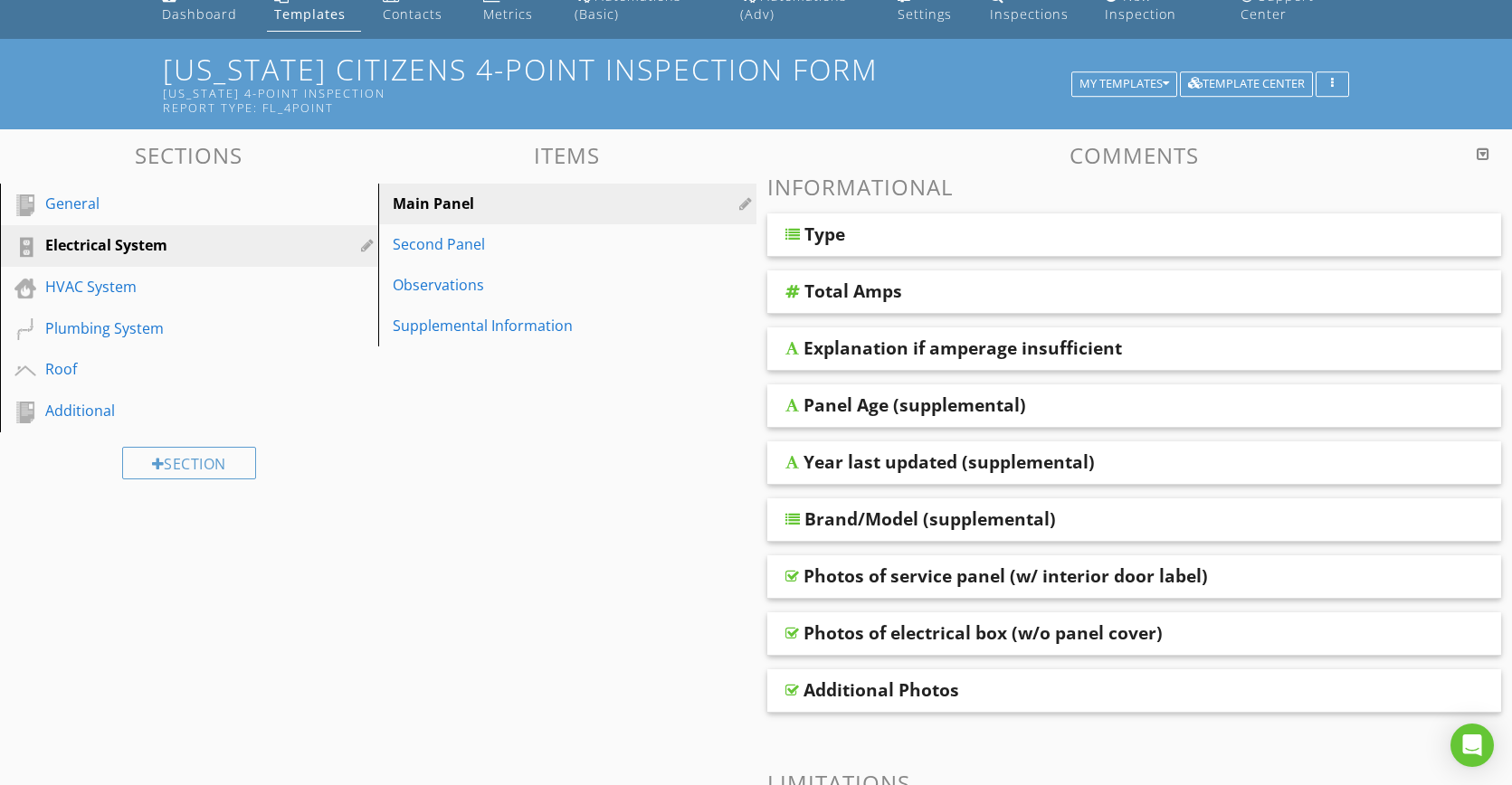
click at [1303, 187] on div at bounding box center [756, 392] width 1512 height 785
click at [746, 204] on div at bounding box center [748, 203] width 17 height 14
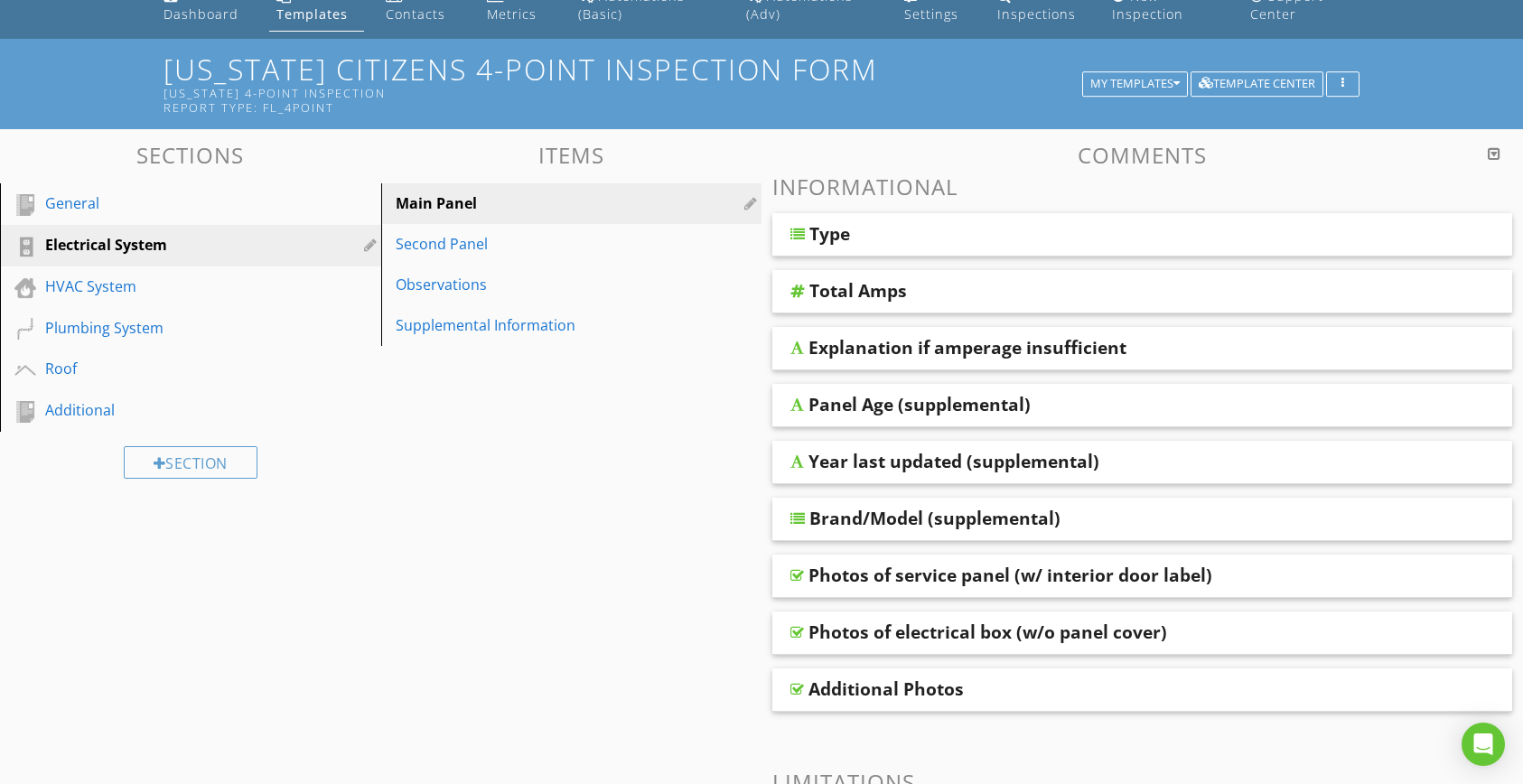
click at [1402, 181] on div at bounding box center [762, 392] width 1523 height 784
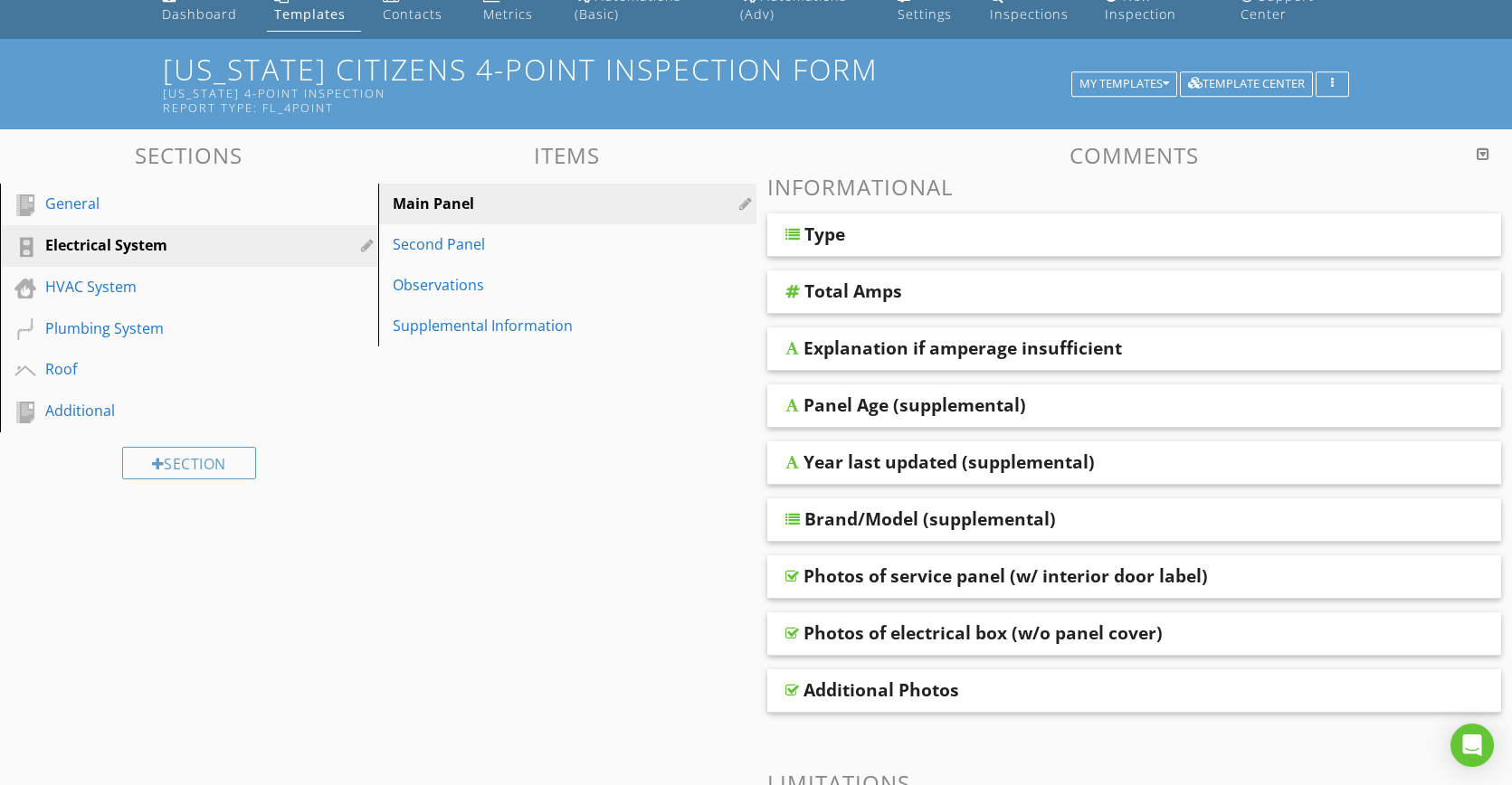
click at [863, 237] on div "Type" at bounding box center [1066, 235] width 524 height 22
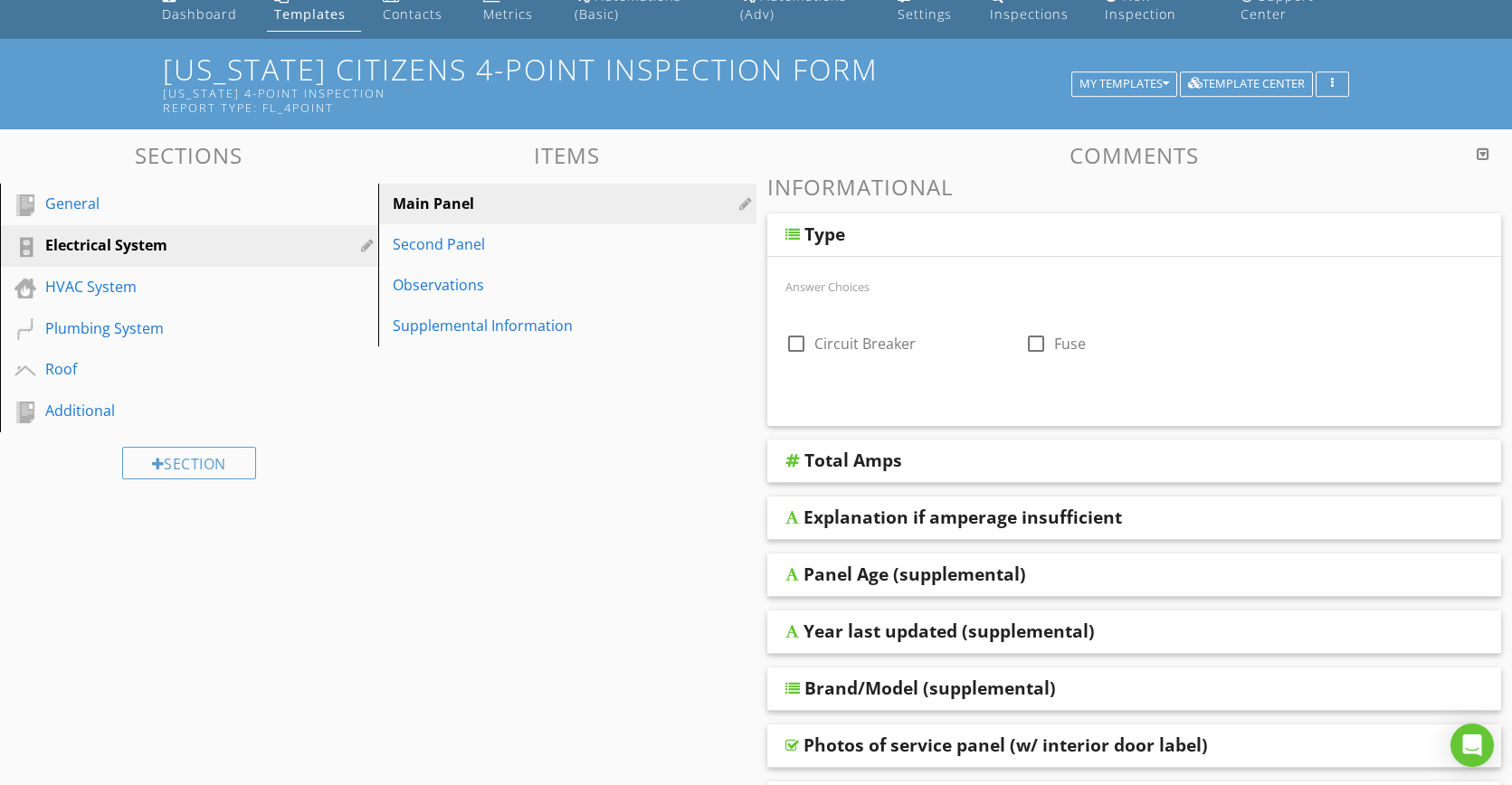
click at [855, 235] on div "Type" at bounding box center [1066, 235] width 524 height 22
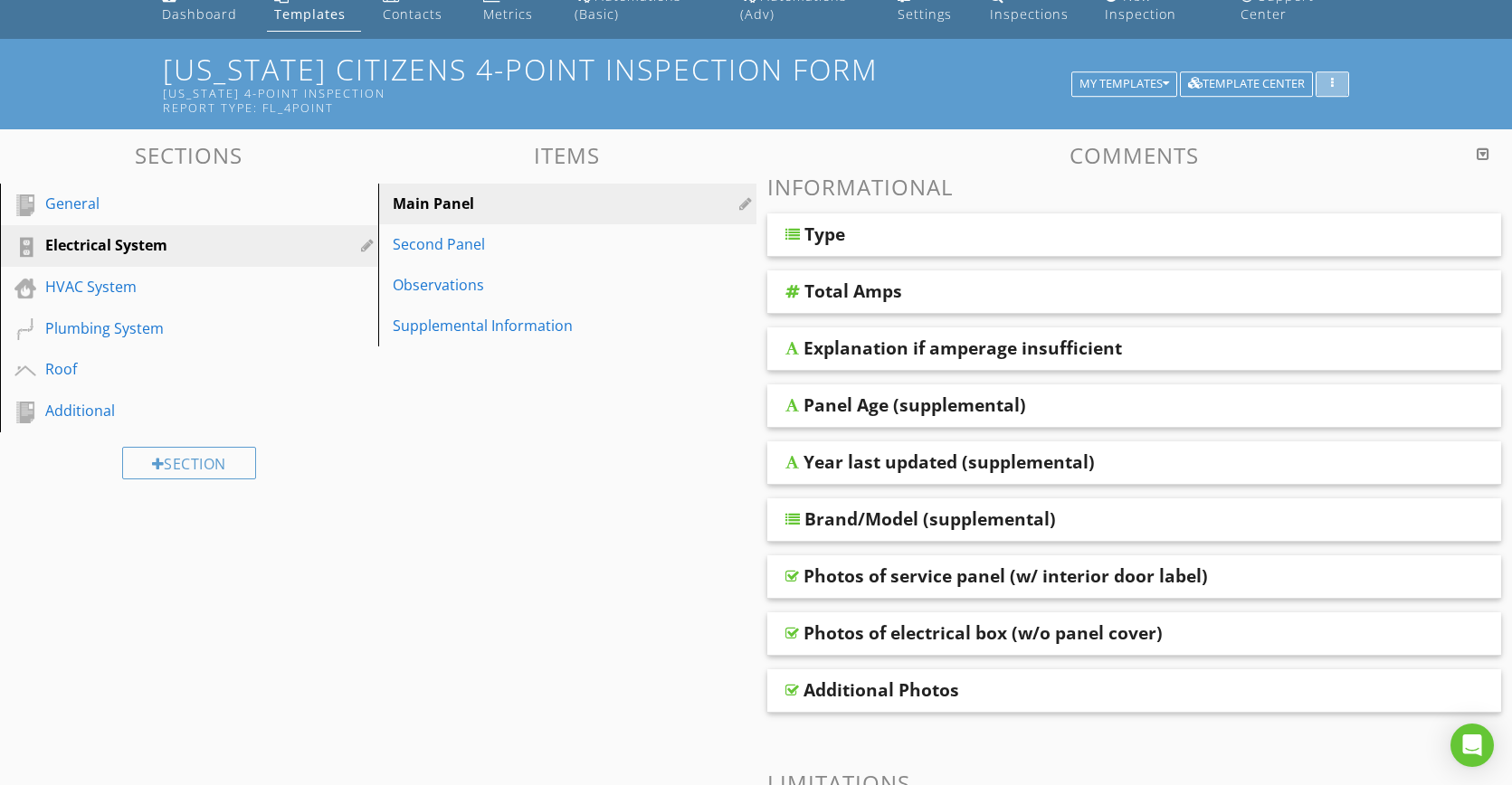
click at [1339, 87] on div "button" at bounding box center [1332, 84] width 17 height 13
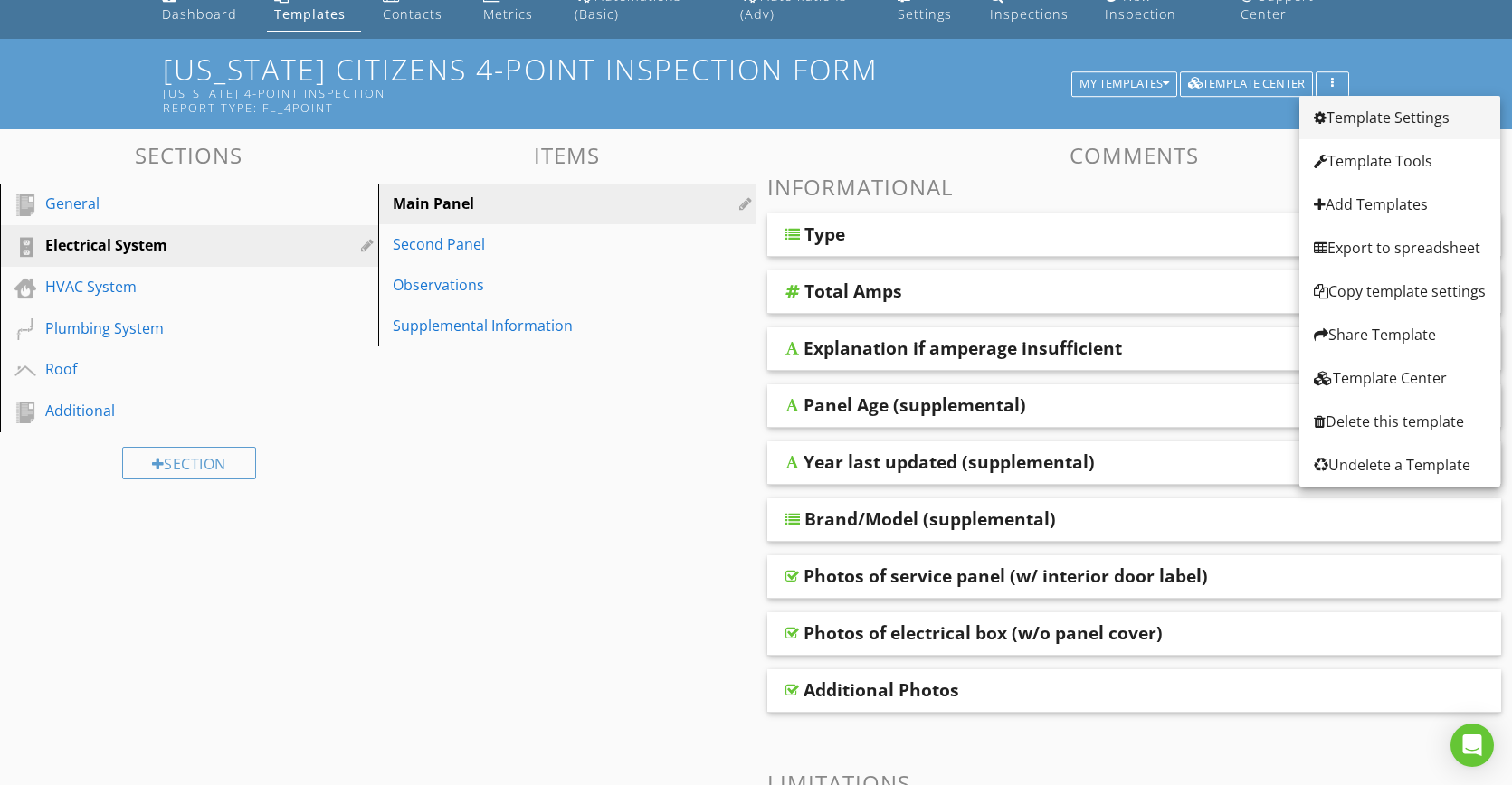
click at [1351, 117] on div "Template Settings" at bounding box center [1400, 118] width 172 height 22
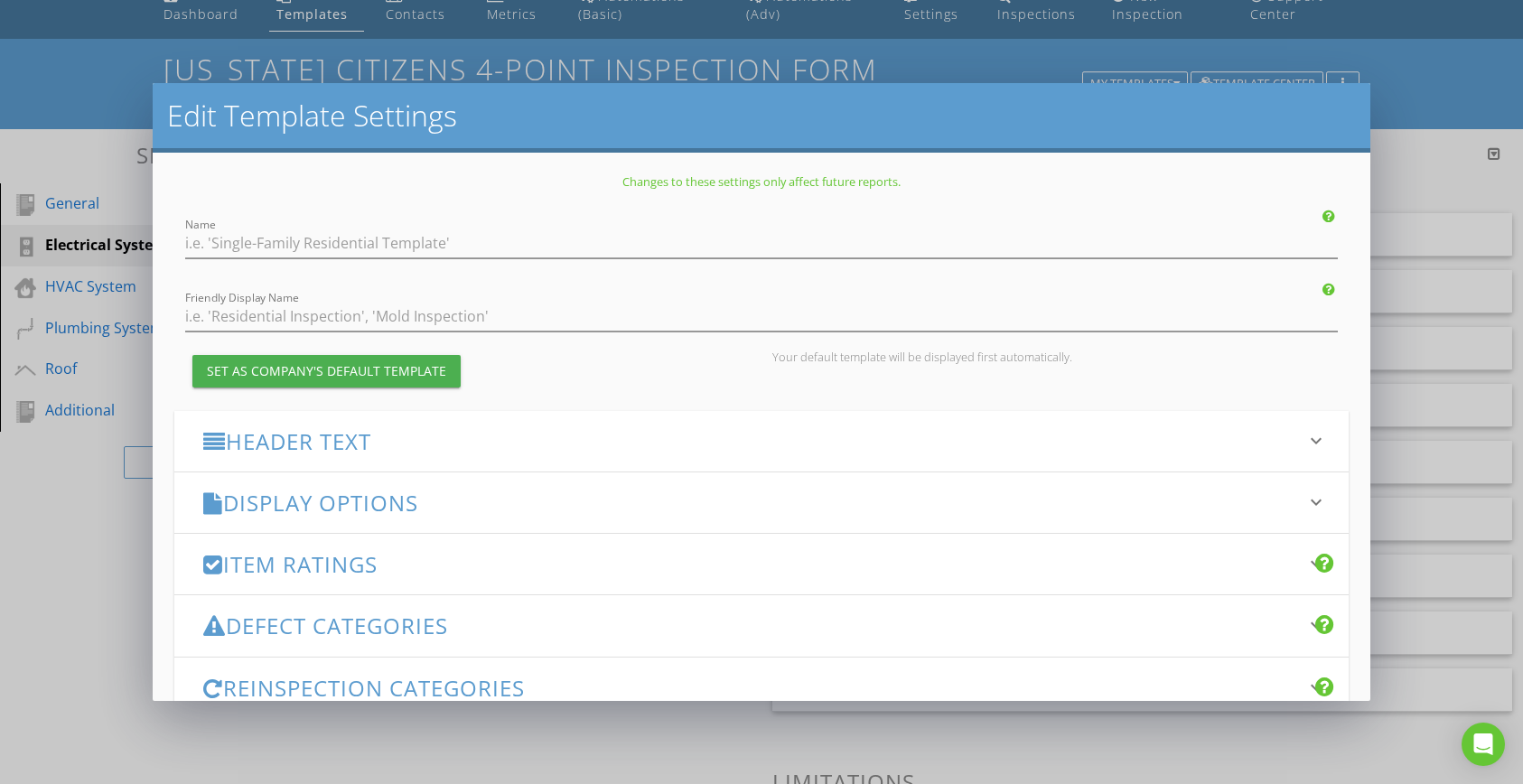
type input "Florida Citizens 4-Point Inspection Form"
type input "[US_STATE] 4-Point Inspection"
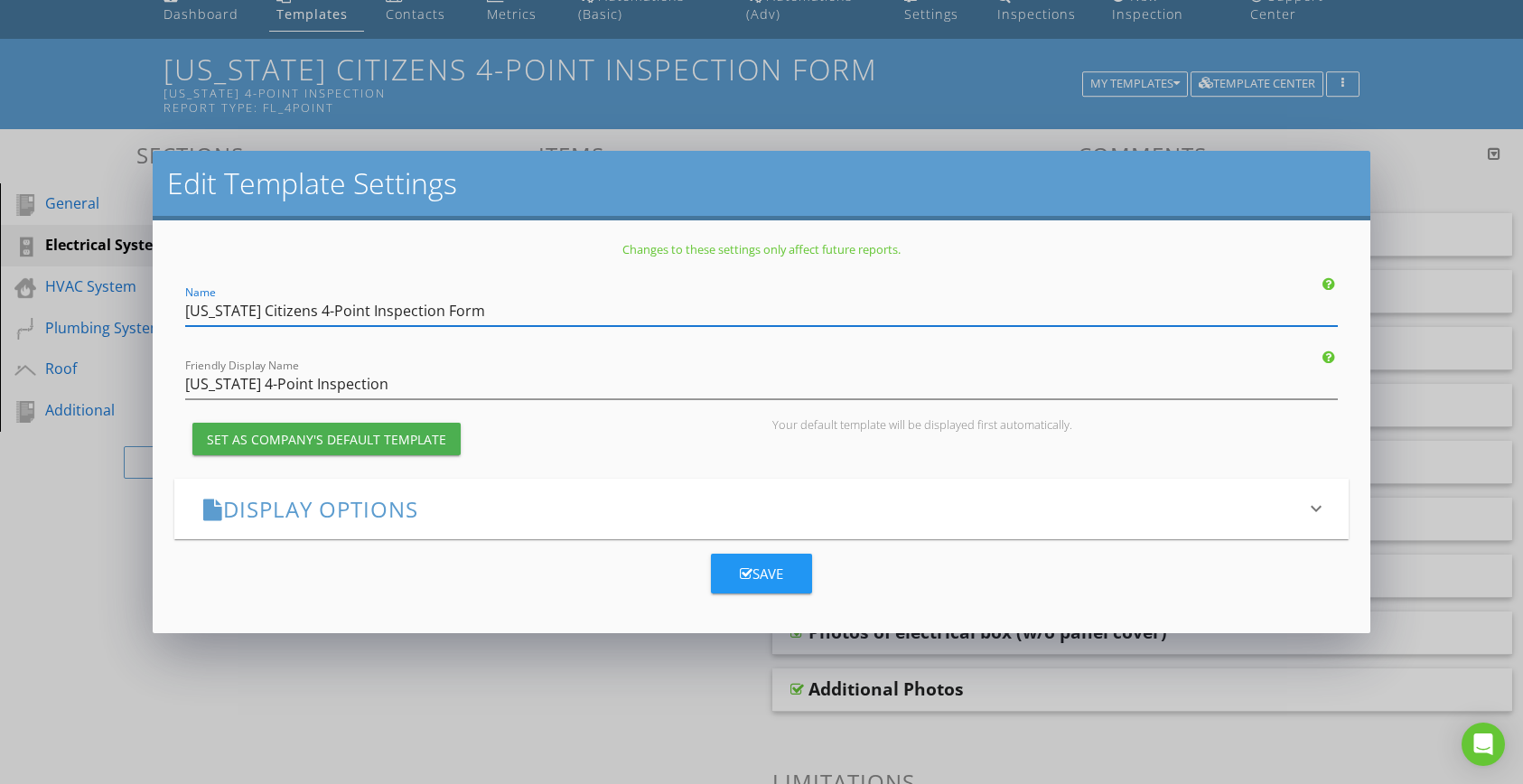
click at [272, 512] on h3 "Display Options" at bounding box center [752, 509] width 1096 height 24
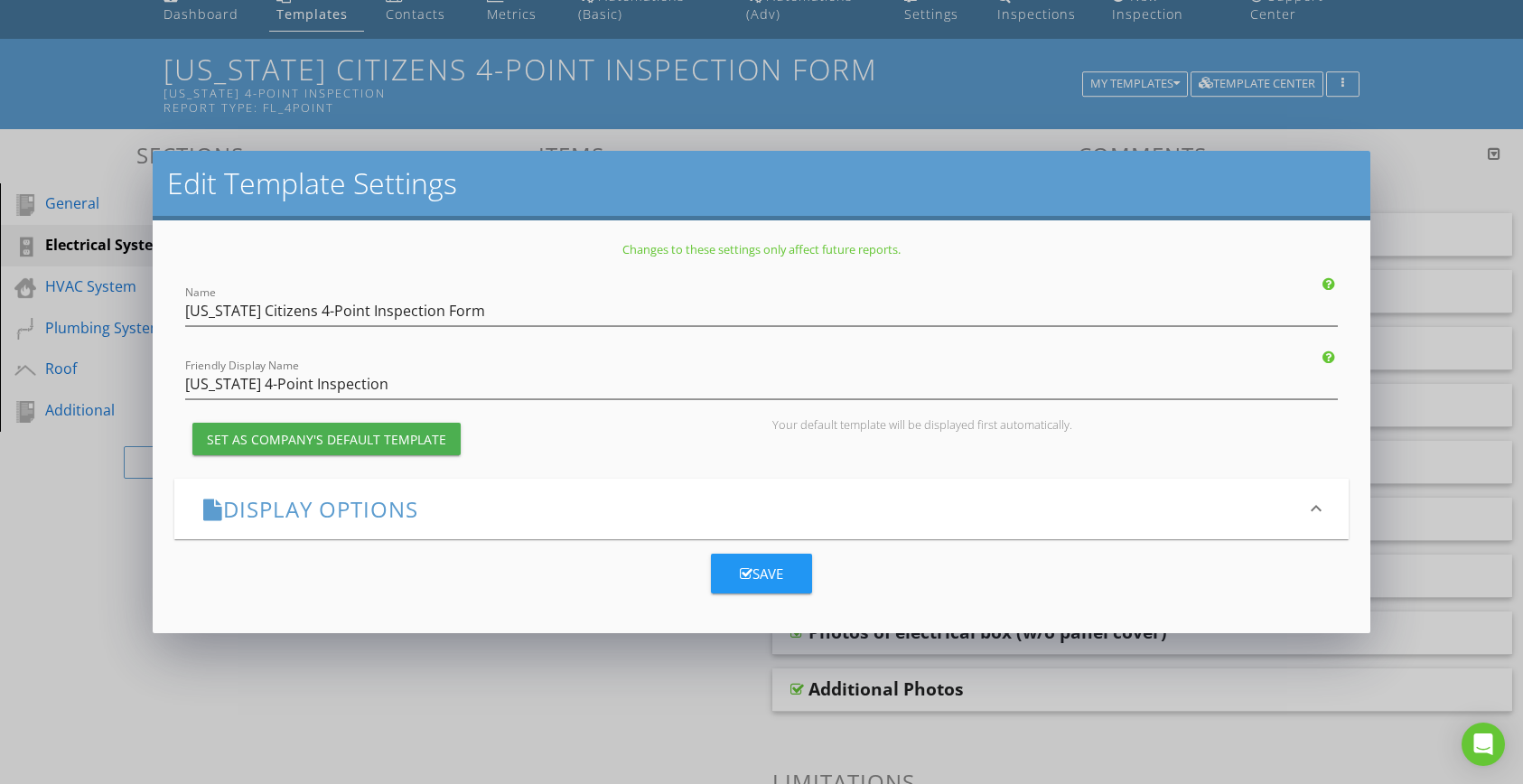
click at [1319, 504] on icon "keyboard_arrow_down" at bounding box center [1316, 509] width 22 height 22
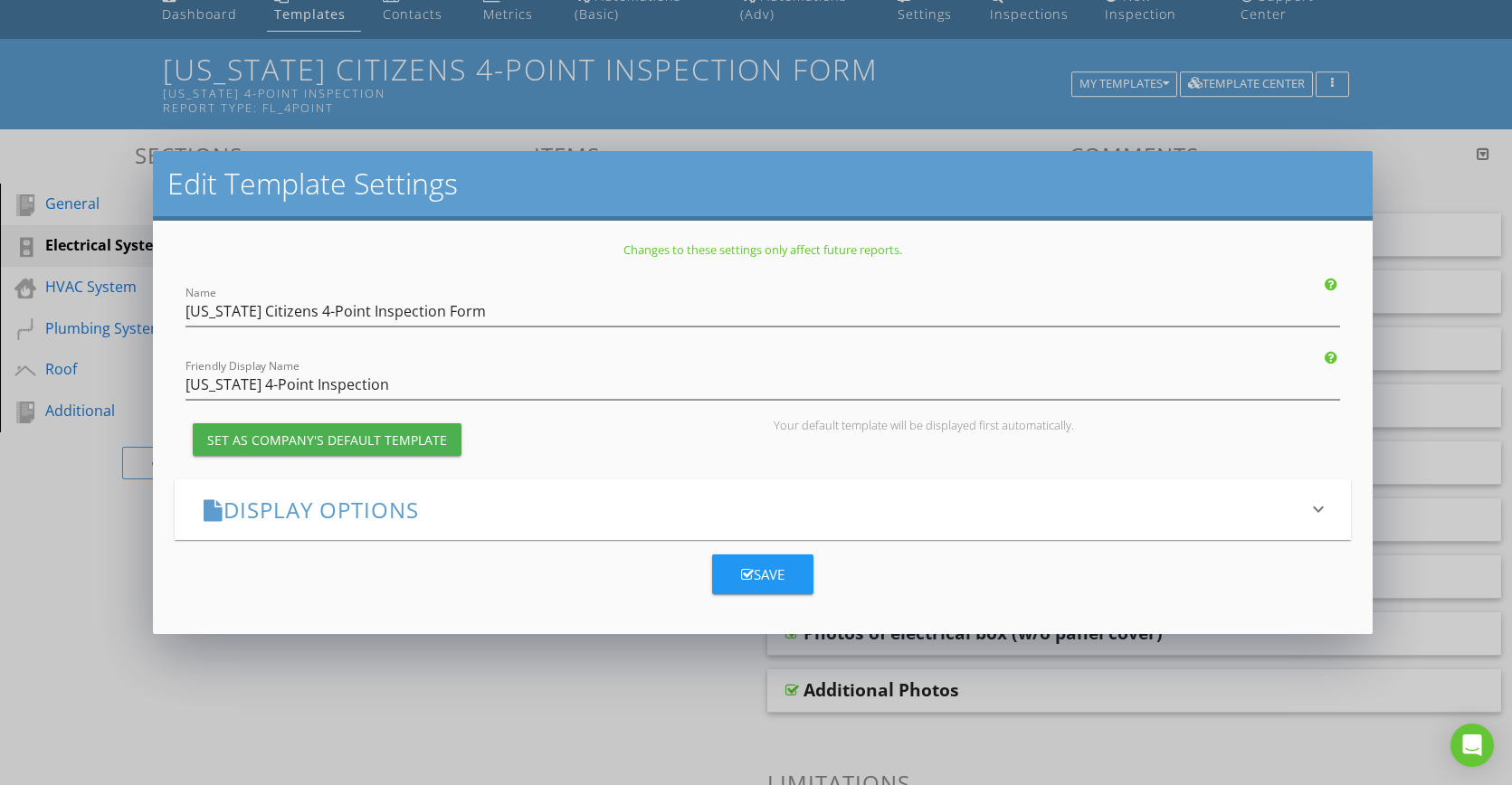
click at [1419, 181] on div "Edit Template Settings Changes to these settings only affect future reports. Na…" at bounding box center [756, 392] width 1512 height 785
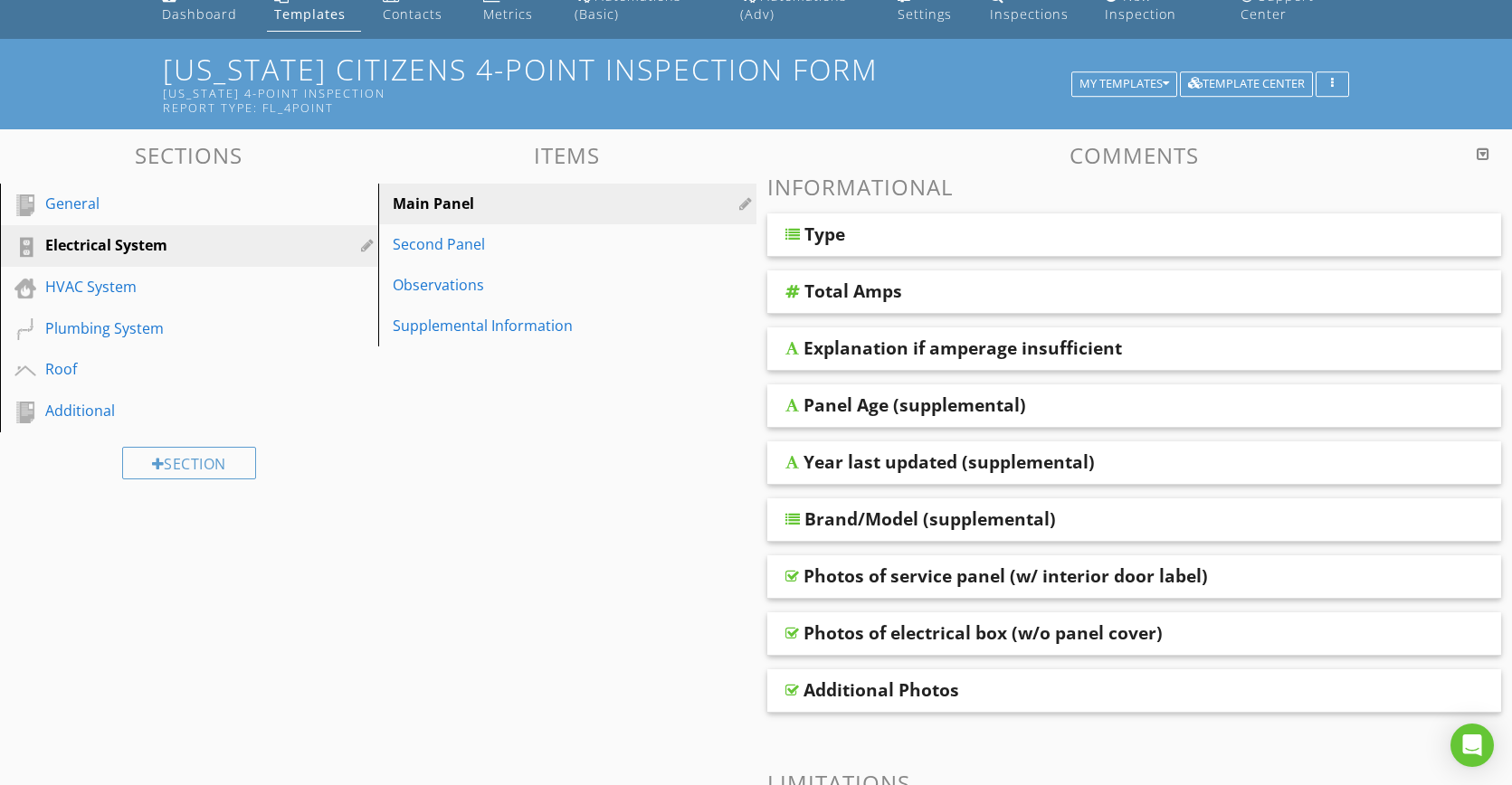
click at [927, 299] on div "Total Amps" at bounding box center [1066, 292] width 524 height 22
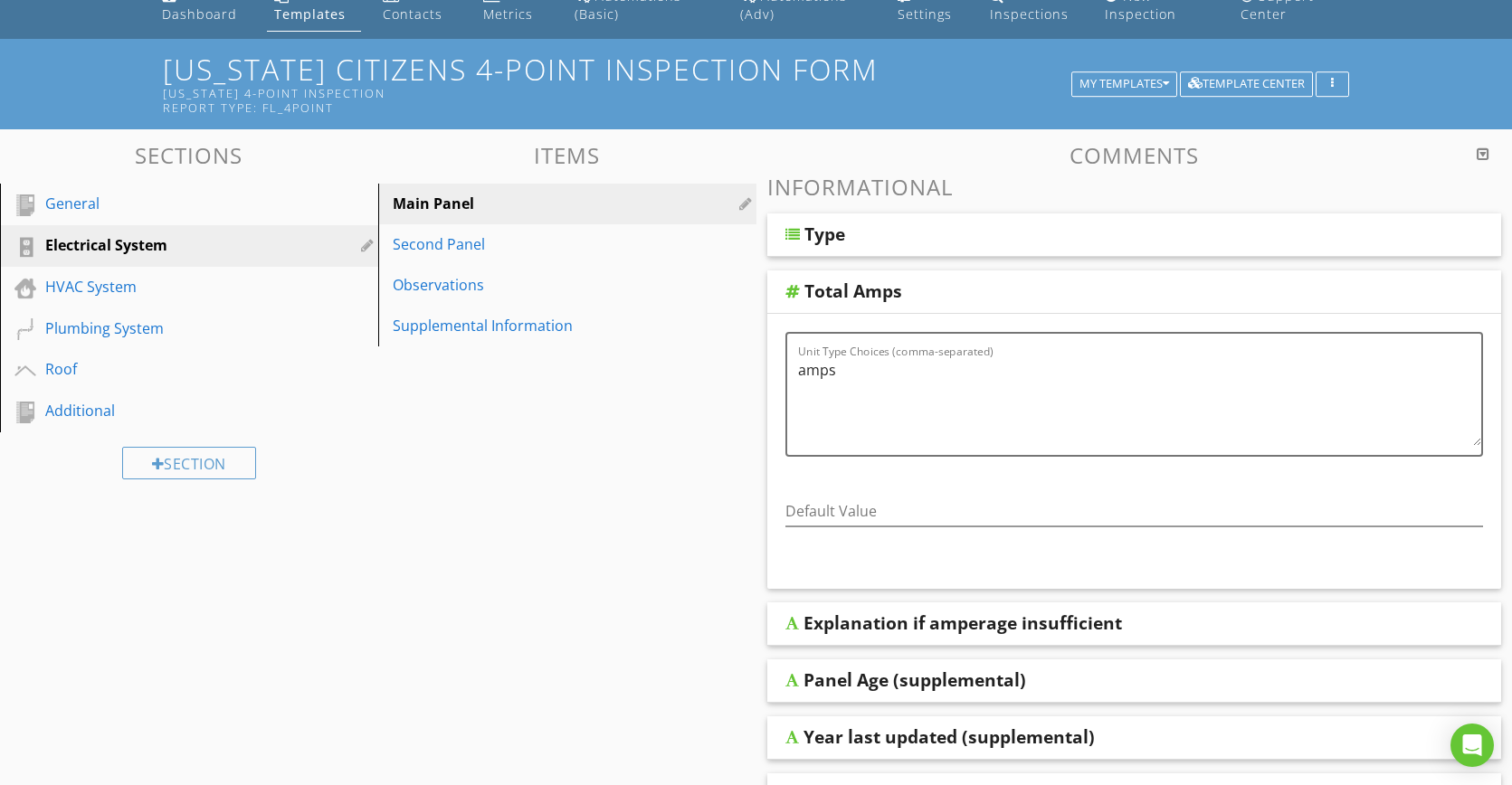
click at [931, 294] on div "Total Amps" at bounding box center [1066, 292] width 524 height 22
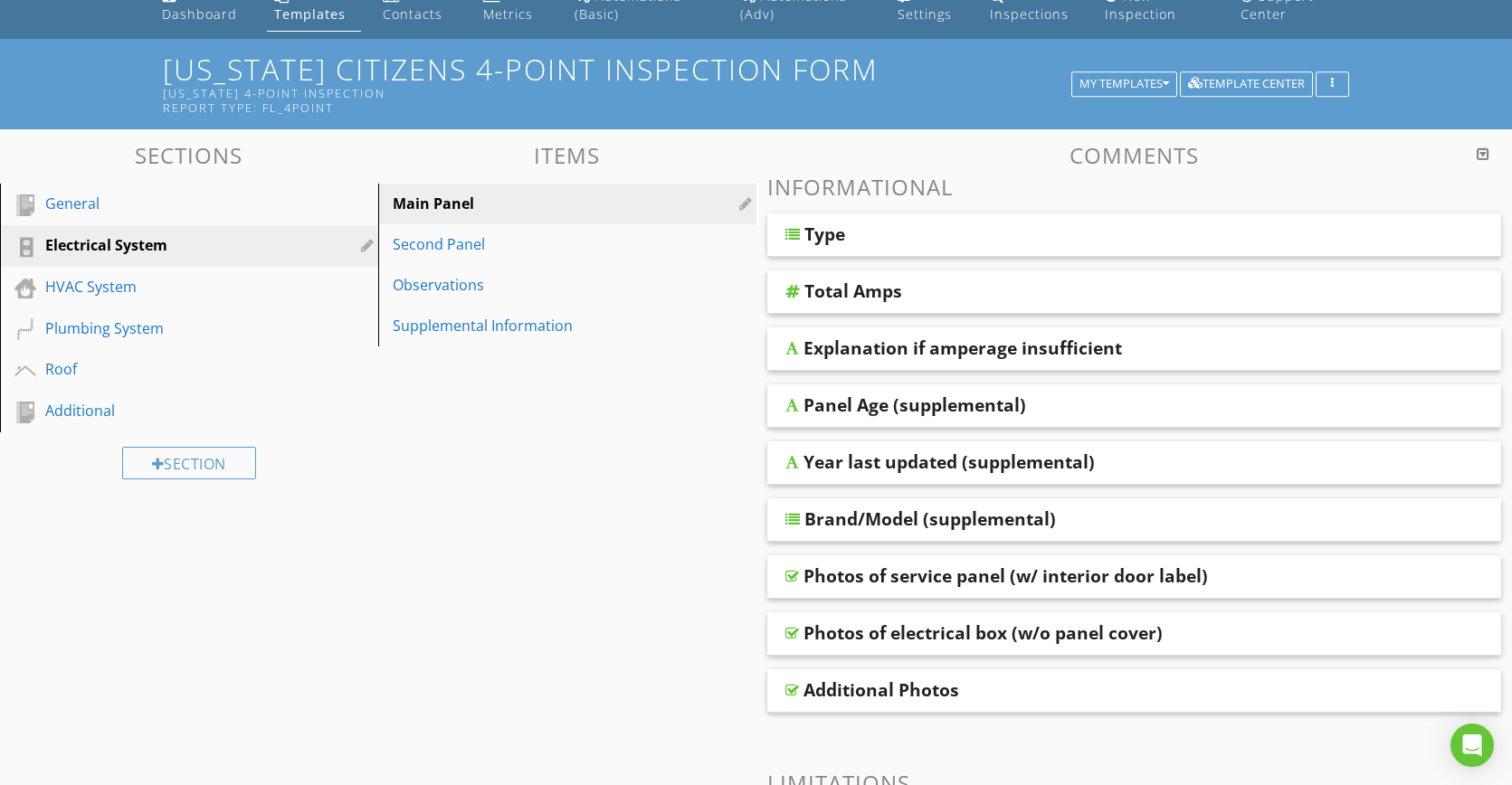
scroll to position [0, 0]
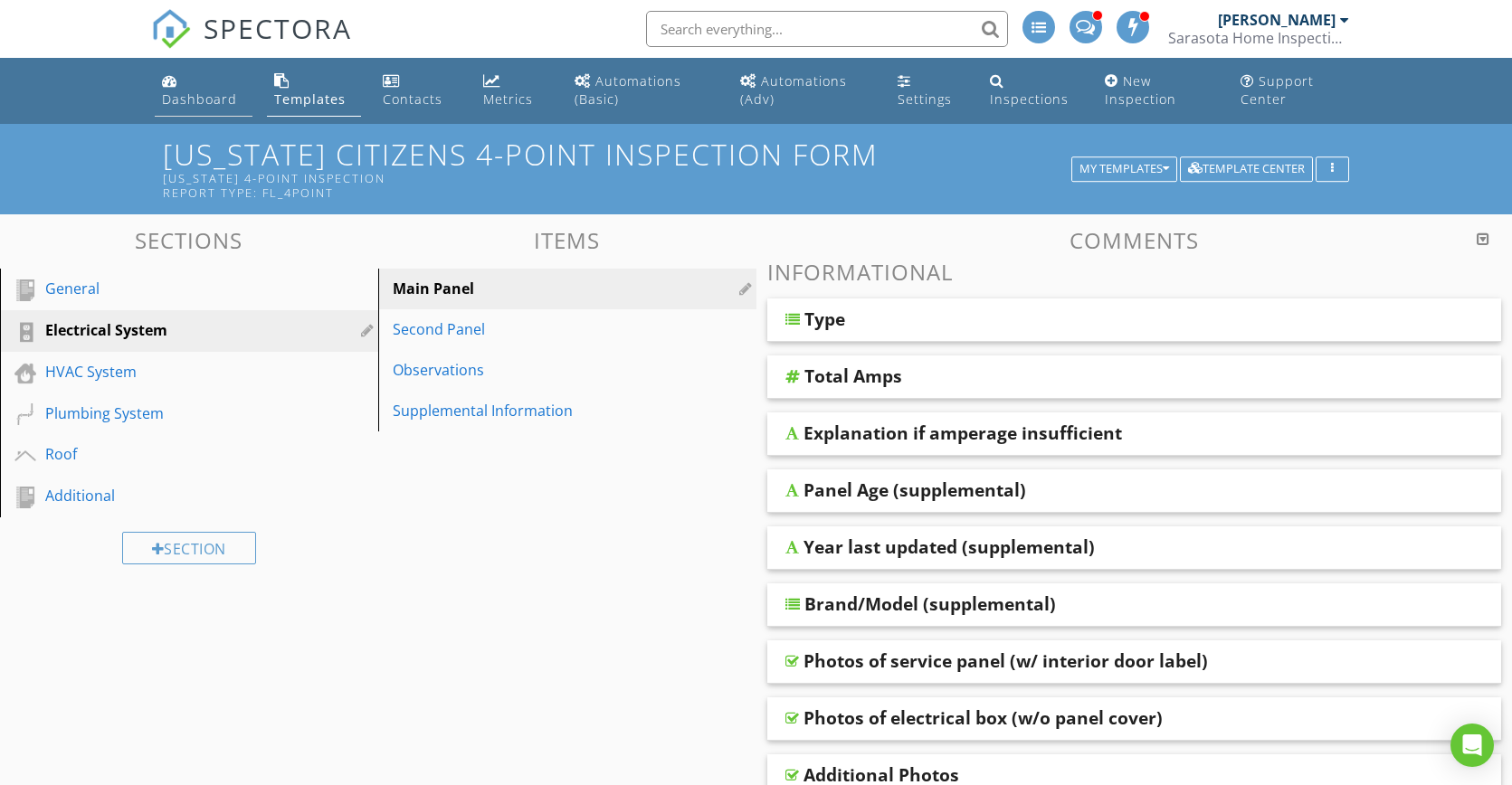
click at [200, 103] on div "Dashboard" at bounding box center [199, 99] width 75 height 17
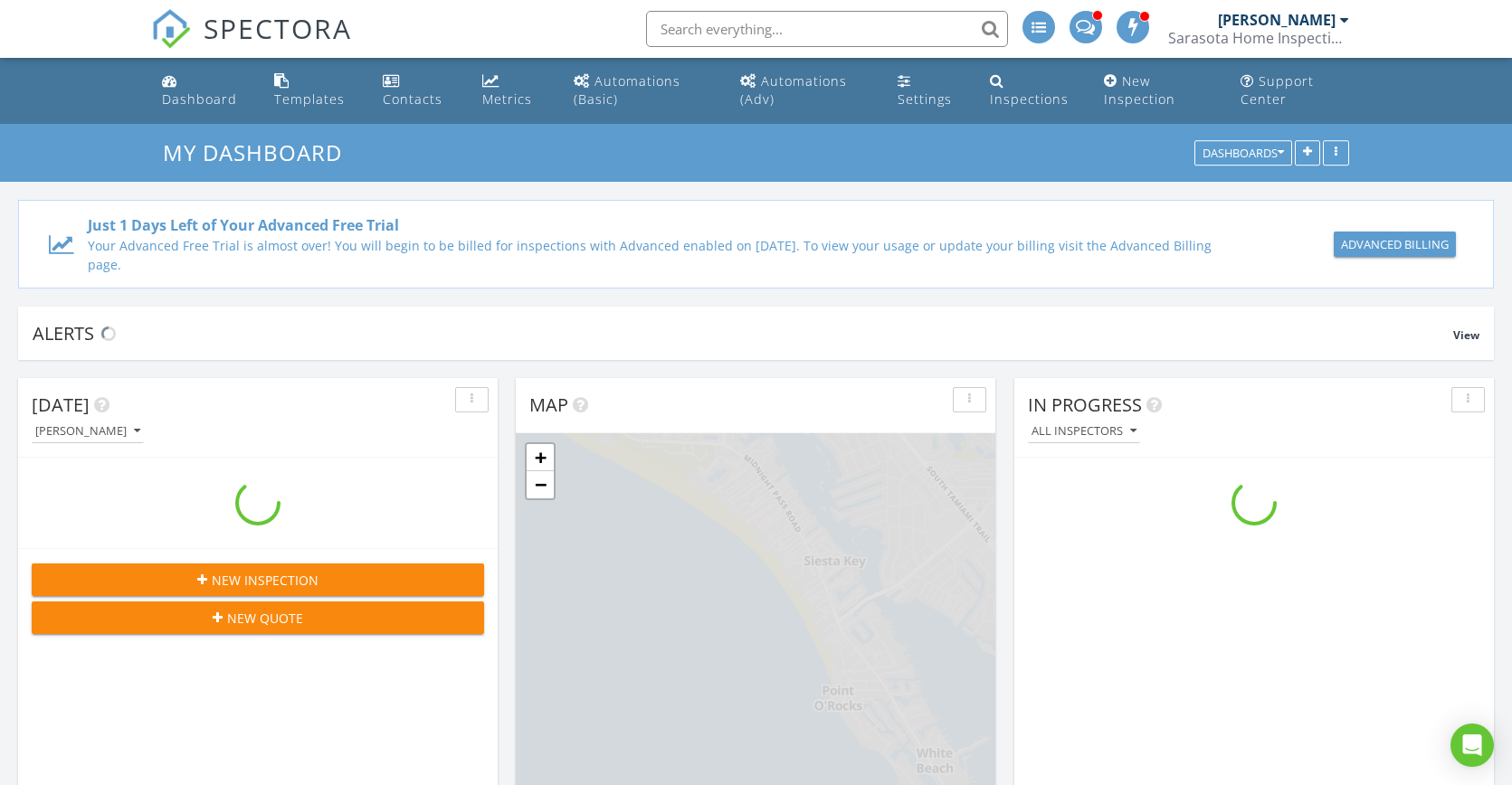
scroll to position [1674, 1540]
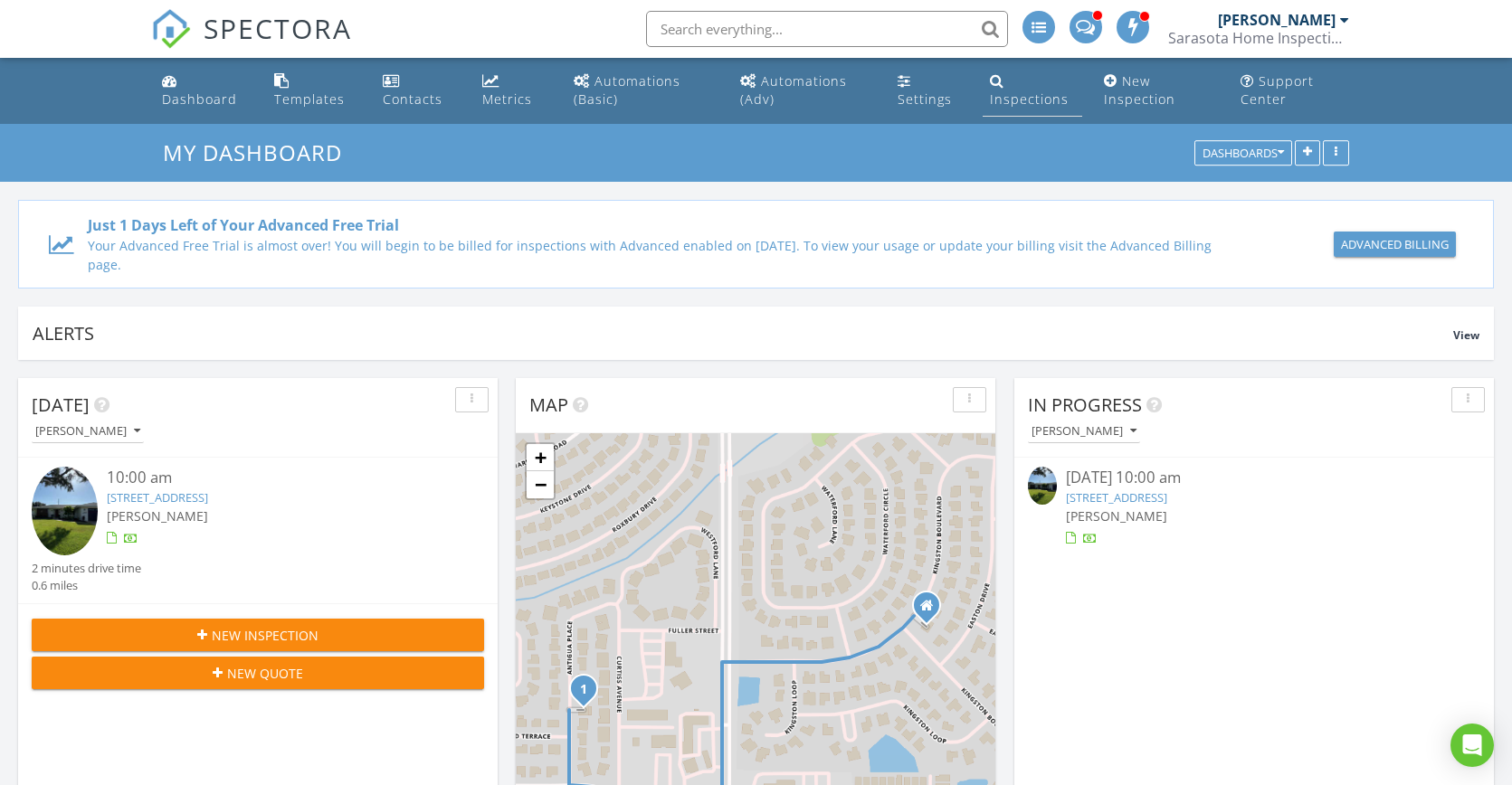
click at [1040, 100] on div "Inspections" at bounding box center [1028, 99] width 79 height 17
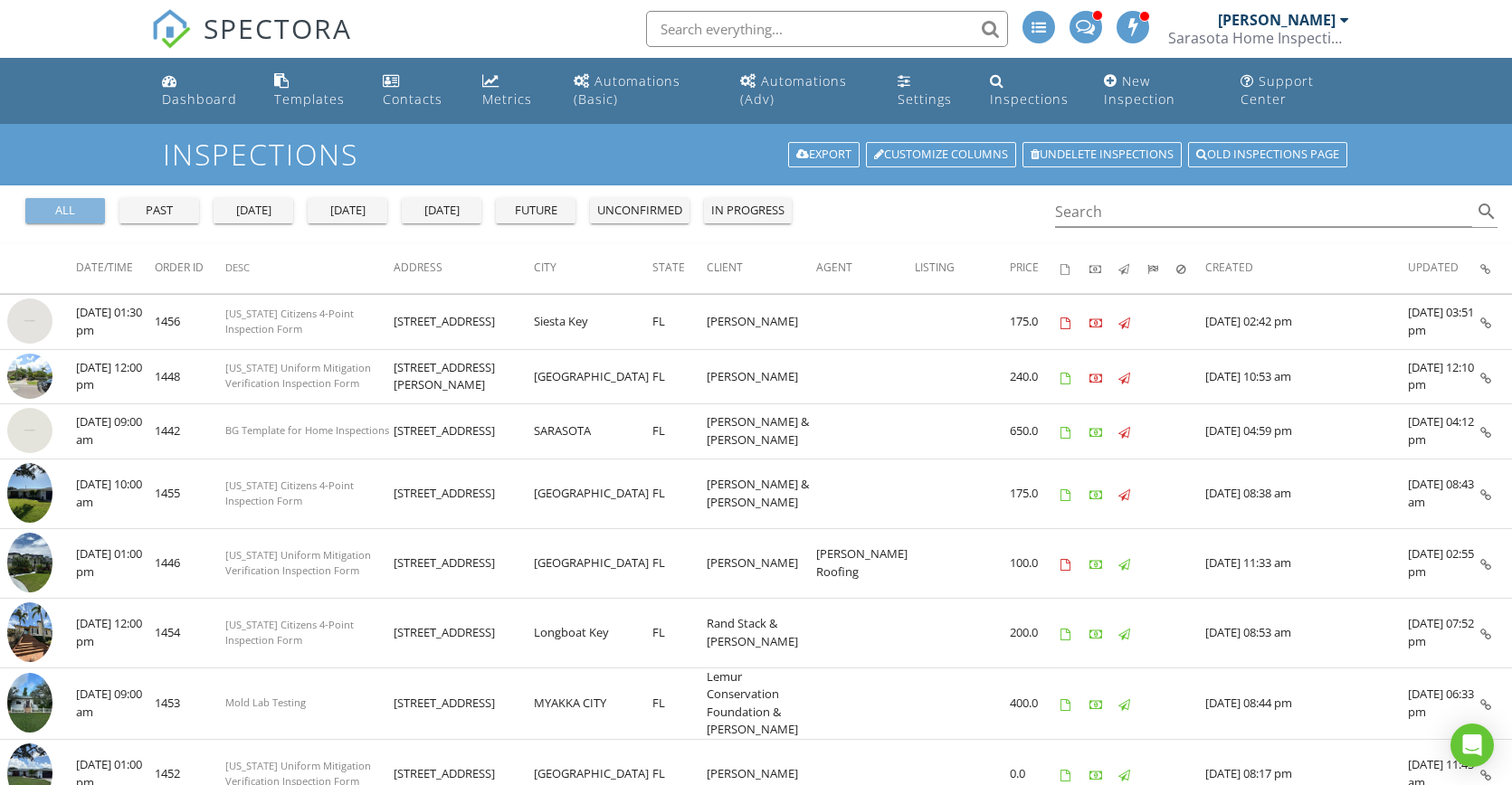
click at [79, 215] on div "all" at bounding box center [65, 211] width 65 height 18
click at [1120, 214] on input "Search" at bounding box center [1264, 212] width 418 height 30
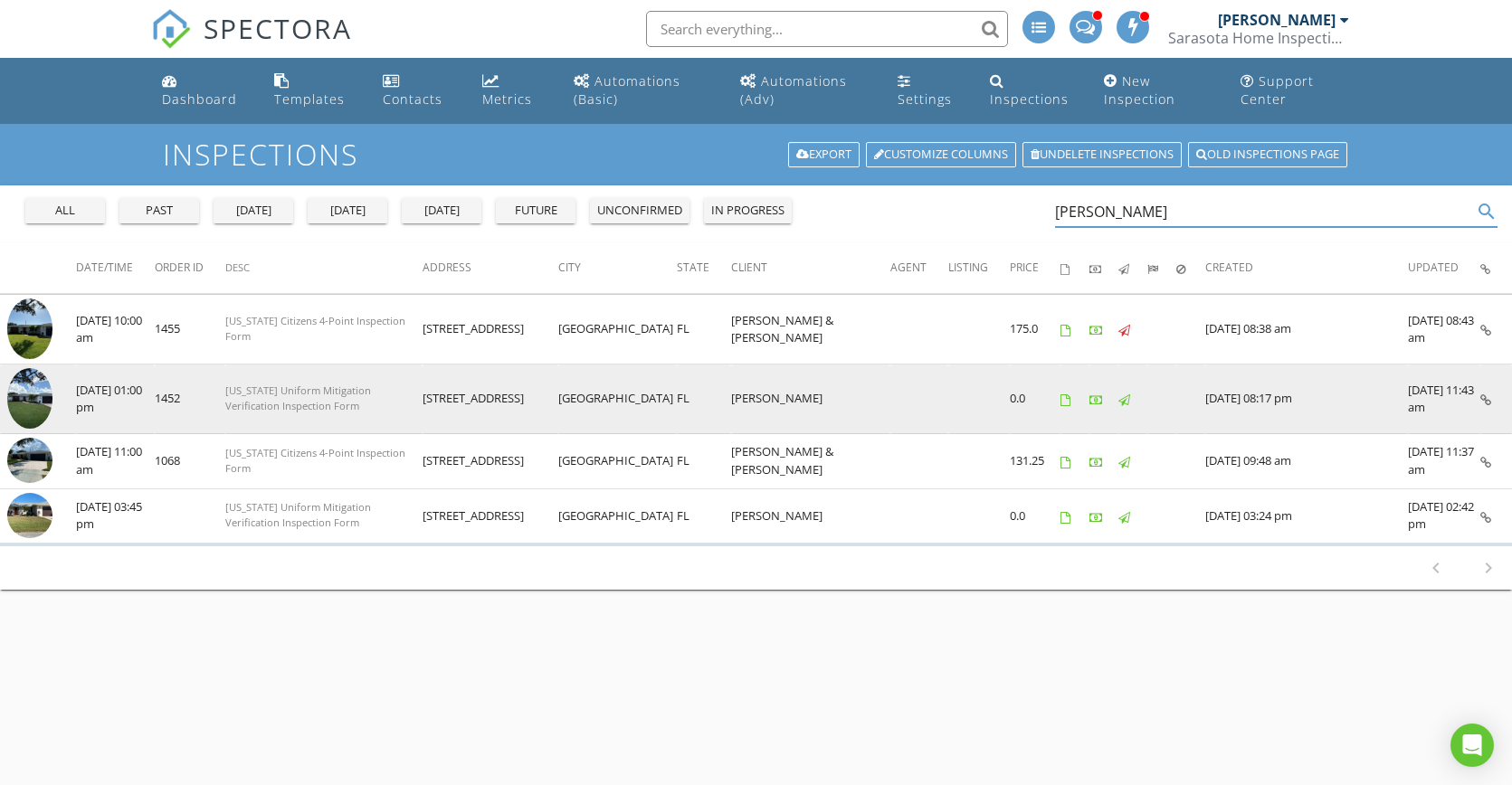
type input "[PERSON_NAME]"
click at [38, 397] on img at bounding box center [29, 397] width 45 height 61
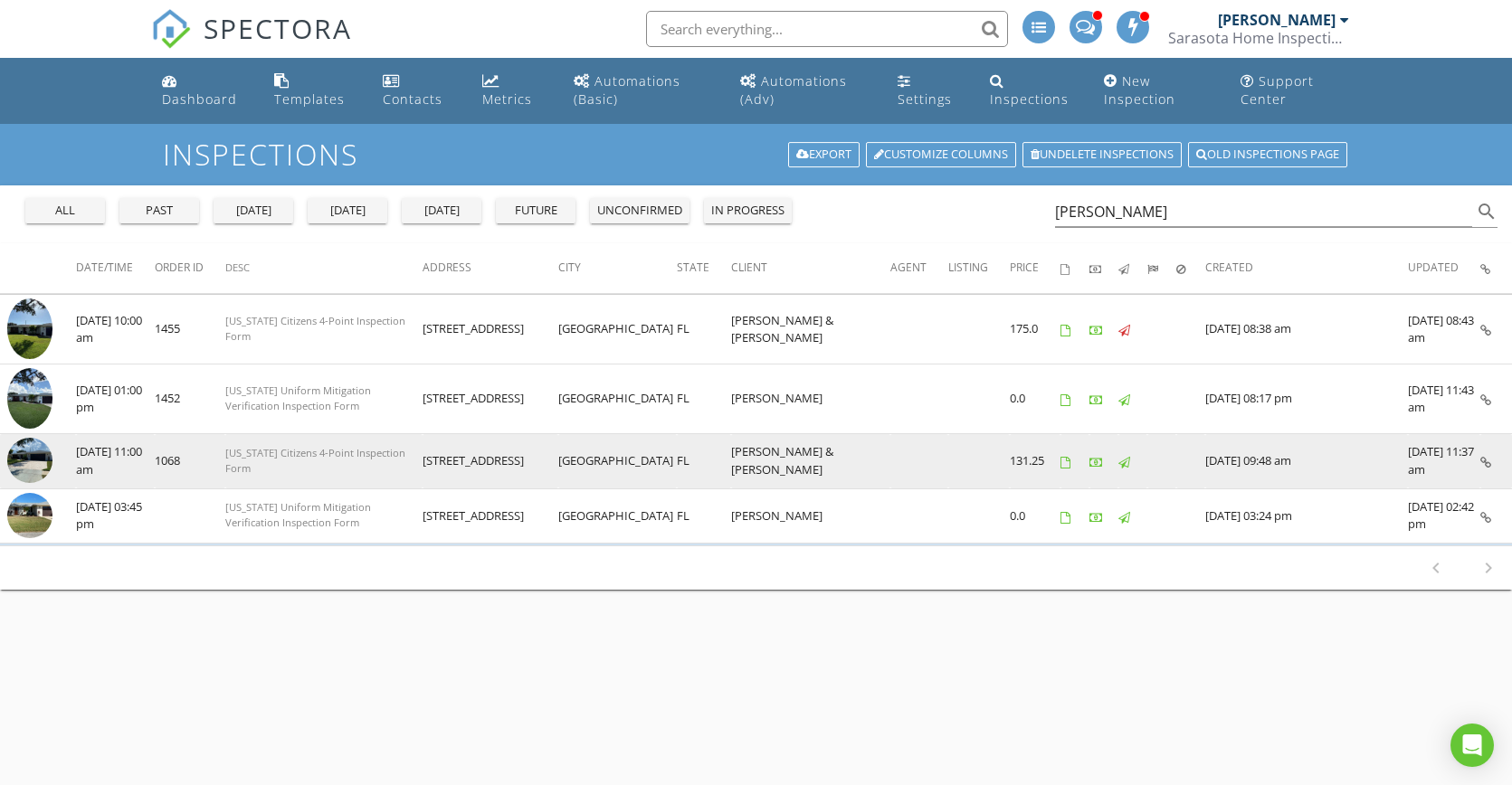
click at [34, 459] on img at bounding box center [29, 459] width 45 height 45
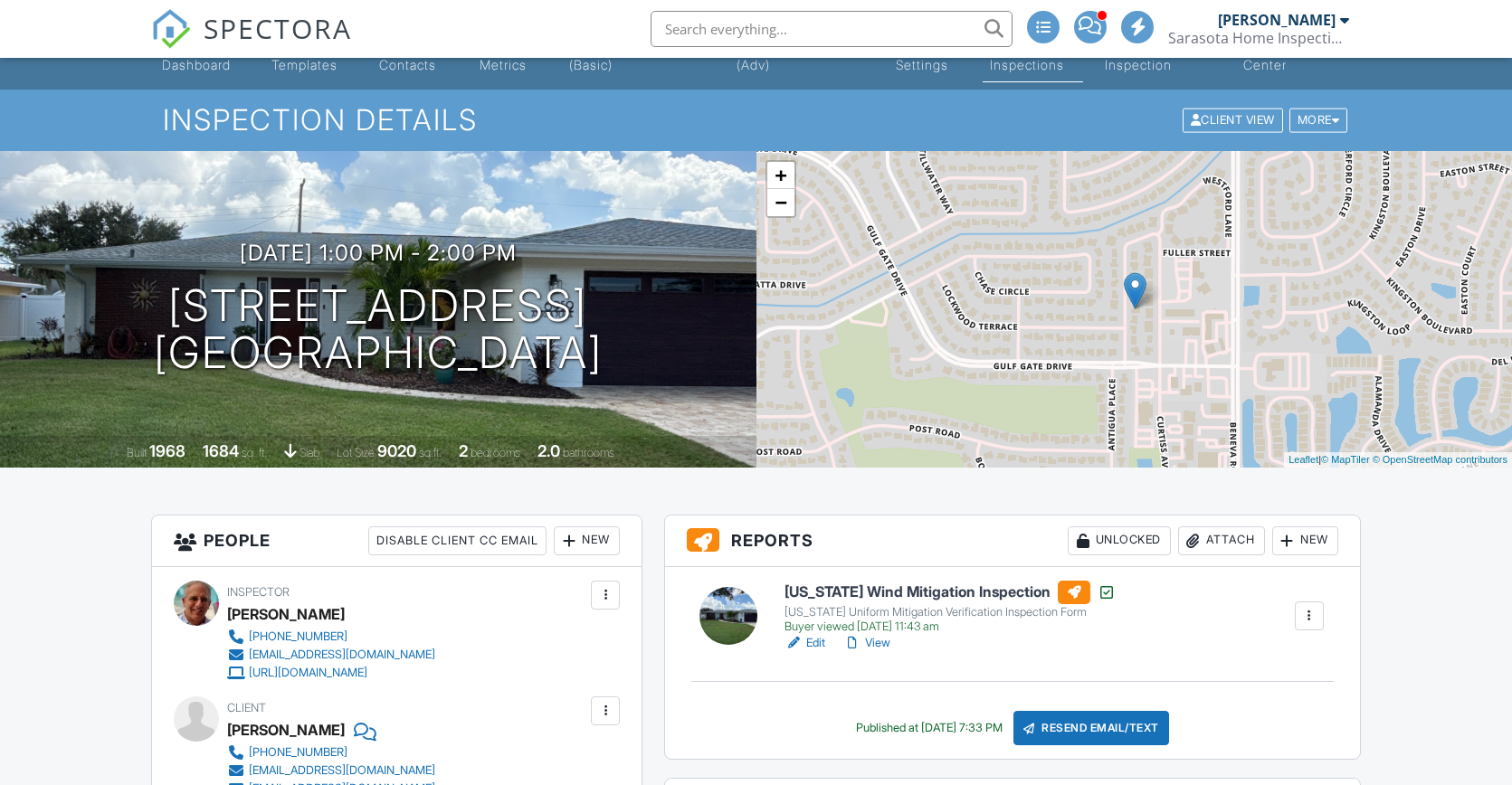
scroll to position [318, 0]
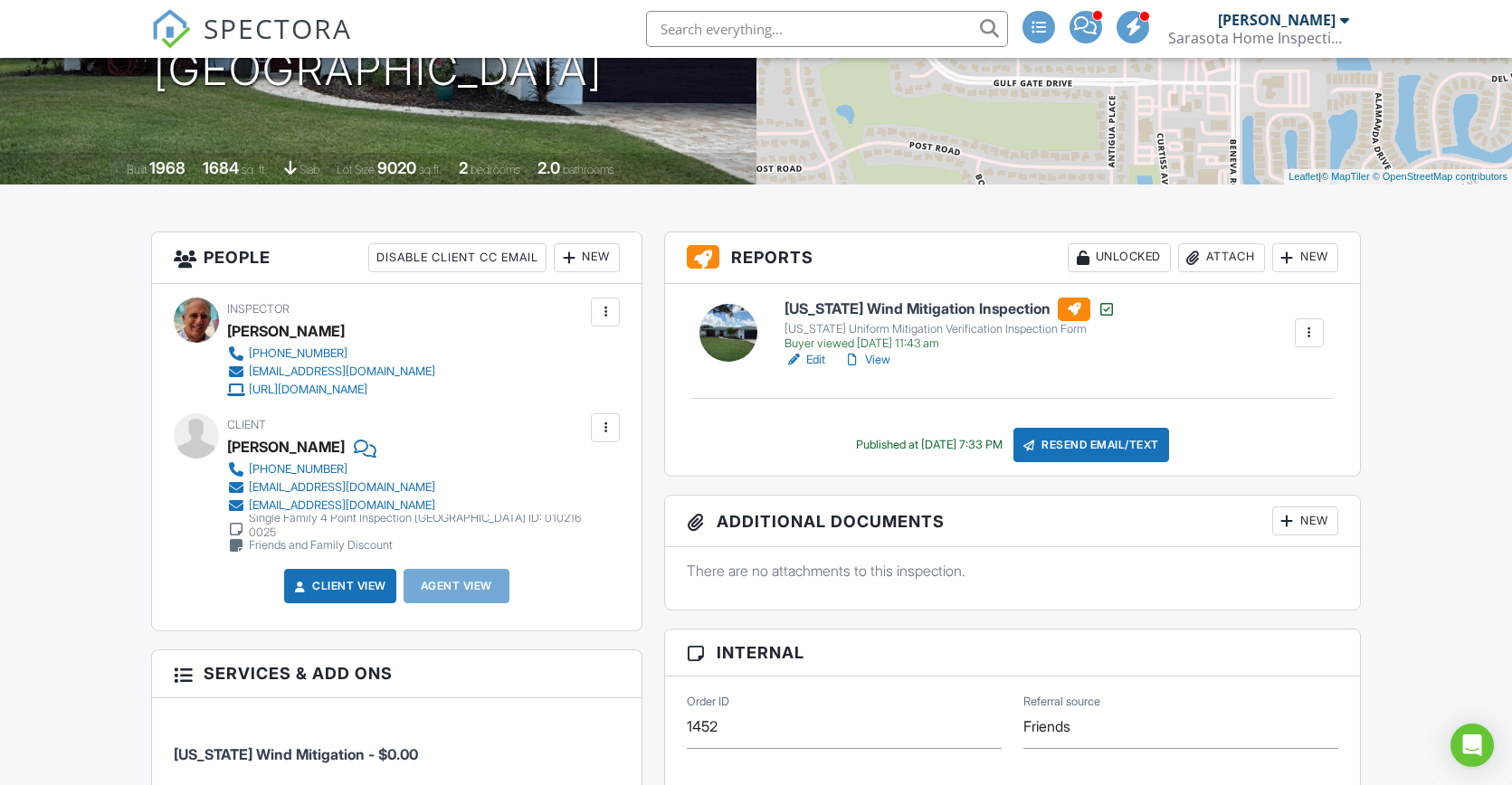
click at [814, 359] on link "Edit" at bounding box center [804, 360] width 41 height 18
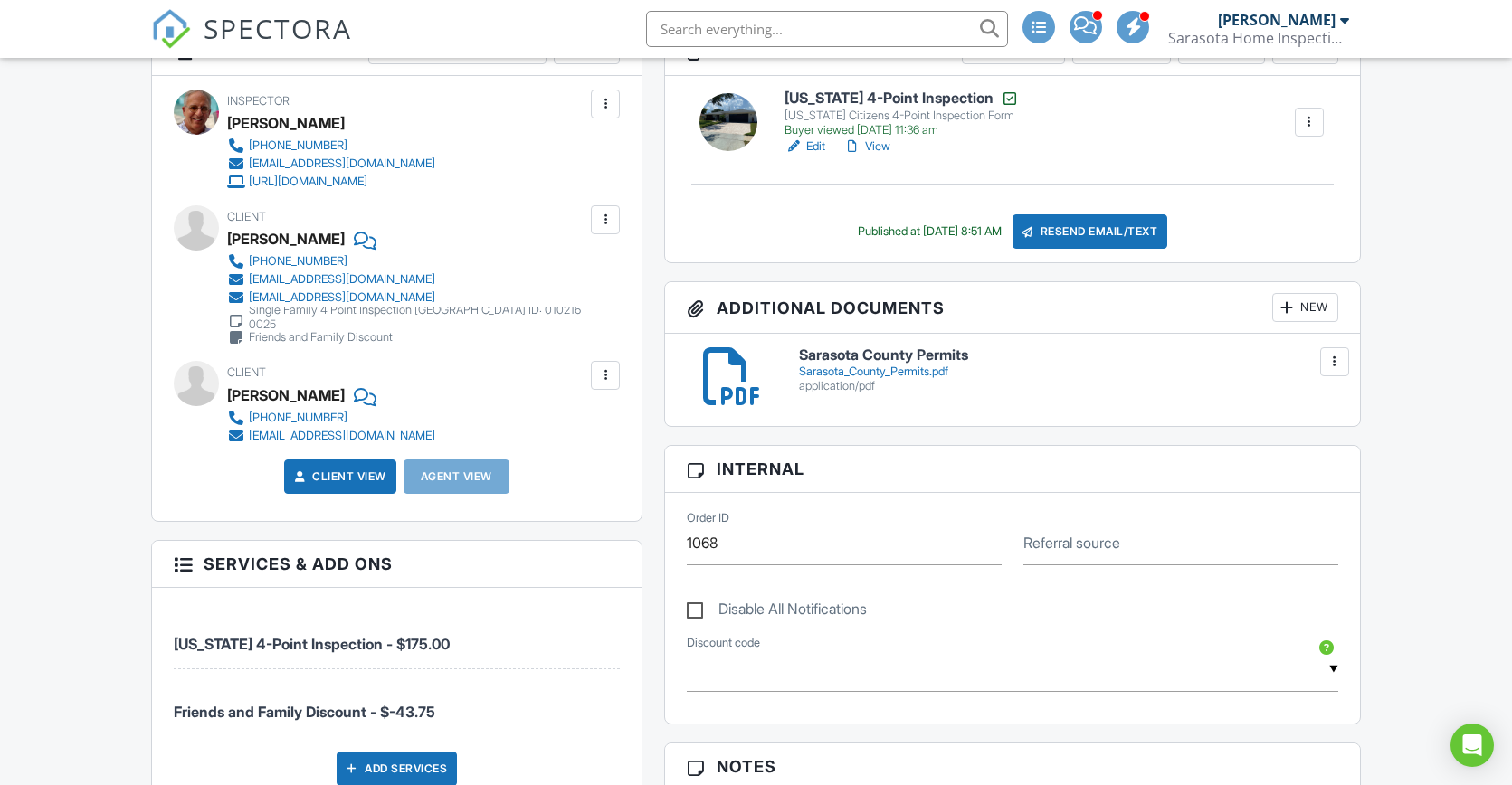
scroll to position [192, 0]
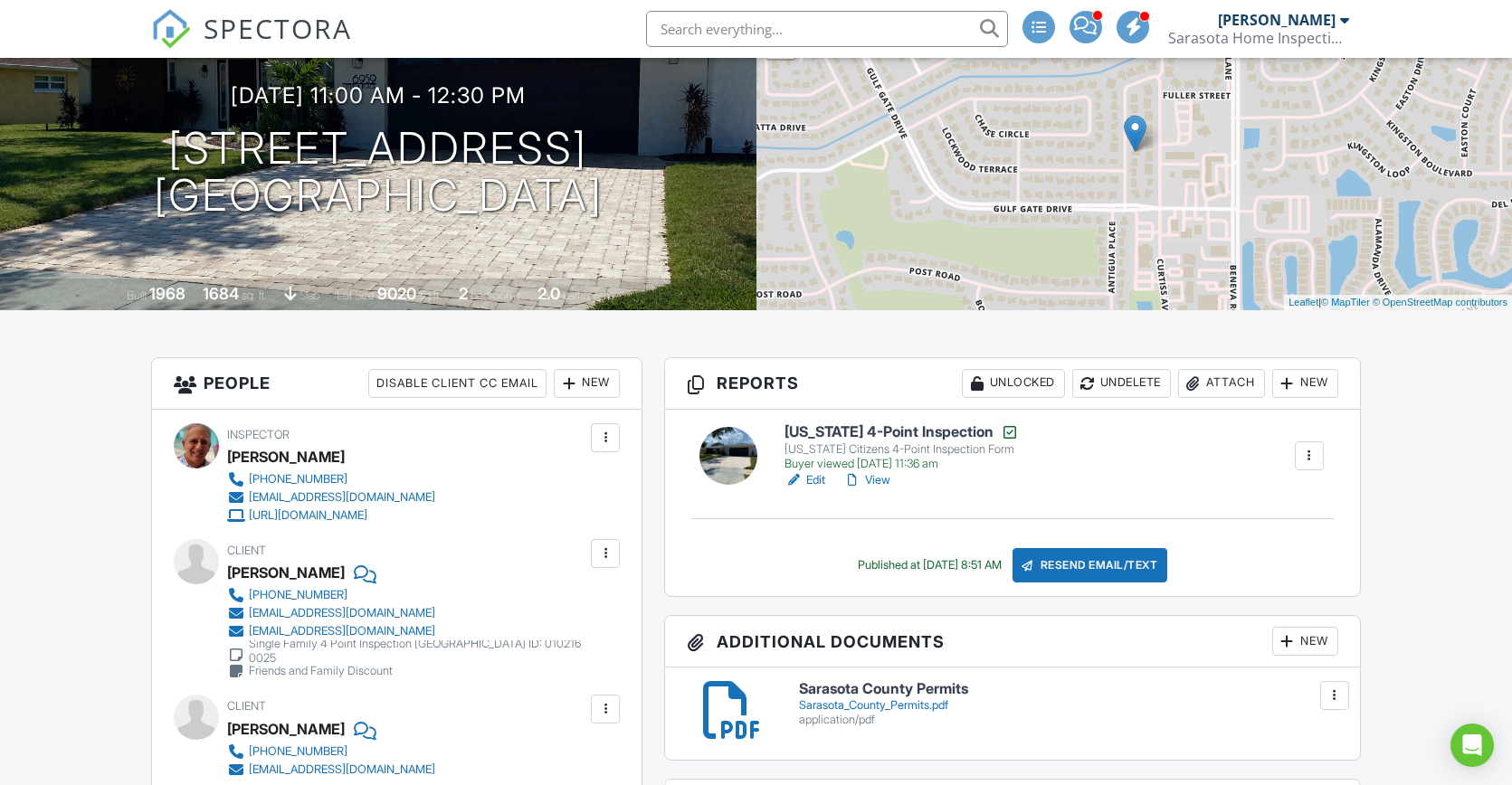
click at [817, 481] on link "Edit" at bounding box center [804, 480] width 41 height 18
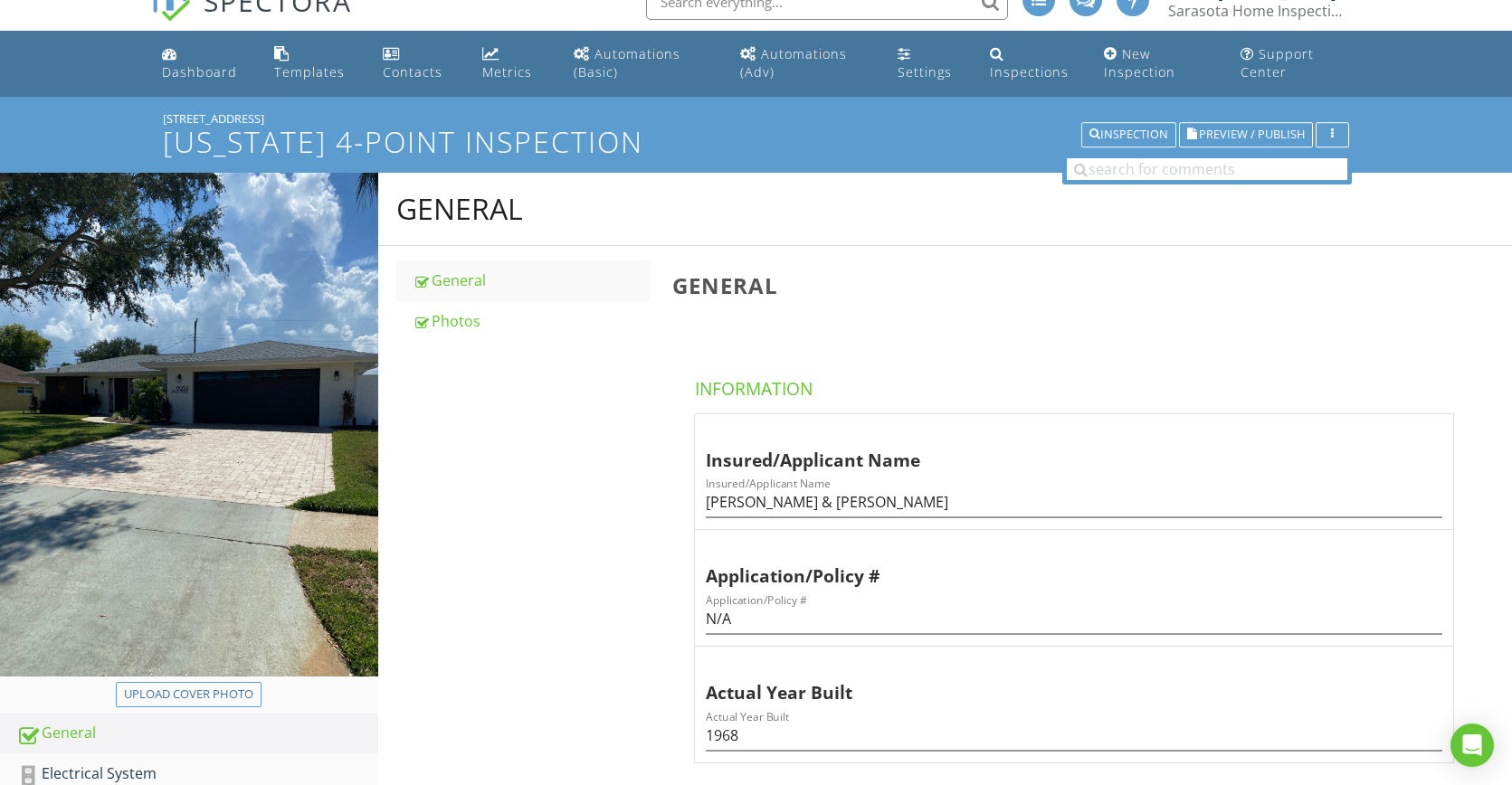
scroll to position [31, 0]
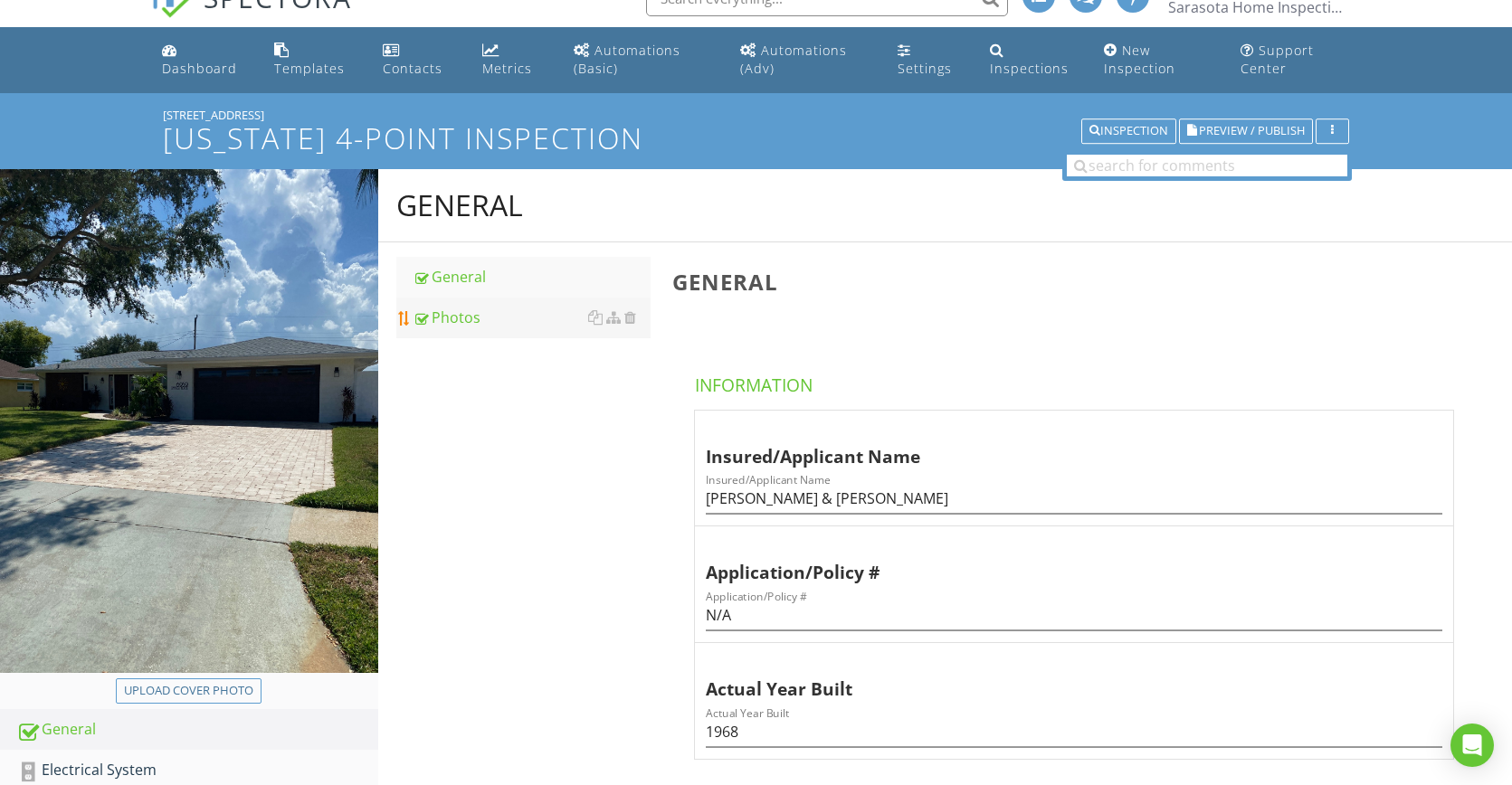
click at [483, 316] on div "Photos" at bounding box center [532, 318] width 238 height 22
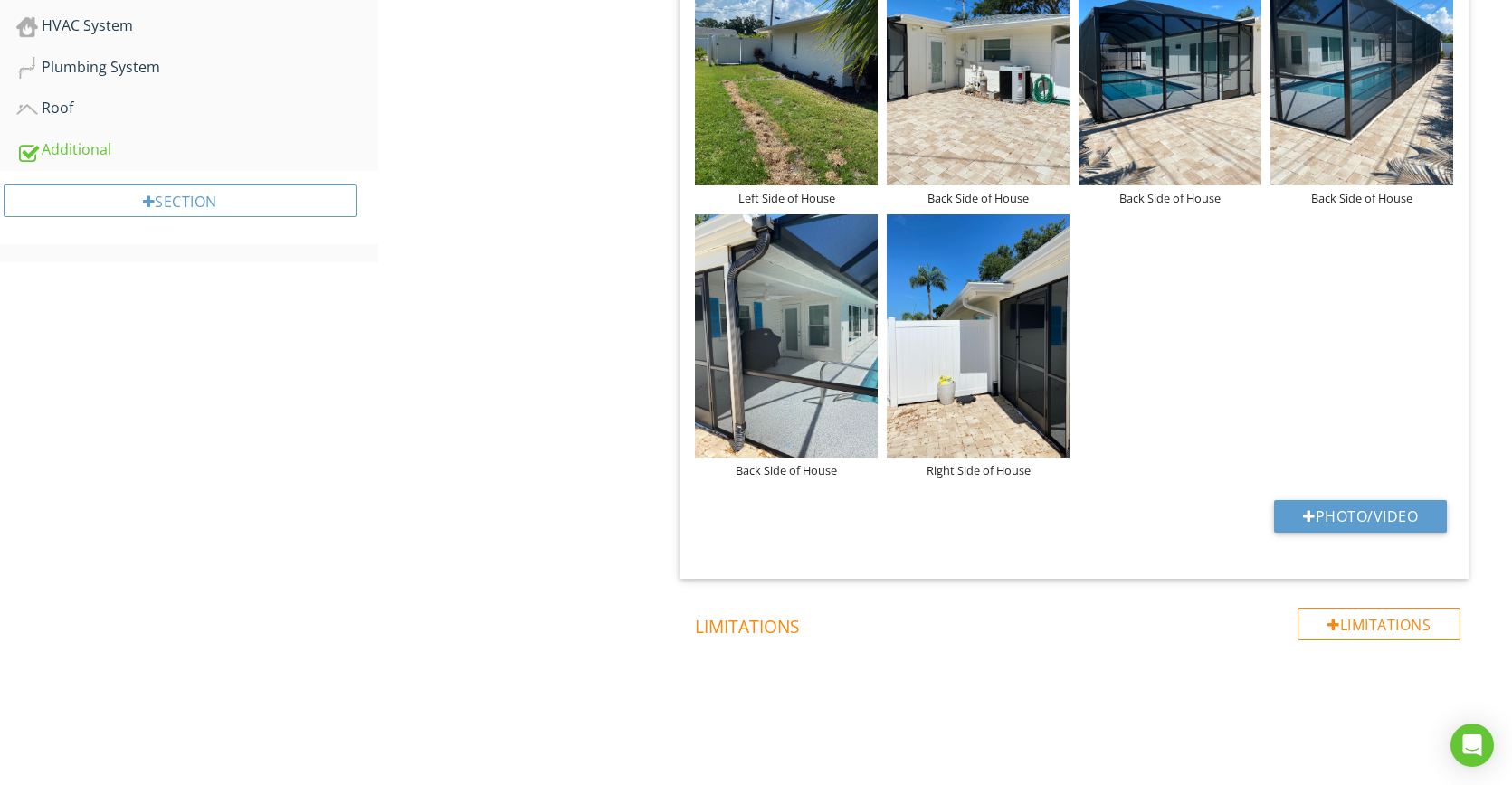
scroll to position [462, 0]
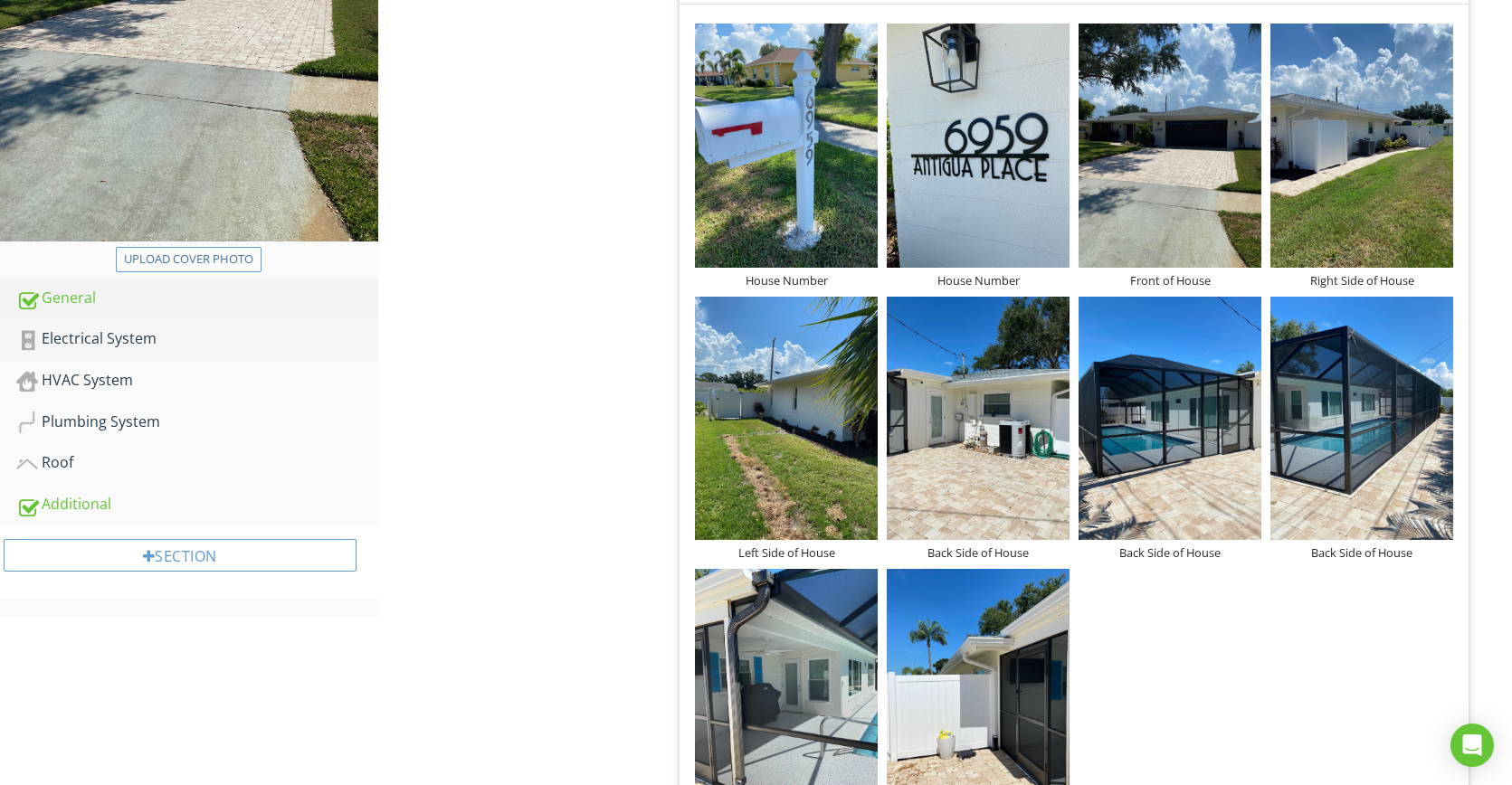
click at [119, 340] on div "Electrical System" at bounding box center [197, 340] width 362 height 24
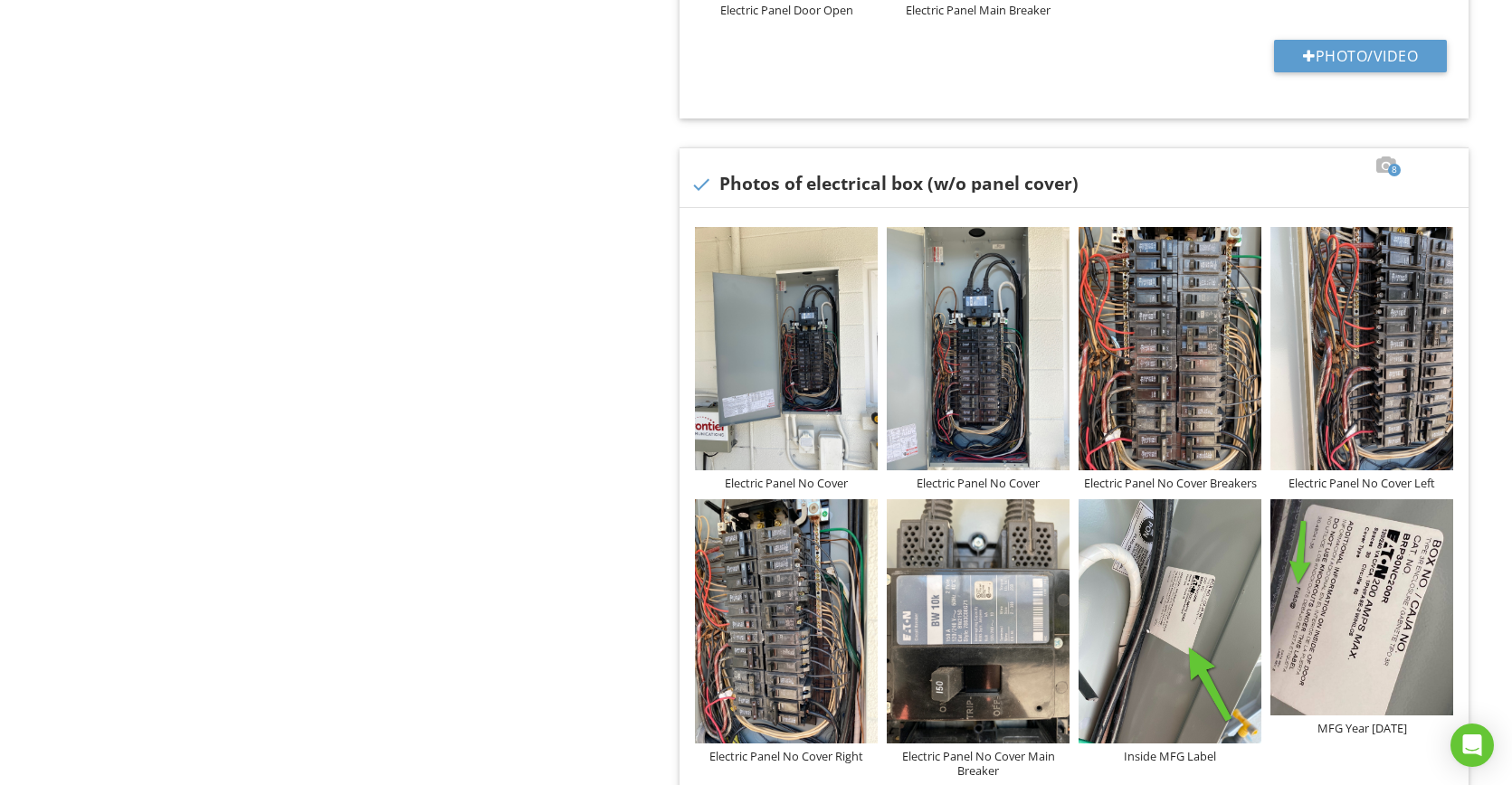
scroll to position [2134, 0]
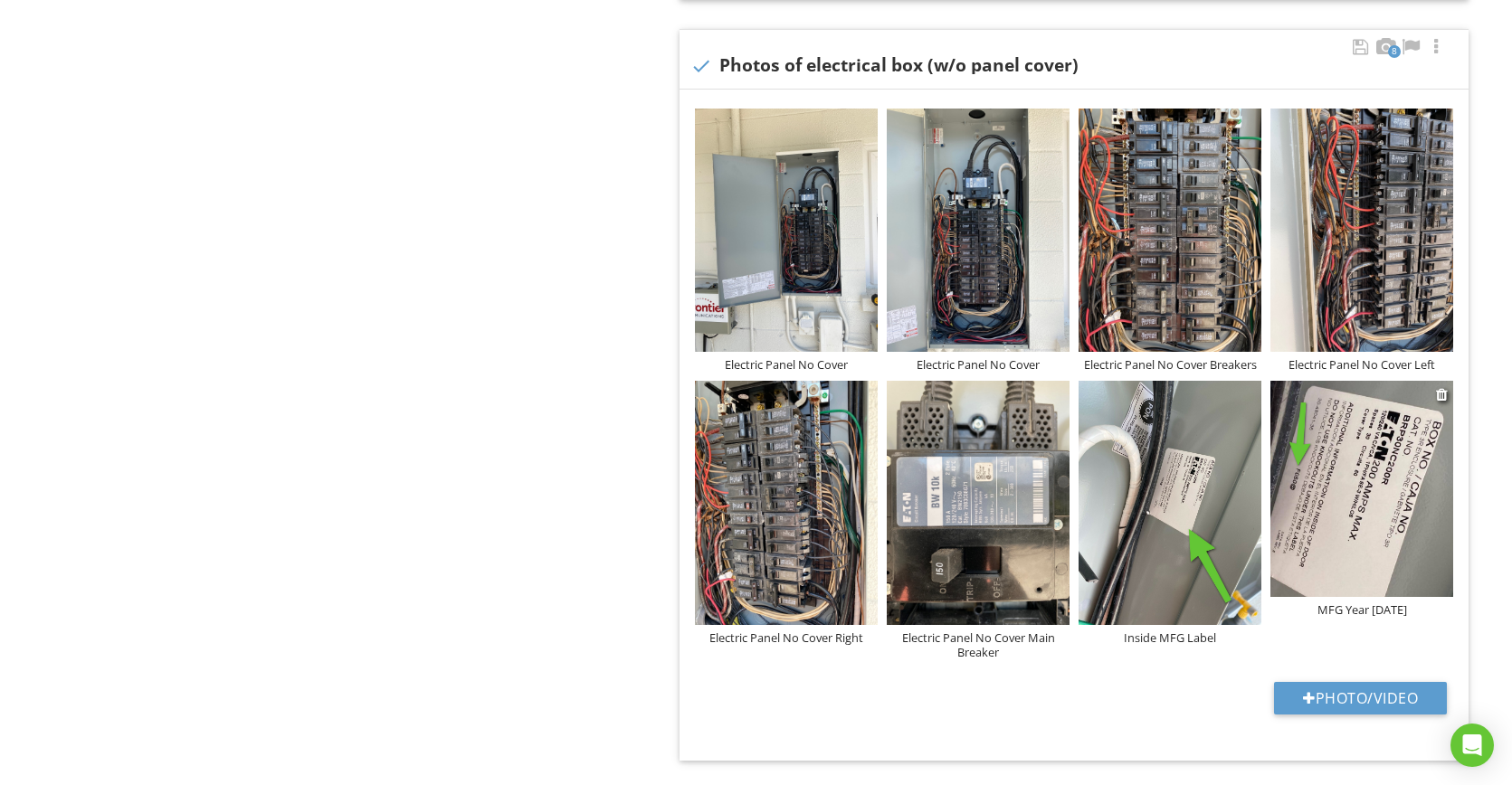
click at [1350, 475] on img at bounding box center [1361, 488] width 183 height 216
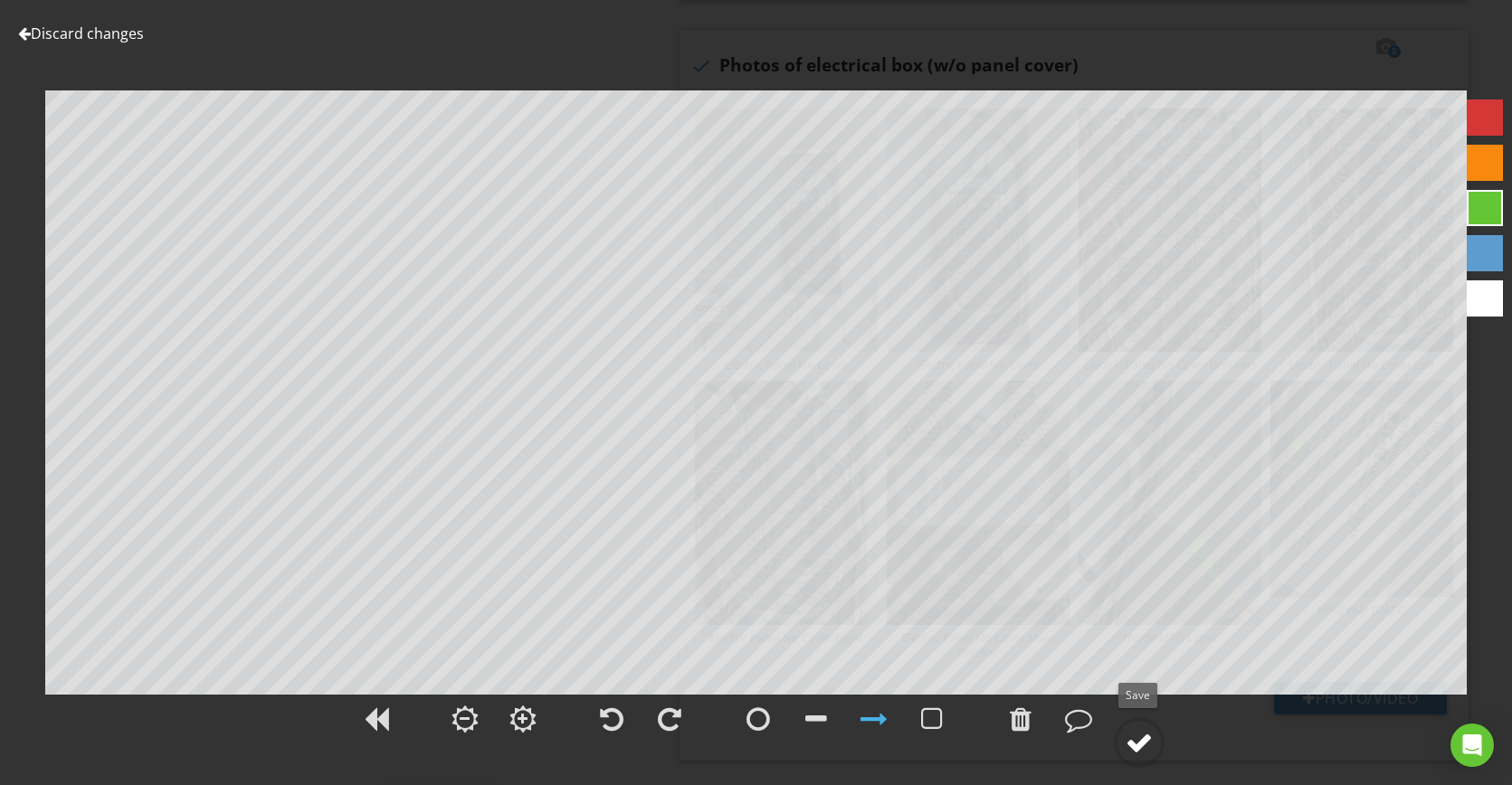
click at [1141, 743] on div at bounding box center [1138, 742] width 27 height 27
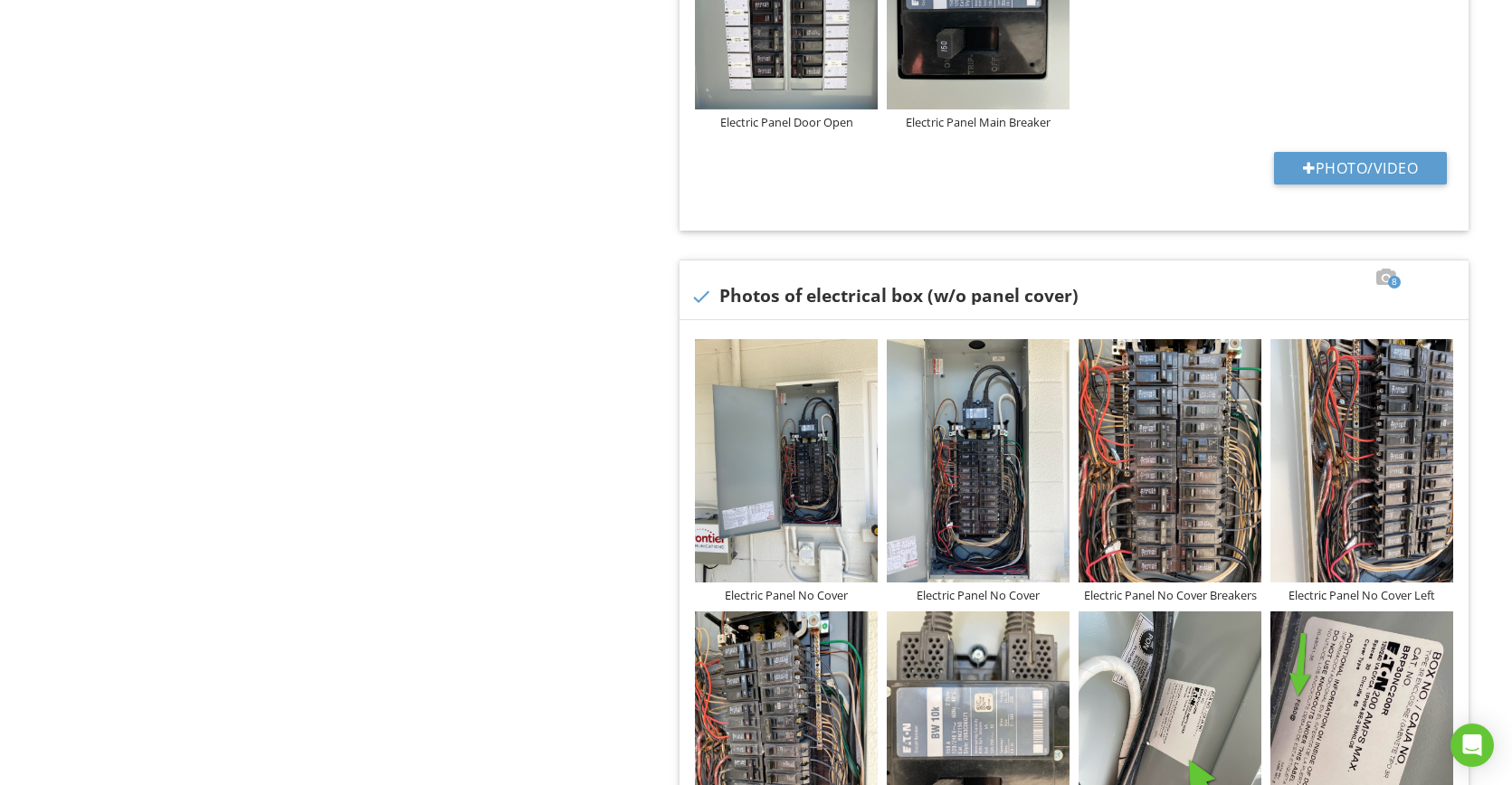
scroll to position [2032, 0]
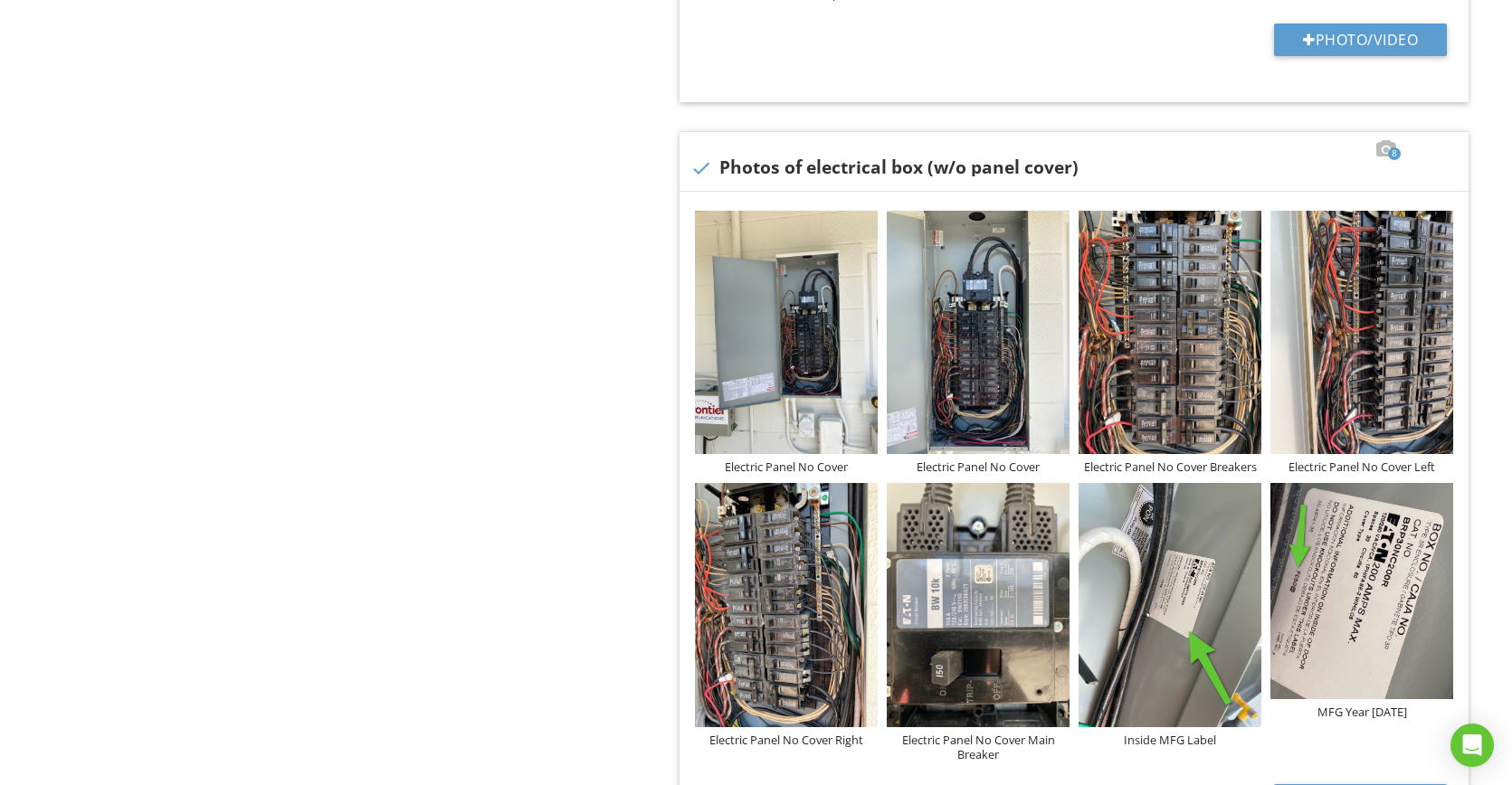
click at [1336, 558] on img at bounding box center [1361, 590] width 183 height 216
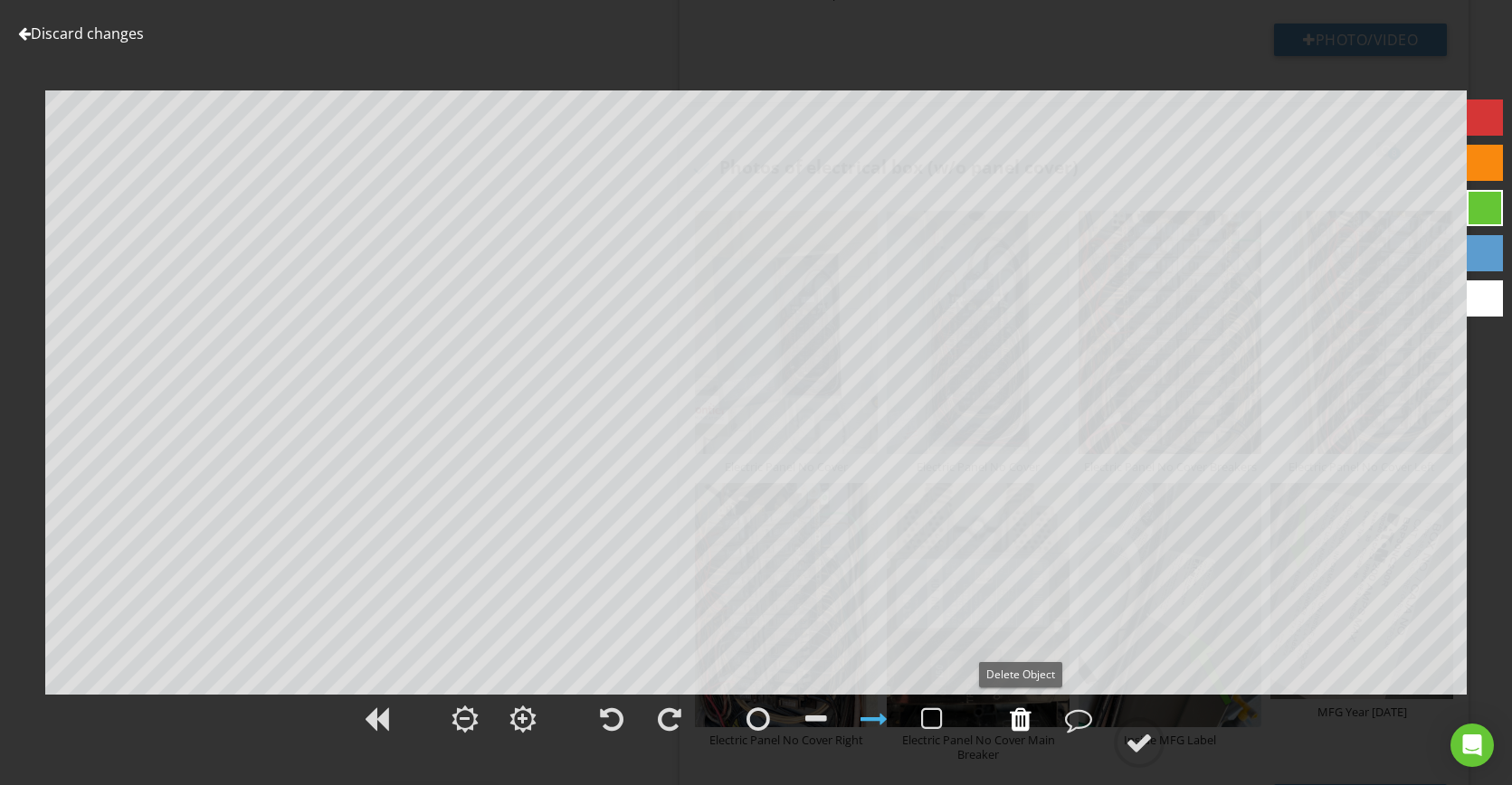
click at [1019, 723] on div at bounding box center [1020, 718] width 22 height 27
click at [613, 726] on div at bounding box center [612, 718] width 24 height 27
click at [1022, 724] on div at bounding box center [1020, 718] width 22 height 27
click at [24, 33] on div at bounding box center [24, 33] width 13 height 14
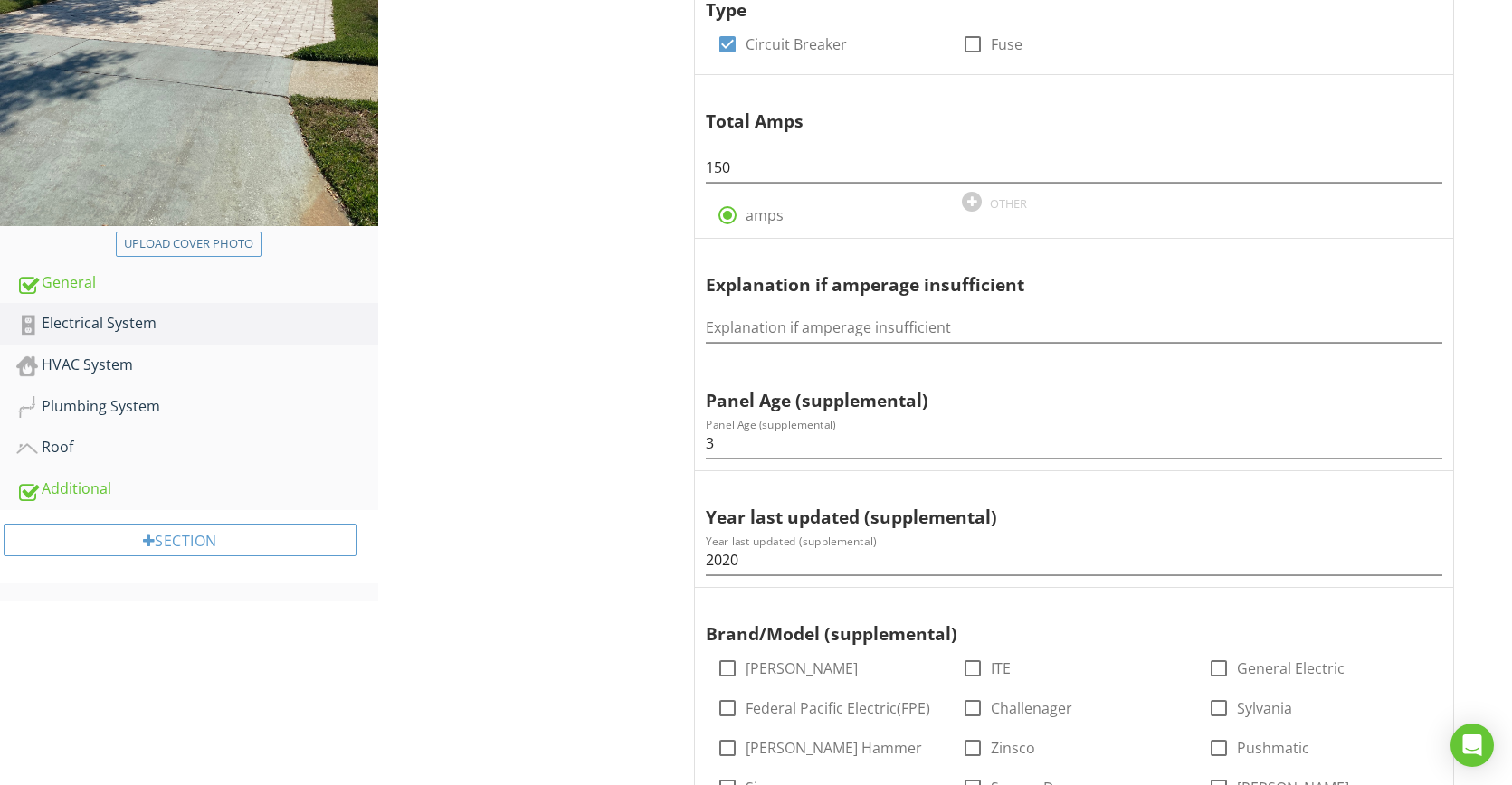
scroll to position [0, 0]
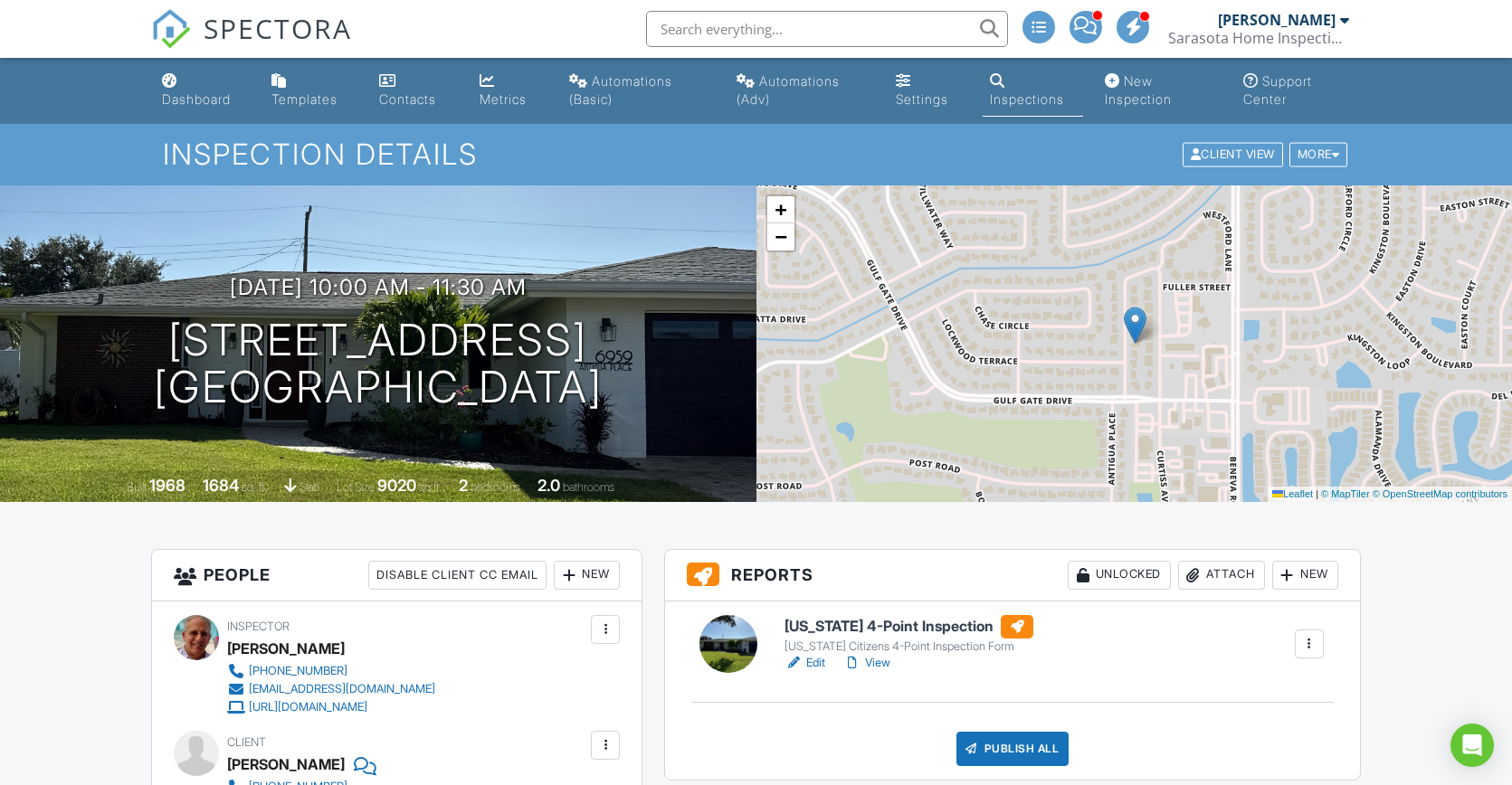
scroll to position [152, 0]
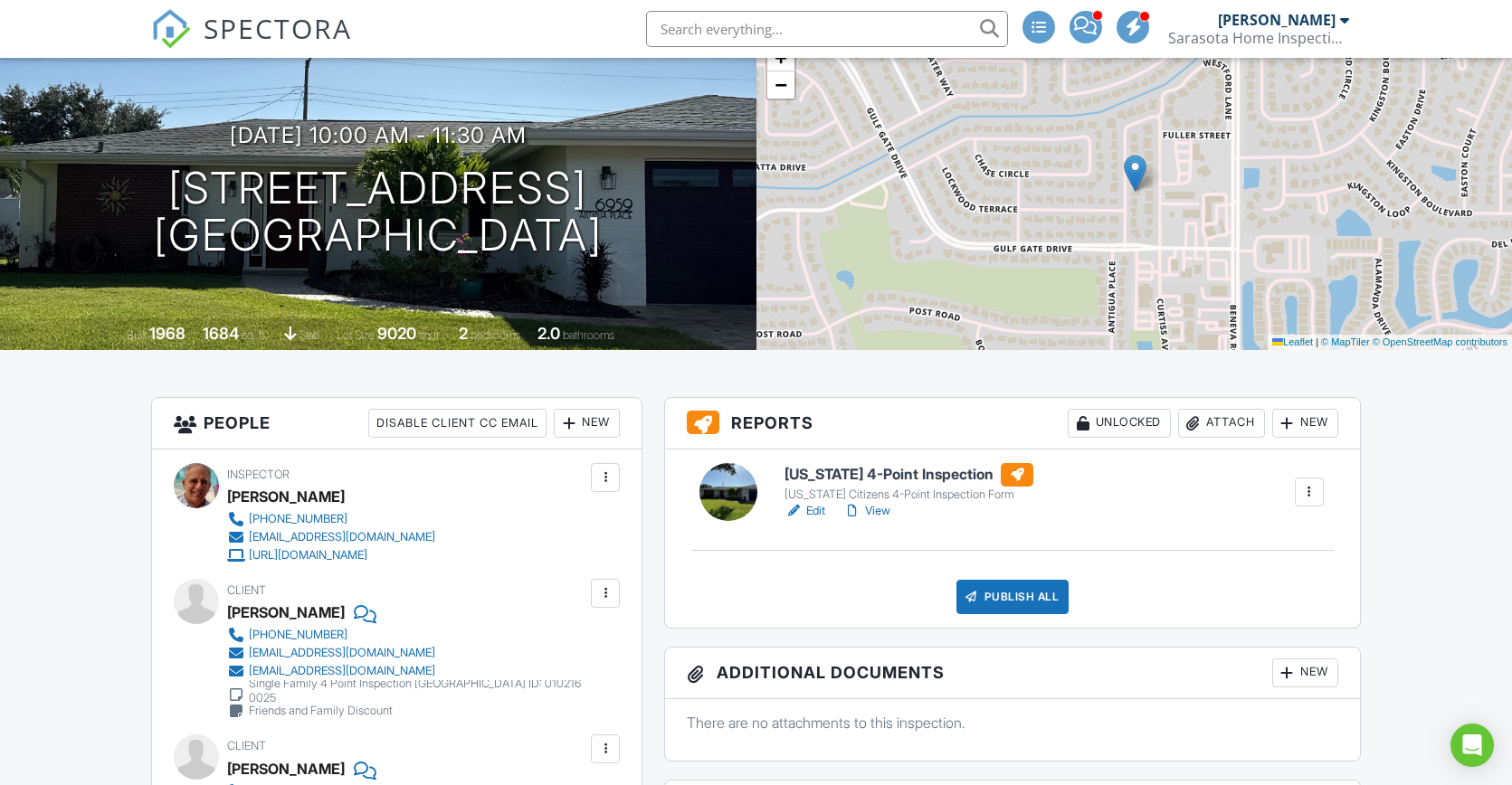
click at [884, 509] on link "View" at bounding box center [866, 510] width 47 height 18
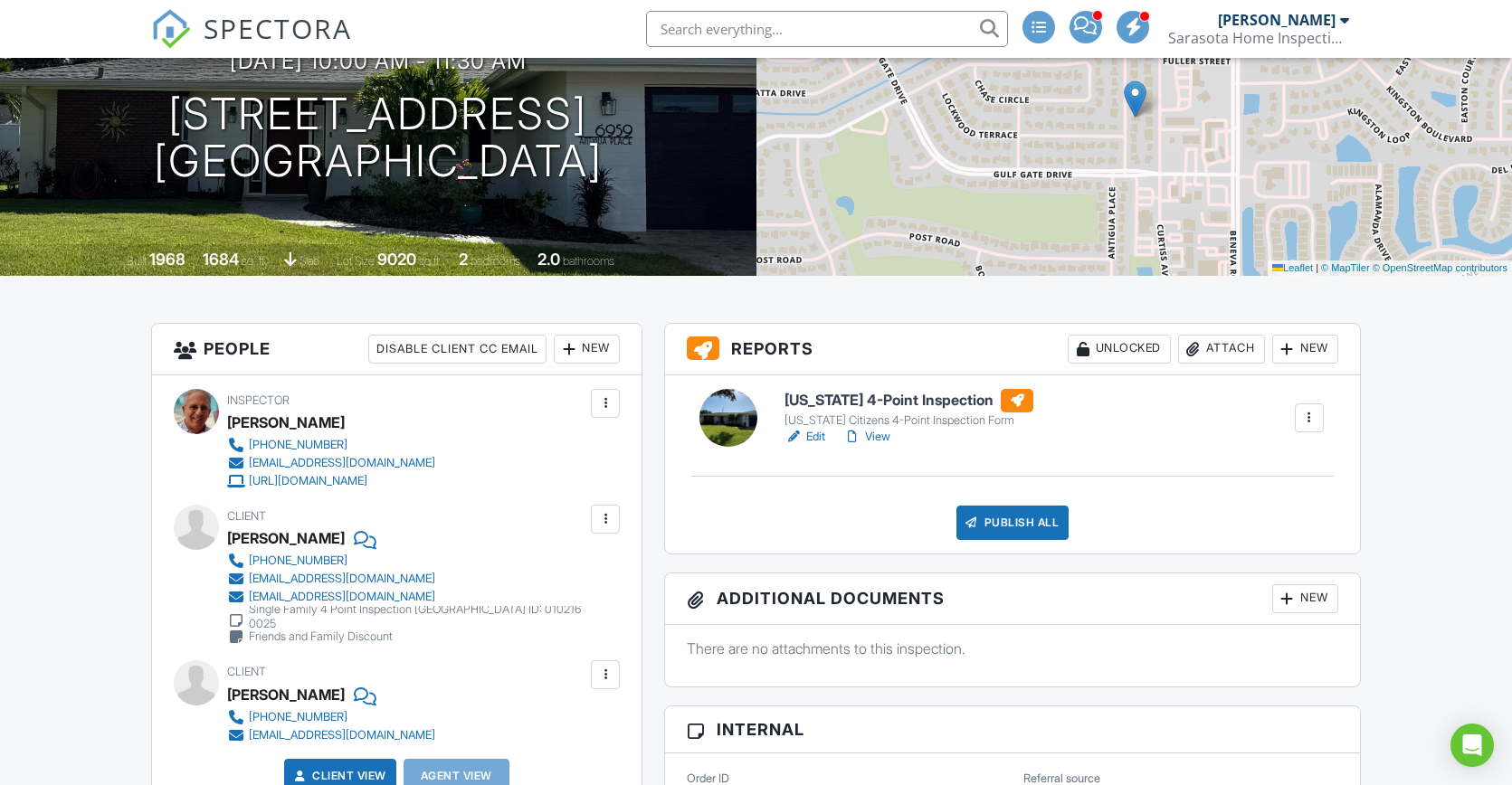
scroll to position [350, 0]
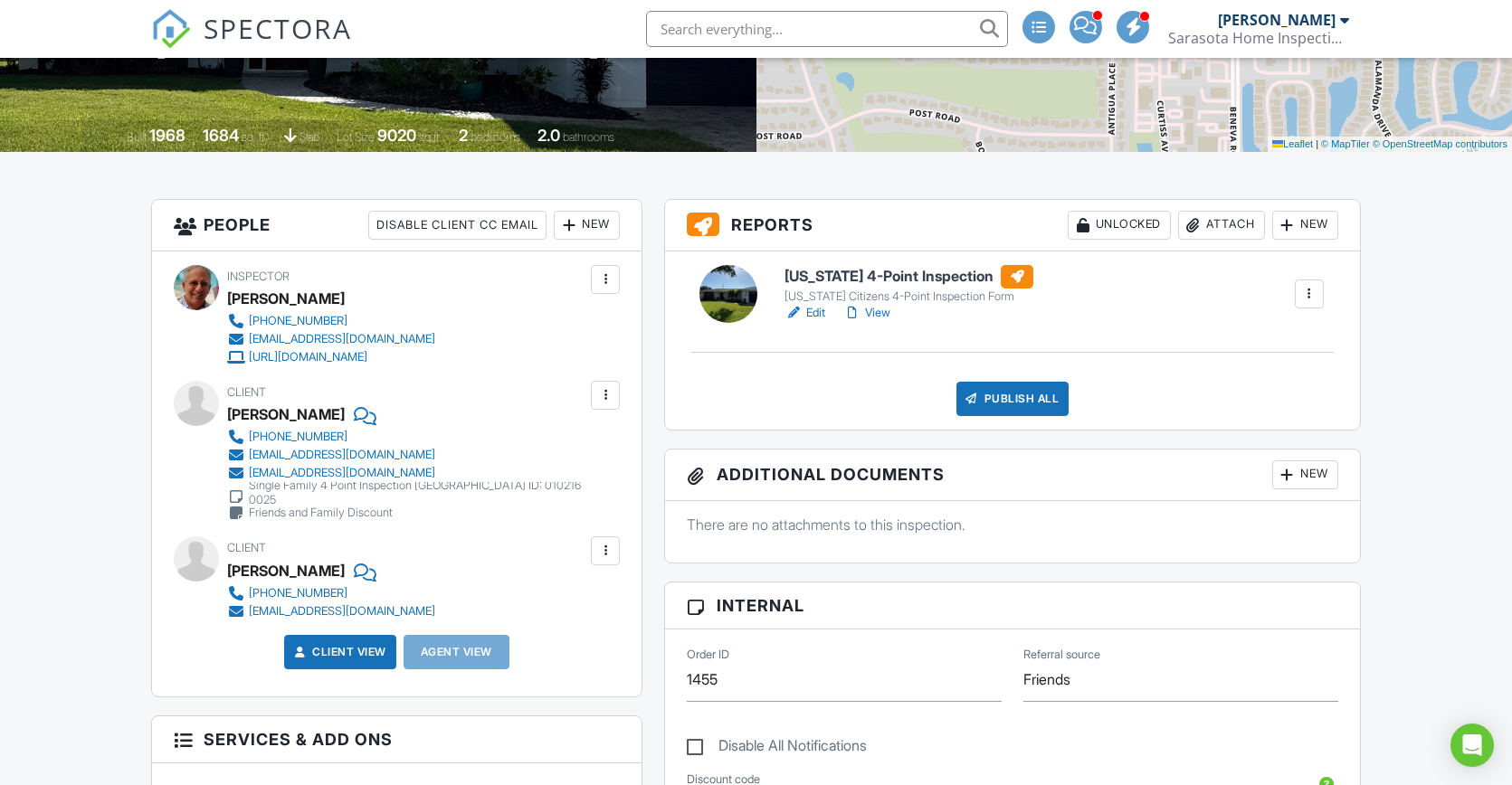
click at [814, 315] on link "Edit" at bounding box center [804, 313] width 41 height 18
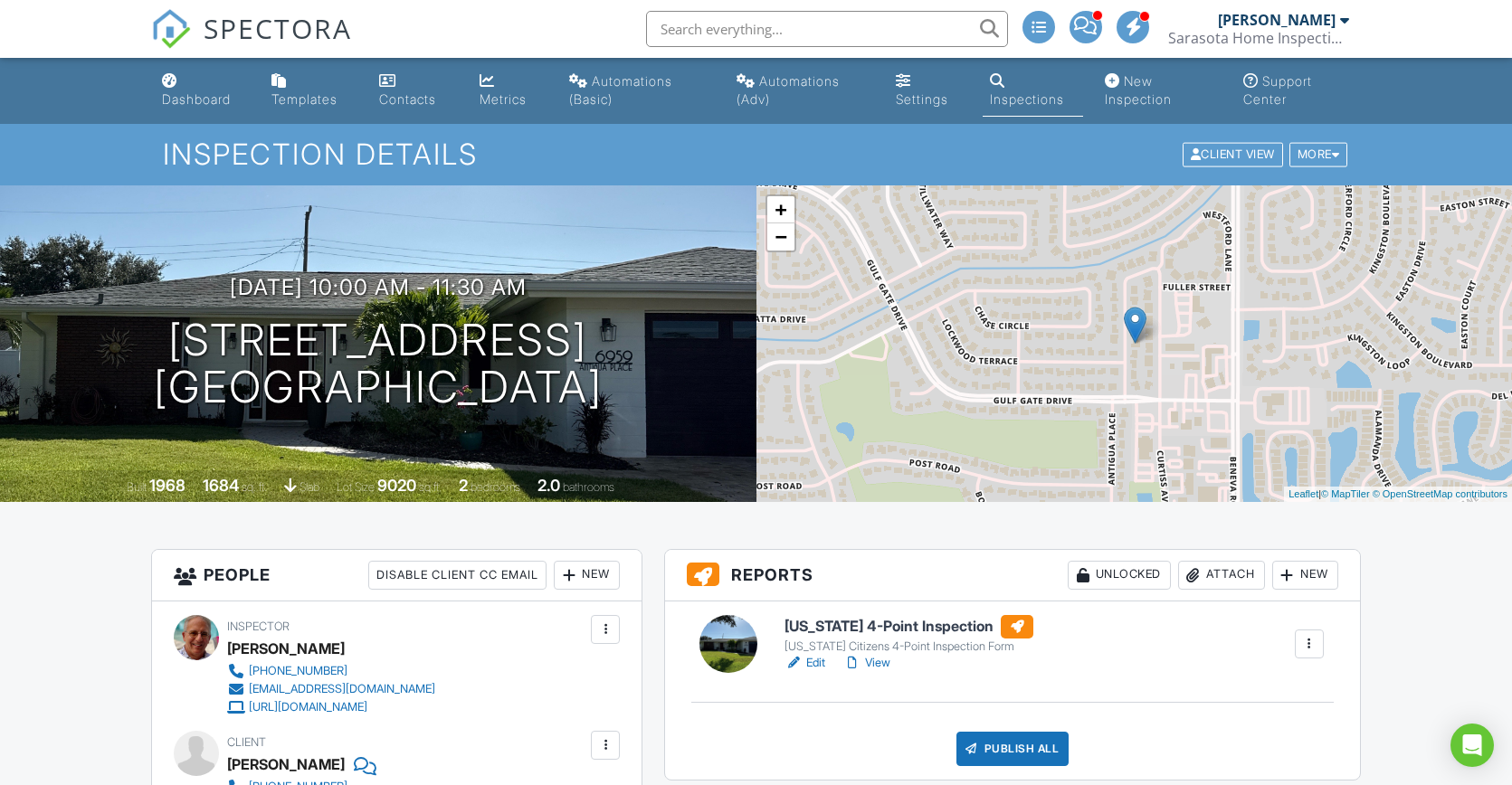
click at [881, 664] on link "View" at bounding box center [866, 663] width 47 height 18
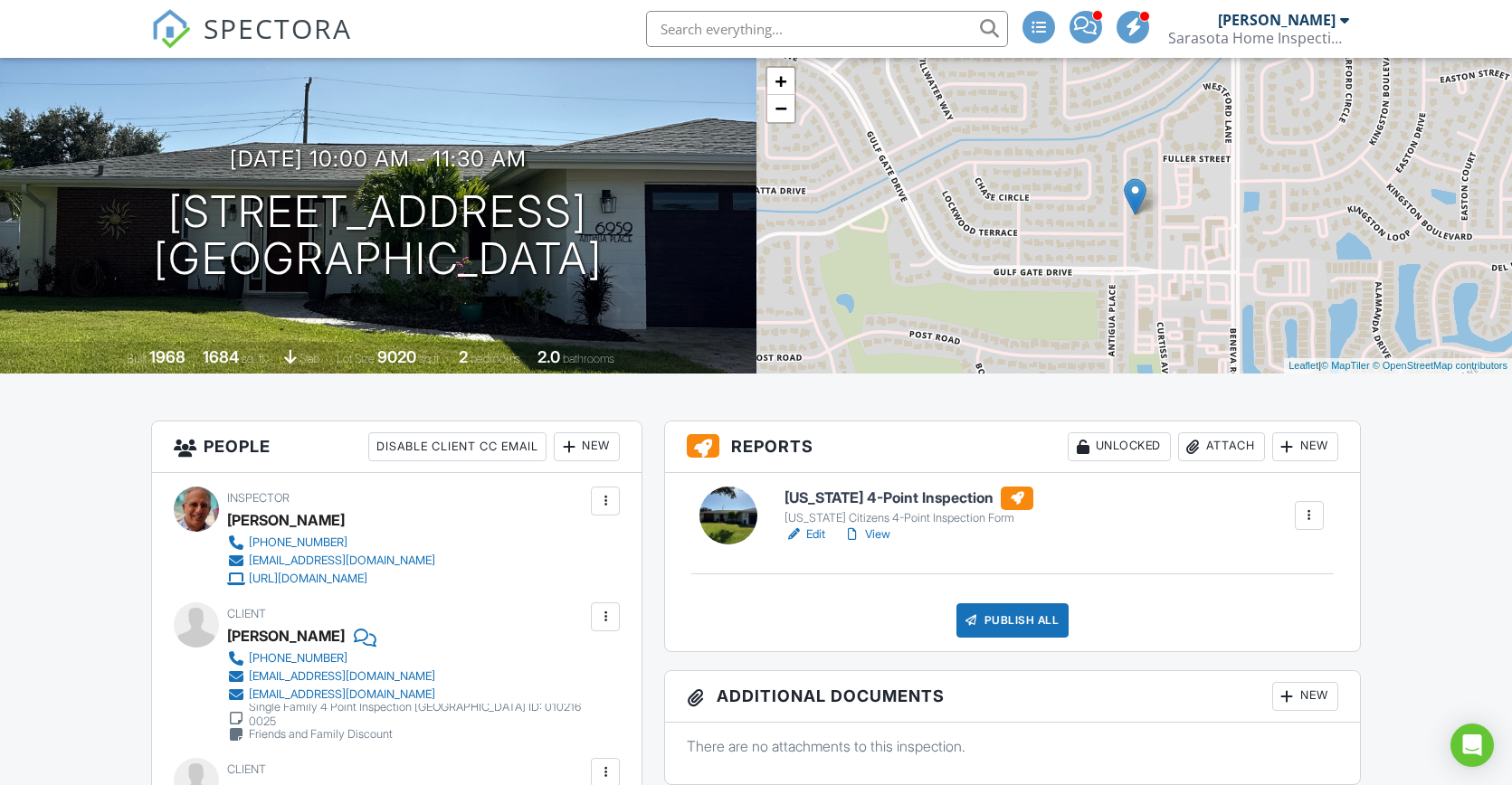
scroll to position [282, 0]
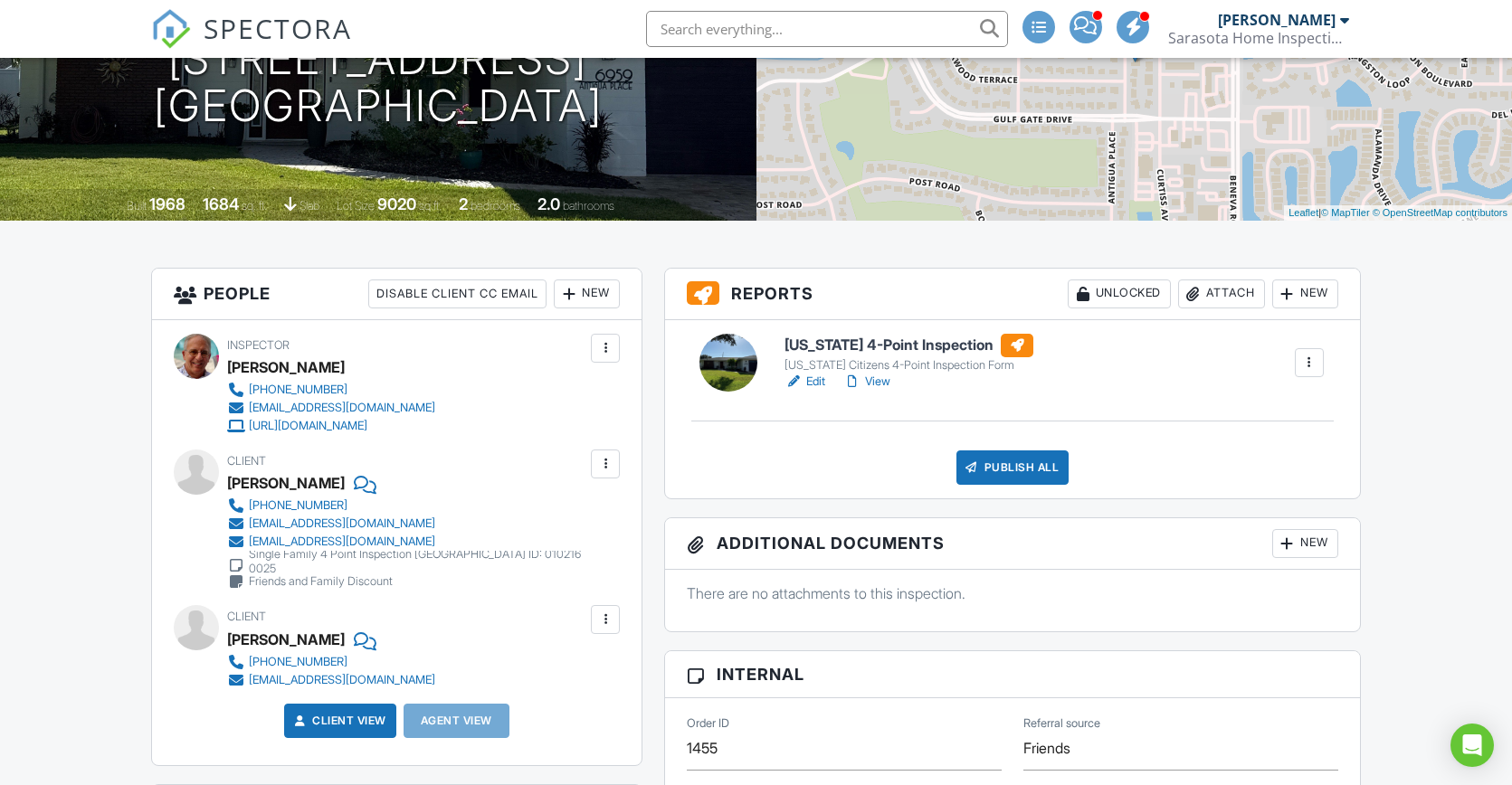
click at [815, 384] on link "Edit" at bounding box center [804, 382] width 41 height 18
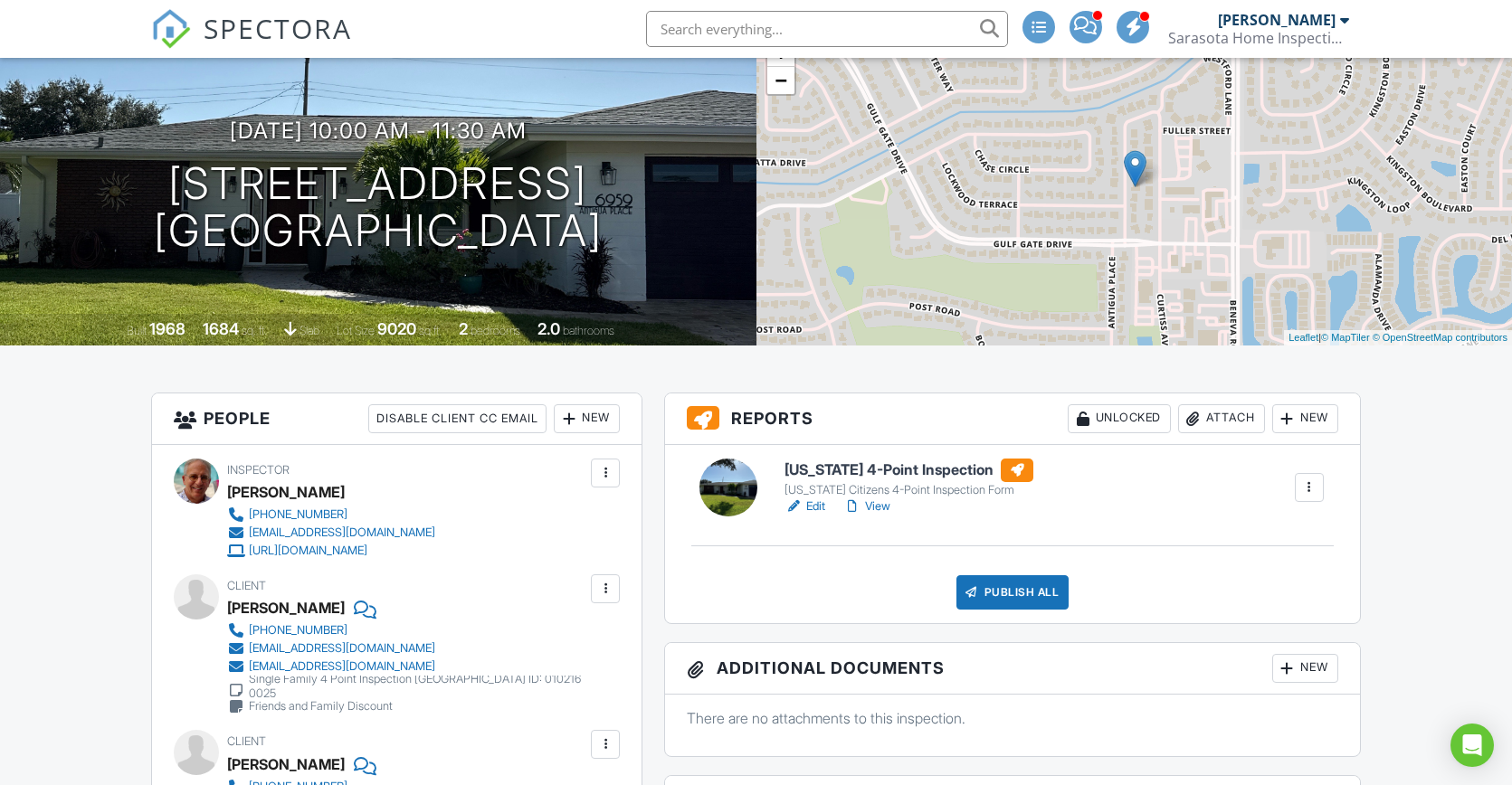
scroll to position [341, 0]
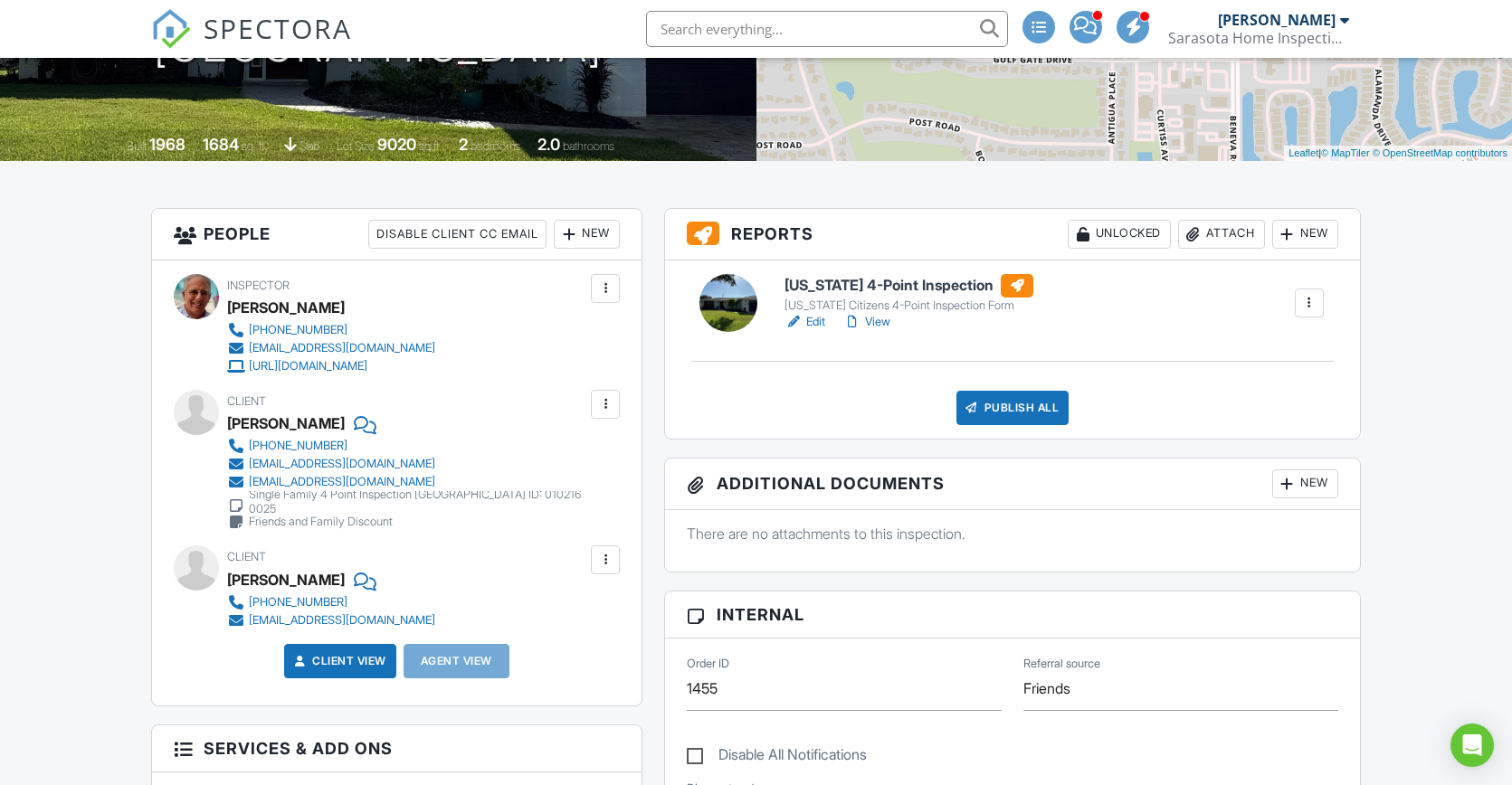
click at [879, 323] on link "View" at bounding box center [866, 322] width 47 height 18
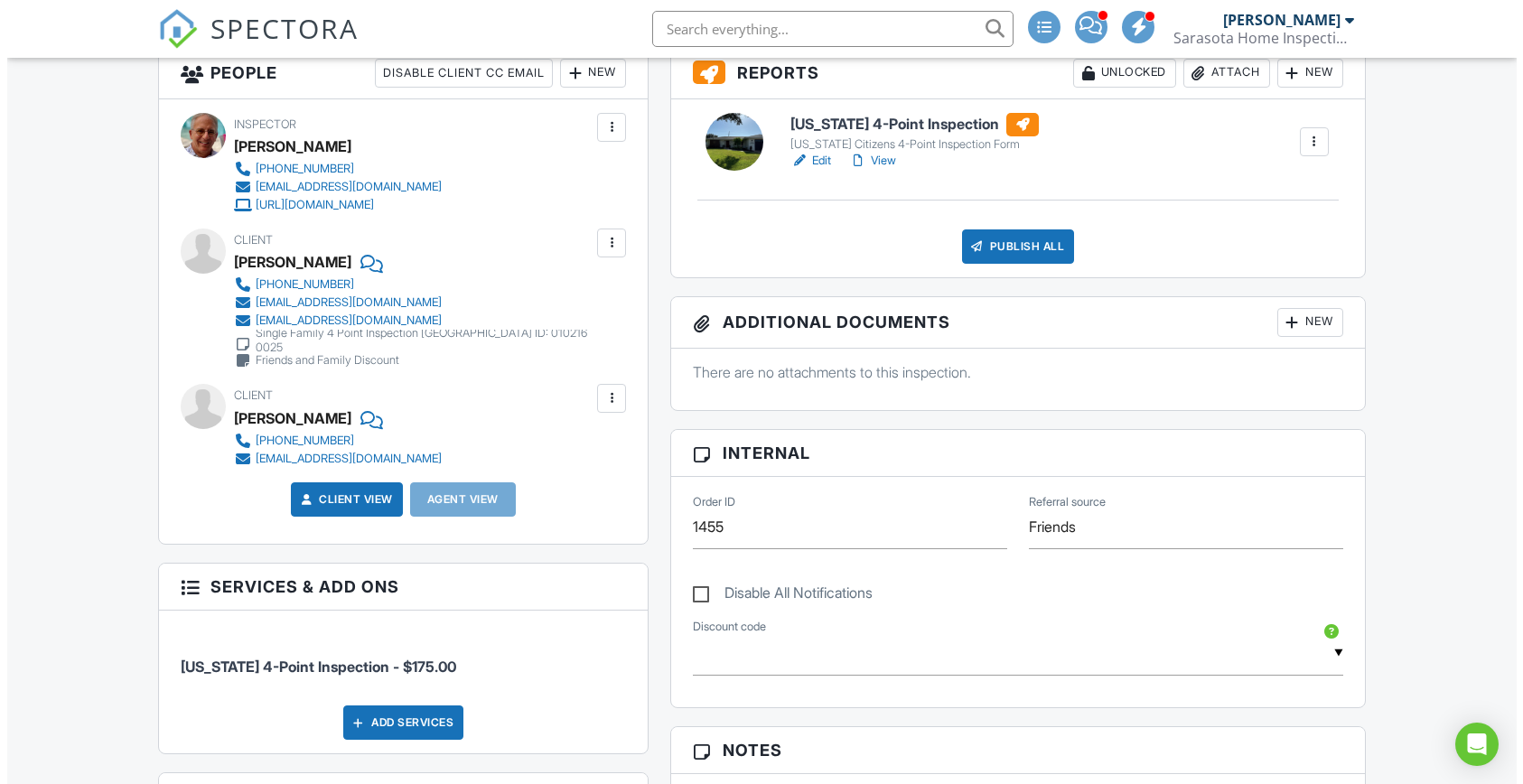
scroll to position [335, 0]
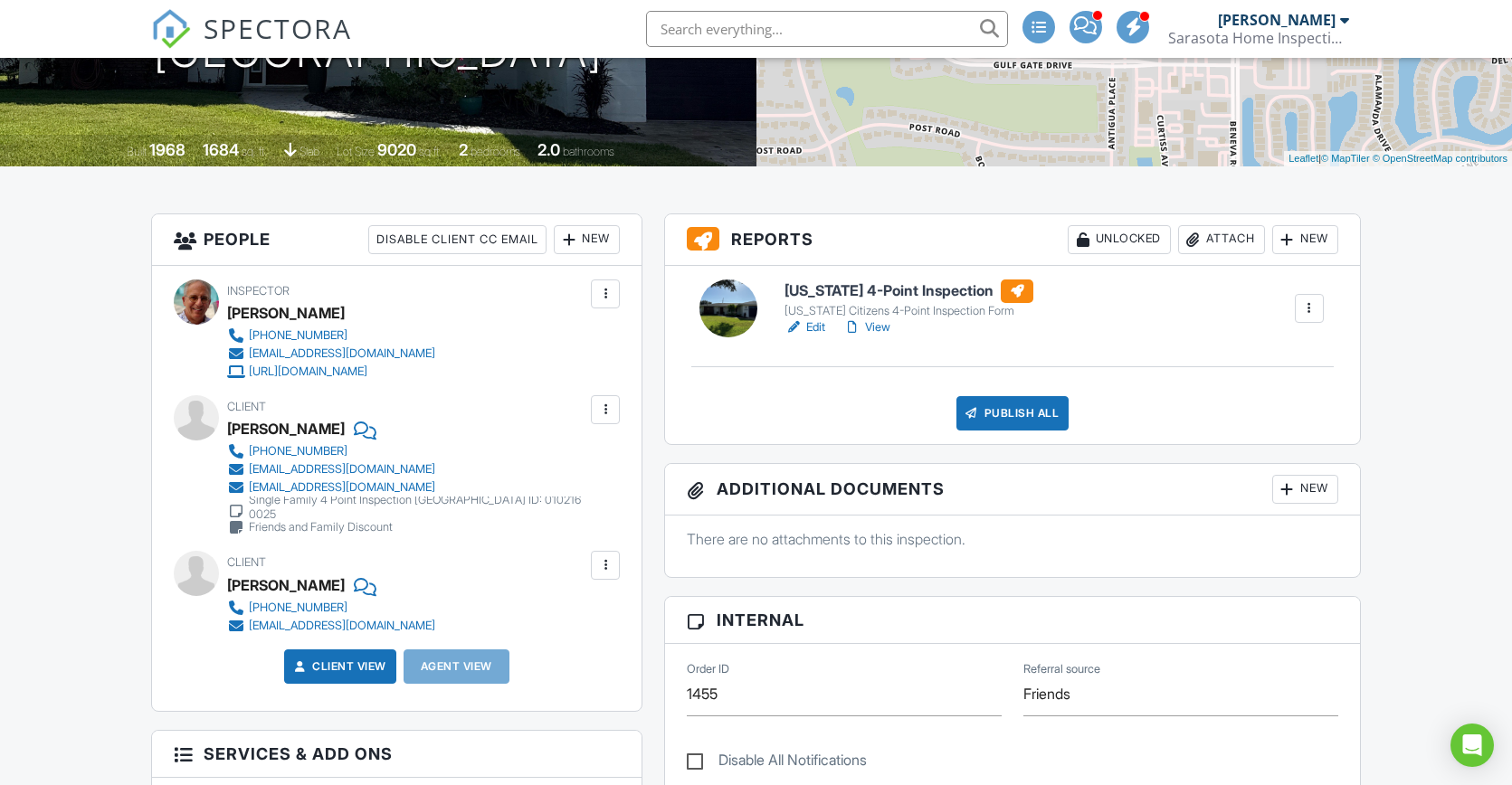
click at [1000, 415] on div "Publish All" at bounding box center [1012, 413] width 113 height 34
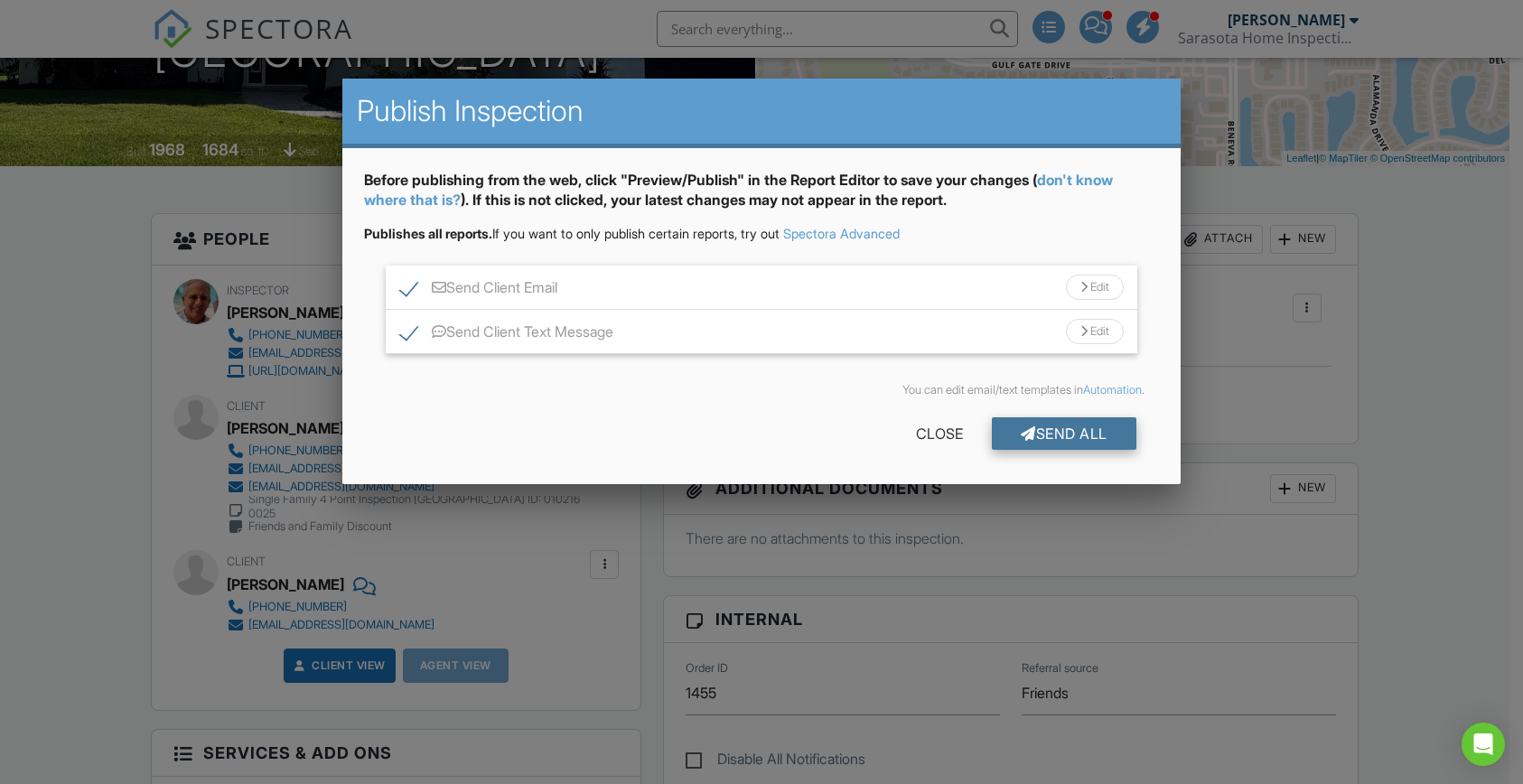
click at [1036, 426] on div "Send All" at bounding box center [1064, 433] width 145 height 33
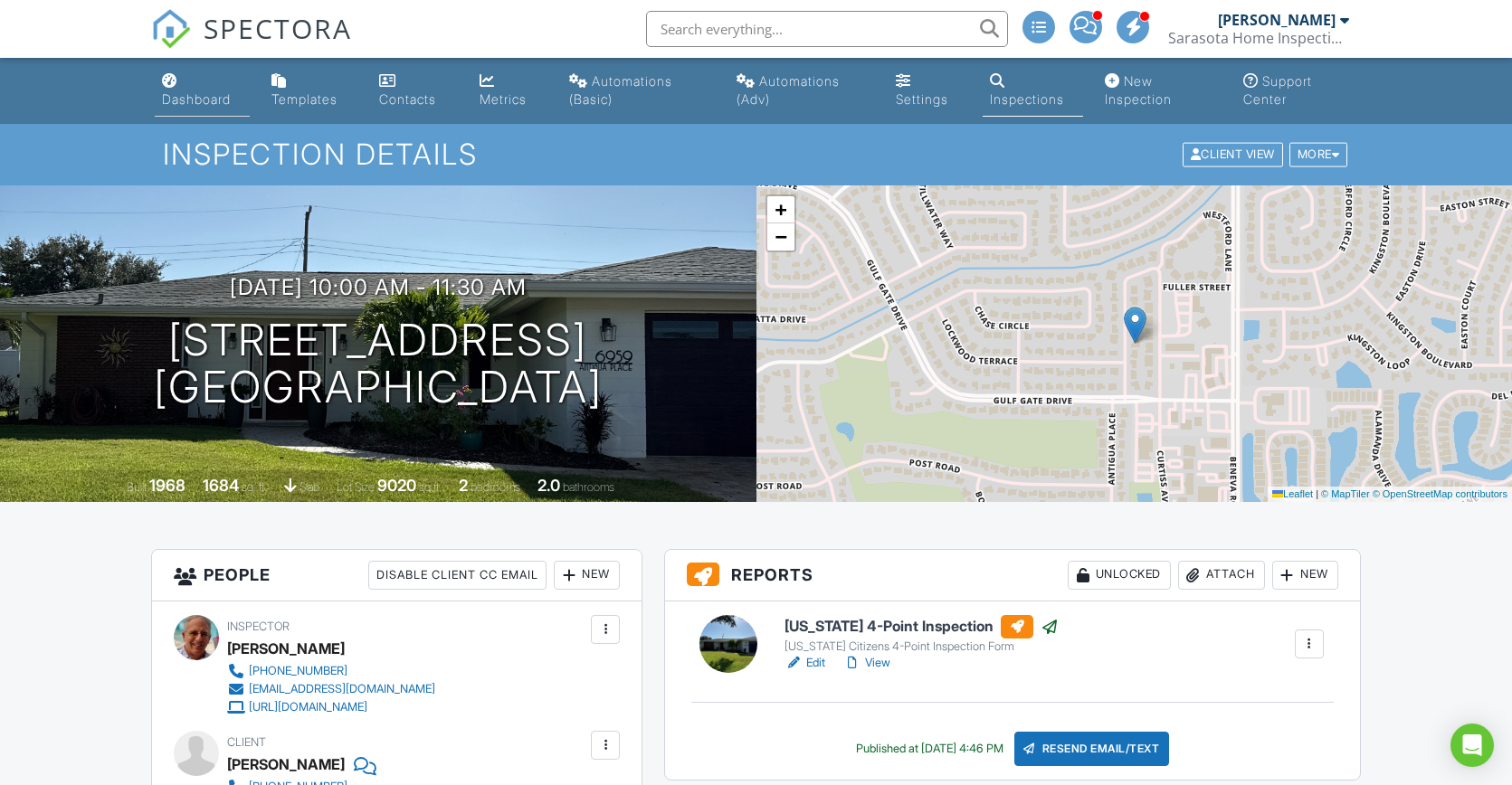
click at [189, 106] on div "Dashboard" at bounding box center [196, 98] width 69 height 15
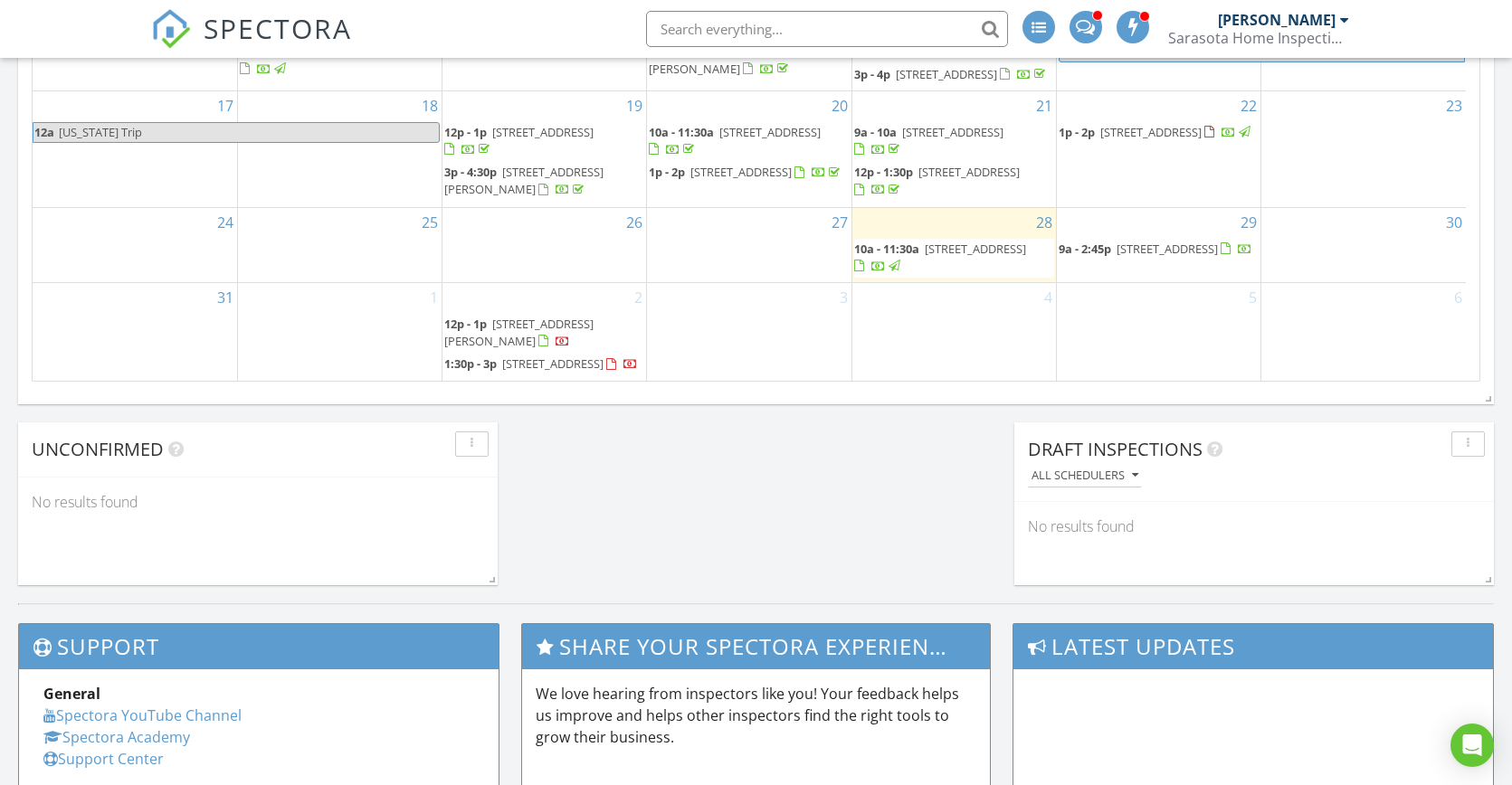
scroll to position [1142, 0]
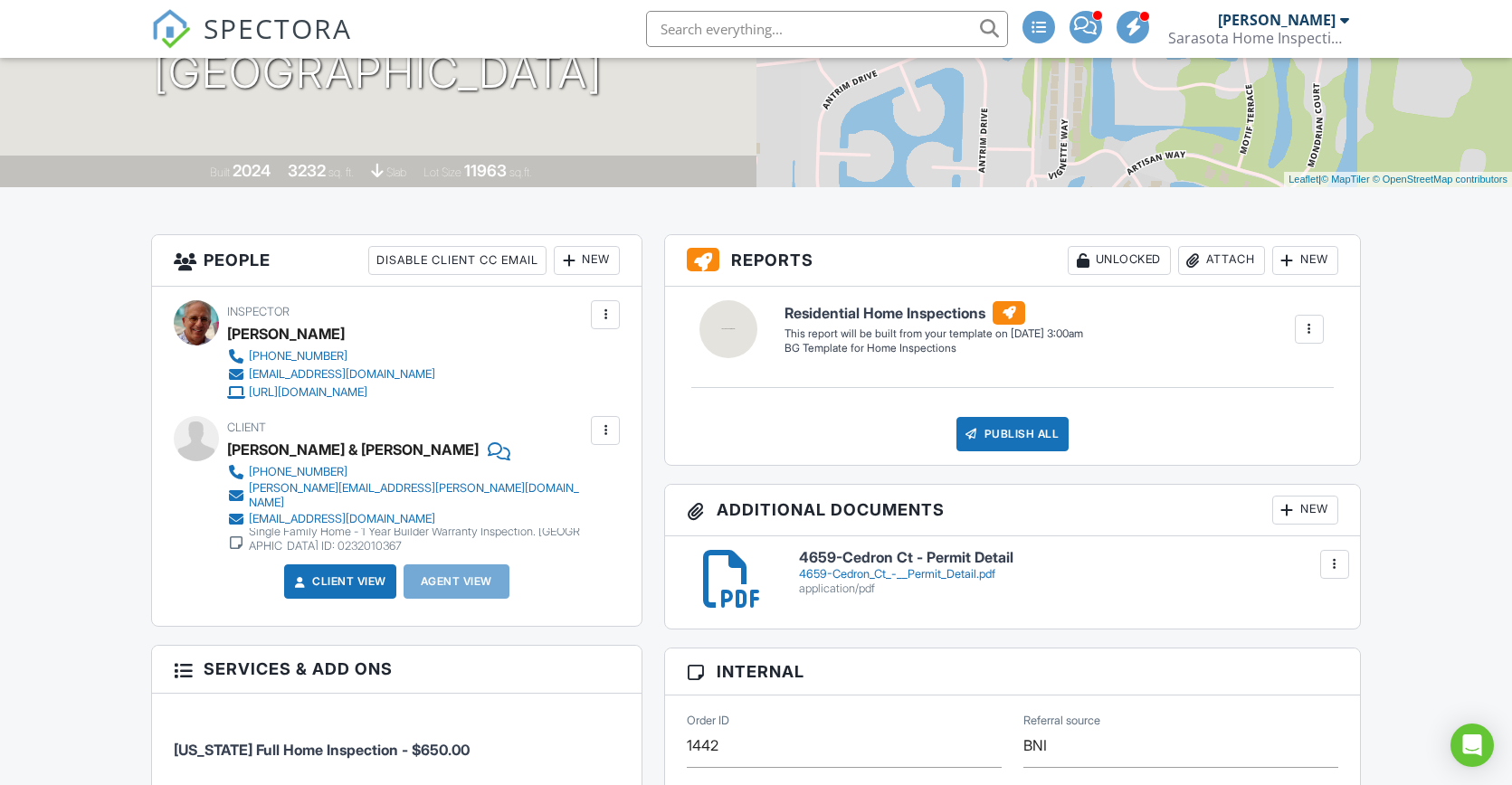
scroll to position [424, 0]
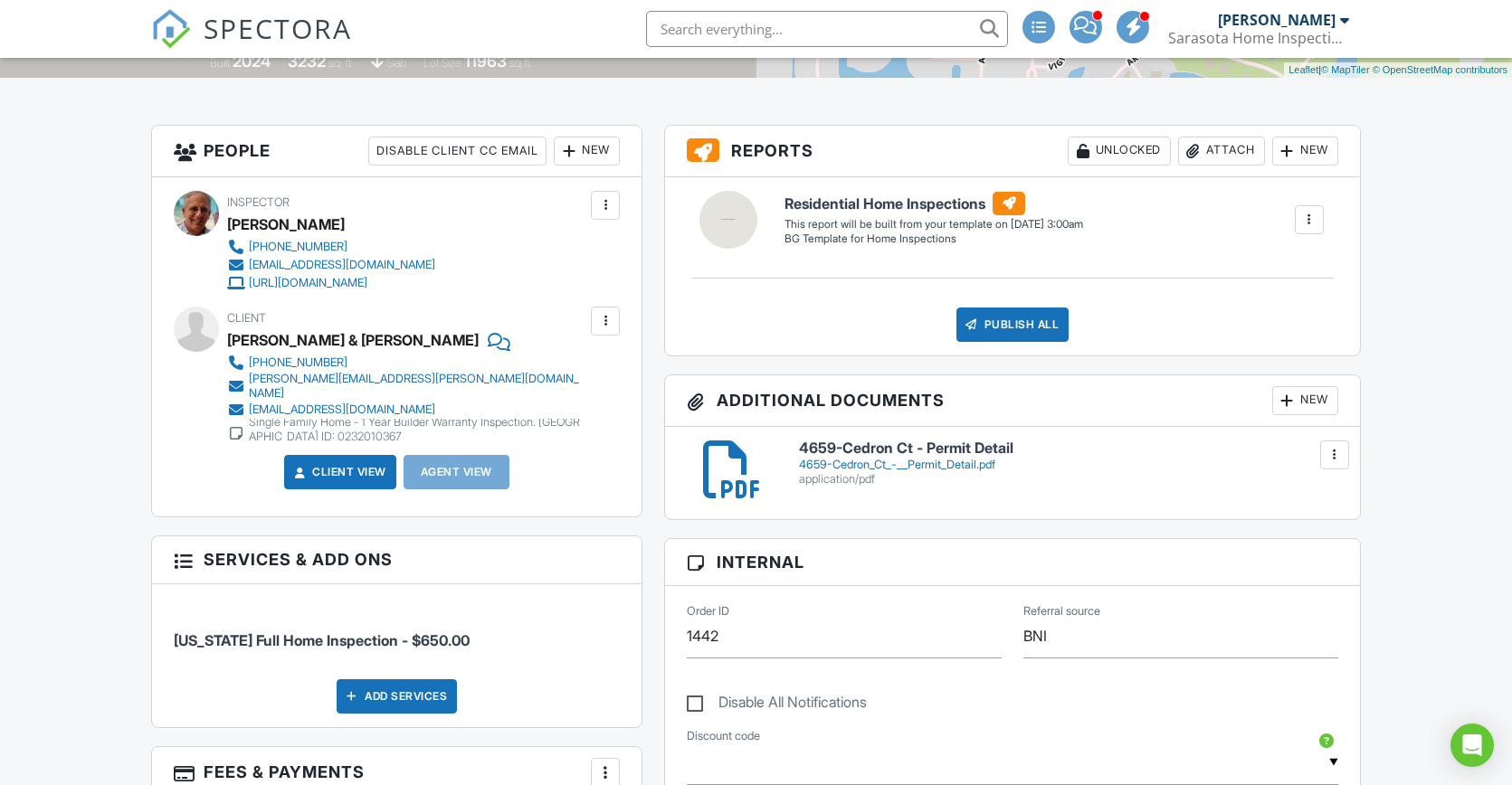
click at [864, 463] on div "4659-Cedron_Ct_-__Permit_Detail.pdf" at bounding box center [1068, 464] width 540 height 14
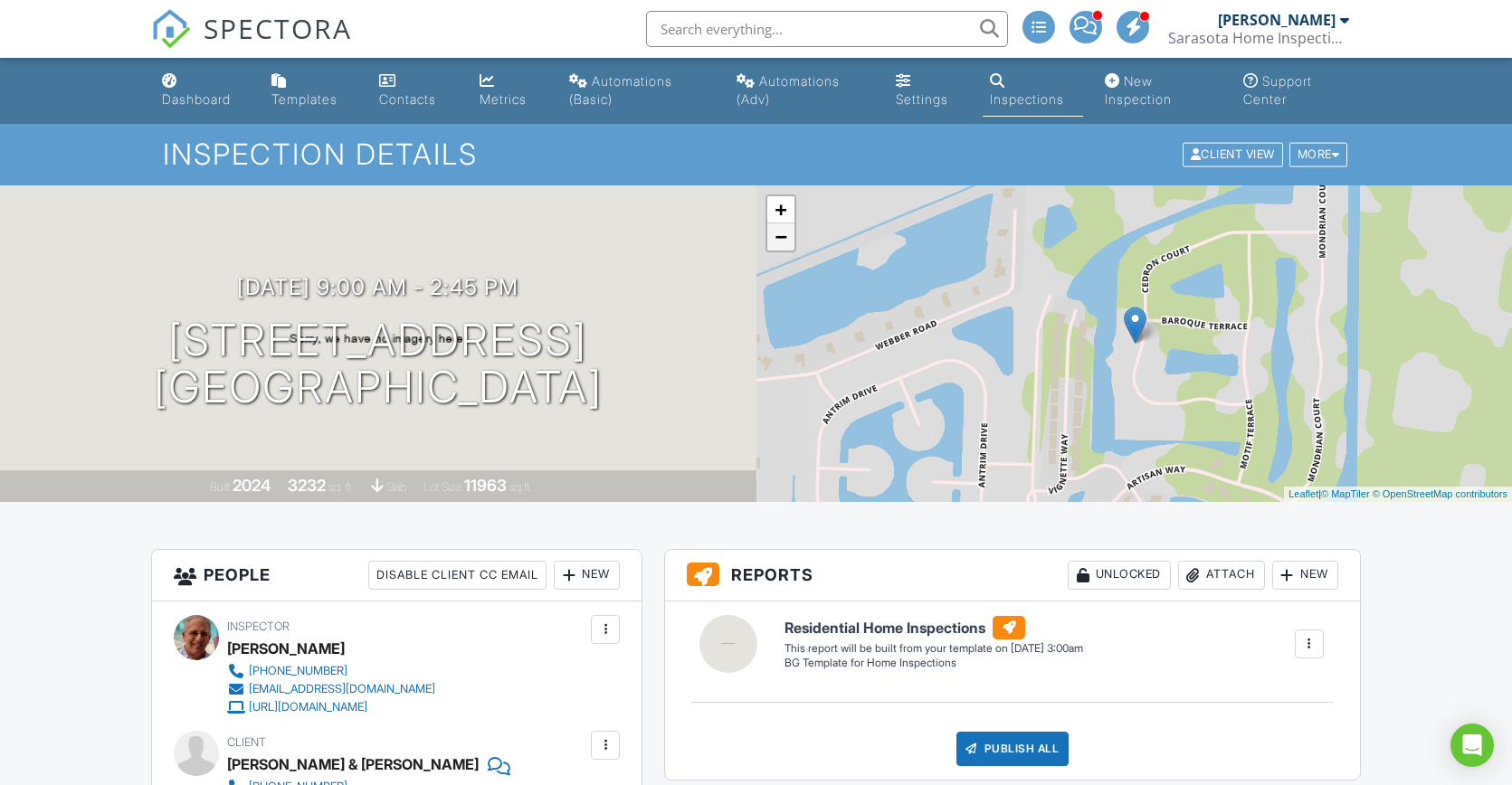
click at [783, 236] on link "−" at bounding box center [780, 237] width 27 height 27
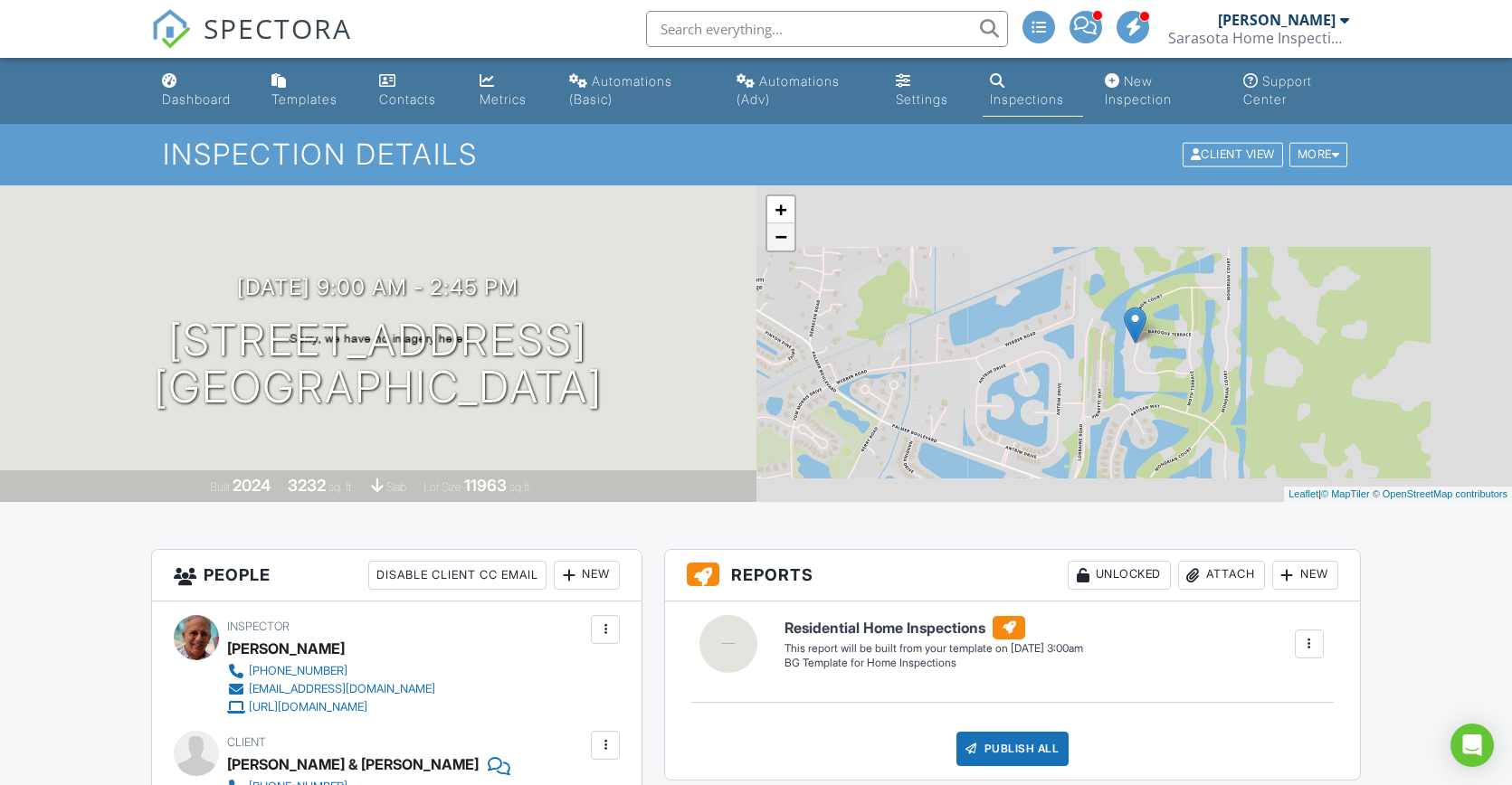
click at [782, 236] on link "−" at bounding box center [780, 237] width 27 height 27
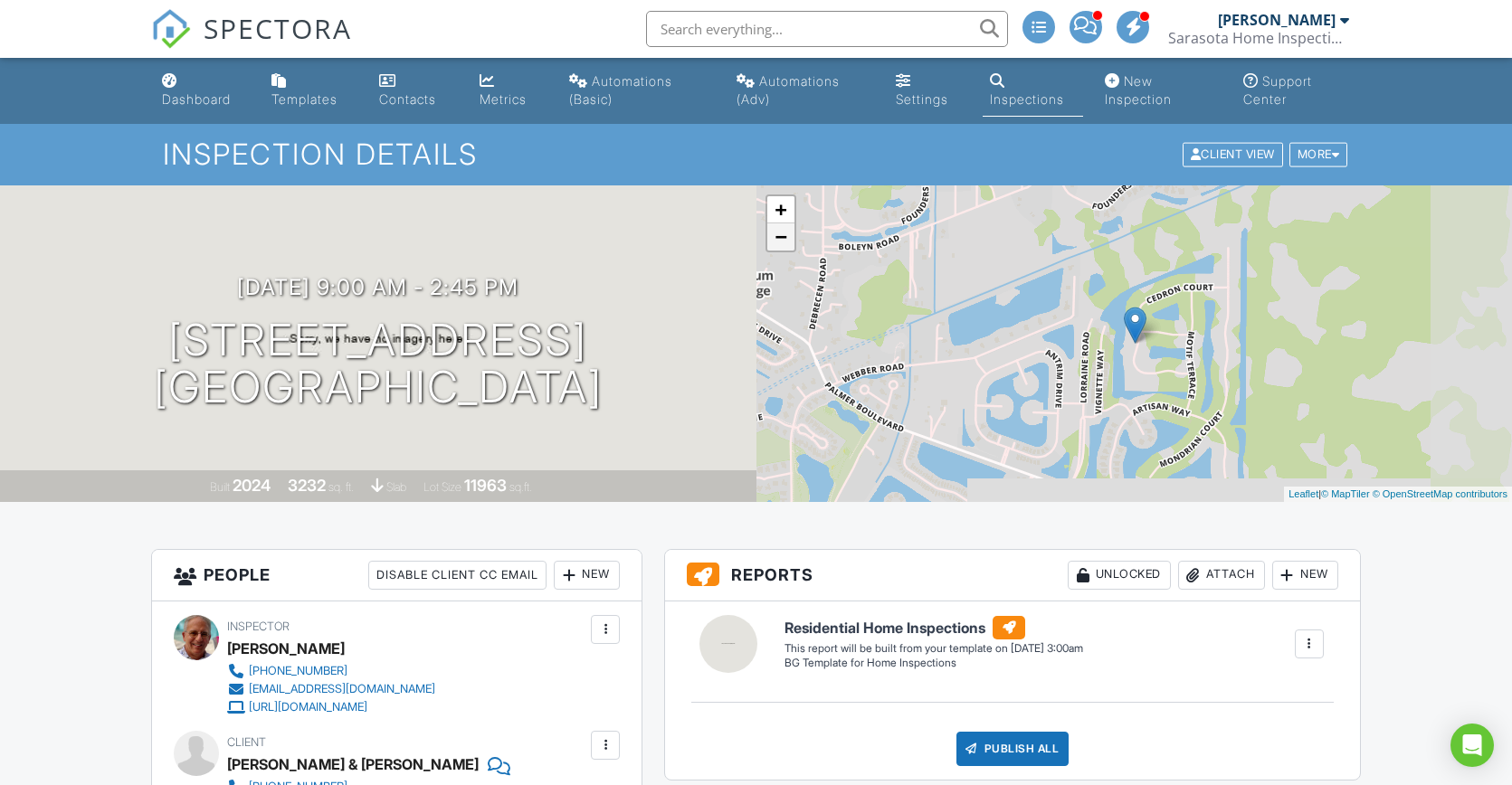
click at [782, 236] on link "−" at bounding box center [780, 237] width 27 height 27
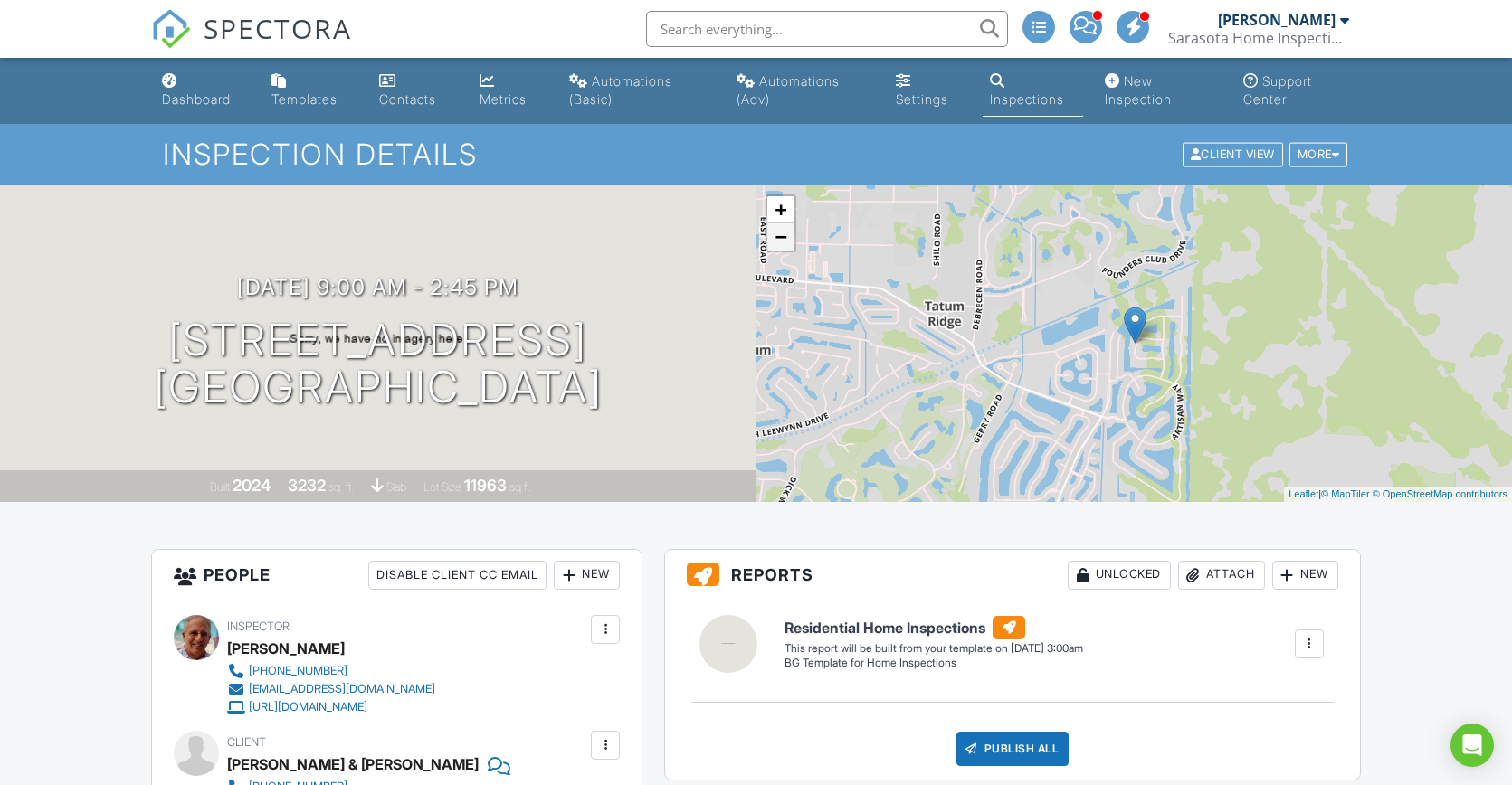
click at [782, 236] on link "−" at bounding box center [780, 237] width 27 height 27
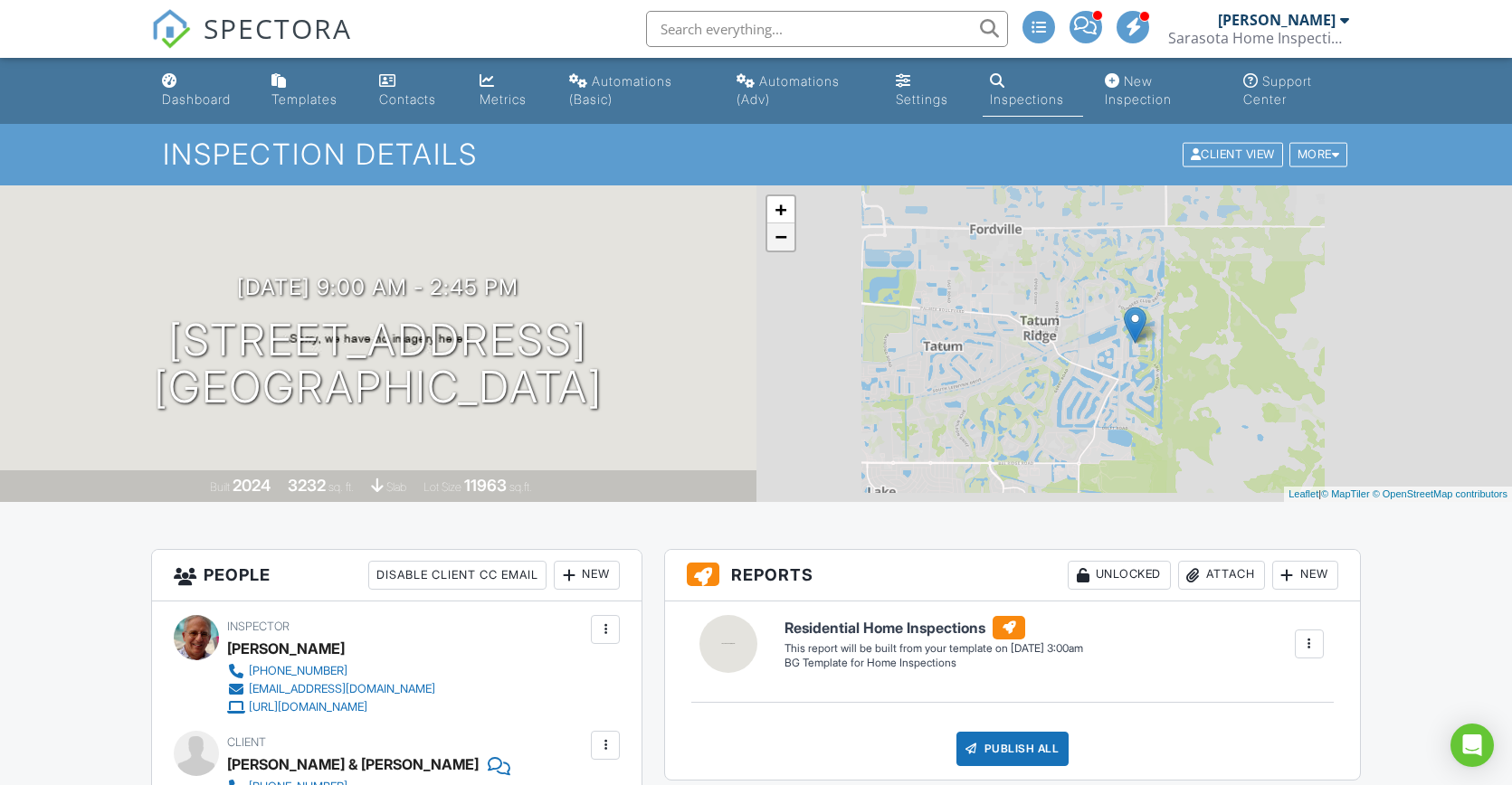
click at [782, 236] on link "−" at bounding box center [780, 237] width 27 height 27
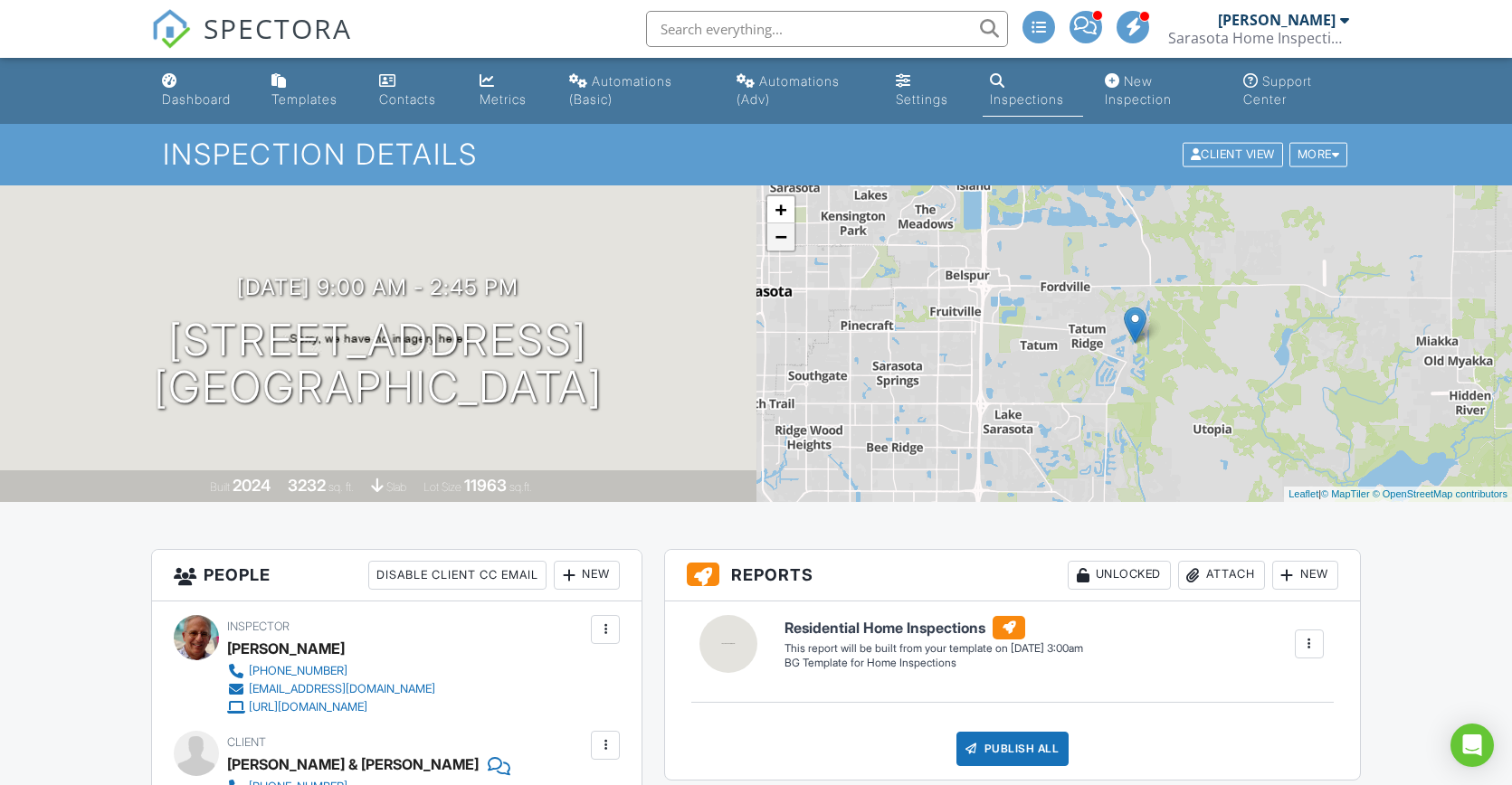
click at [782, 236] on link "−" at bounding box center [780, 237] width 27 height 27
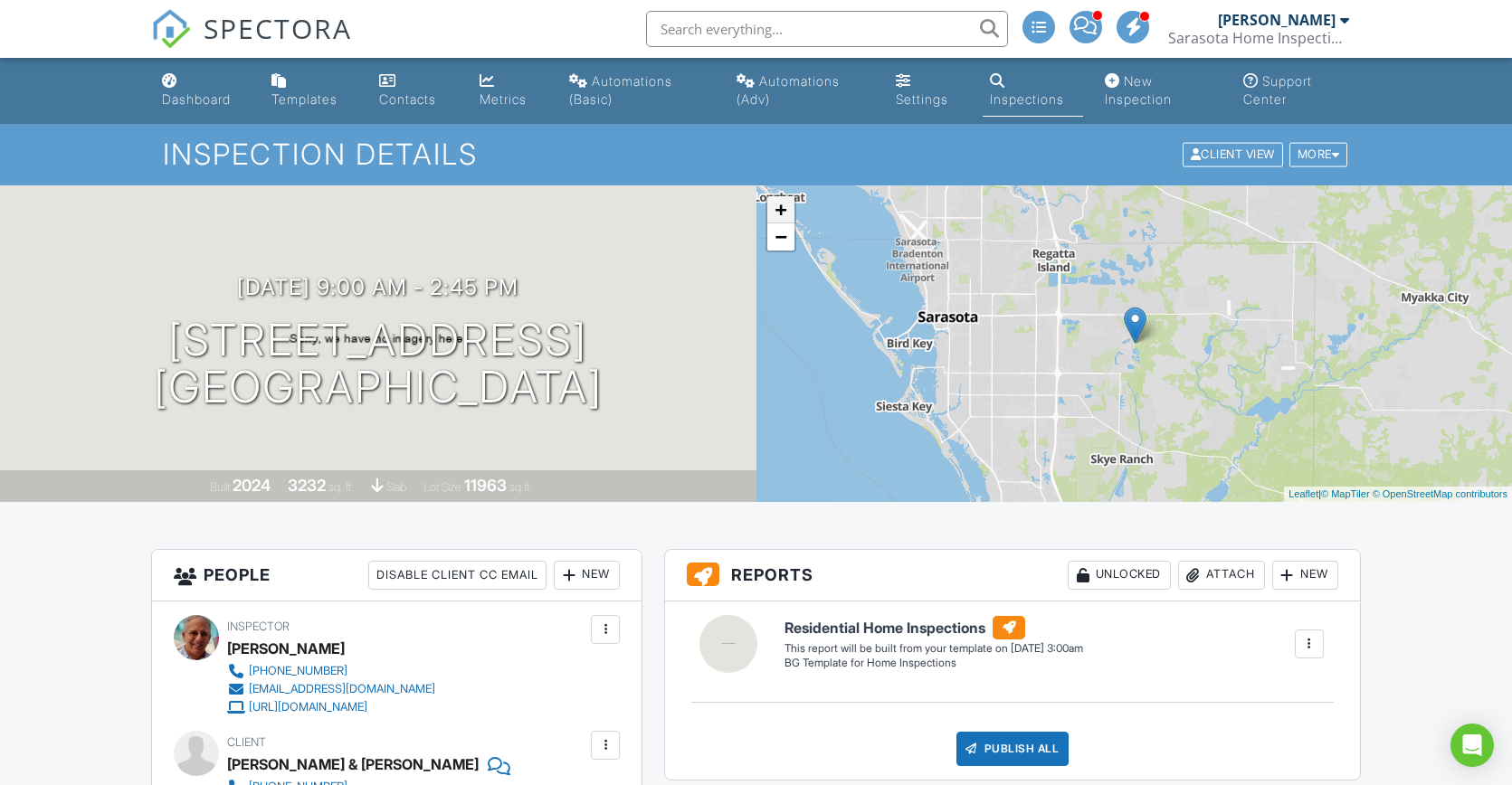
click at [783, 206] on link "+" at bounding box center [780, 209] width 27 height 27
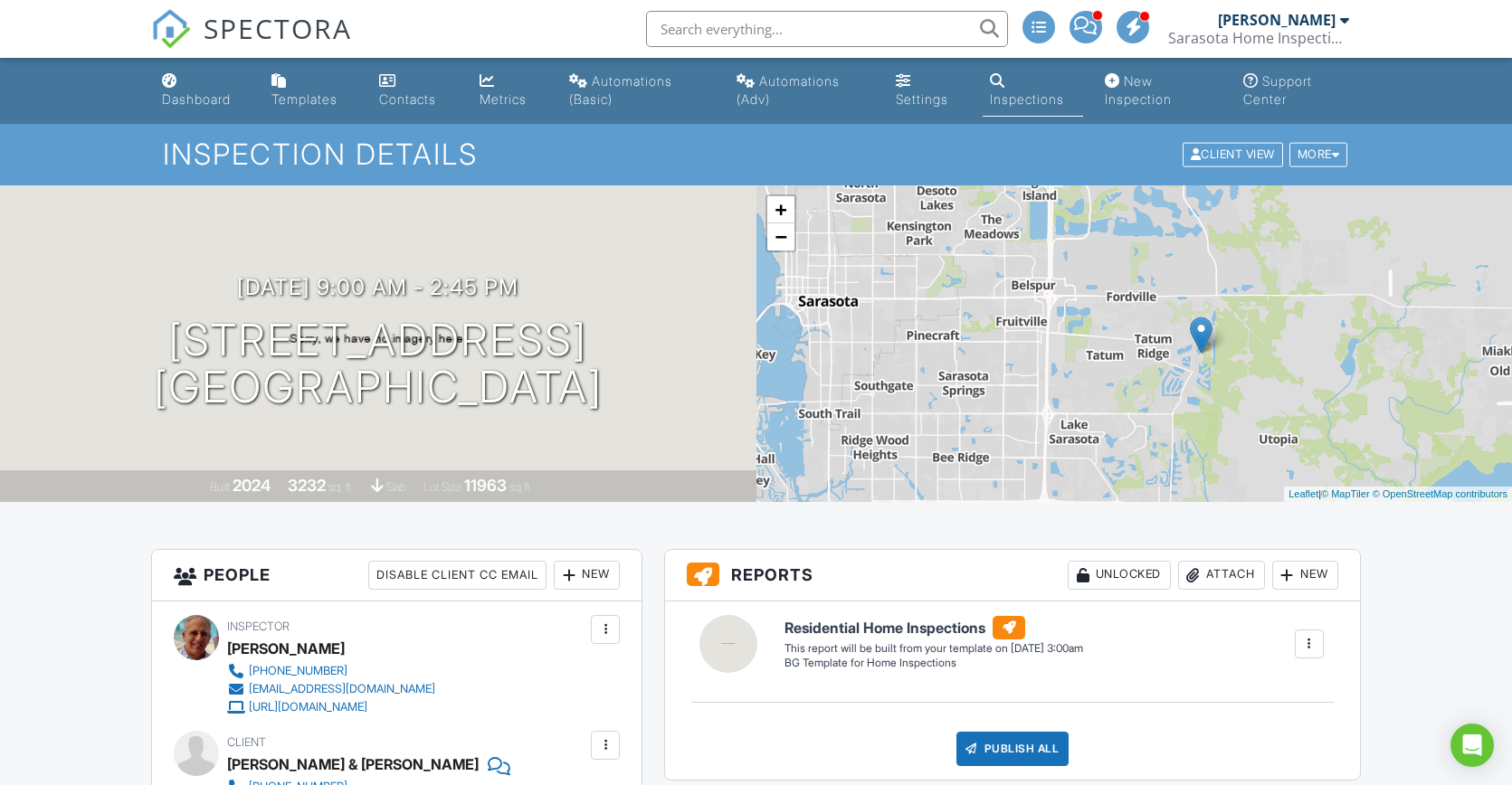
drag, startPoint x: 879, startPoint y: 316, endPoint x: 945, endPoint y: 326, distance: 66.8
click at [945, 326] on div "+ − Leaflet | © MapTiler © OpenStreetMap contributors" at bounding box center [1134, 344] width 756 height 317
click at [782, 208] on link "+" at bounding box center [780, 209] width 27 height 27
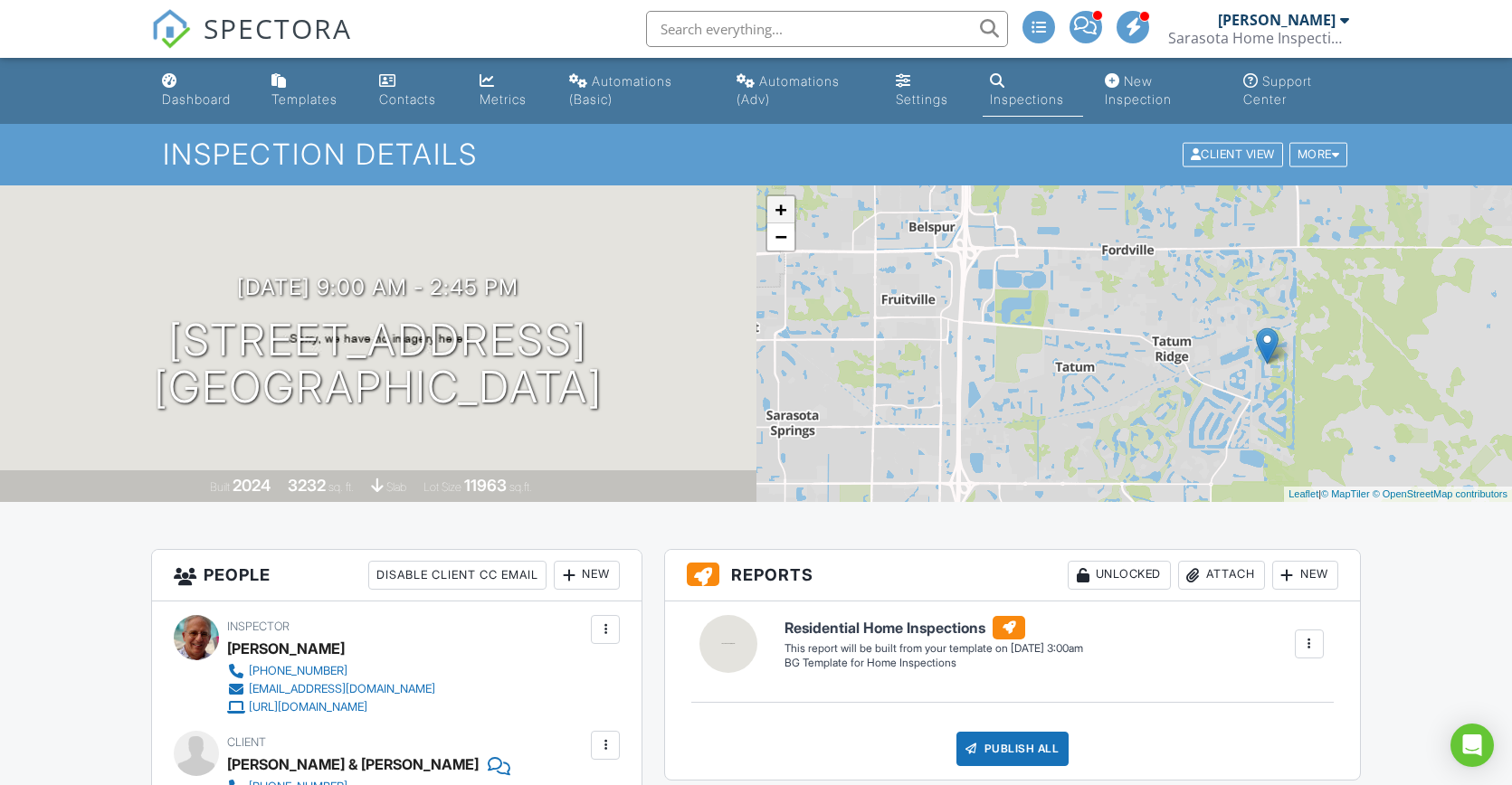
click at [782, 208] on link "+" at bounding box center [780, 209] width 27 height 27
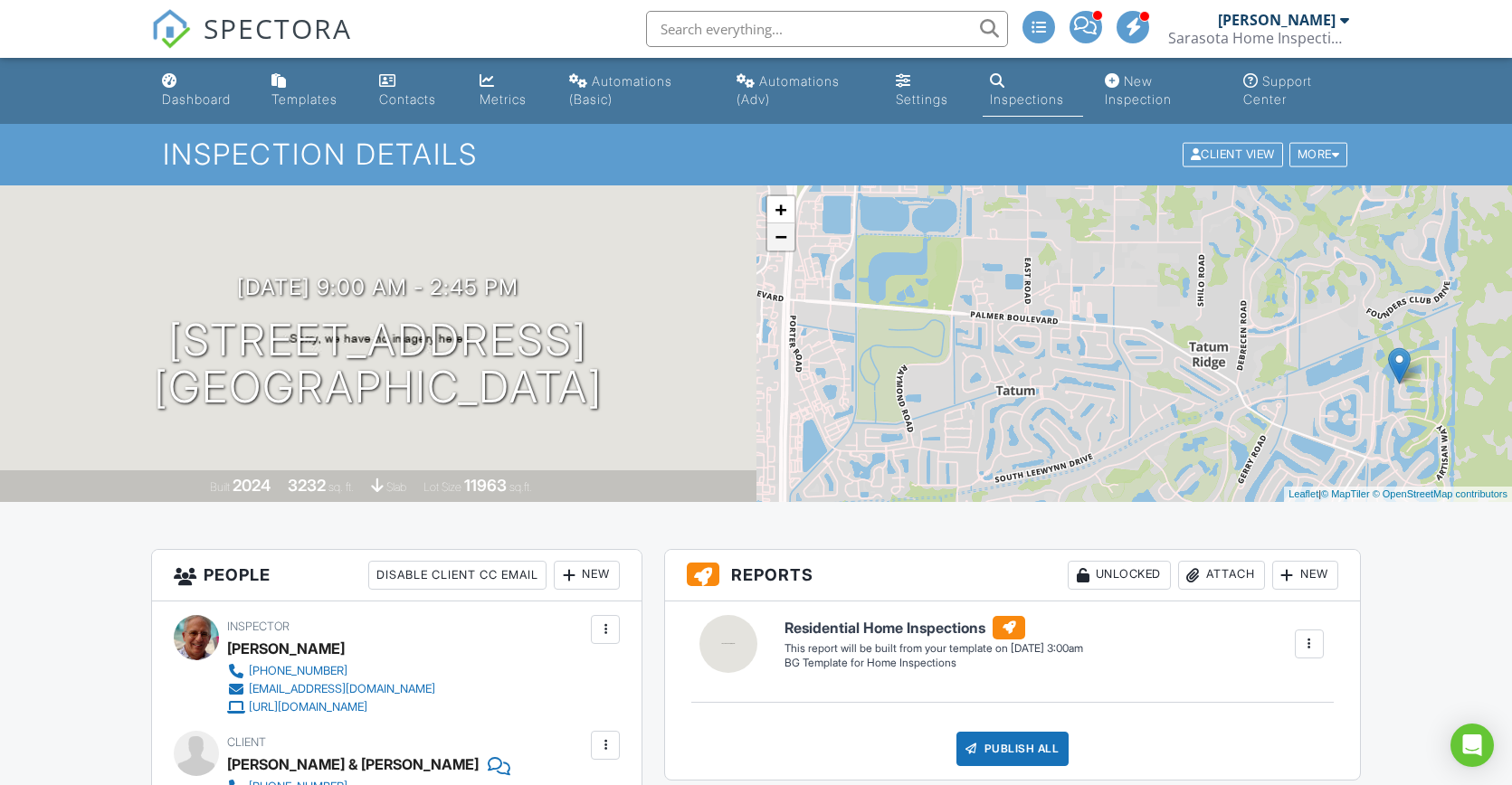
click at [781, 238] on link "−" at bounding box center [780, 237] width 27 height 27
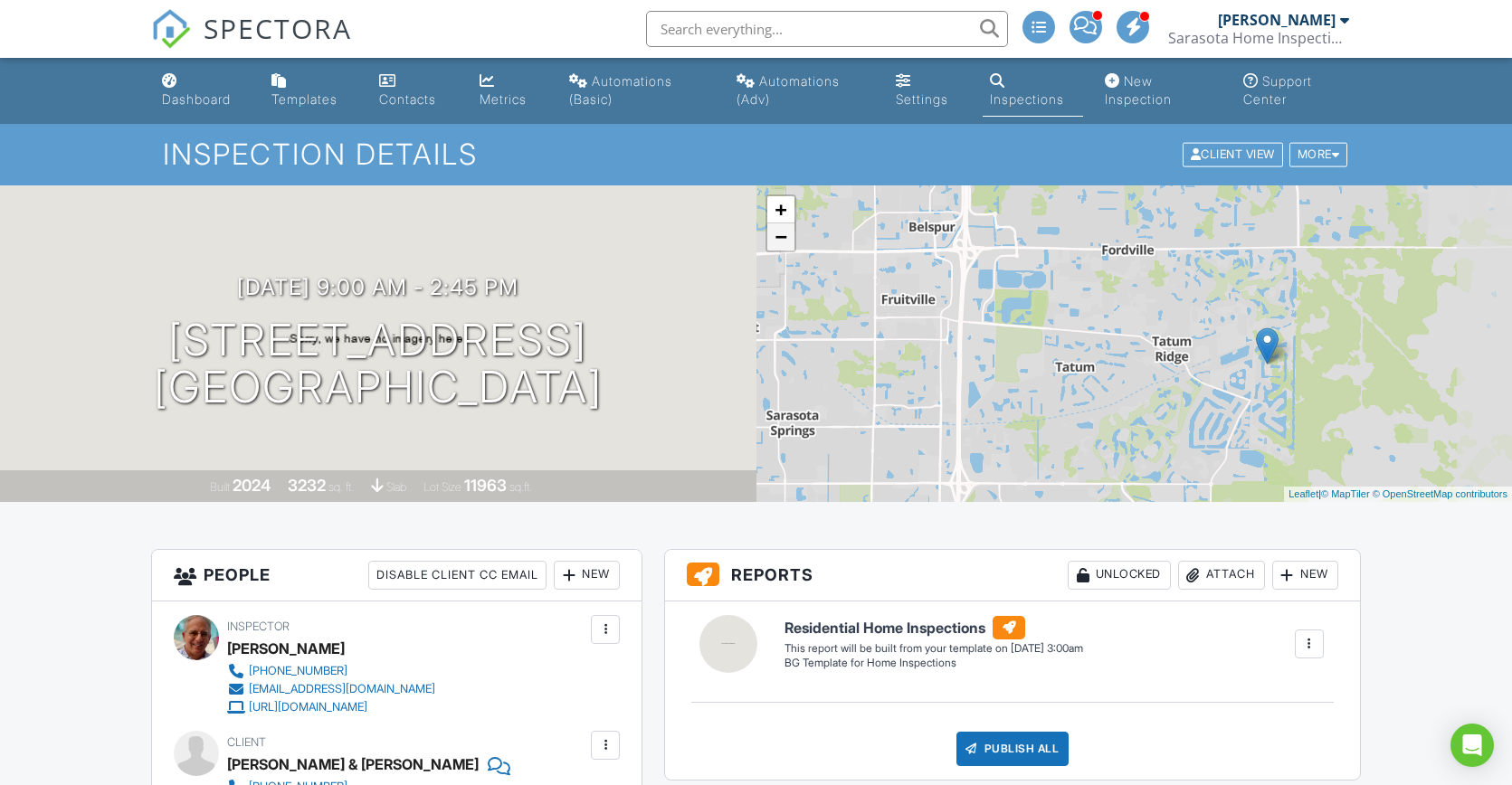
click at [781, 238] on link "−" at bounding box center [780, 237] width 27 height 27
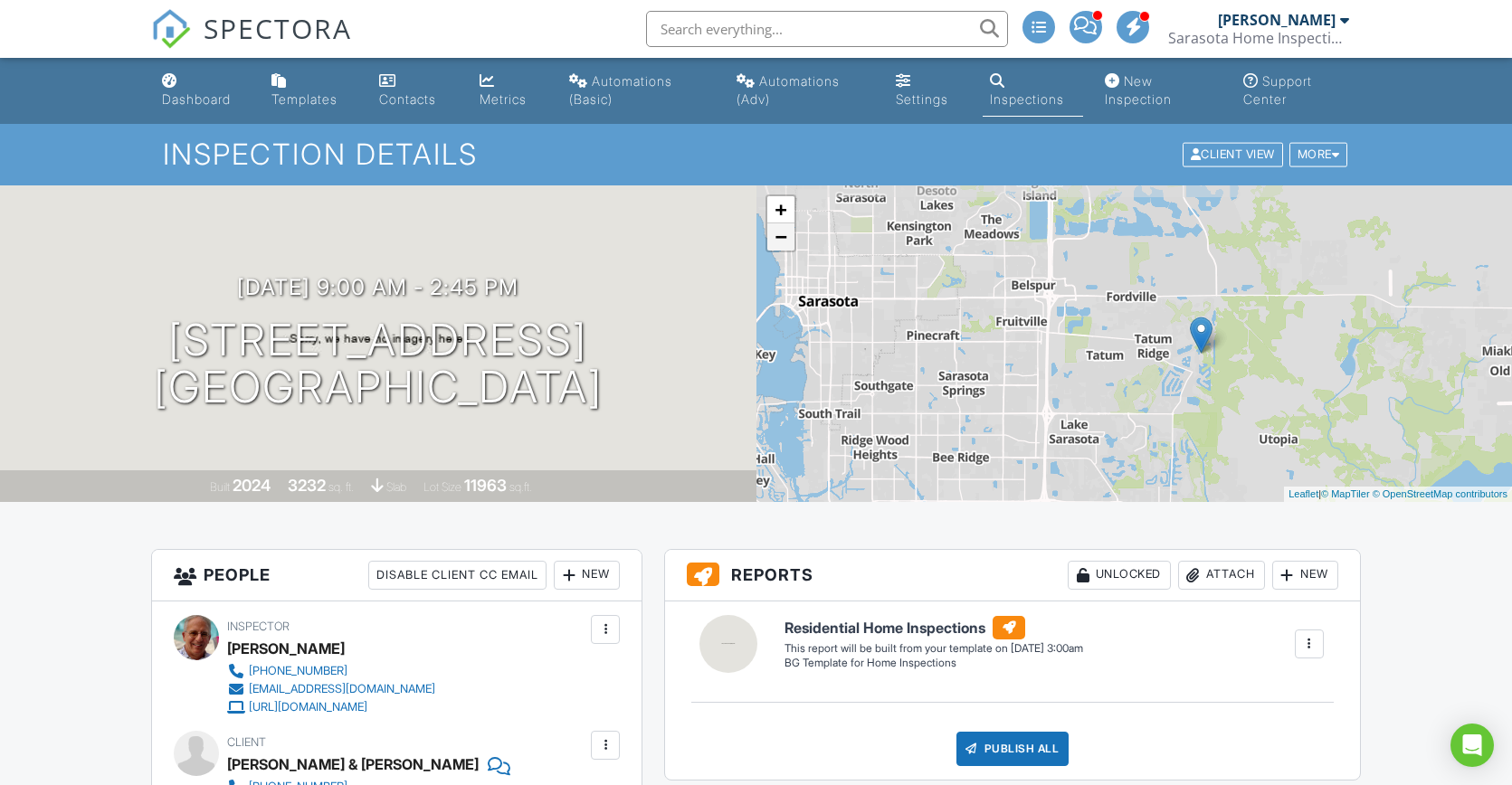
click at [781, 238] on link "−" at bounding box center [780, 237] width 27 height 27
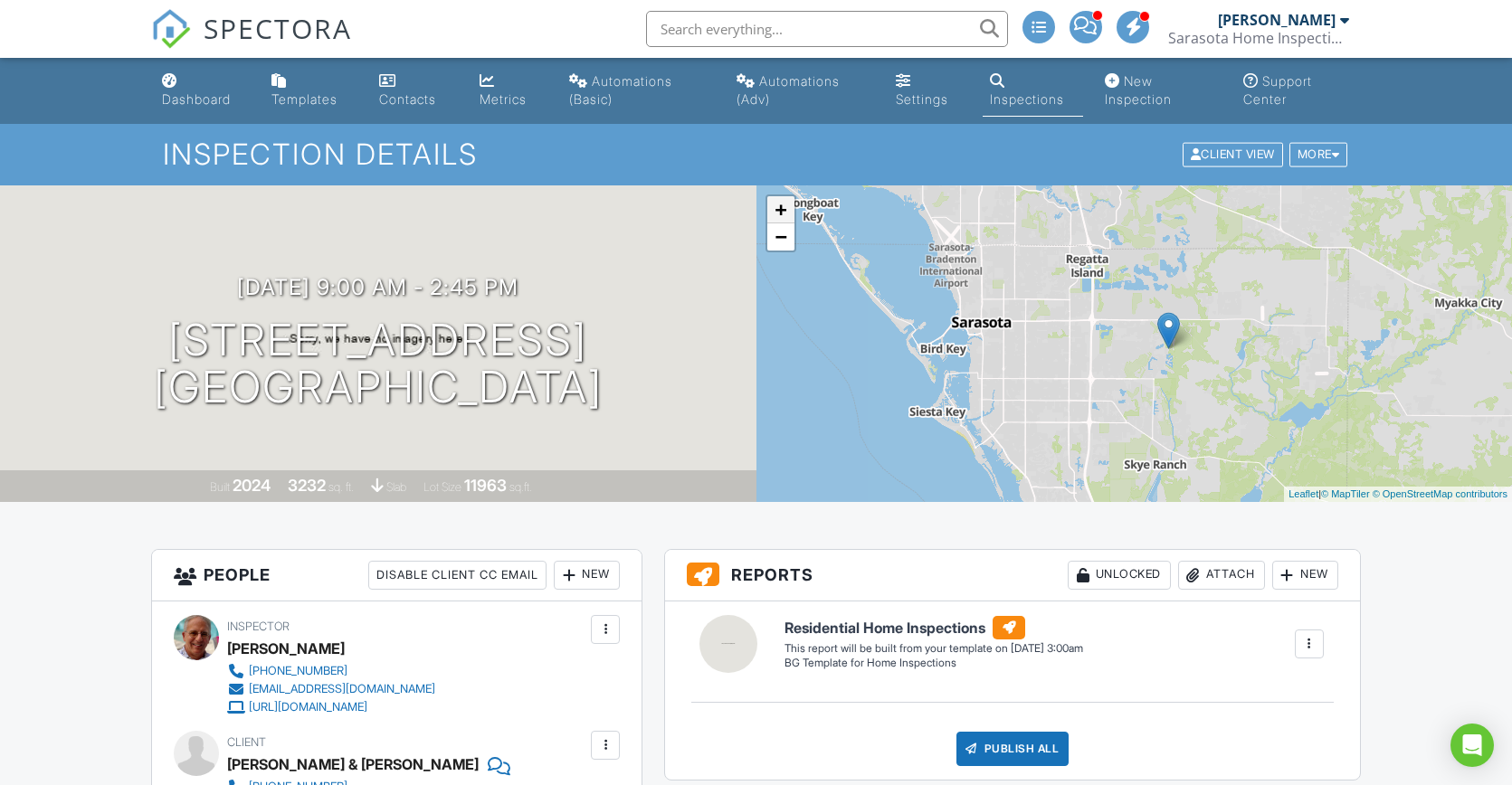
click at [775, 208] on link "+" at bounding box center [780, 209] width 27 height 27
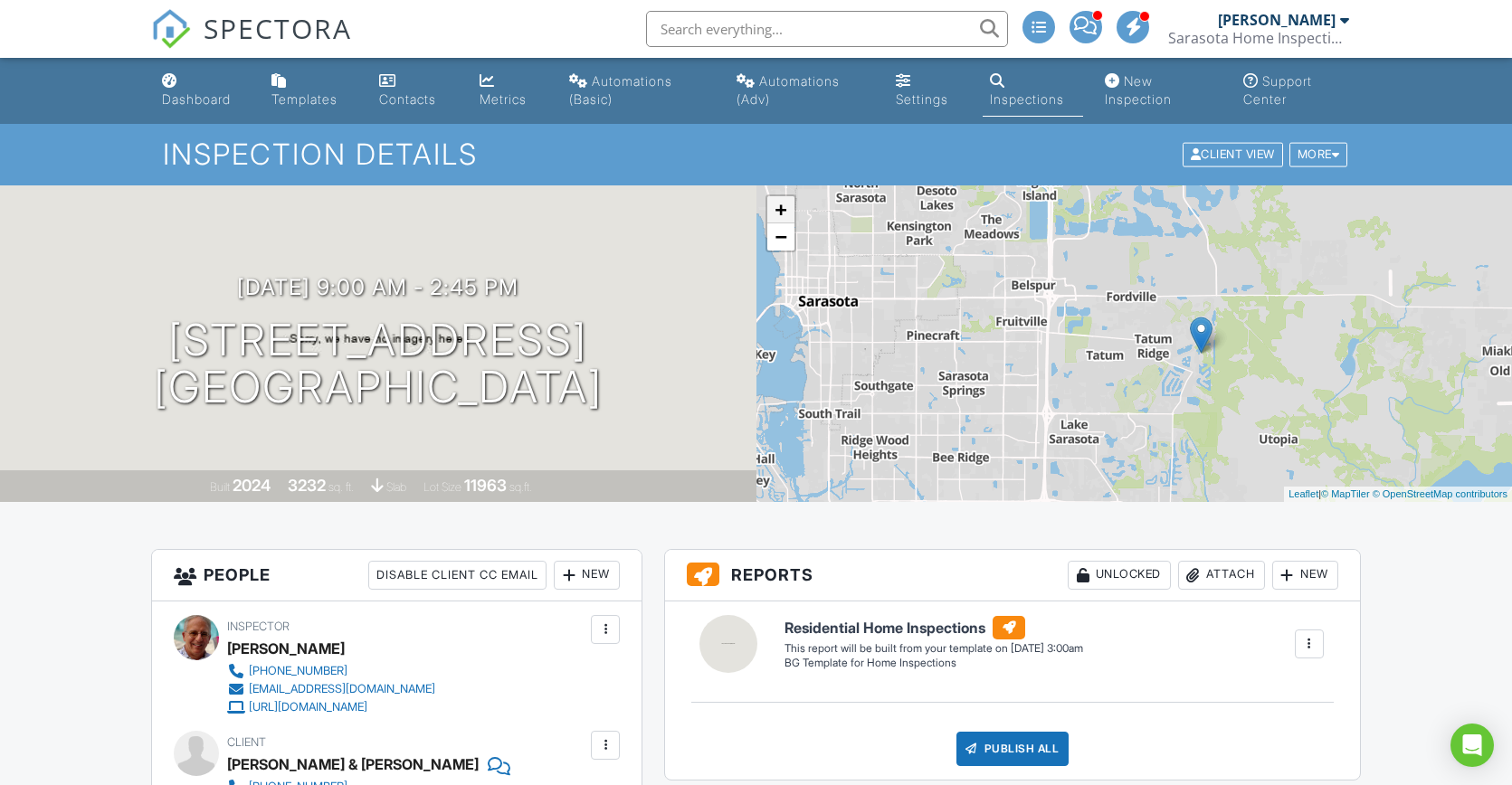
click at [775, 208] on link "+" at bounding box center [780, 209] width 27 height 27
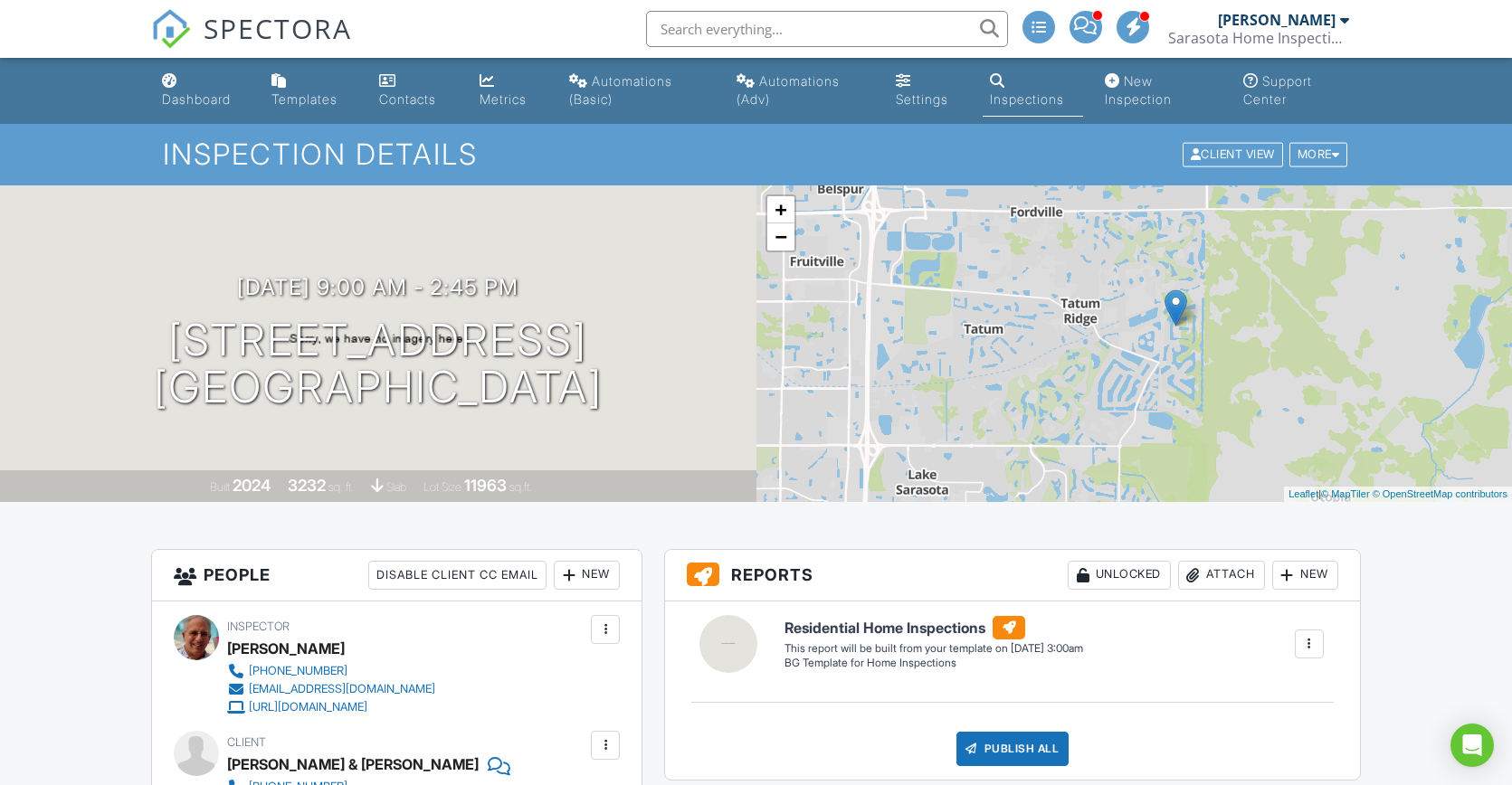
drag, startPoint x: 1046, startPoint y: 333, endPoint x: 975, endPoint y: 315, distance: 73.2
click at [975, 315] on div "+ − Leaflet | © MapTiler © OpenStreetMap contributors" at bounding box center [1134, 344] width 756 height 317
click at [195, 96] on div "Dashboard" at bounding box center [196, 98] width 69 height 15
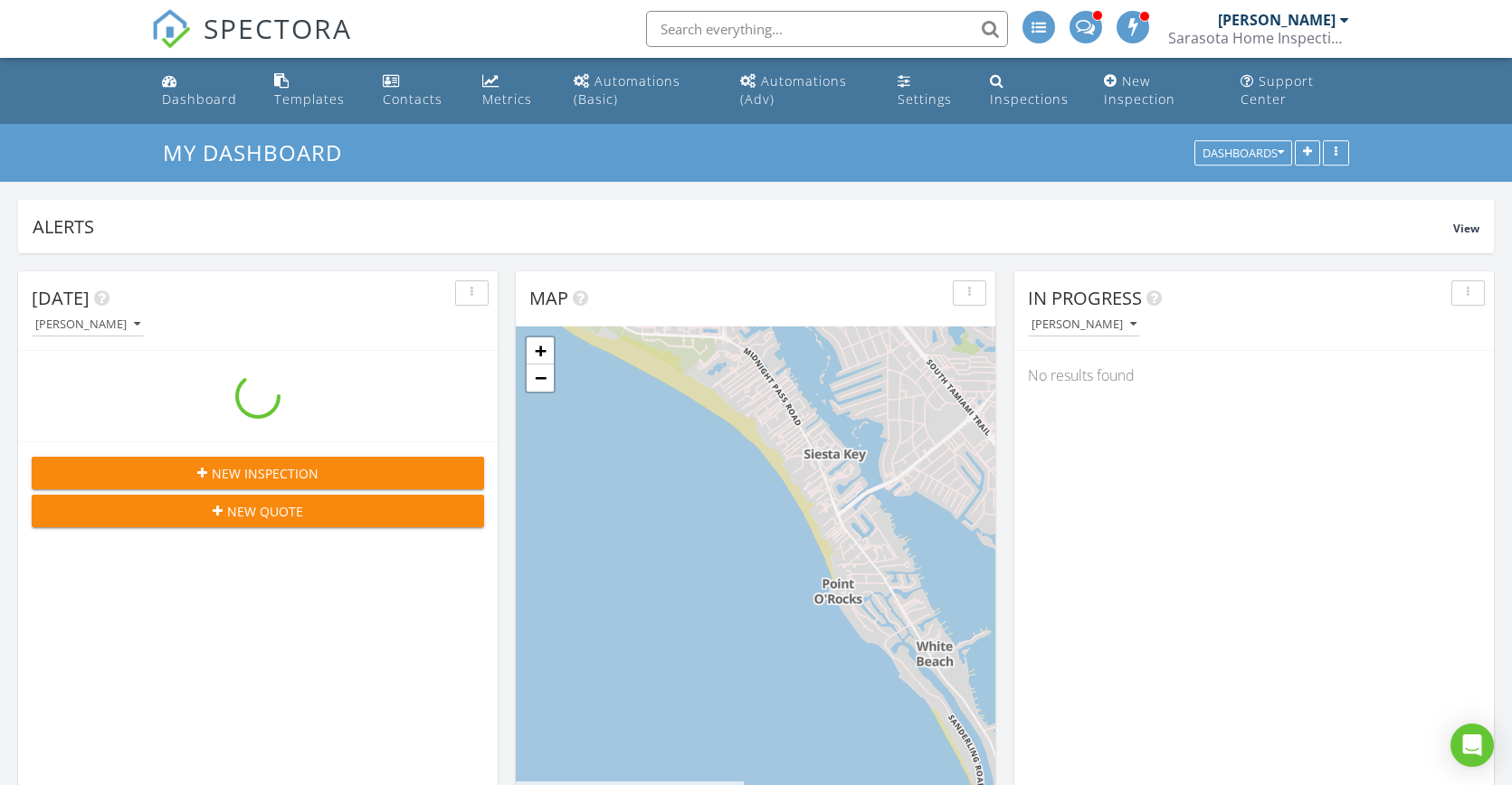
scroll to position [1674, 1540]
